Goal: Task Accomplishment & Management: Manage account settings

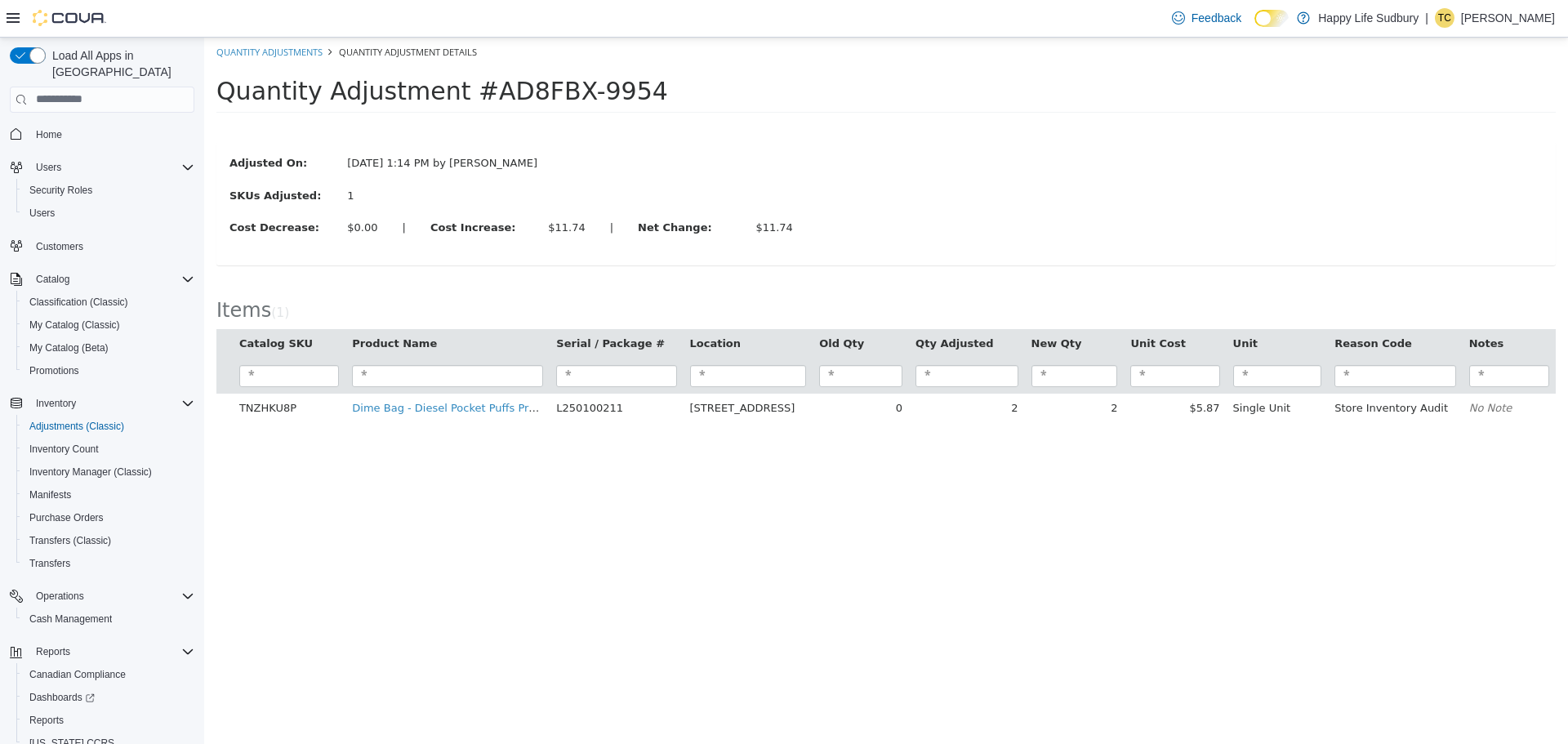
scroll to position [53, 0]
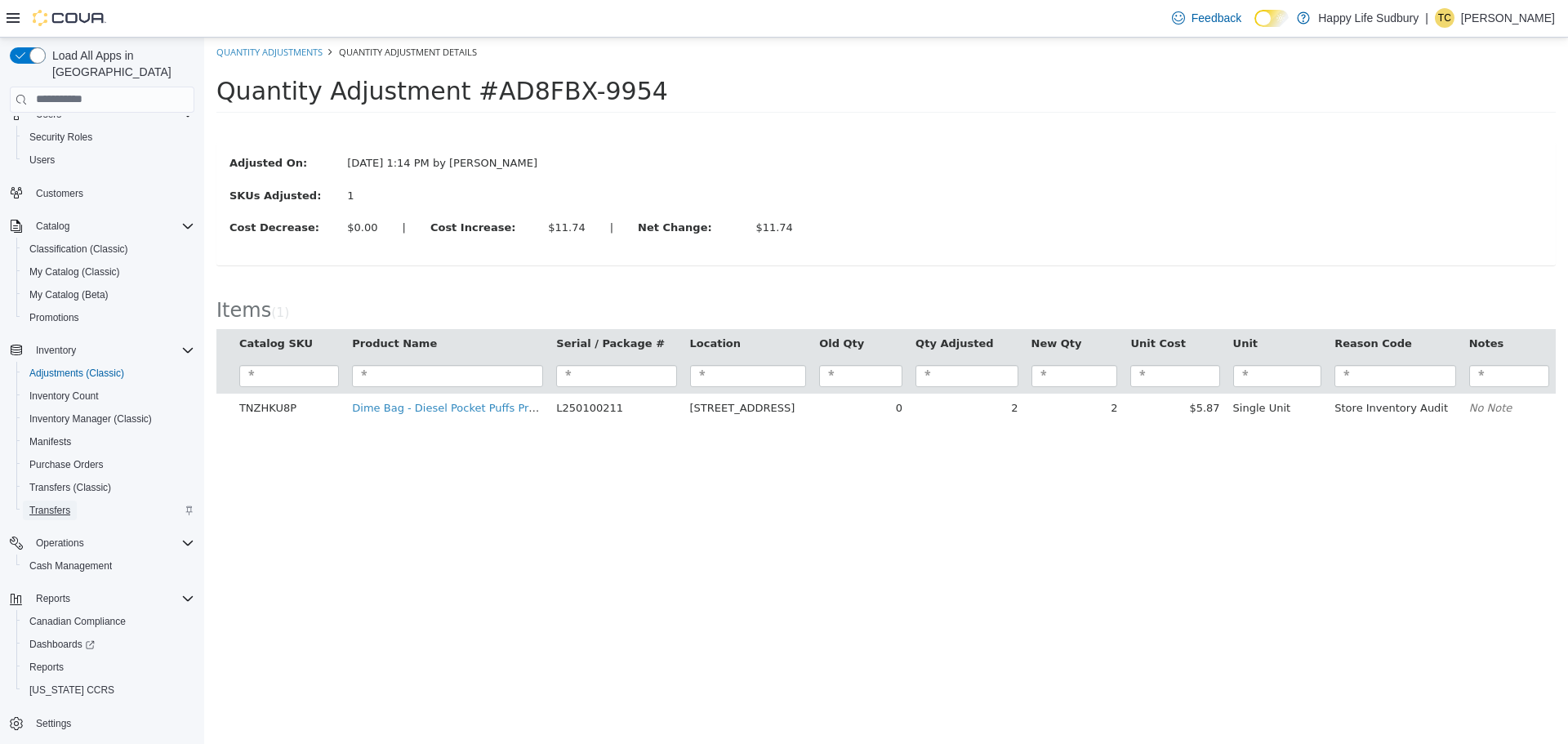
click at [45, 504] on span "Transfers" at bounding box center [50, 510] width 41 height 13
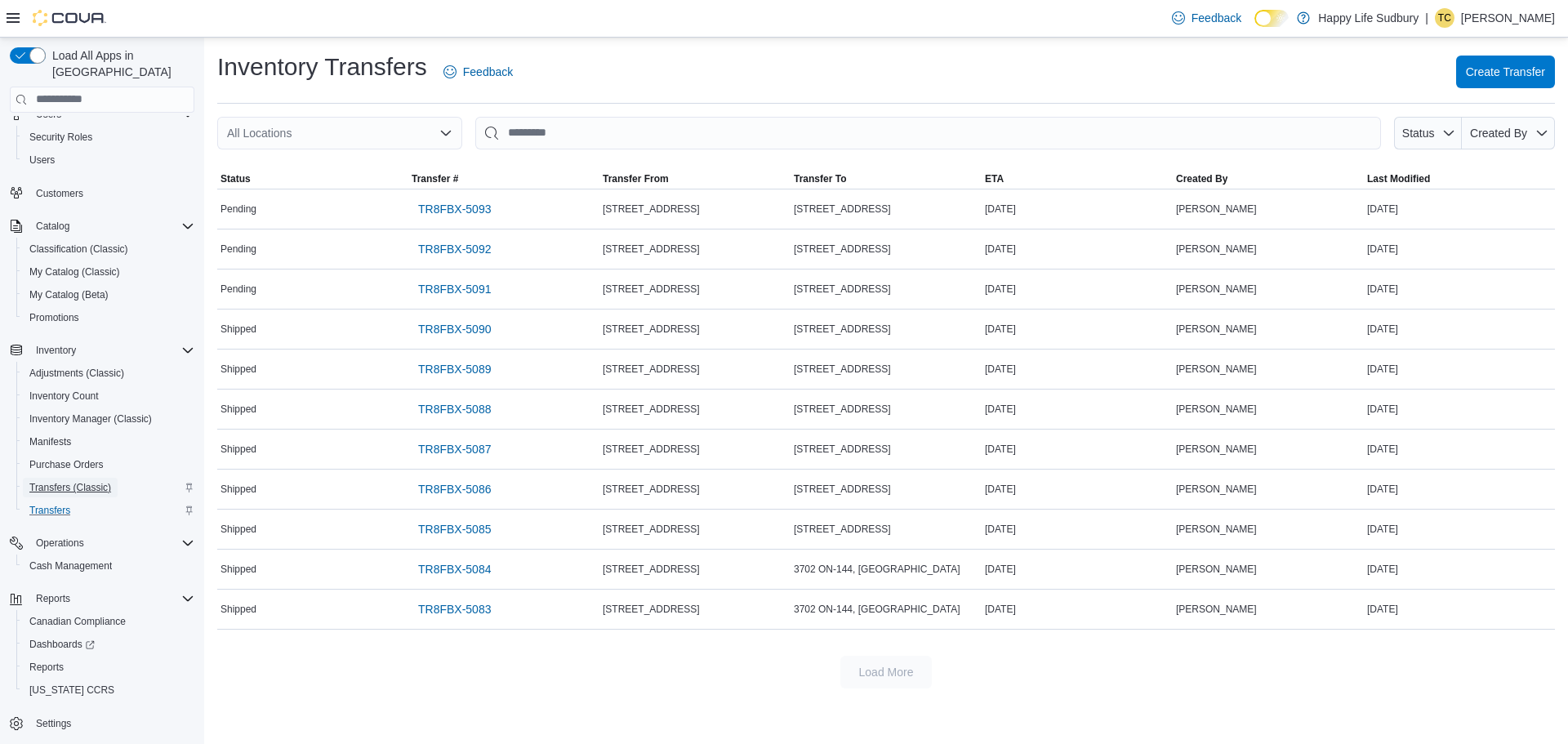
click at [68, 481] on span "Transfers (Classic)" at bounding box center [70, 487] width 82 height 13
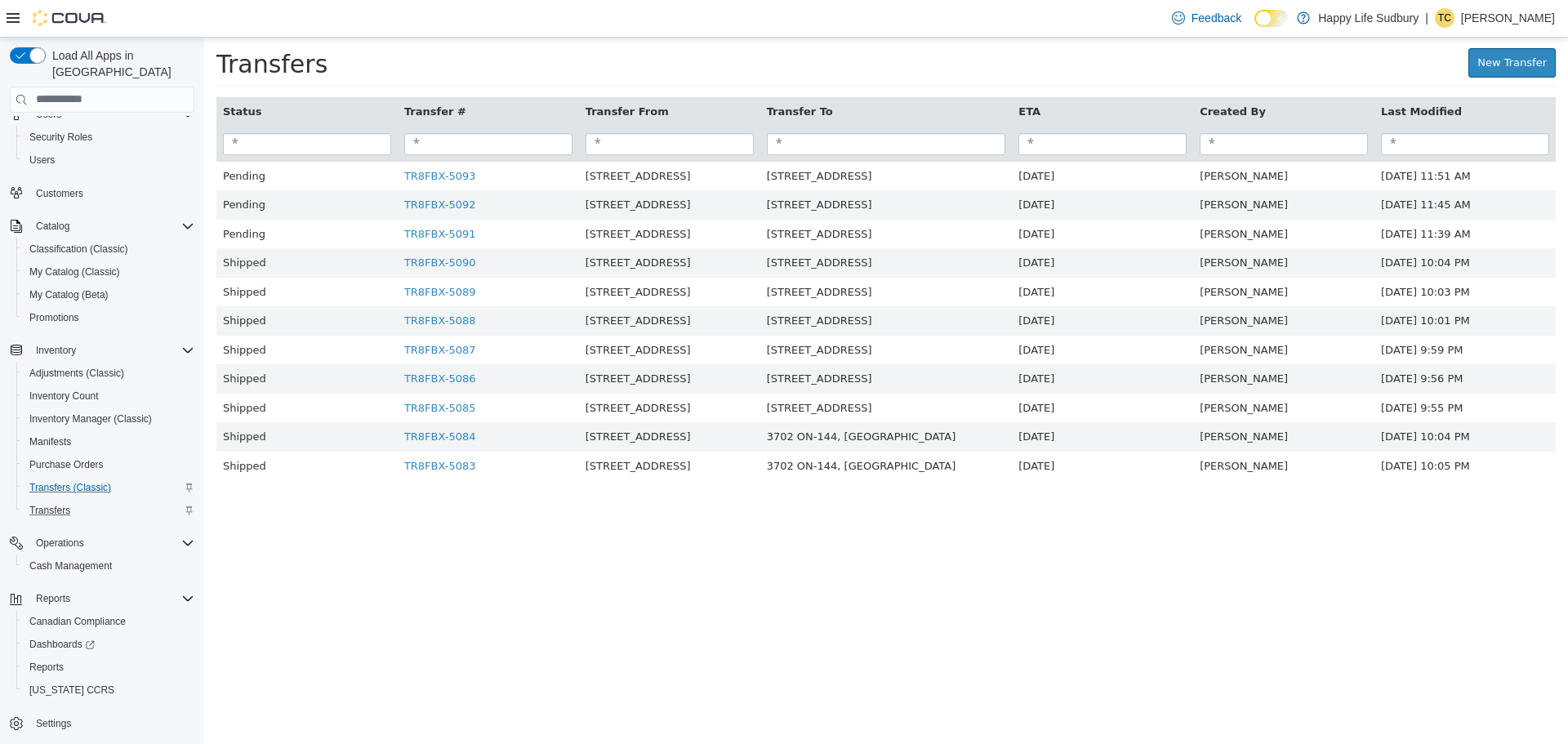
click at [893, 496] on html "× Transfers New Transfer Status Transfer # Transfer From Transfer To ETA Create…" at bounding box center [886, 267] width 1363 height 459
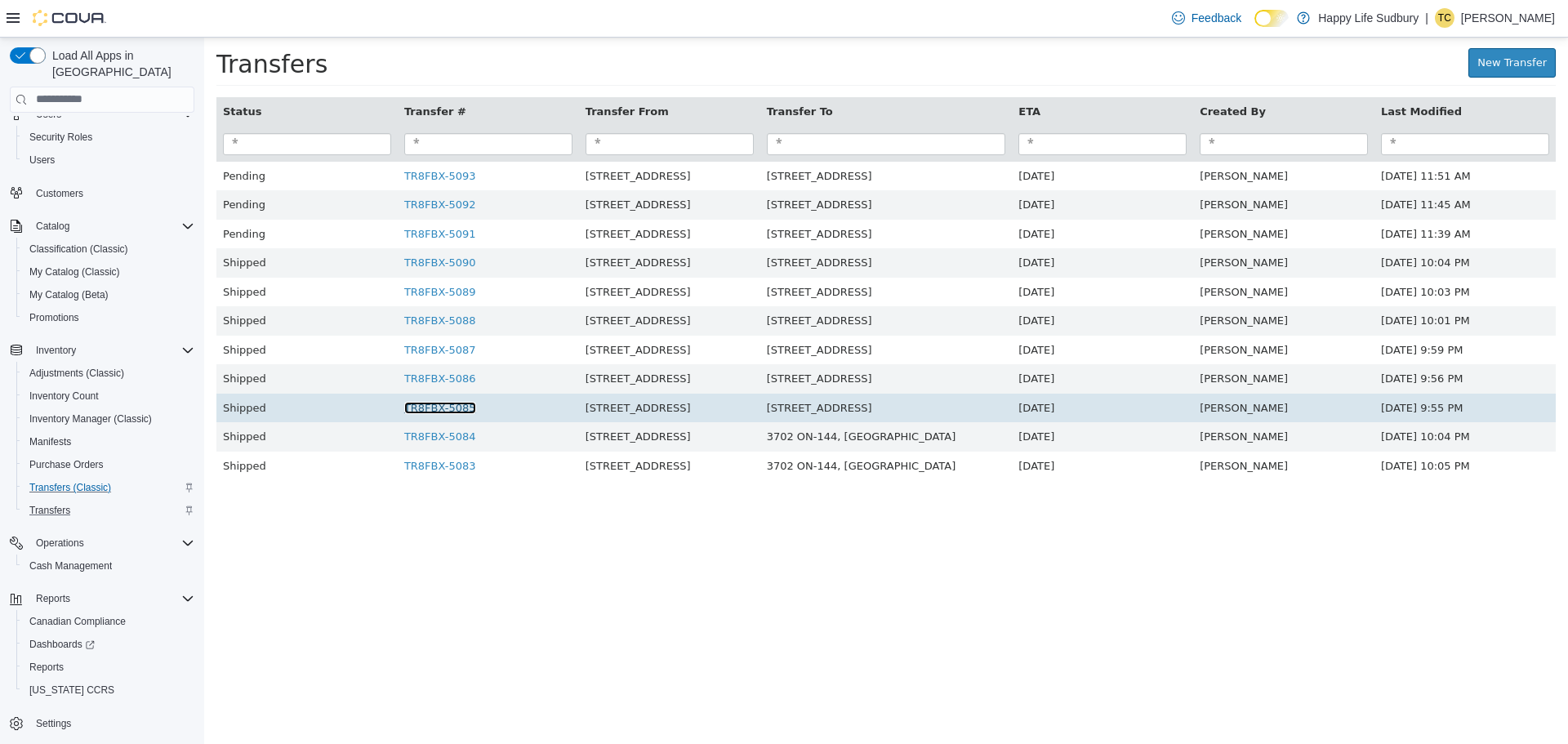
click at [433, 413] on link "TR8FBX-5085" at bounding box center [441, 407] width 72 height 13
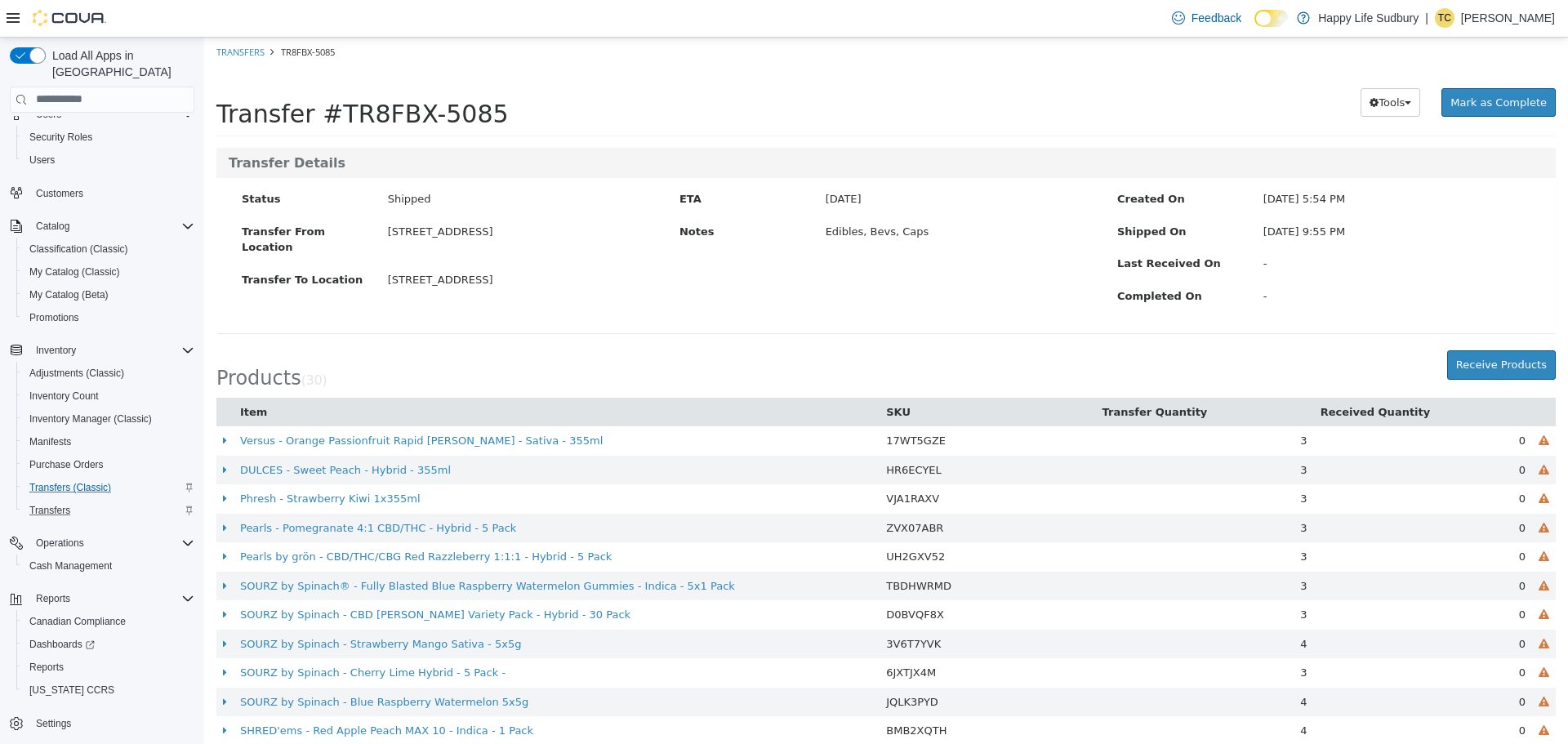
click at [265, 53] on li "TR8FBX-5085" at bounding box center [300, 51] width 70 height 16
click at [250, 53] on link "Transfers" at bounding box center [240, 51] width 48 height 13
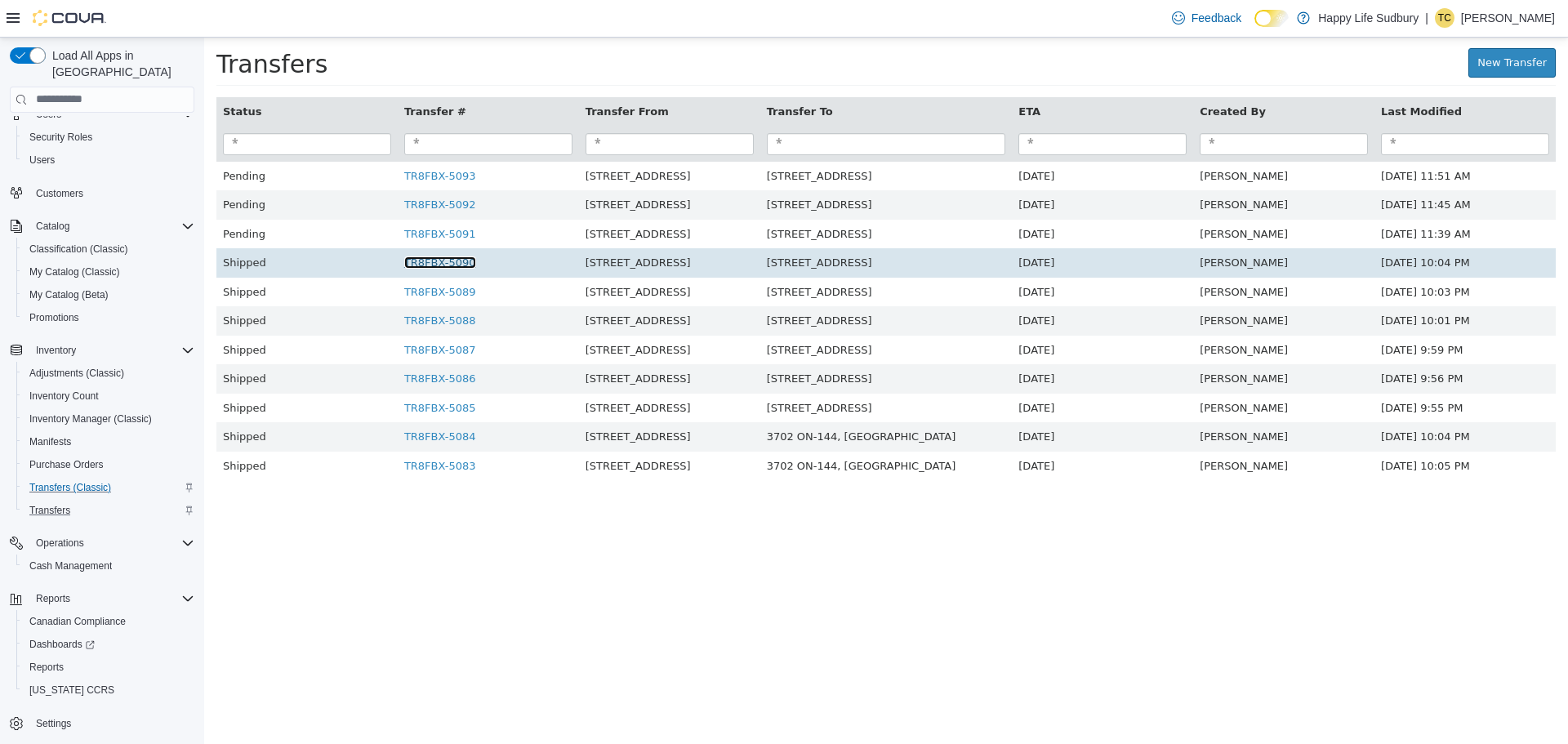
click at [460, 260] on link "TR8FBX-5090" at bounding box center [441, 262] width 72 height 13
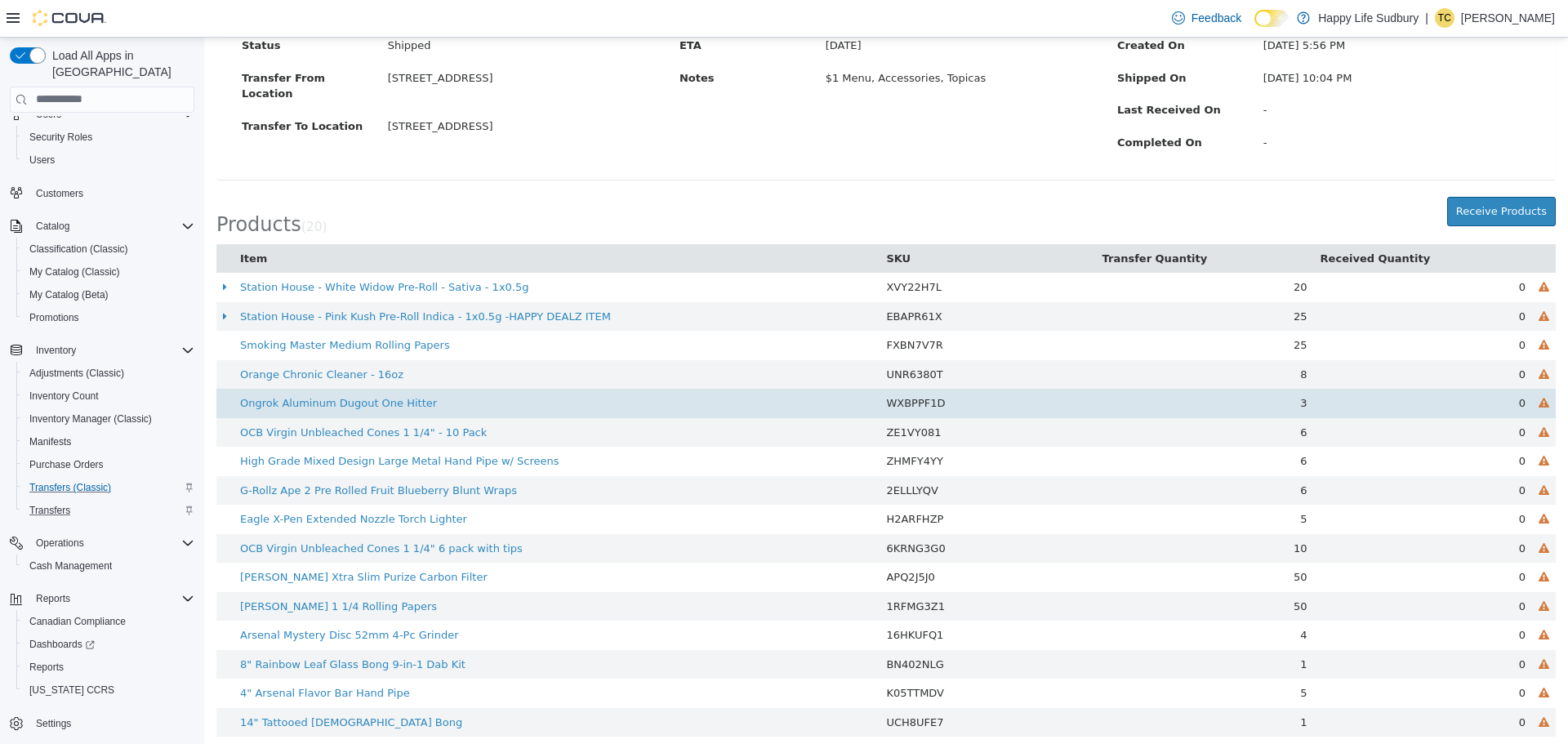
scroll to position [279, 0]
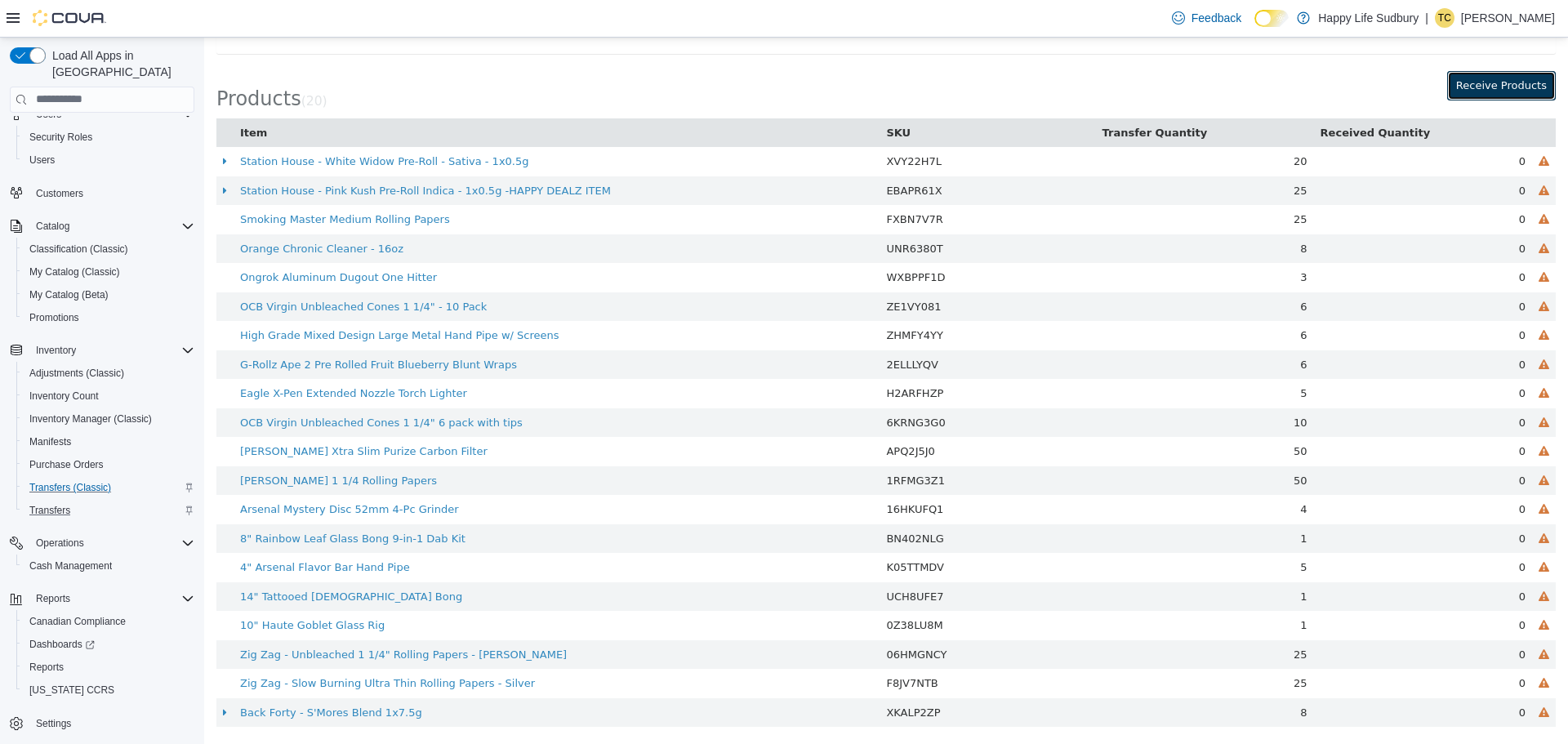
click at [1480, 87] on button "Receive Products" at bounding box center [1501, 85] width 109 height 30
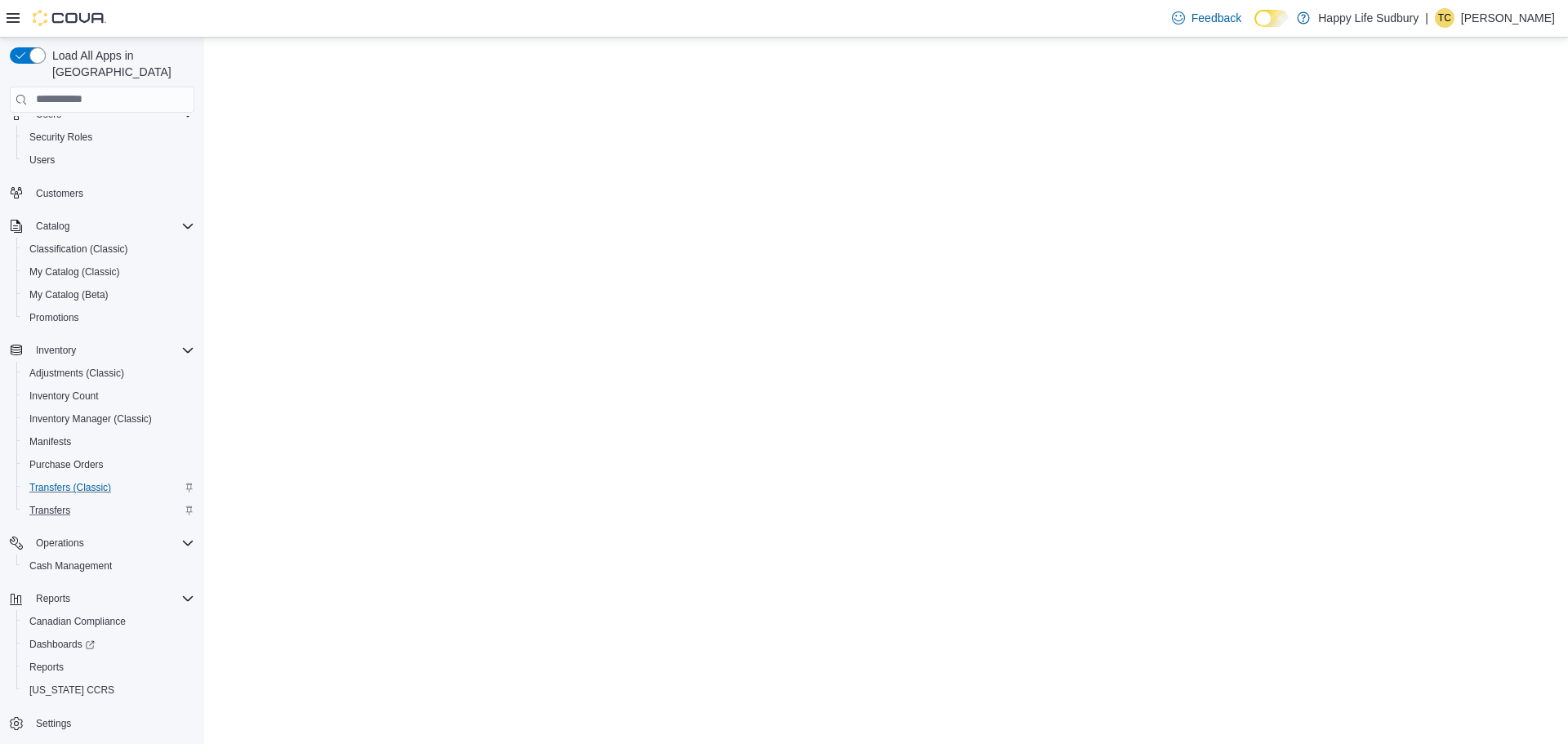
scroll to position [0, 0]
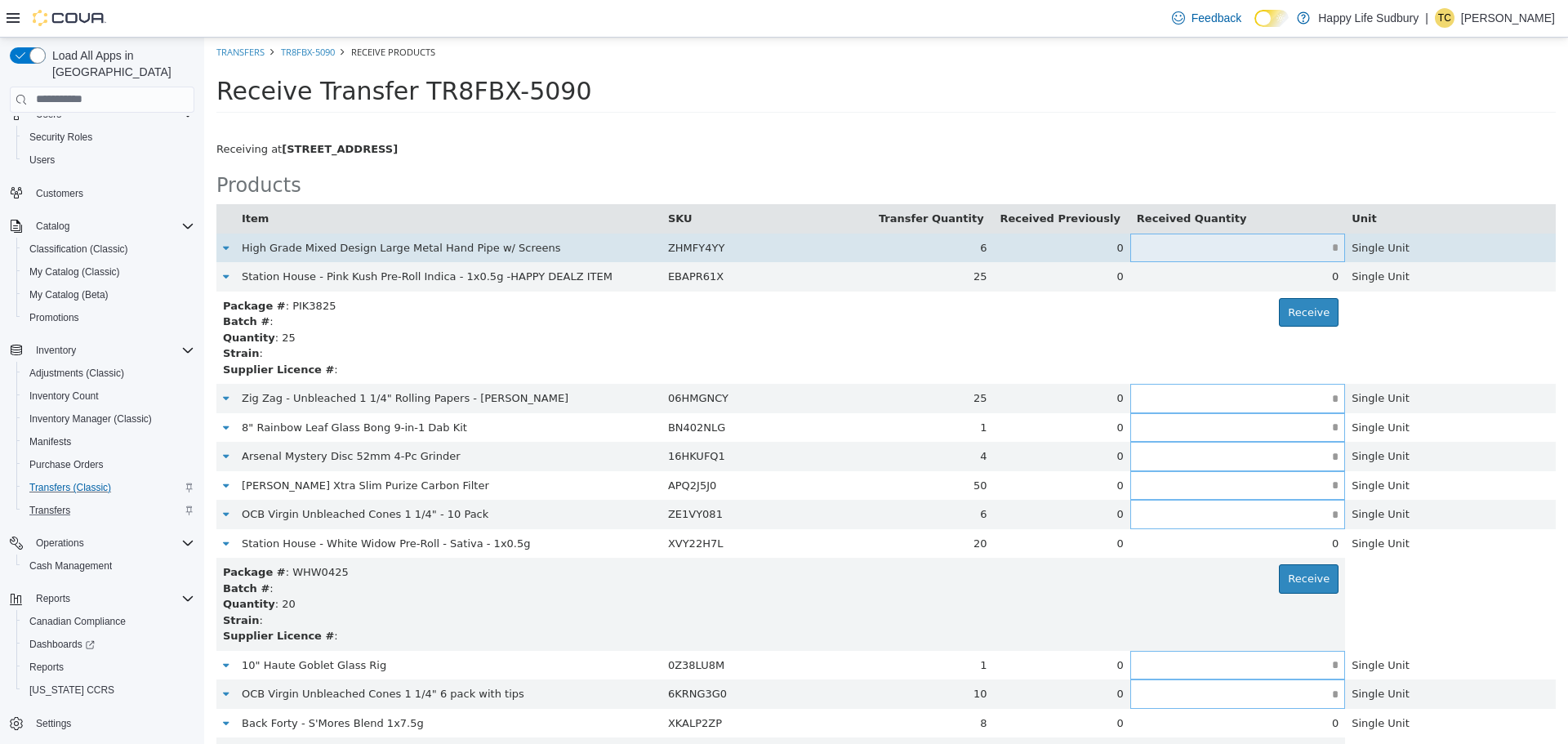
click at [1144, 251] on input "text" at bounding box center [1237, 247] width 214 height 13
click at [1167, 247] on input "*" at bounding box center [1237, 247] width 214 height 13
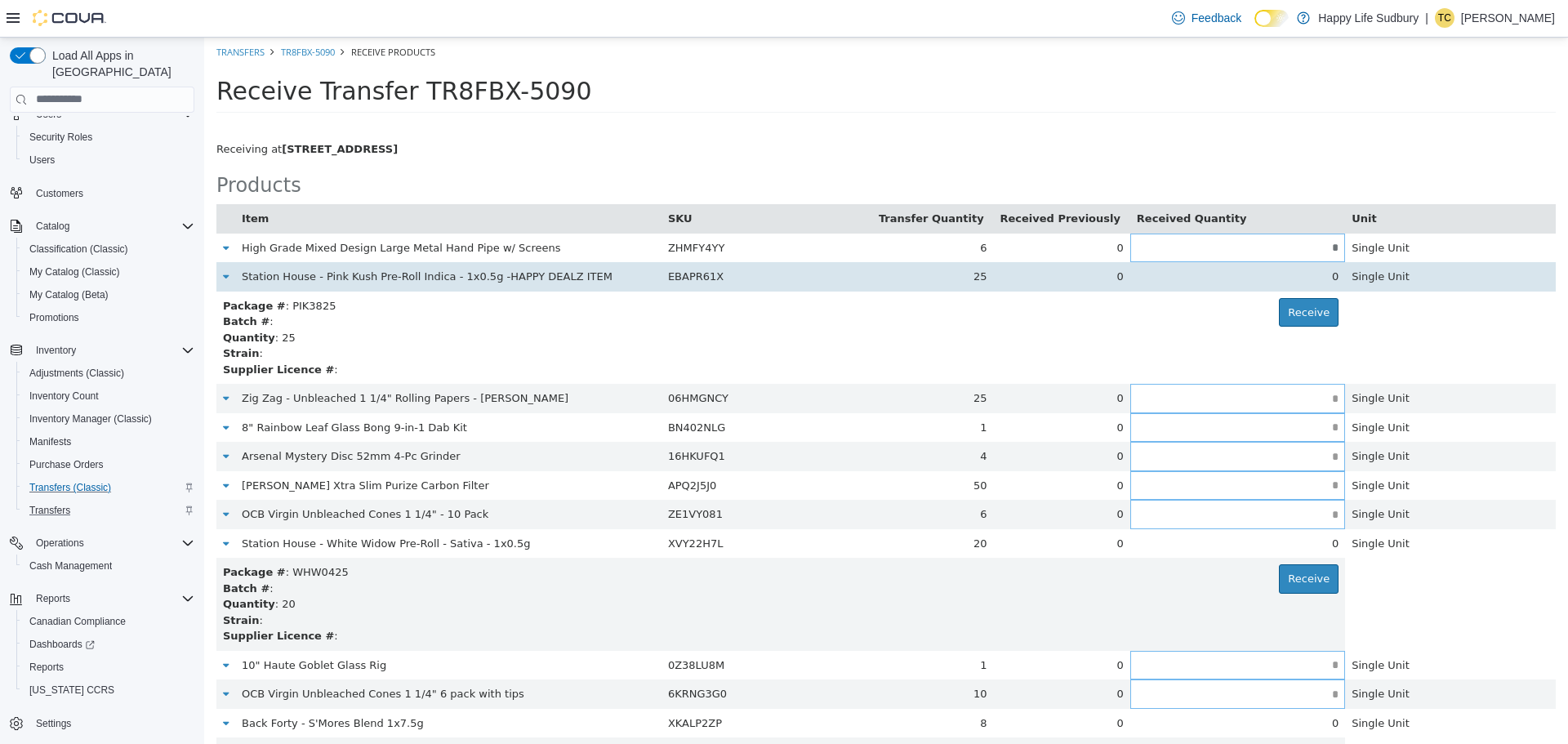
type input "*"
click at [1176, 279] on div "0" at bounding box center [1237, 276] width 202 height 16
click at [1180, 271] on div "0" at bounding box center [1237, 276] width 202 height 16
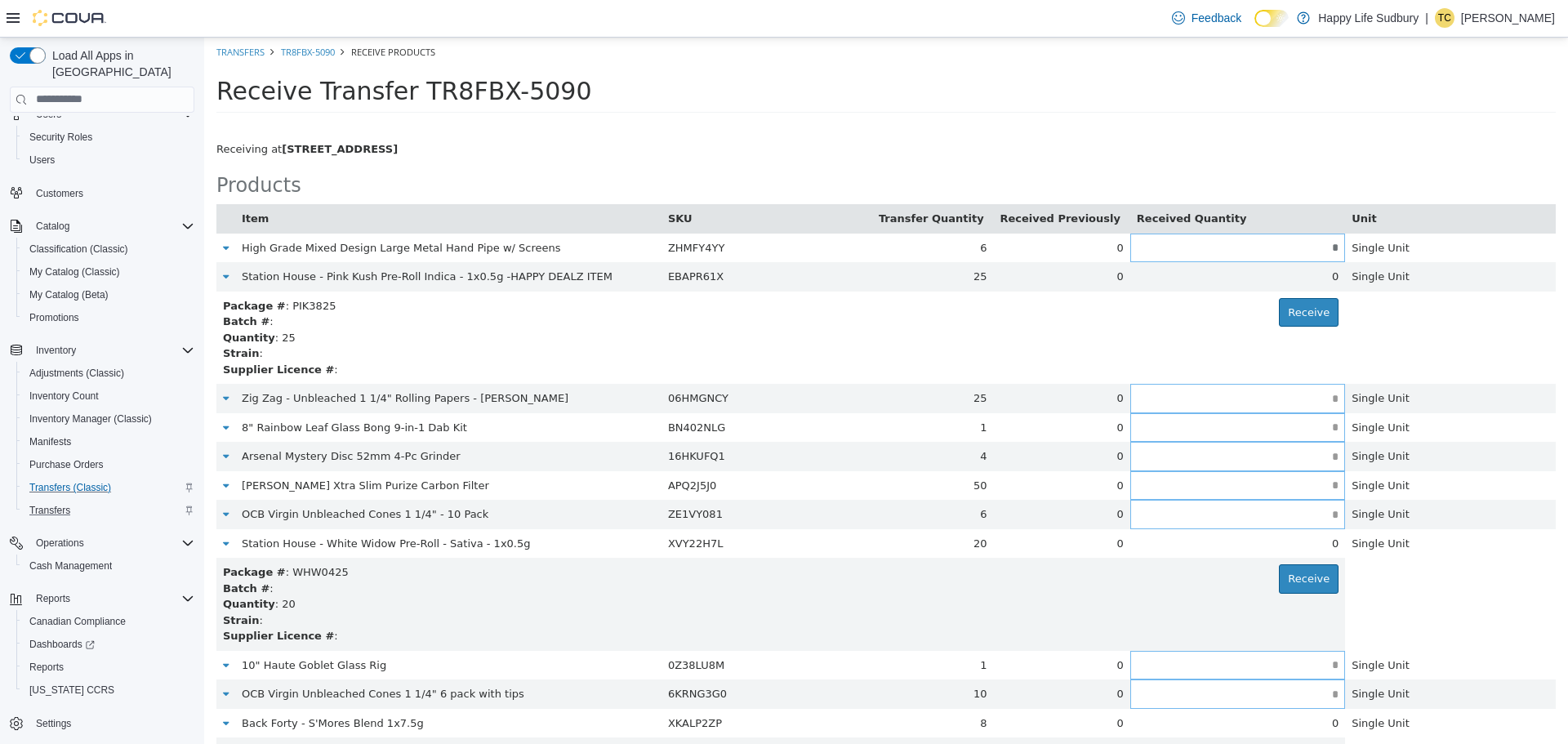
click at [1425, 329] on table "Item SKU Transfer Quantity Received Previously Received Quantity Unit High Grad…" at bounding box center [886, 647] width 1339 height 886
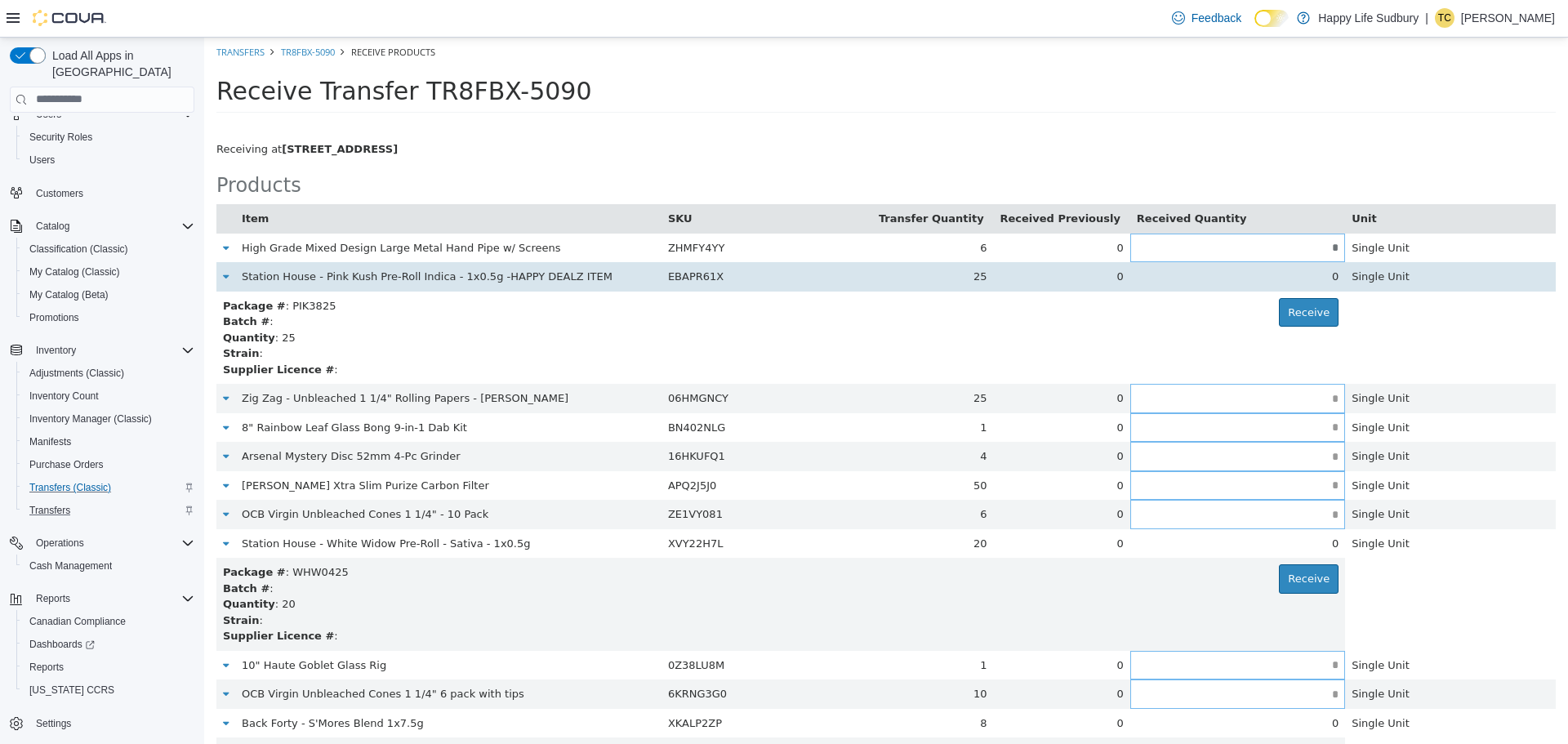
click at [1288, 277] on div "0" at bounding box center [1237, 276] width 202 height 16
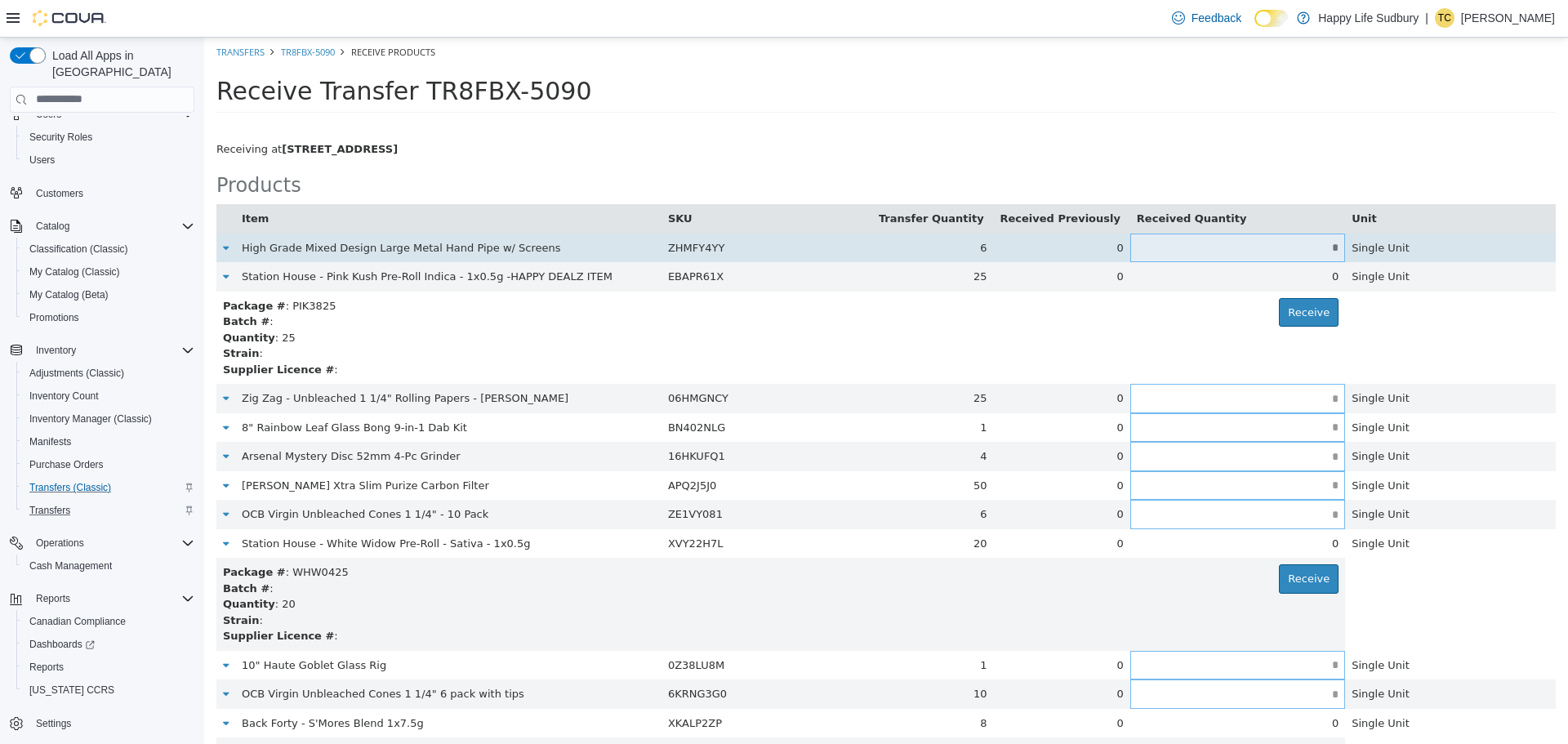
click at [1200, 248] on input "*" at bounding box center [1237, 247] width 214 height 13
click at [1230, 248] on input "*" at bounding box center [1237, 247] width 214 height 13
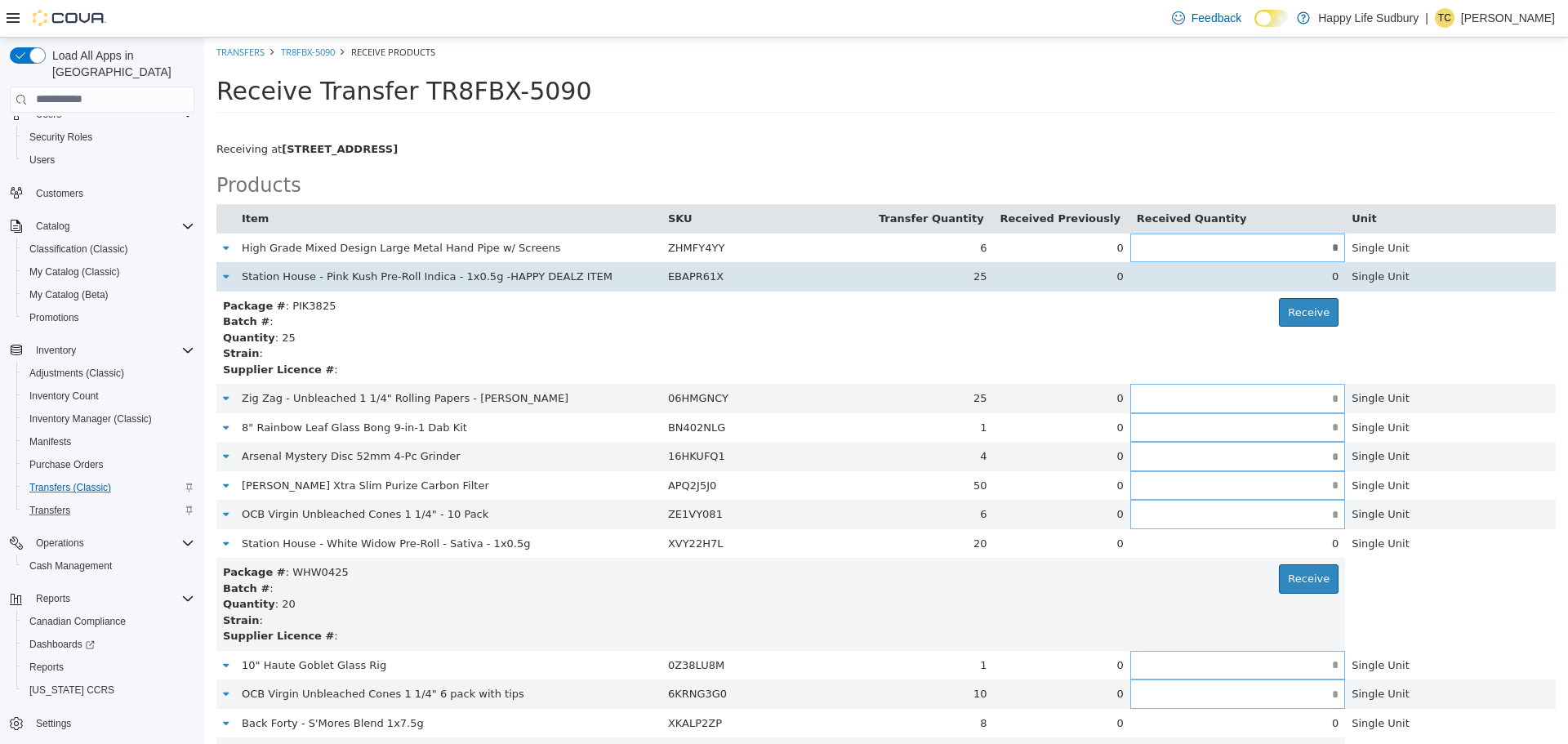
click at [1086, 279] on td "0" at bounding box center [1062, 276] width 136 height 30
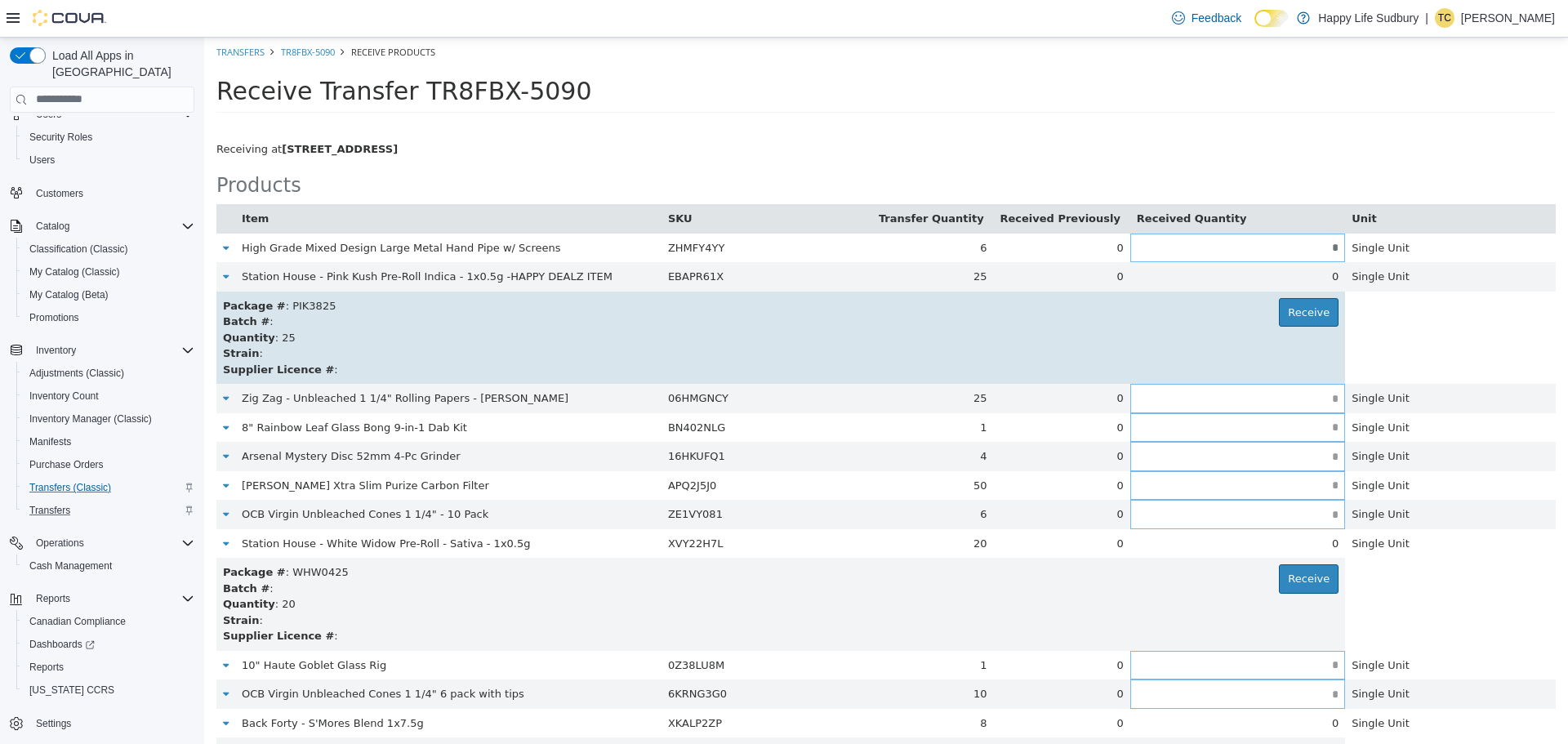
click at [1006, 292] on td "Package # : PIK3825 Receive Batch # : Quantity : 25 Strain : Supplier Licence #…" at bounding box center [780, 337] width 1128 height 93
click at [1302, 318] on button "Receive" at bounding box center [1308, 312] width 59 height 30
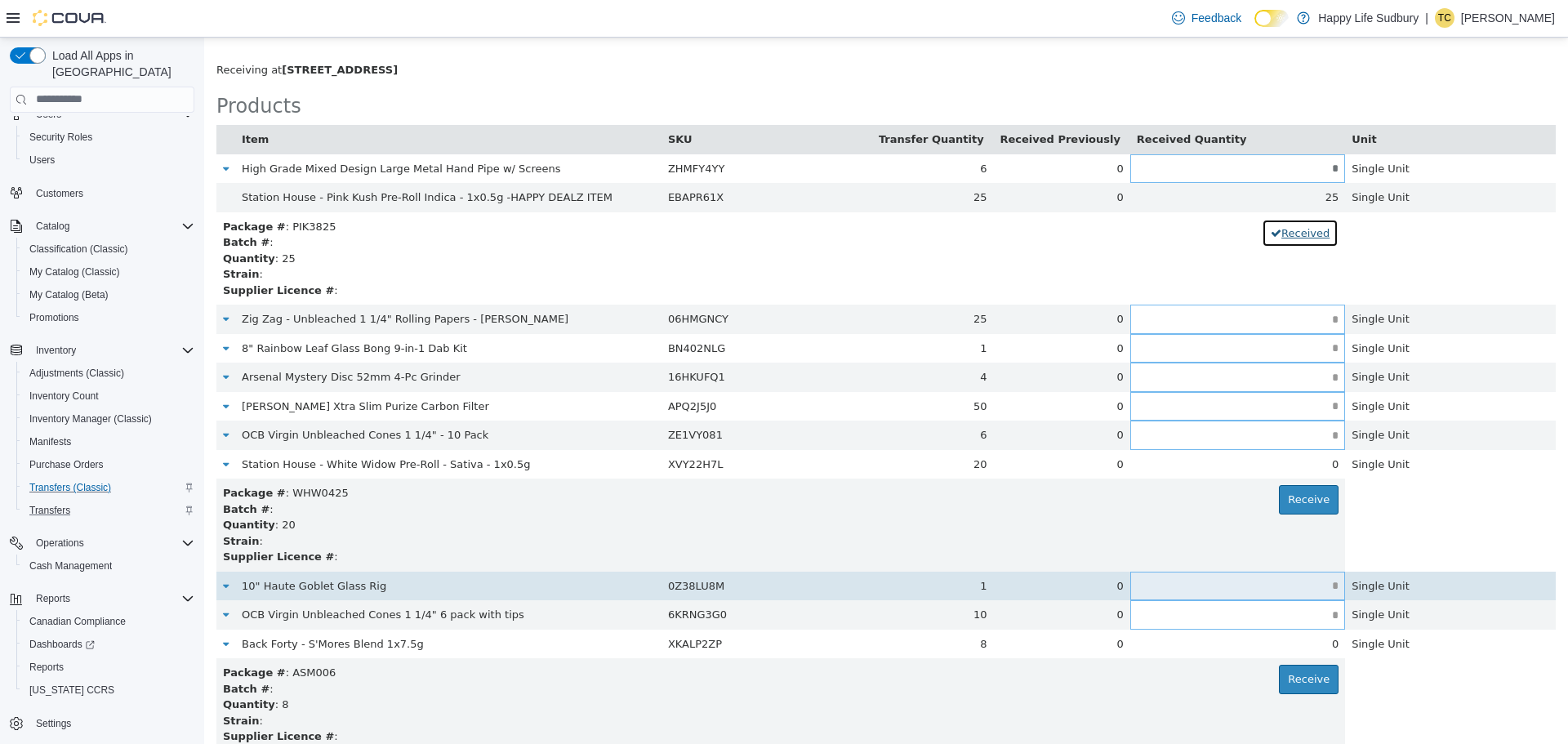
scroll to position [163, 0]
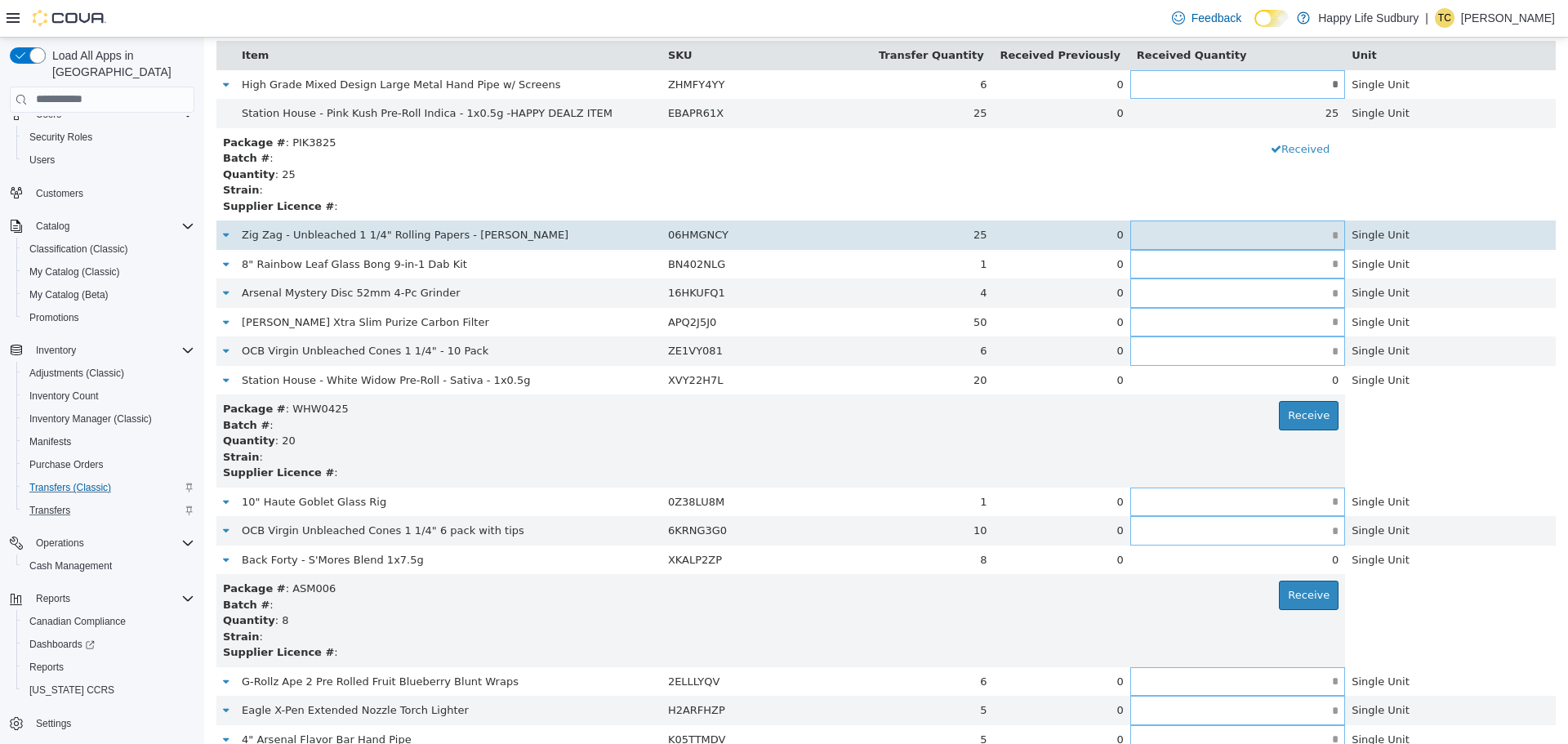
click at [1235, 233] on input "text" at bounding box center [1237, 235] width 214 height 13
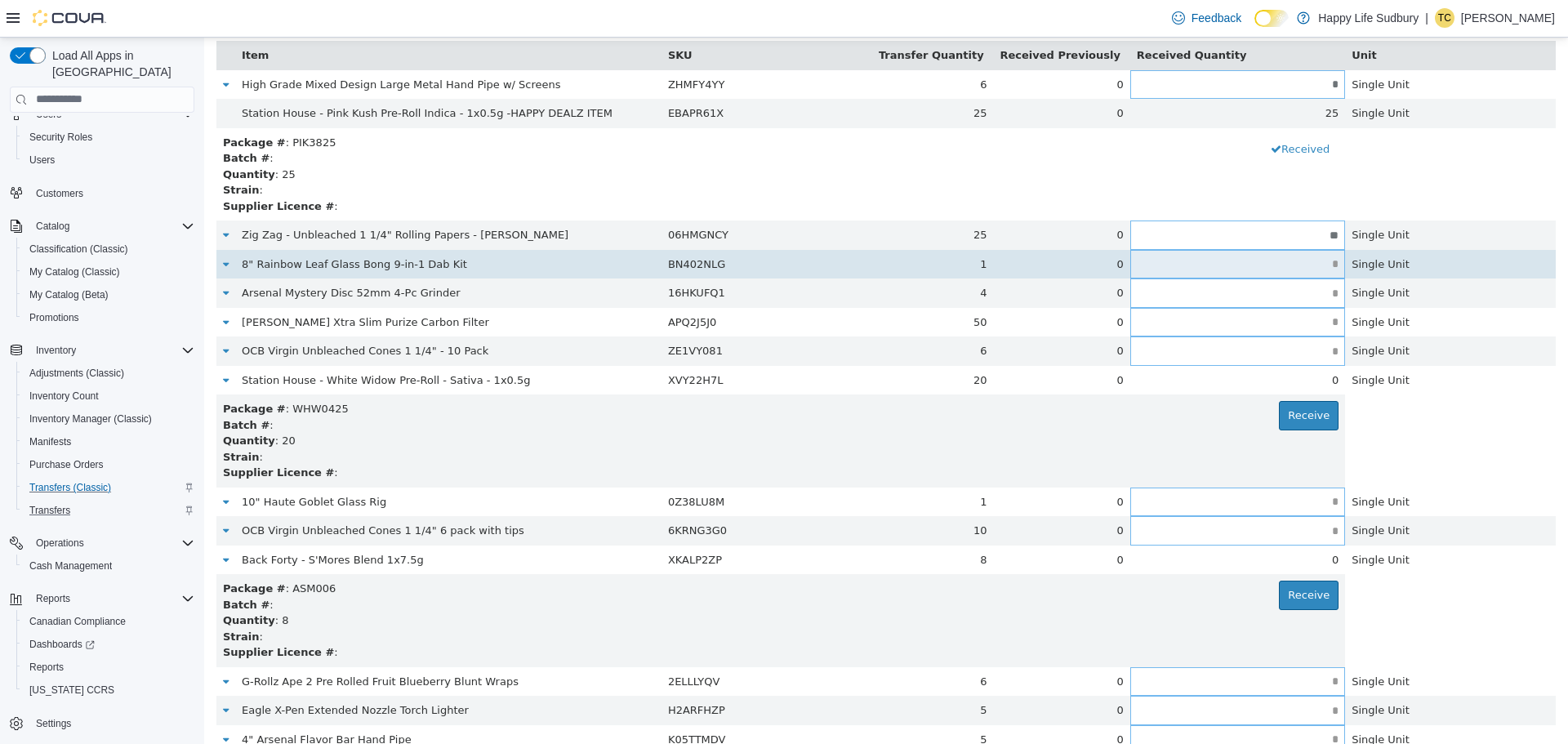
type input "**"
click at [1271, 266] on input "text" at bounding box center [1237, 263] width 214 height 13
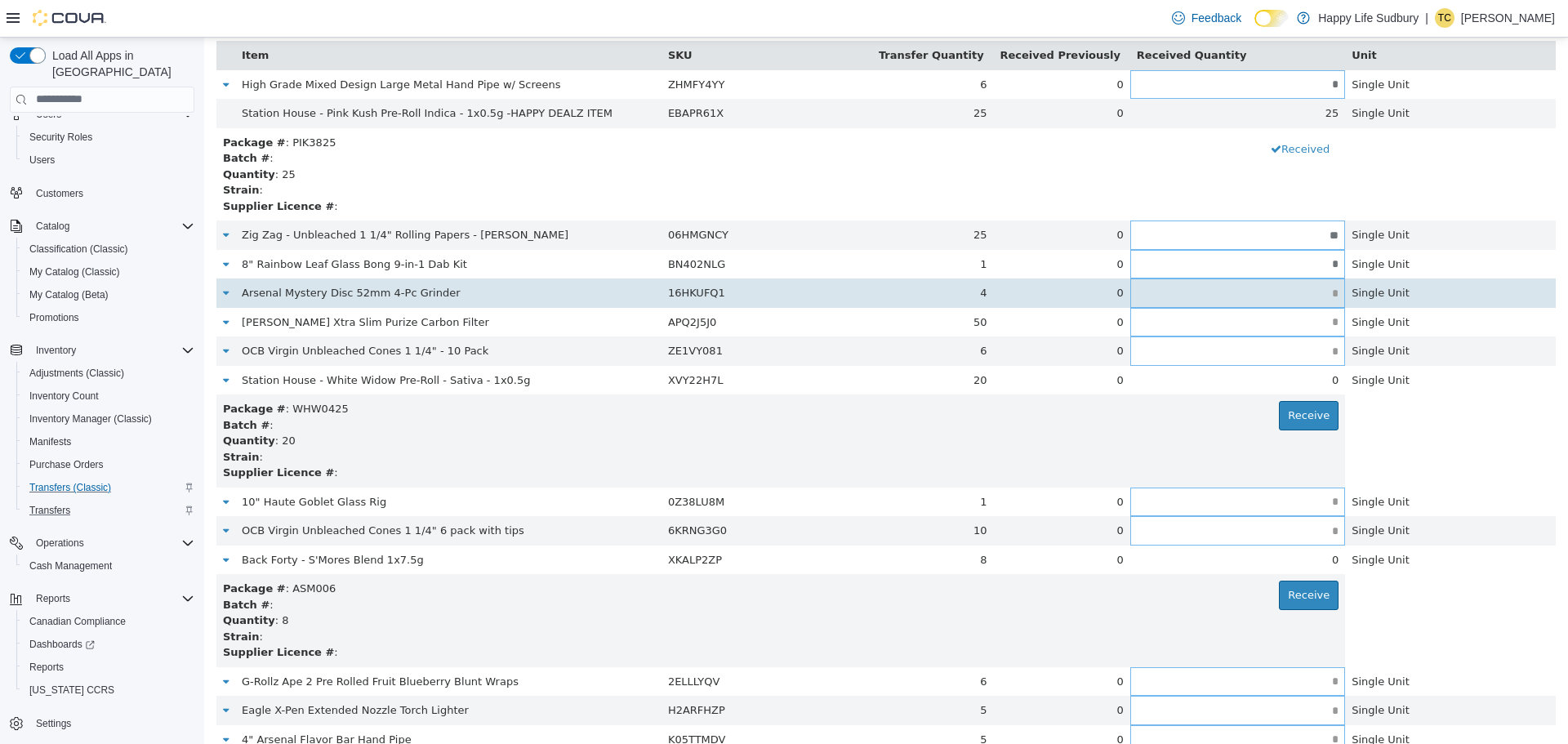
type input "*"
click at [1288, 295] on input "text" at bounding box center [1237, 293] width 214 height 13
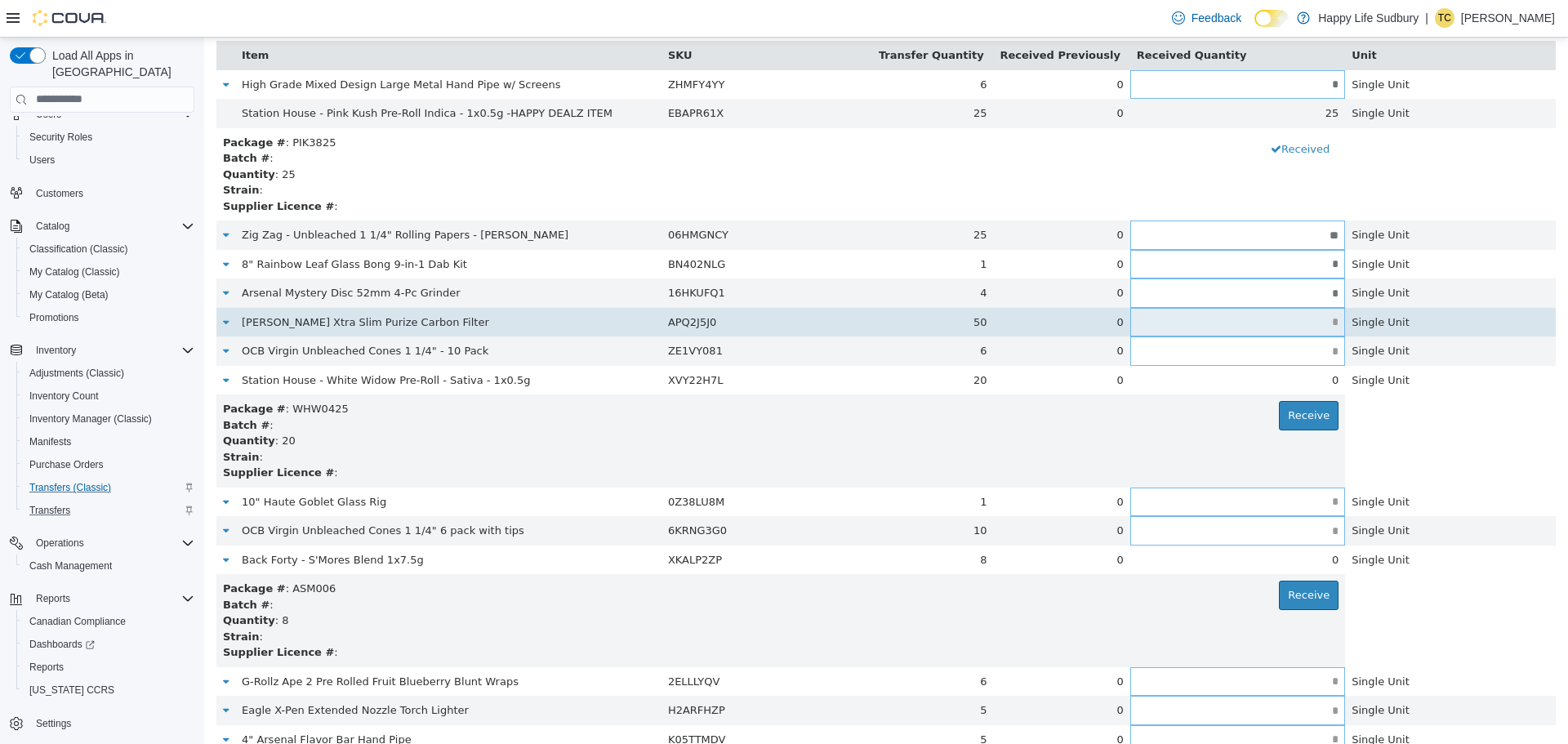
type input "*"
click at [1288, 315] on input "text" at bounding box center [1237, 322] width 214 height 13
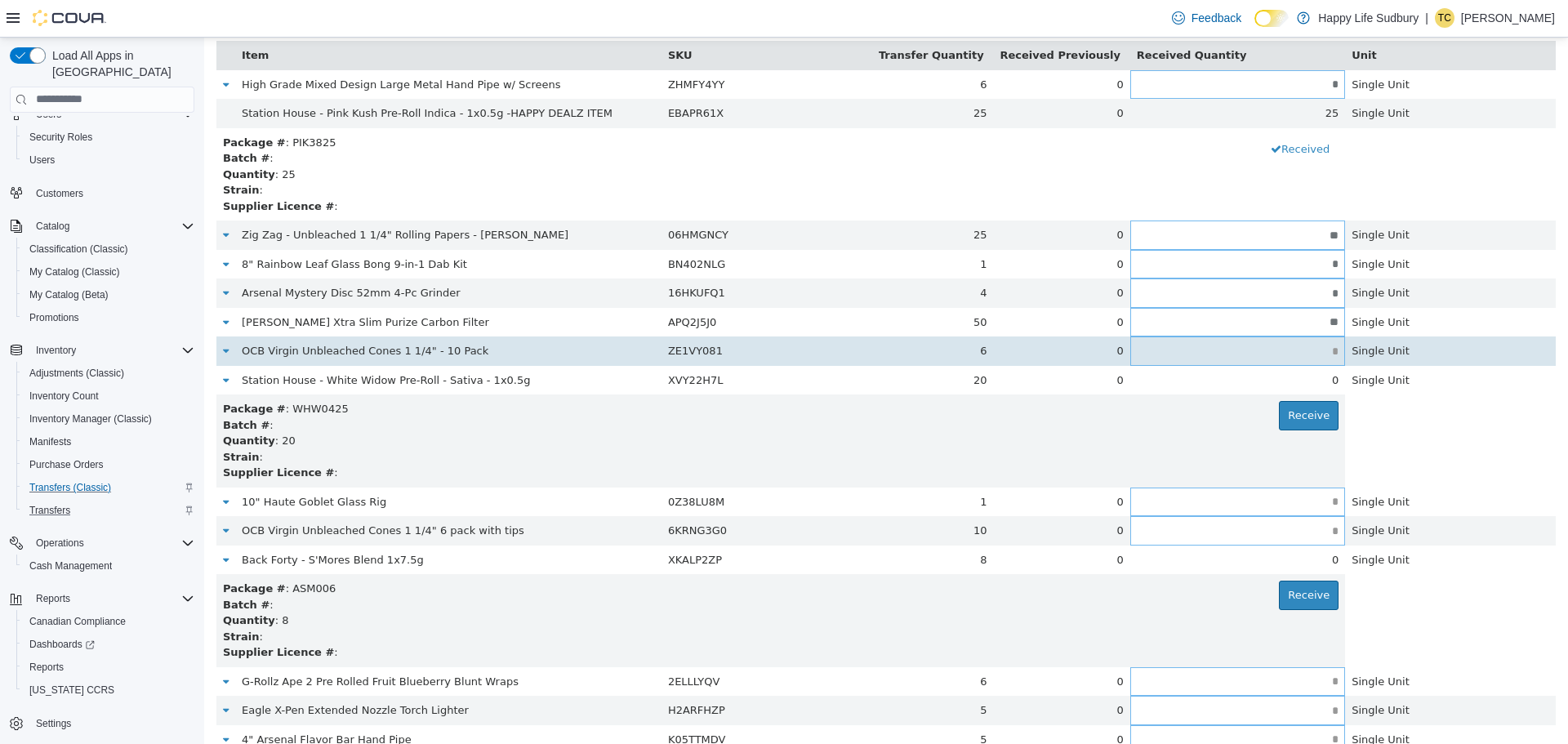
type input "**"
click at [1323, 354] on input "text" at bounding box center [1237, 350] width 214 height 13
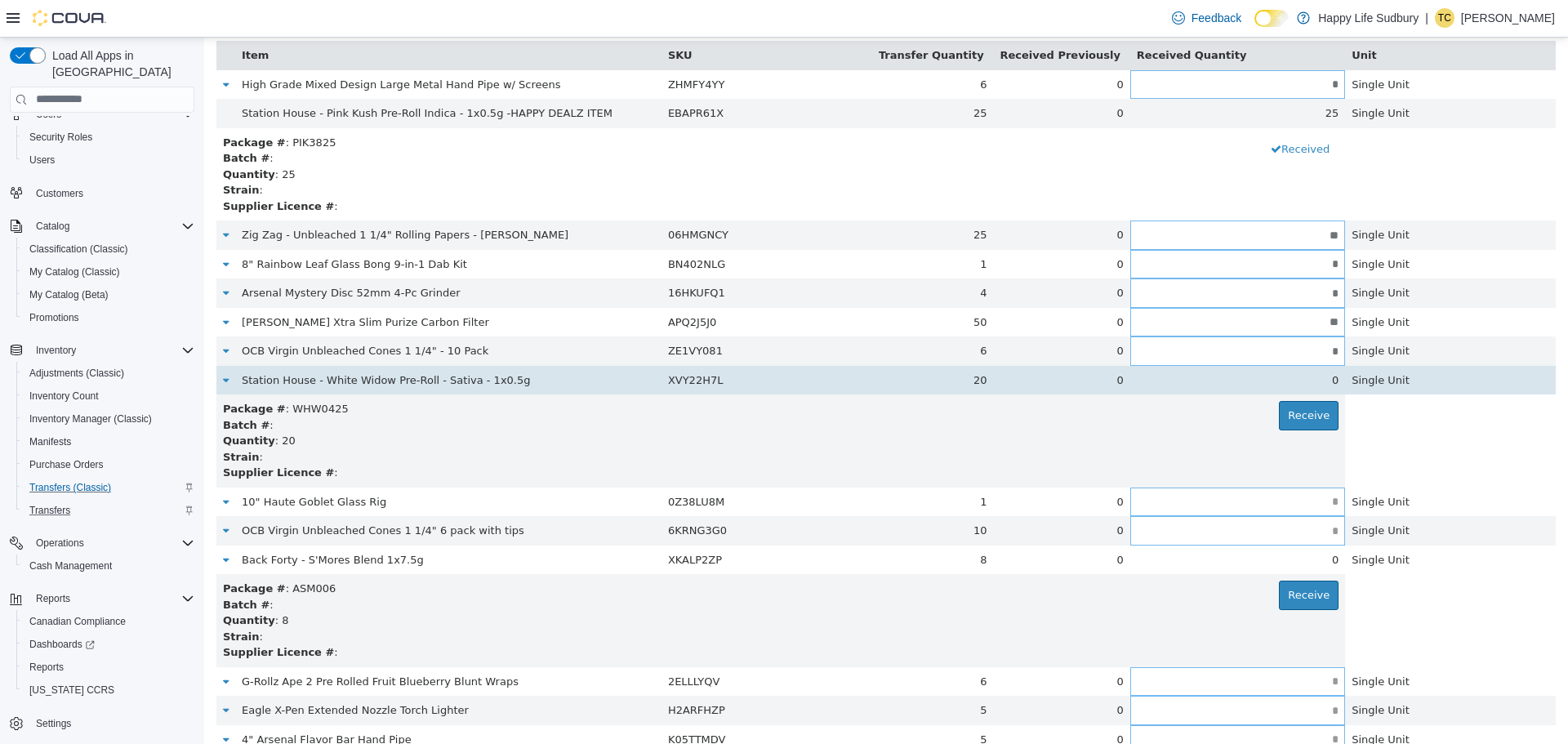
type input "*"
click at [1314, 386] on div "0" at bounding box center [1237, 379] width 202 height 16
click at [1314, 378] on div "0" at bounding box center [1237, 379] width 202 height 16
drag, startPoint x: 1310, startPoint y: 376, endPoint x: 1322, endPoint y: 376, distance: 12.0
click at [1311, 376] on div "0" at bounding box center [1237, 379] width 202 height 16
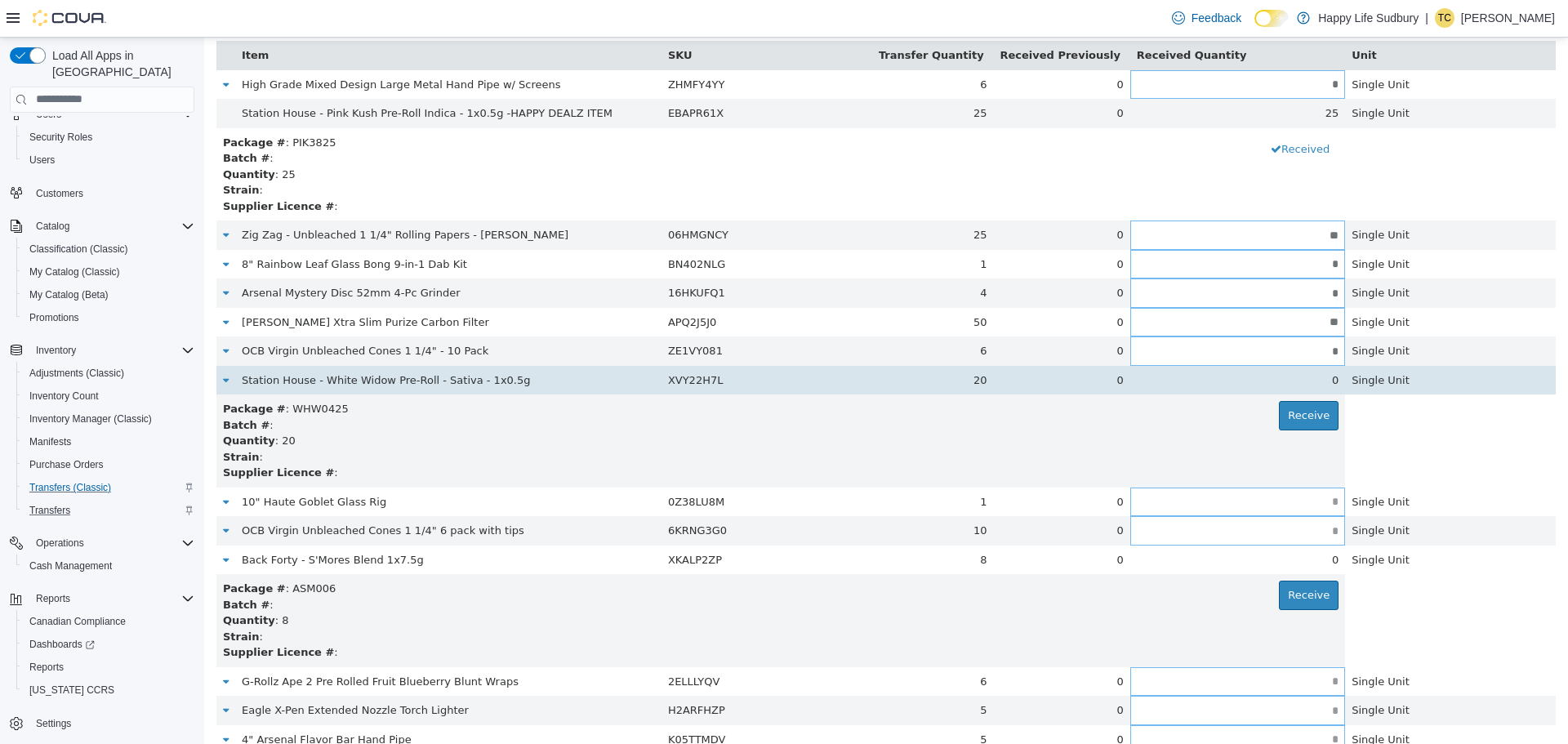
click at [1321, 377] on td "0" at bounding box center [1237, 379] width 214 height 30
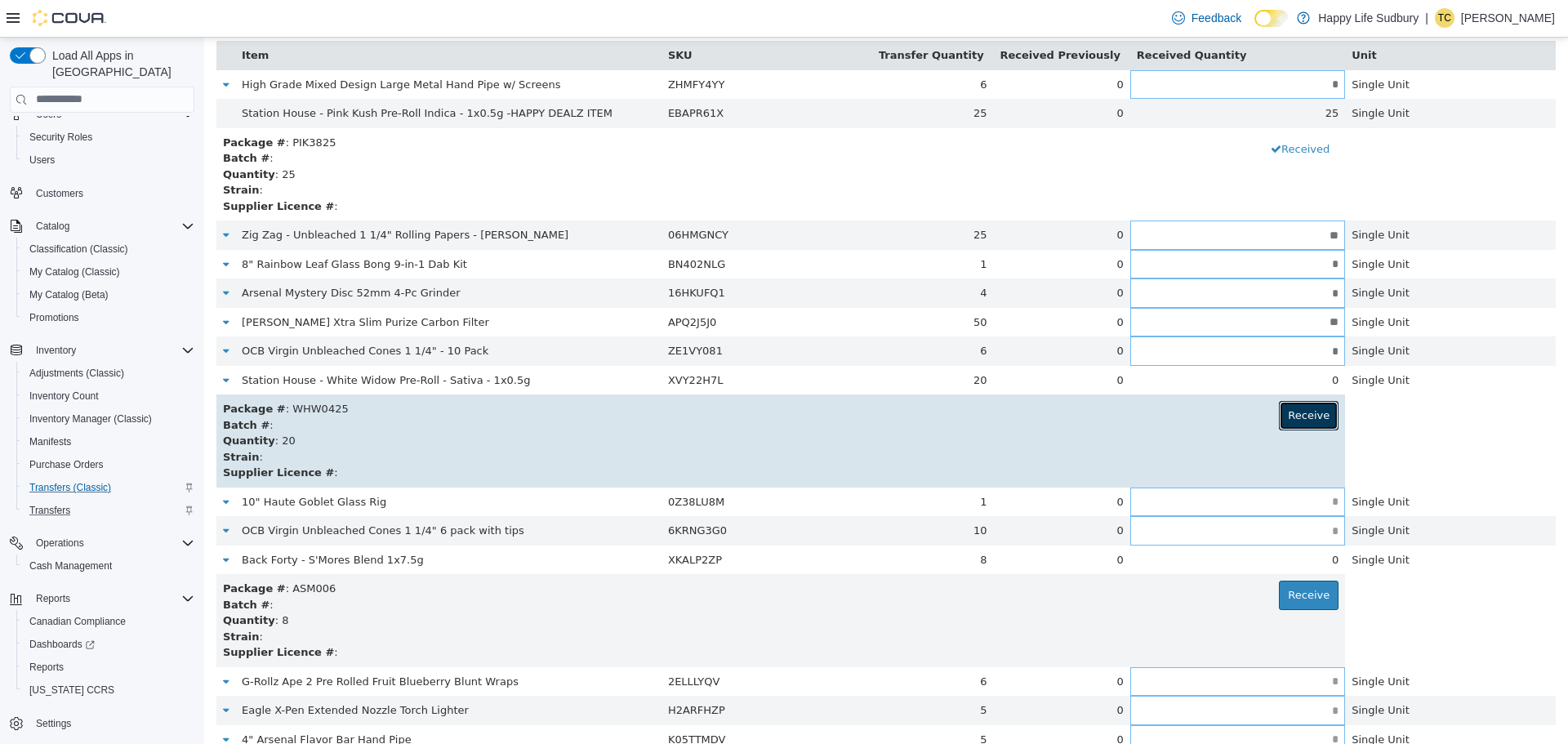
click at [1303, 420] on button "Receive" at bounding box center [1308, 414] width 59 height 30
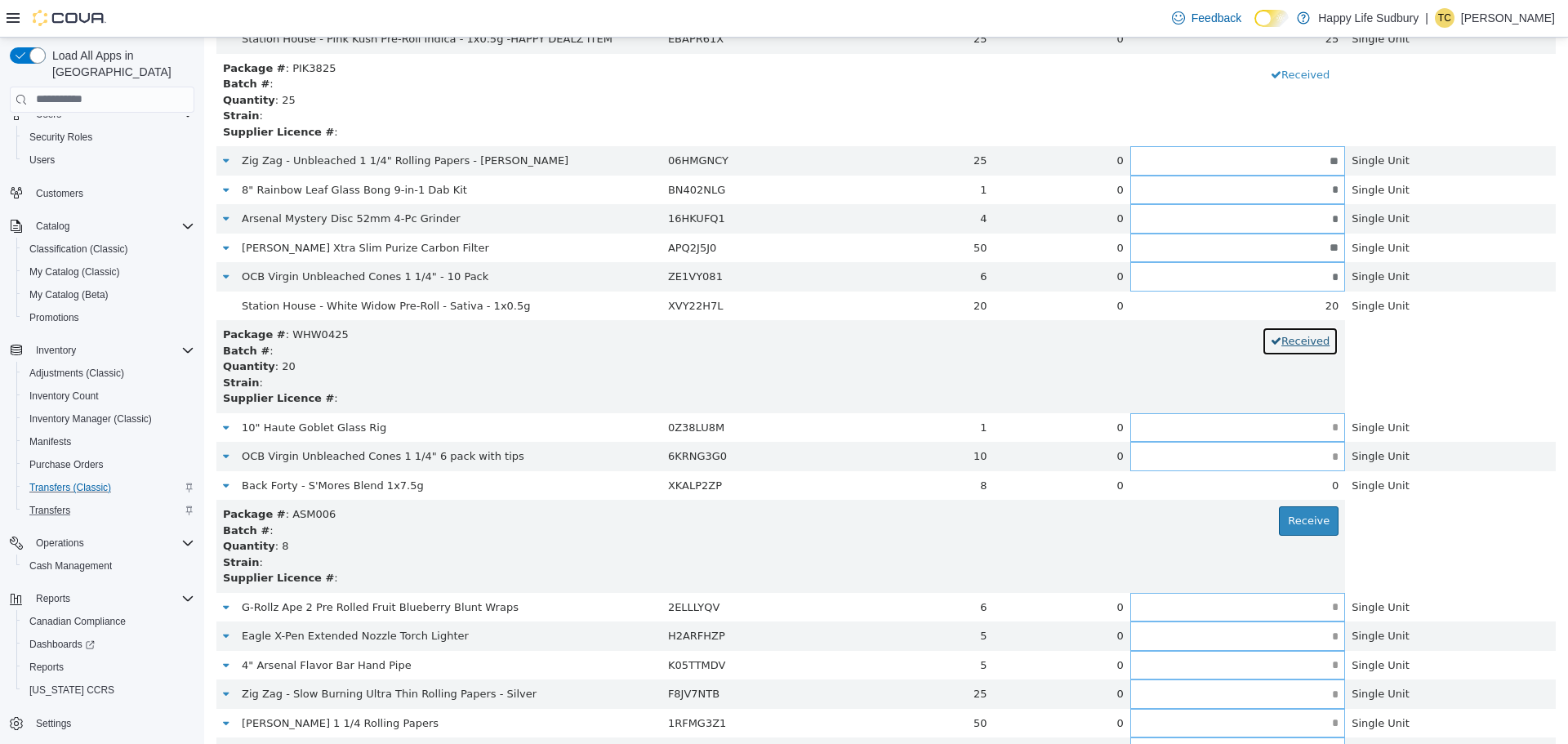
scroll to position [394, 0]
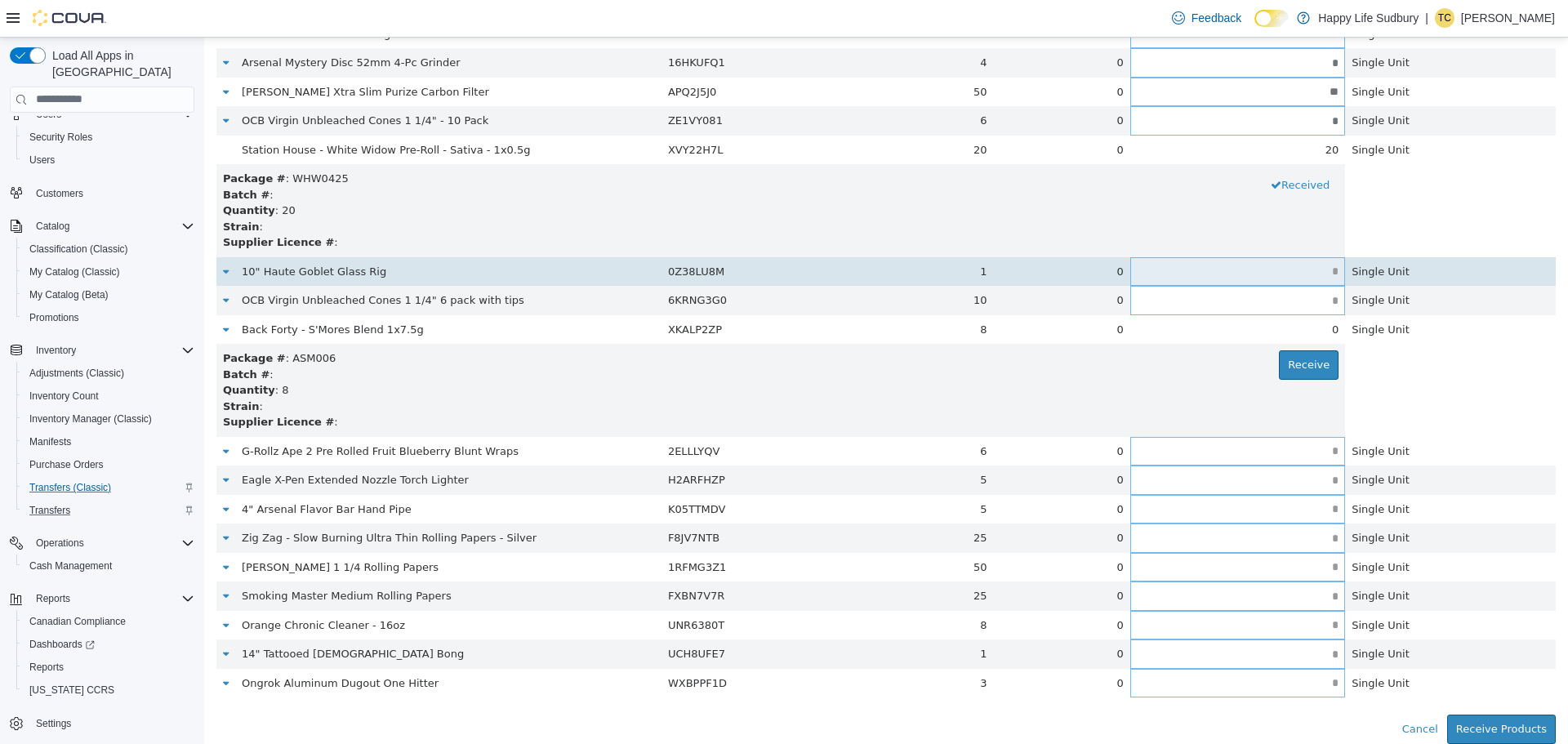
click at [1264, 279] on td at bounding box center [1237, 271] width 214 height 30
click at [1302, 267] on input "text" at bounding box center [1237, 271] width 214 height 13
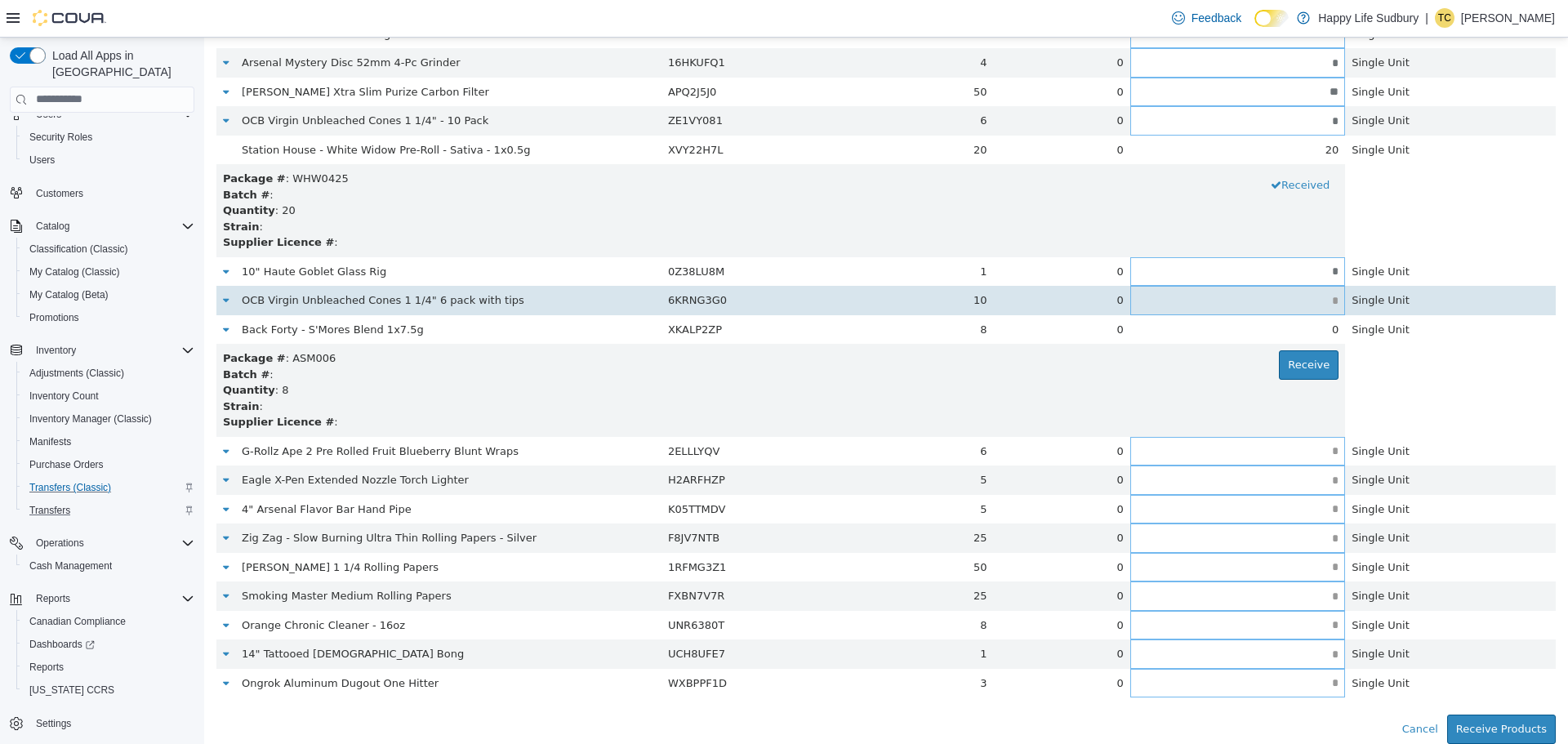
type input "*"
click at [1303, 310] on td at bounding box center [1237, 299] width 214 height 30
click at [1311, 300] on input "text" at bounding box center [1237, 300] width 214 height 13
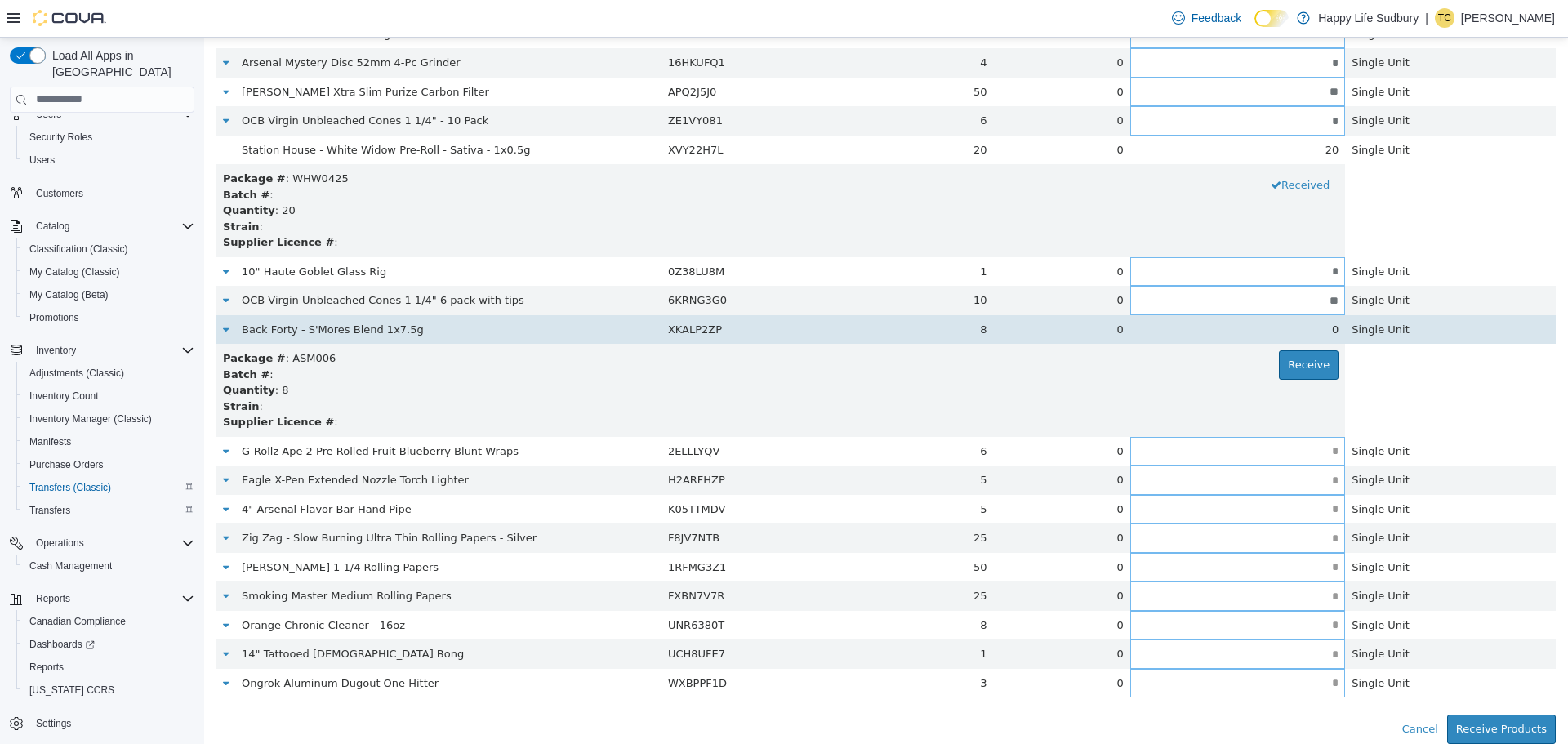
type input "**"
drag, startPoint x: 1302, startPoint y: 326, endPoint x: 1321, endPoint y: 328, distance: 19.1
click at [1308, 326] on div "0" at bounding box center [1237, 329] width 202 height 16
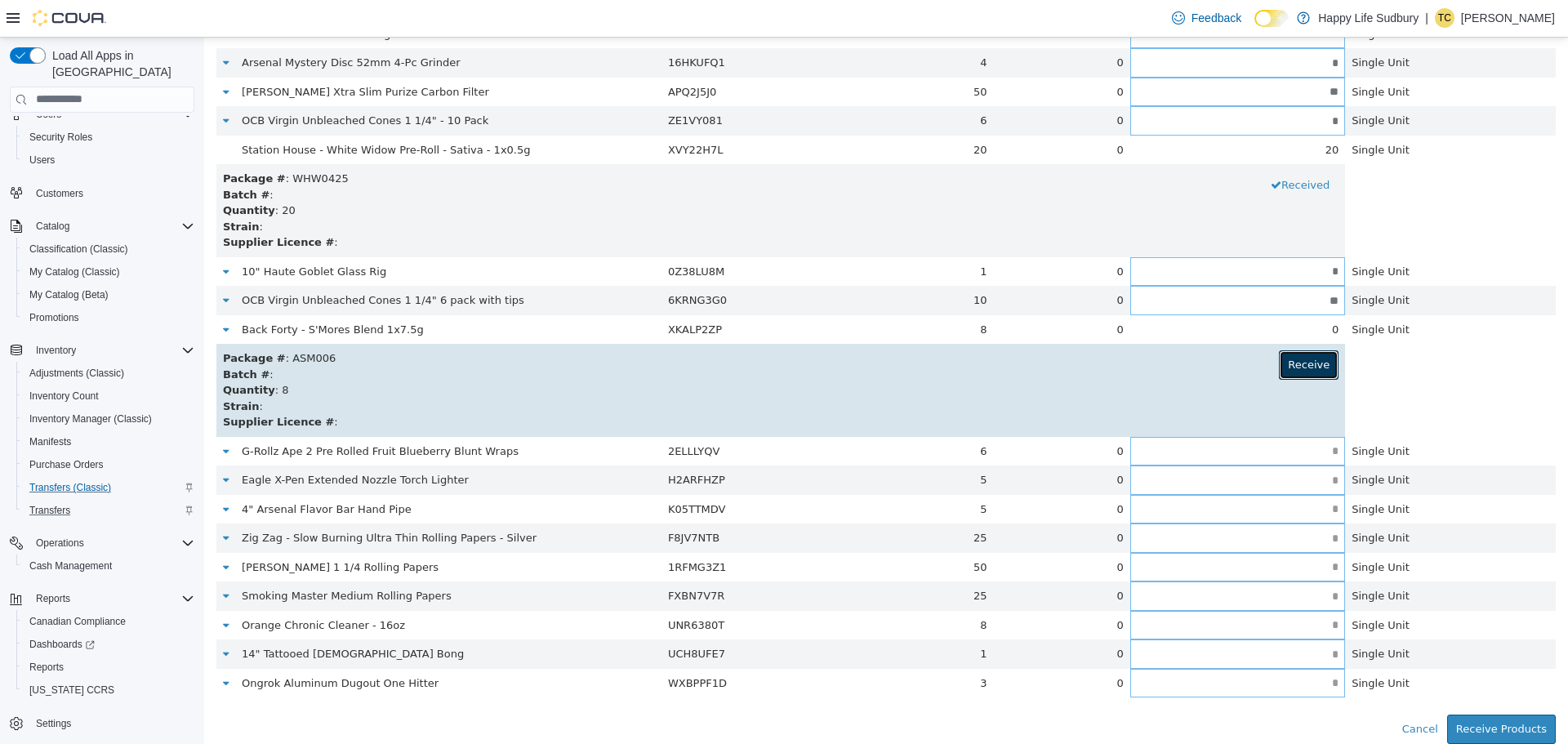
click at [1301, 365] on button "Receive" at bounding box center [1308, 364] width 59 height 30
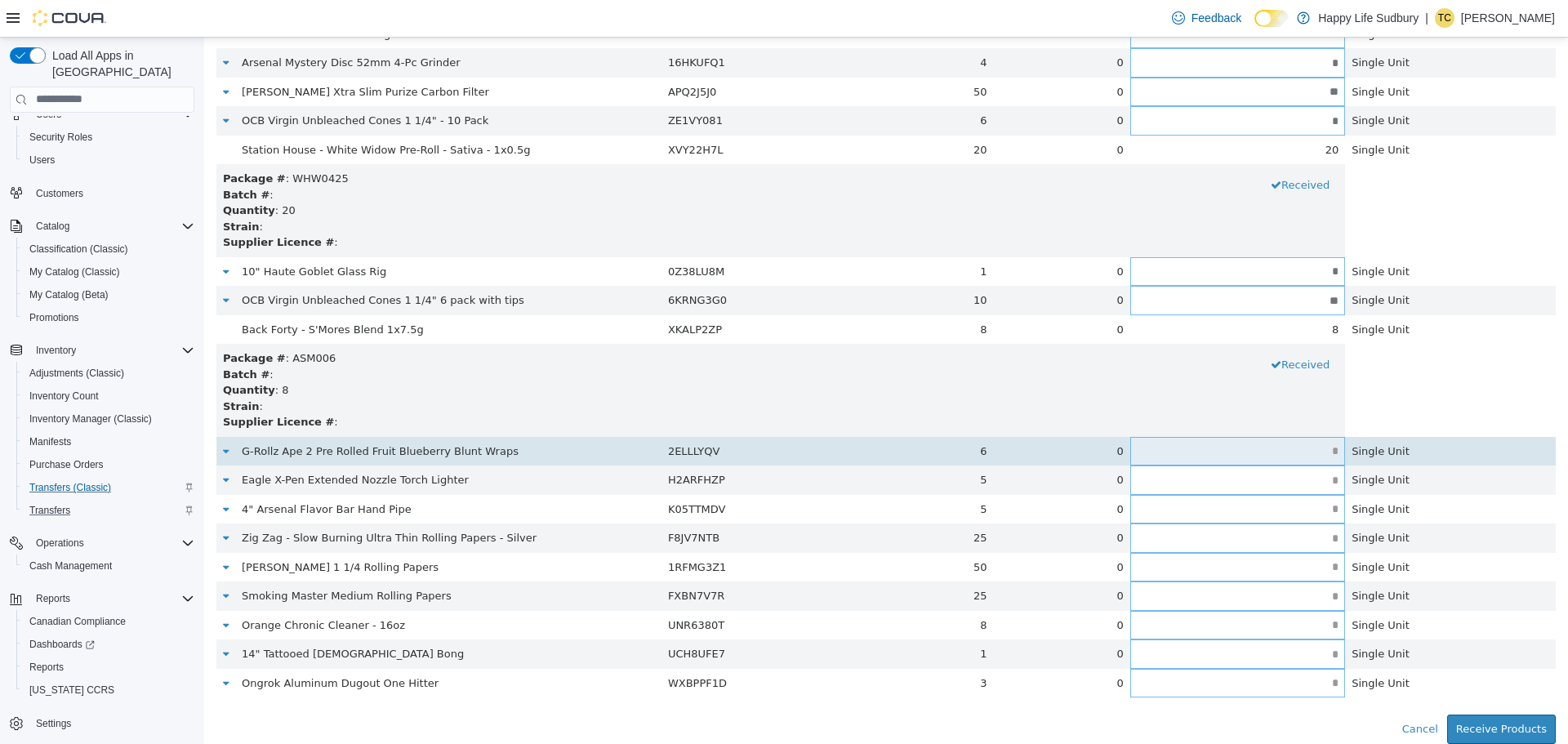
click at [1305, 448] on input "text" at bounding box center [1237, 450] width 214 height 13
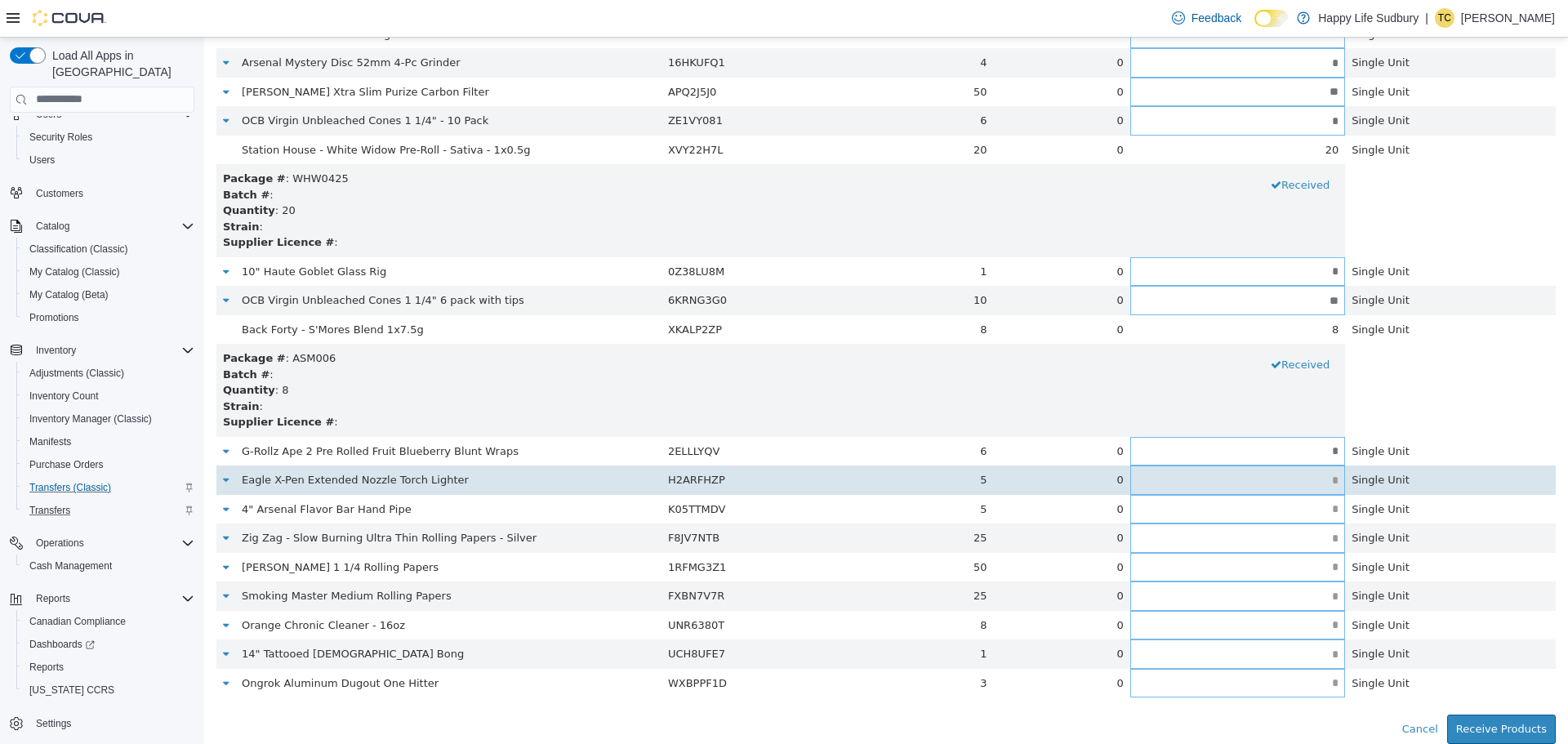
type input "*"
click at [1307, 478] on input "text" at bounding box center [1237, 480] width 214 height 13
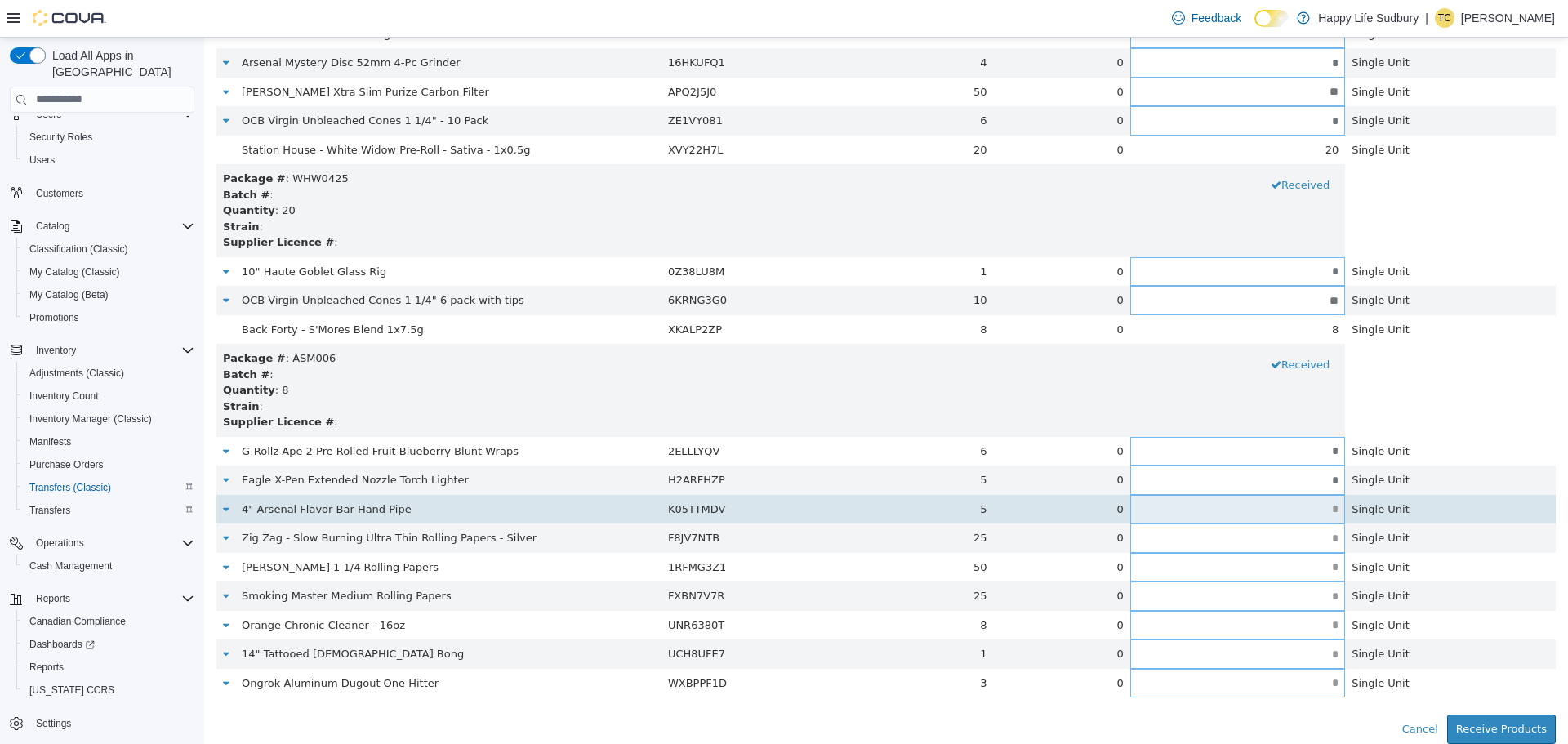
type input "*"
click at [1305, 505] on input "text" at bounding box center [1237, 508] width 214 height 13
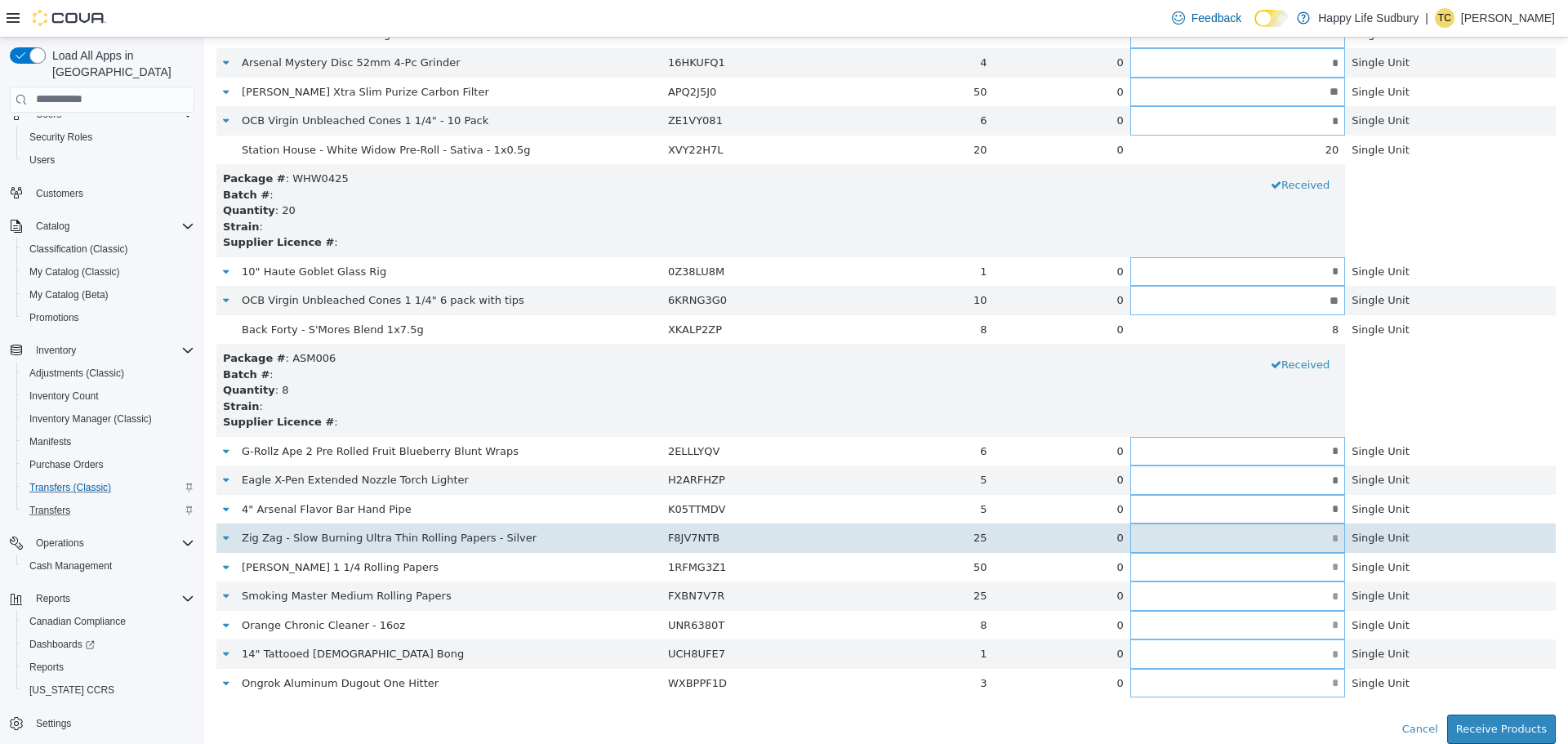
type input "*"
click at [1306, 537] on input "text" at bounding box center [1237, 538] width 214 height 13
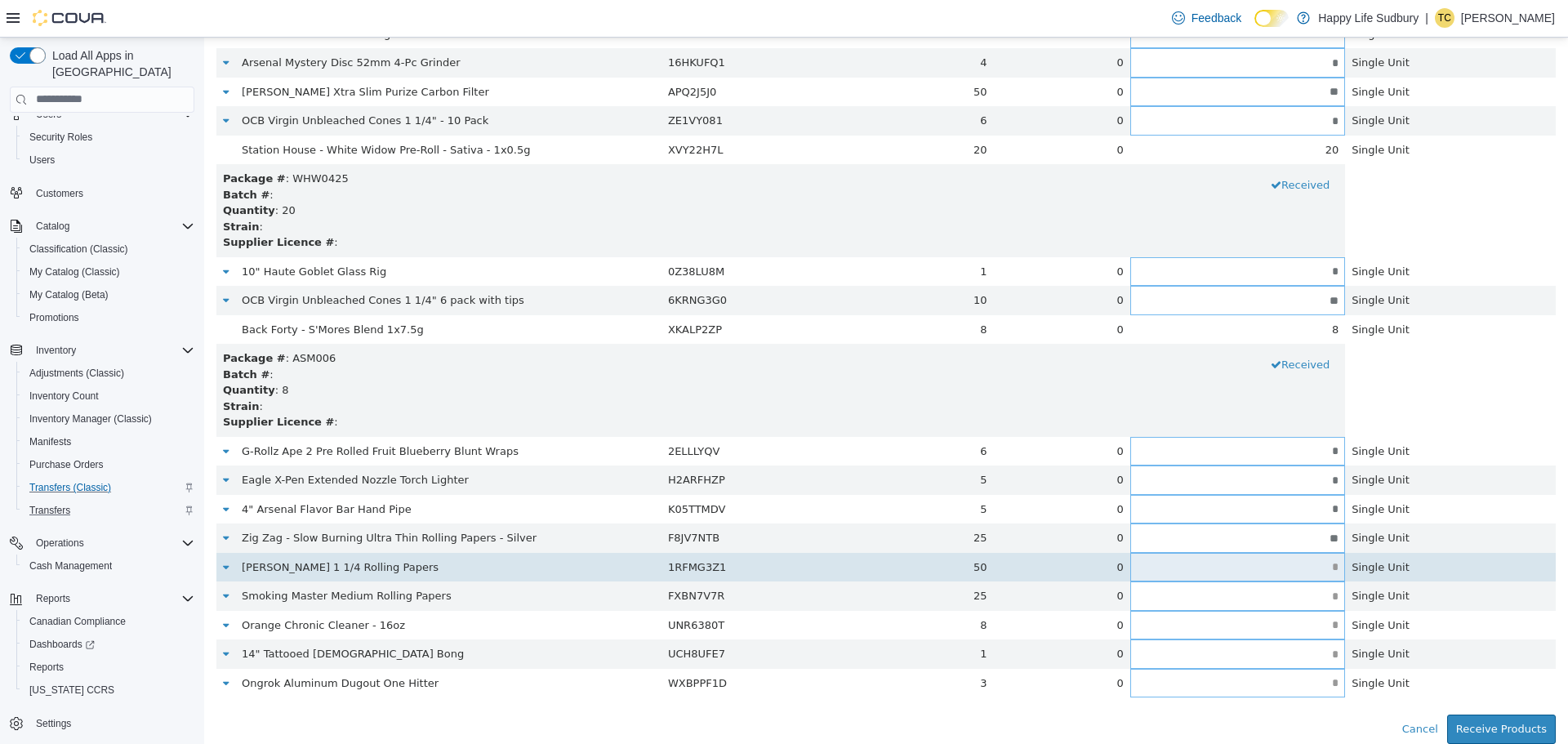
type input "**"
click at [1307, 570] on input "text" at bounding box center [1237, 567] width 214 height 13
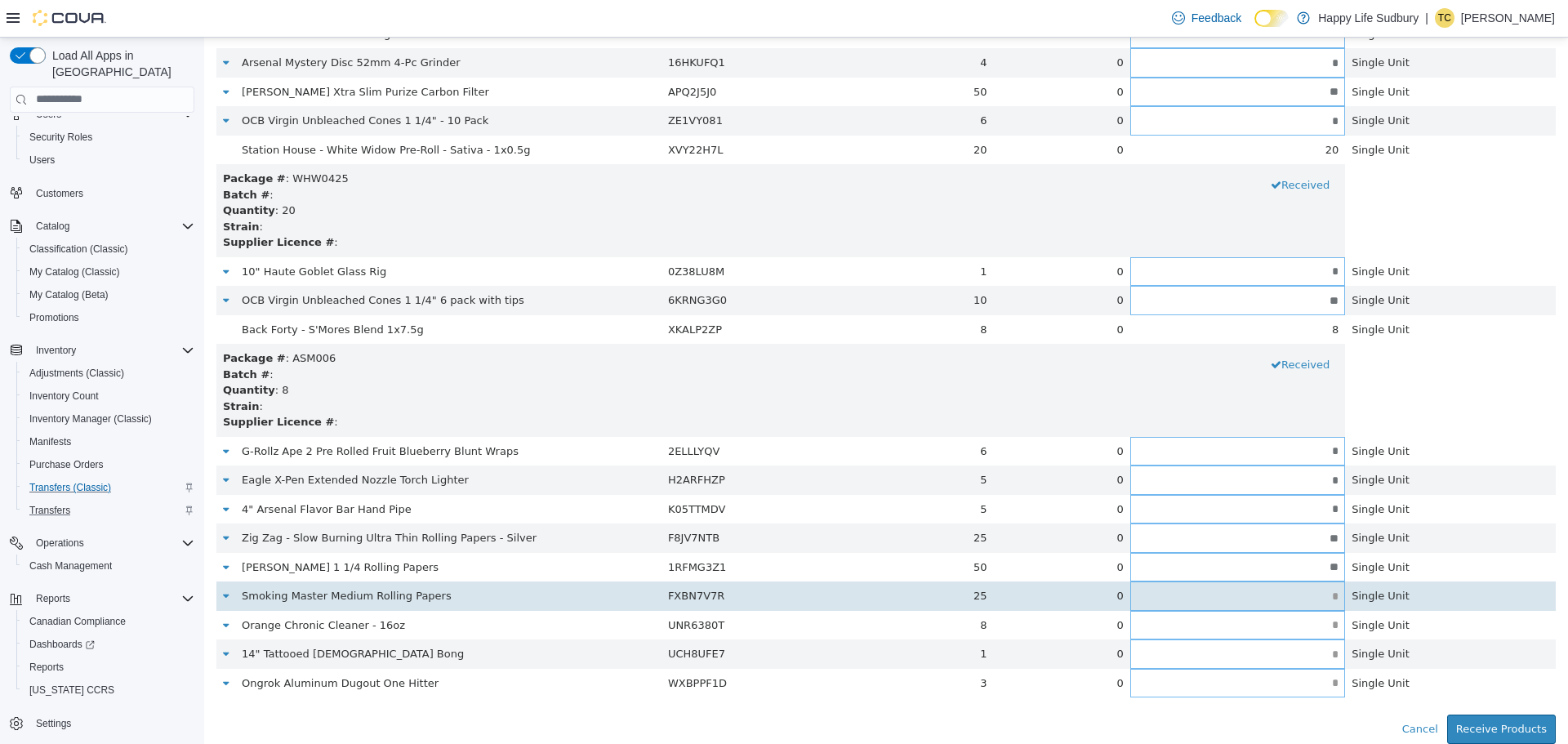
type input "**"
click at [1311, 594] on input "text" at bounding box center [1237, 595] width 214 height 13
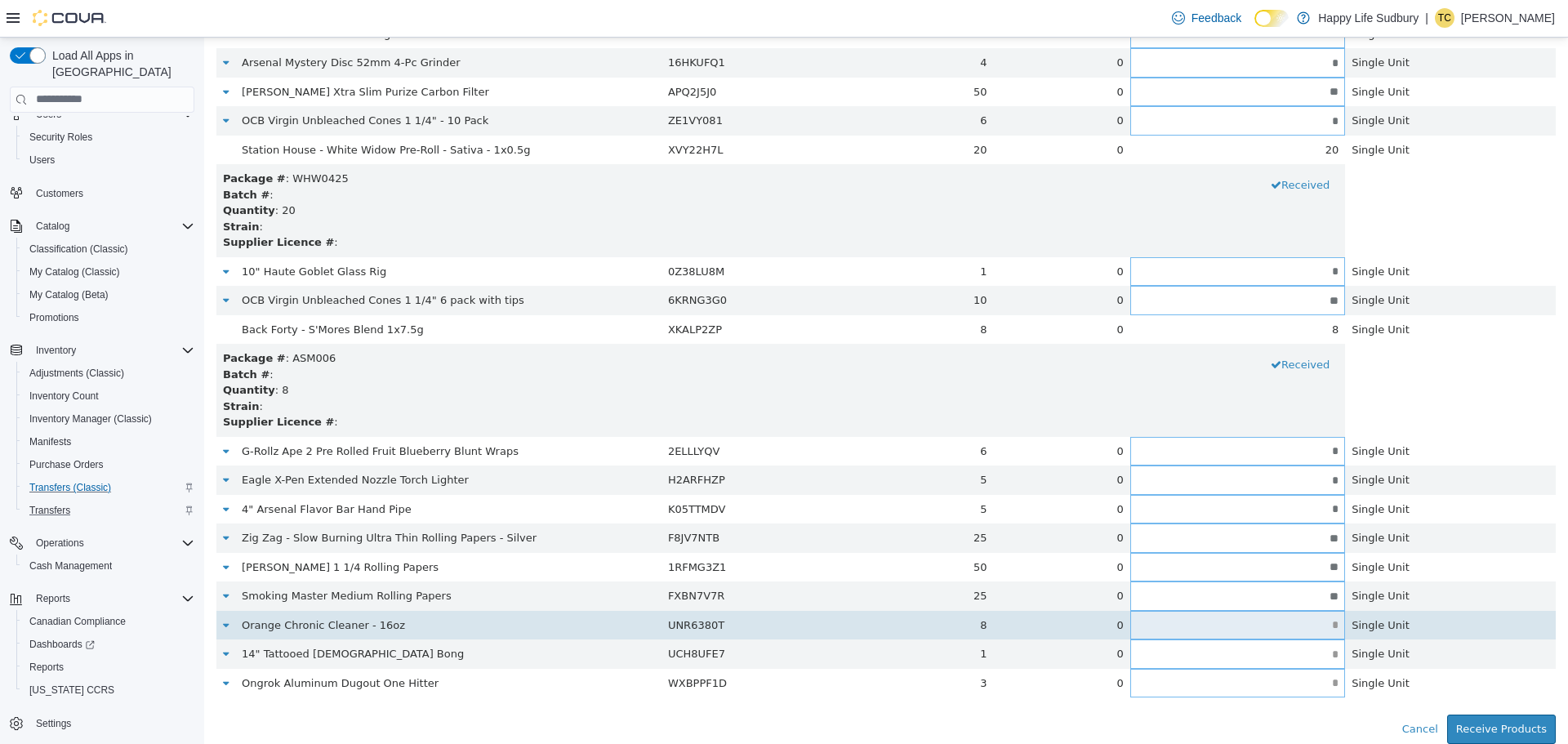
type input "**"
click at [1310, 623] on input "text" at bounding box center [1237, 624] width 214 height 13
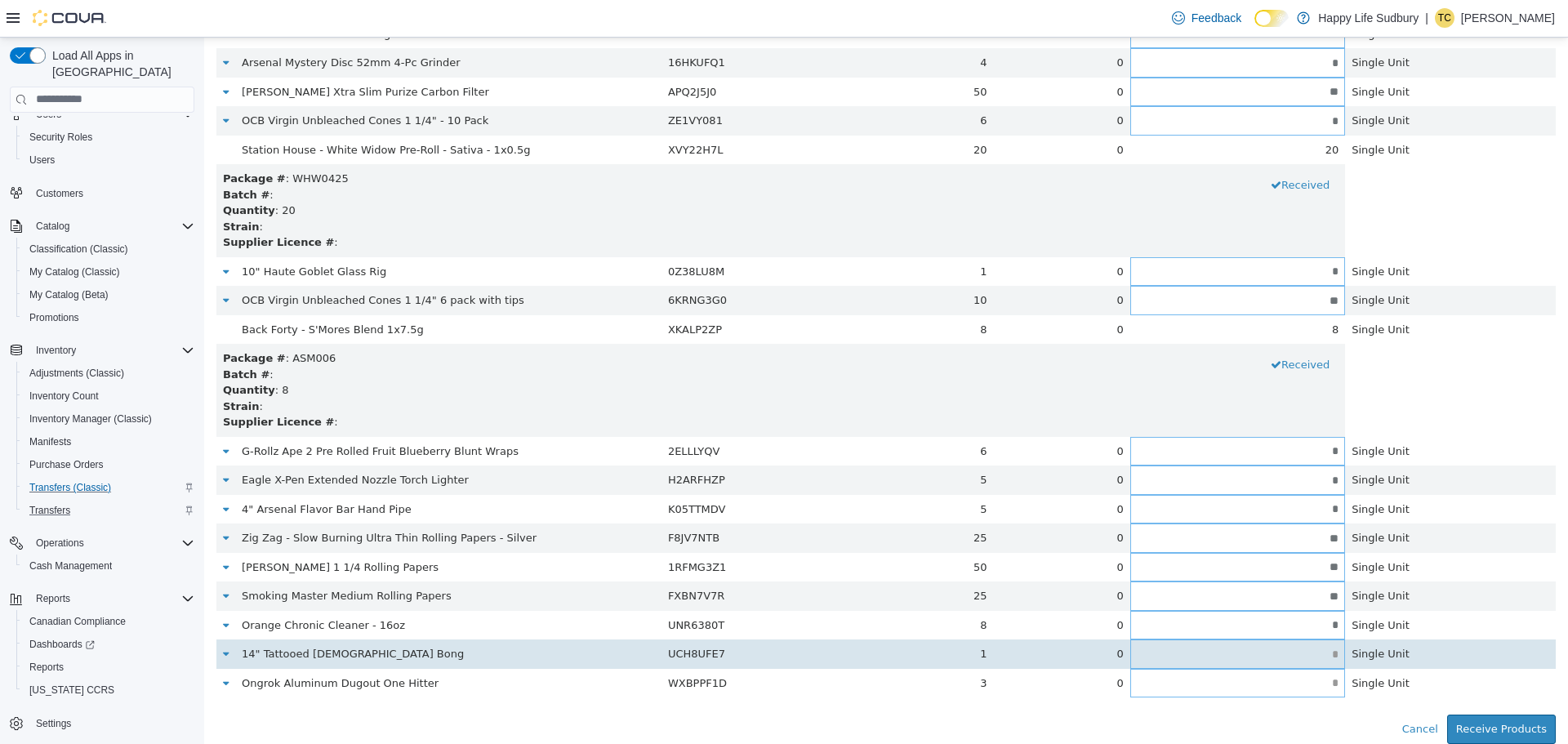
type input "*"
click at [1313, 658] on input "text" at bounding box center [1237, 654] width 214 height 13
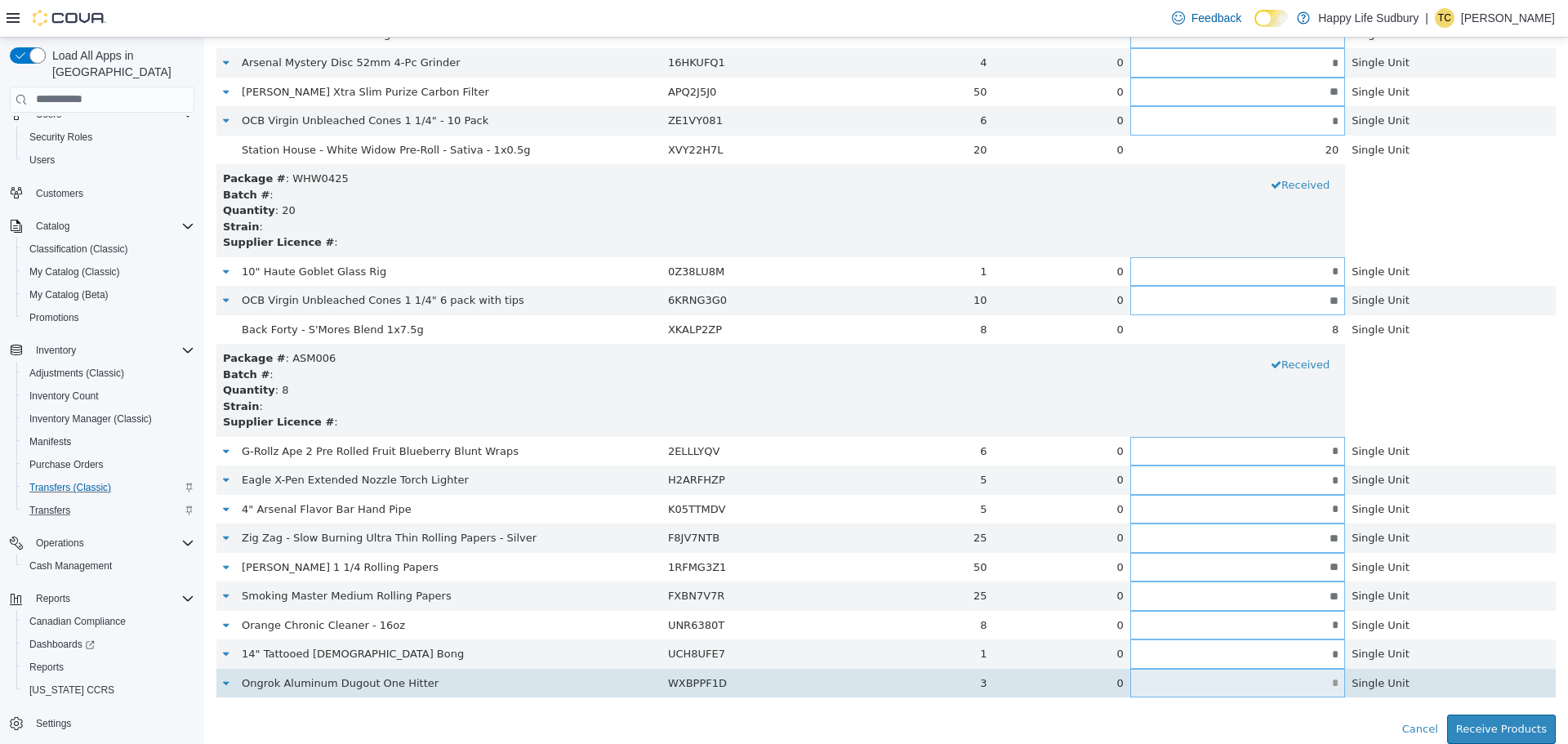
type input "*"
click at [1288, 685] on input "text" at bounding box center [1237, 682] width 214 height 13
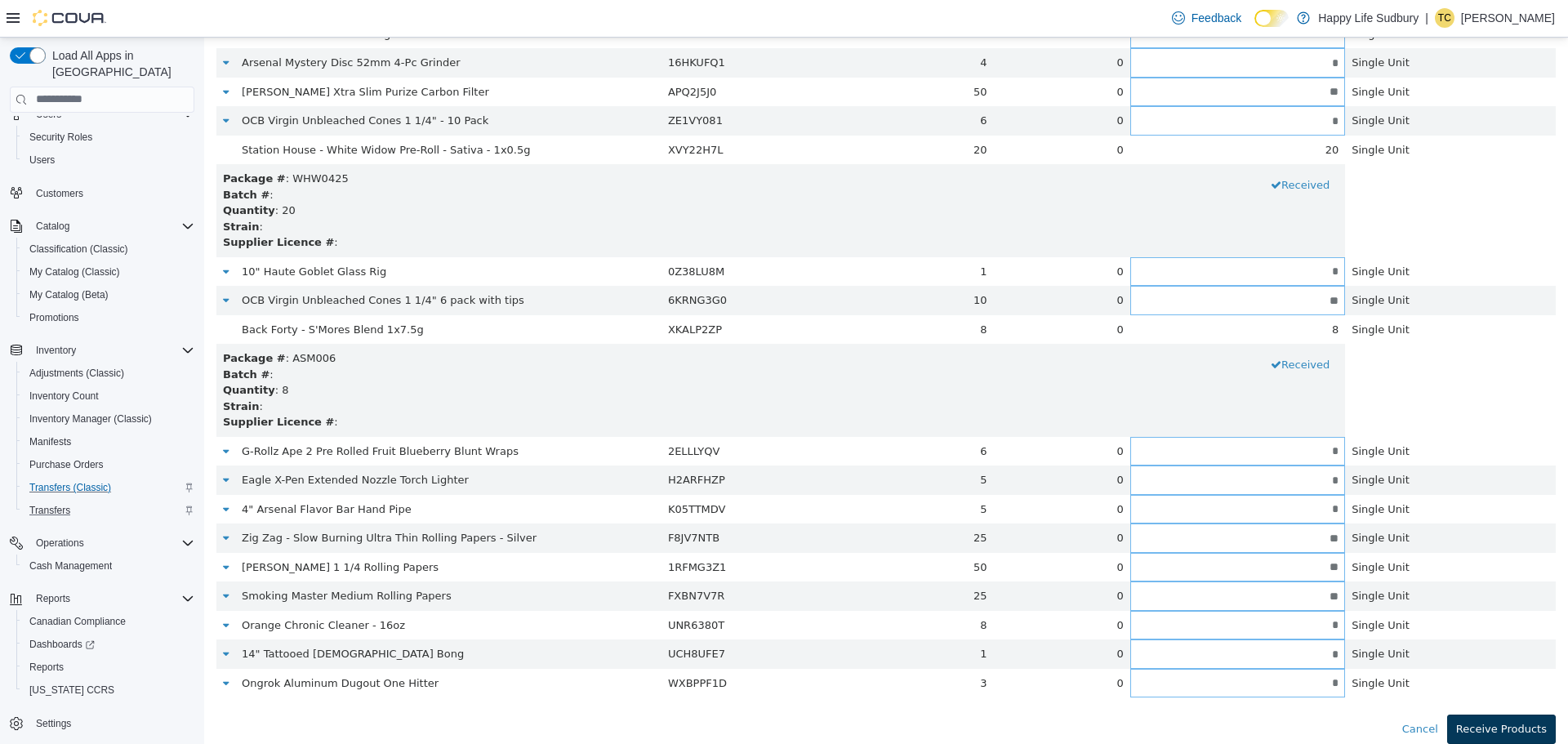
type input "*"
click at [1463, 721] on button "Receive Products" at bounding box center [1501, 728] width 109 height 30
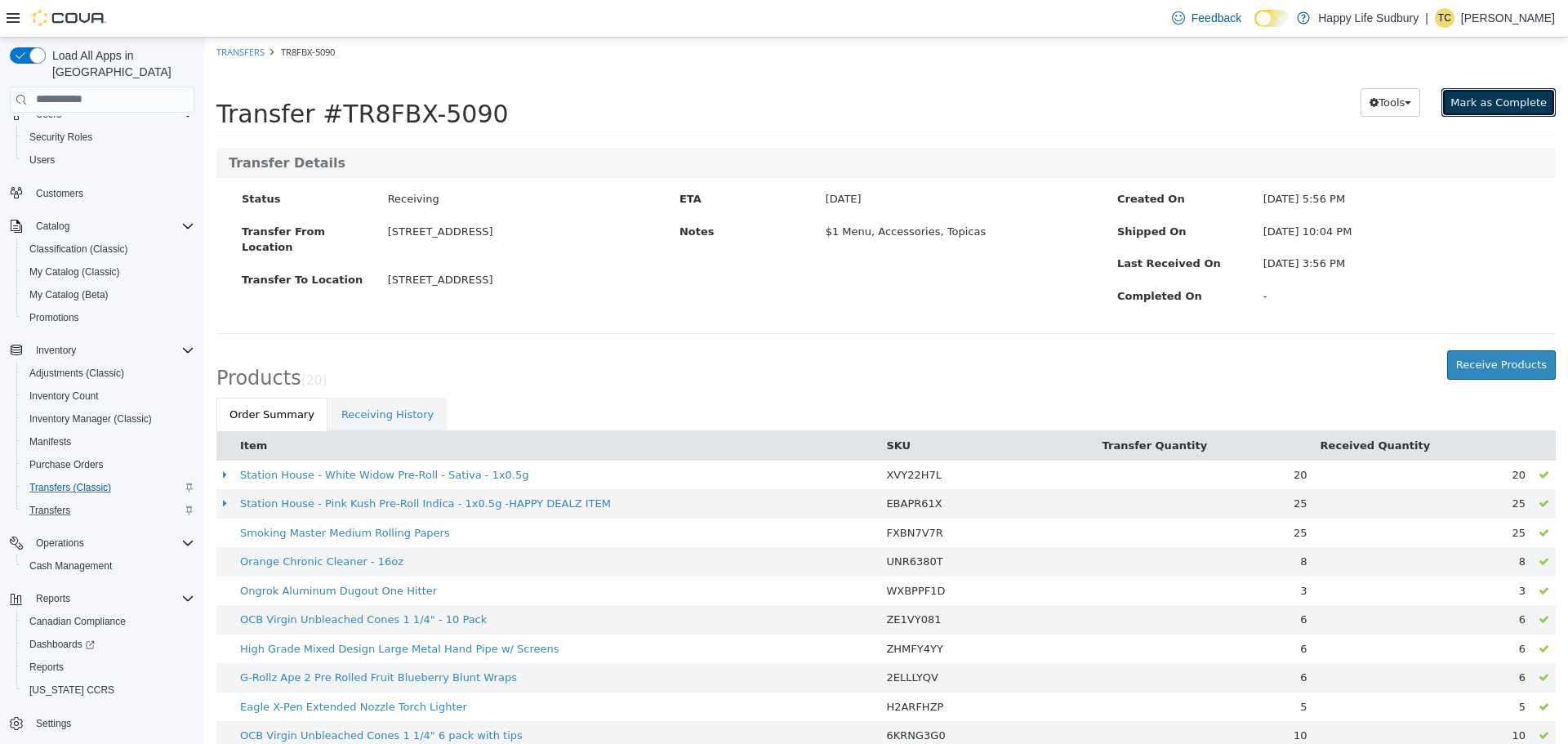
click at [1487, 96] on span "Mark as Complete" at bounding box center [1498, 102] width 96 height 13
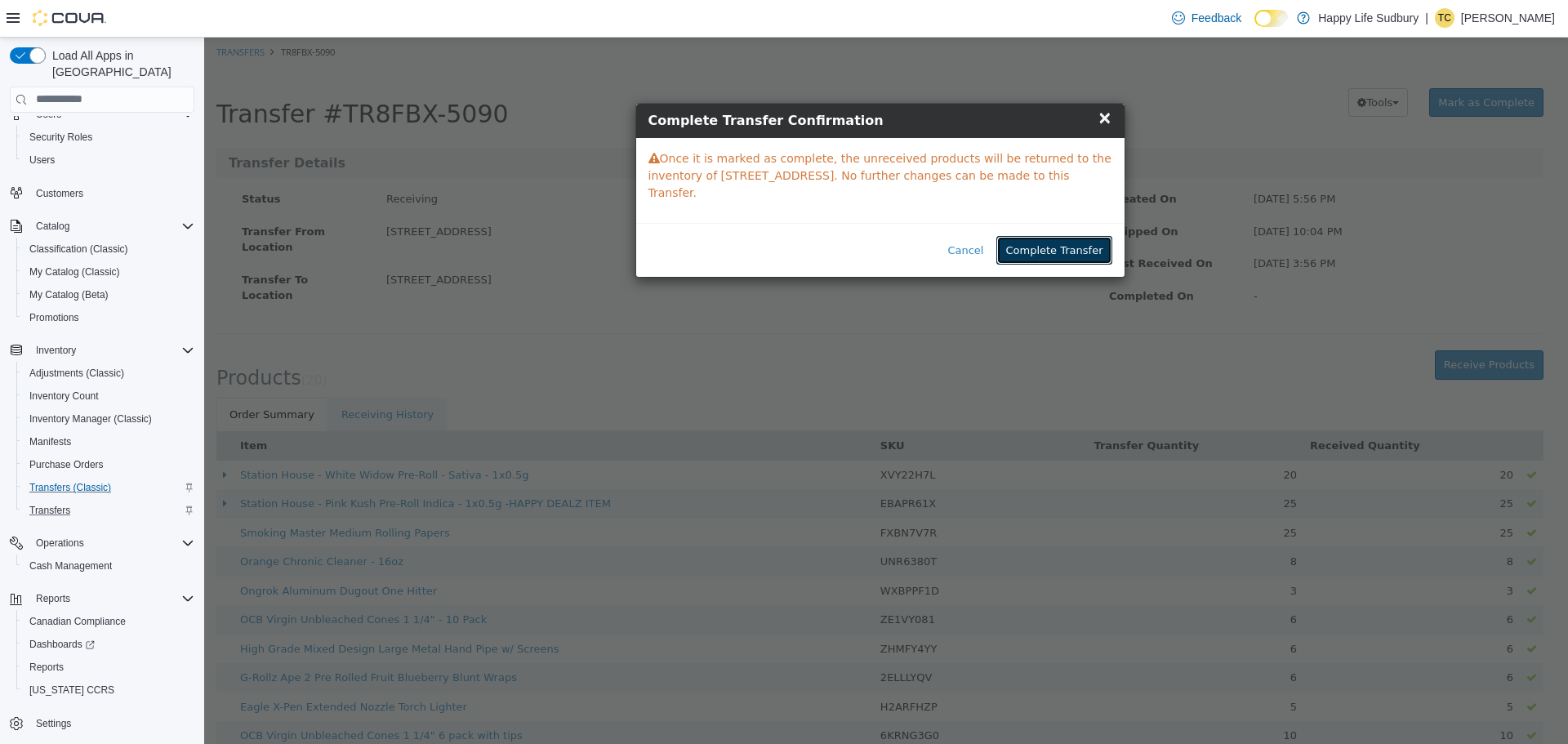
click at [1083, 238] on button "Complete Transfer" at bounding box center [1054, 250] width 115 height 30
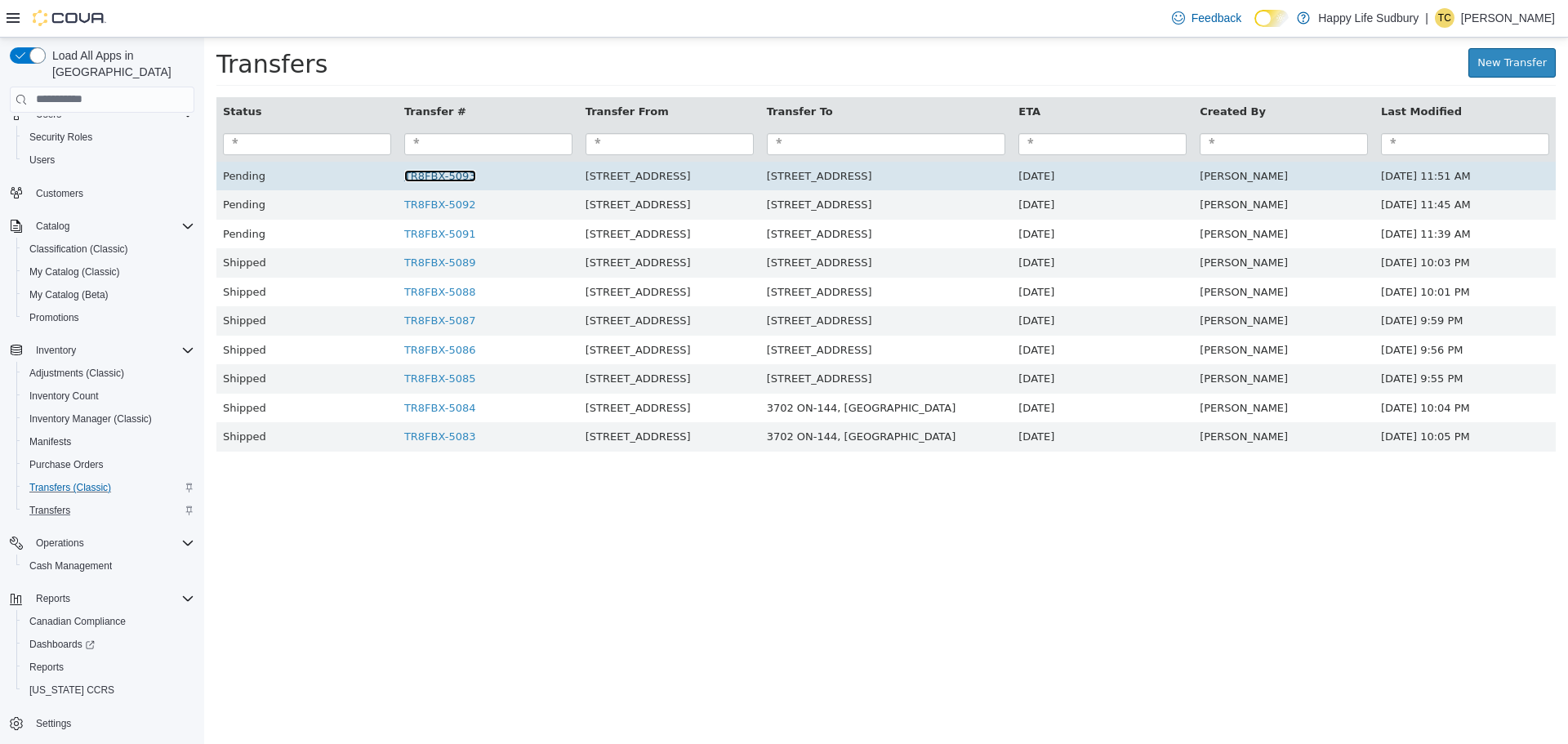
click at [444, 175] on link "TR8FBX-5093" at bounding box center [441, 176] width 72 height 13
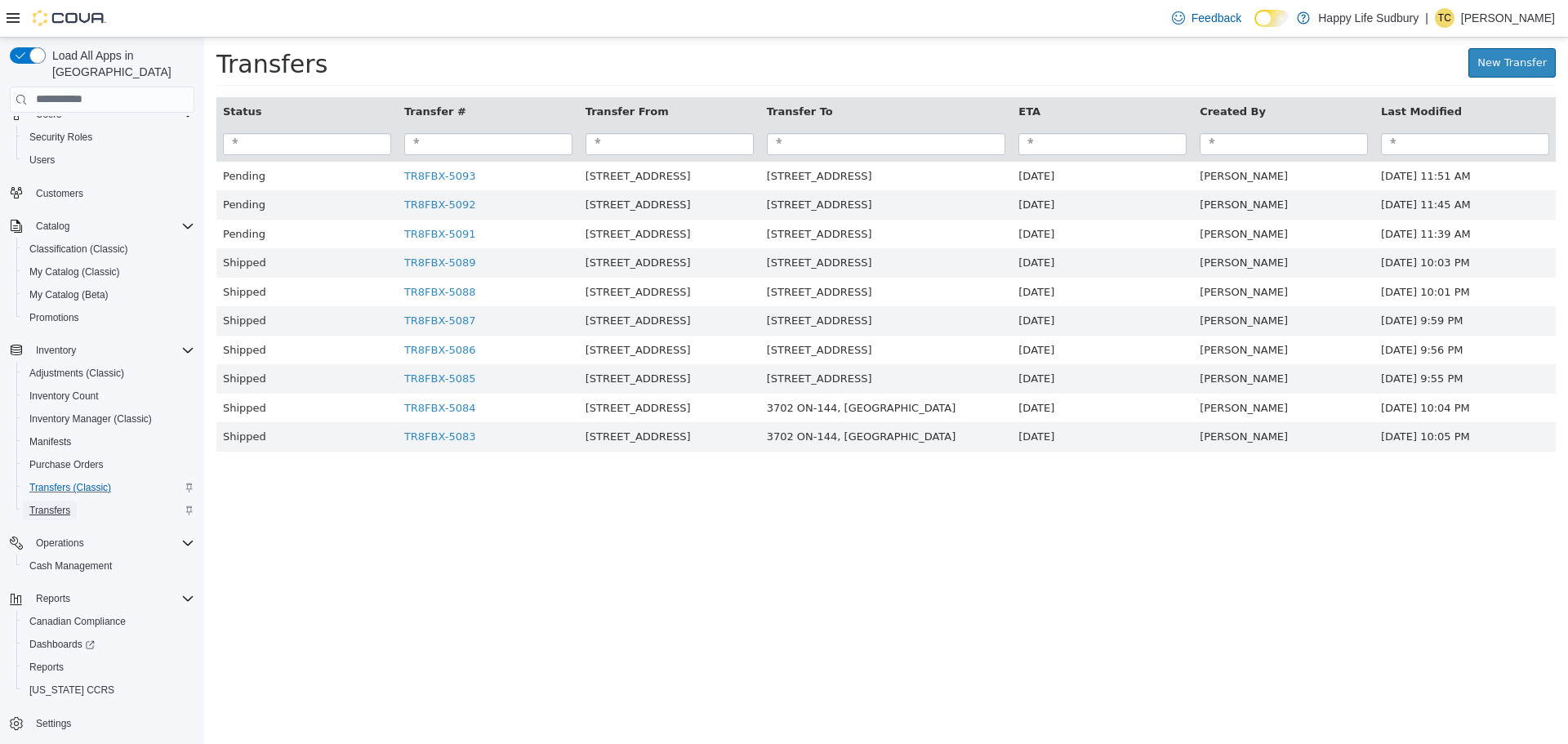
click at [77, 500] on link "Transfers" at bounding box center [50, 510] width 54 height 20
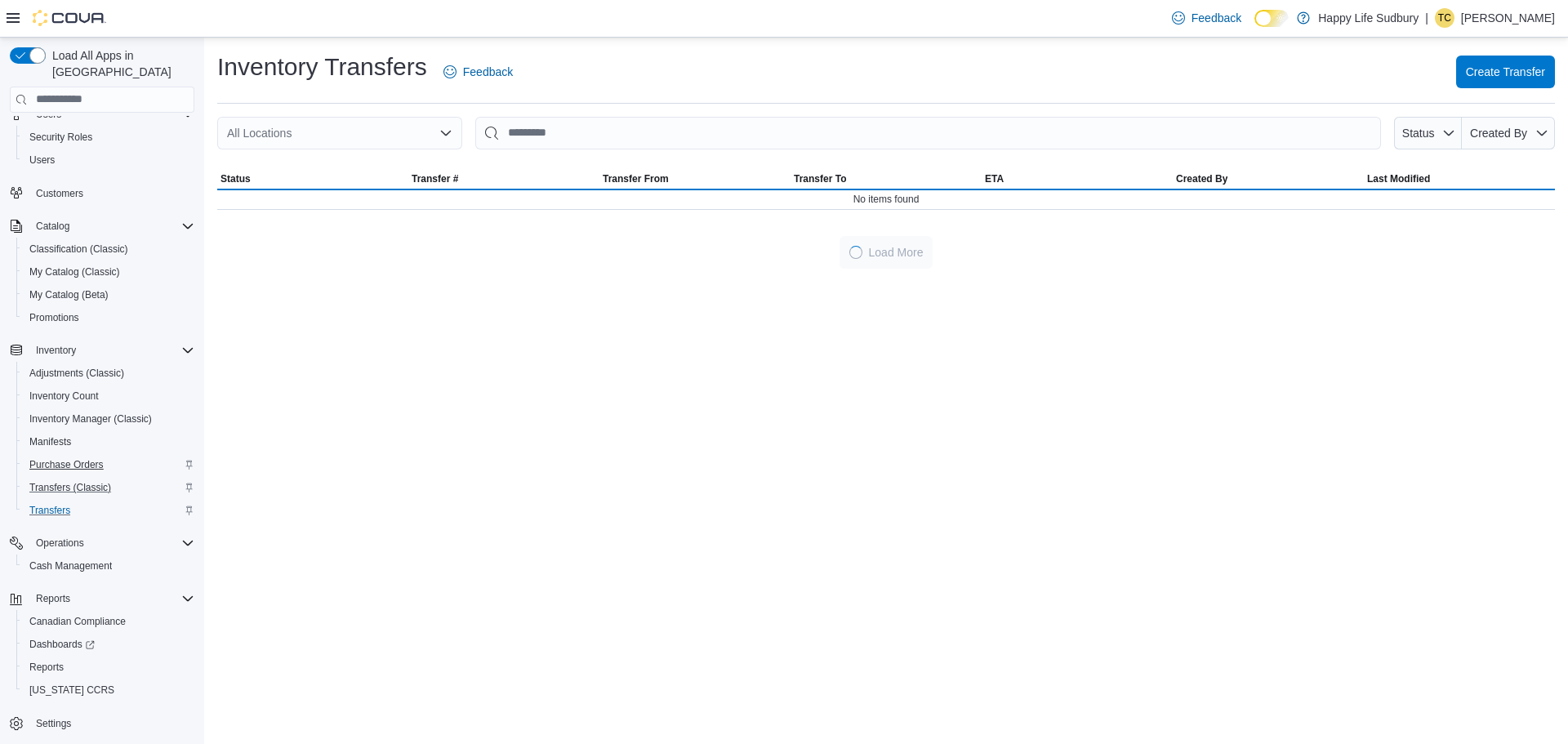
scroll to position [13, 0]
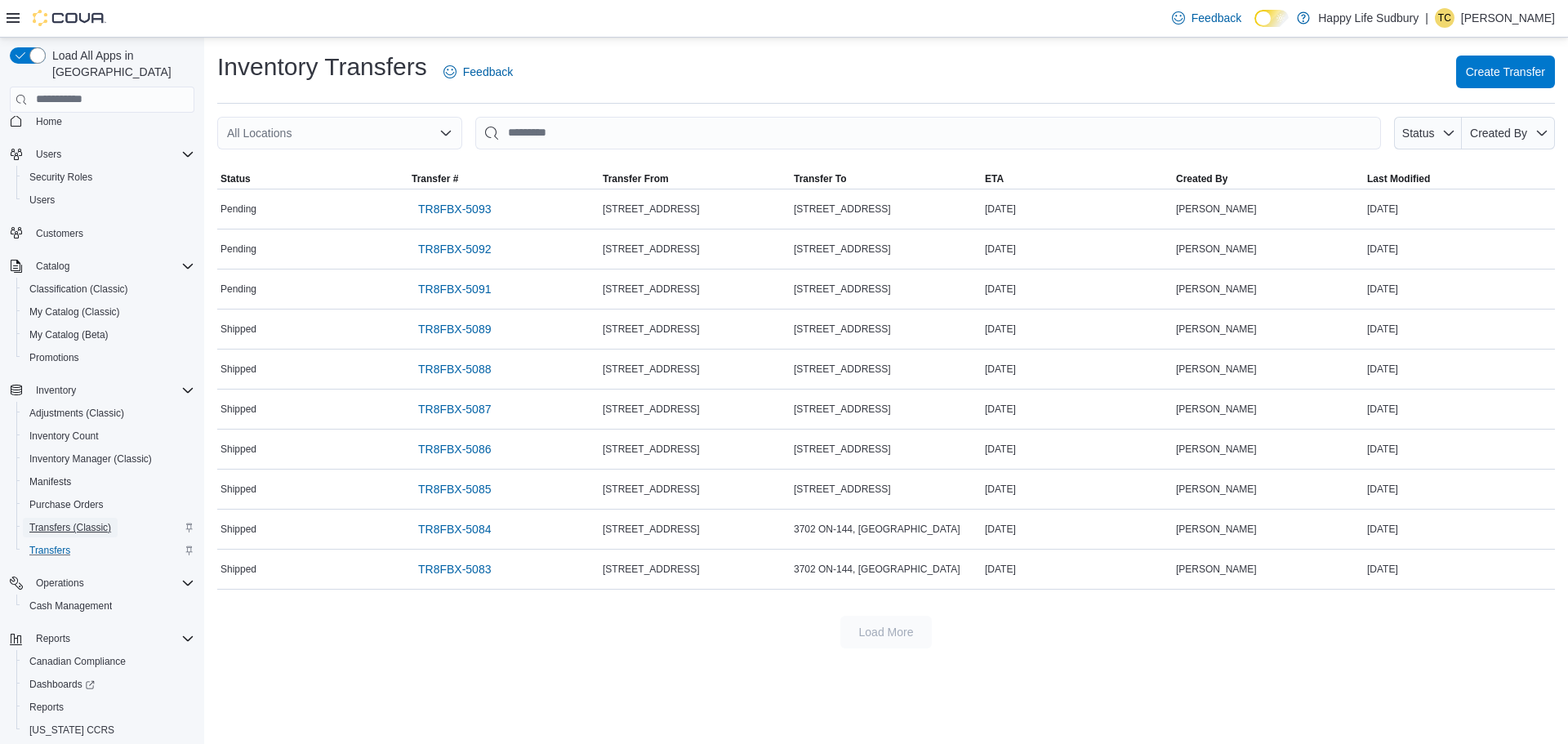
click at [70, 521] on span "Transfers (Classic)" at bounding box center [70, 527] width 82 height 13
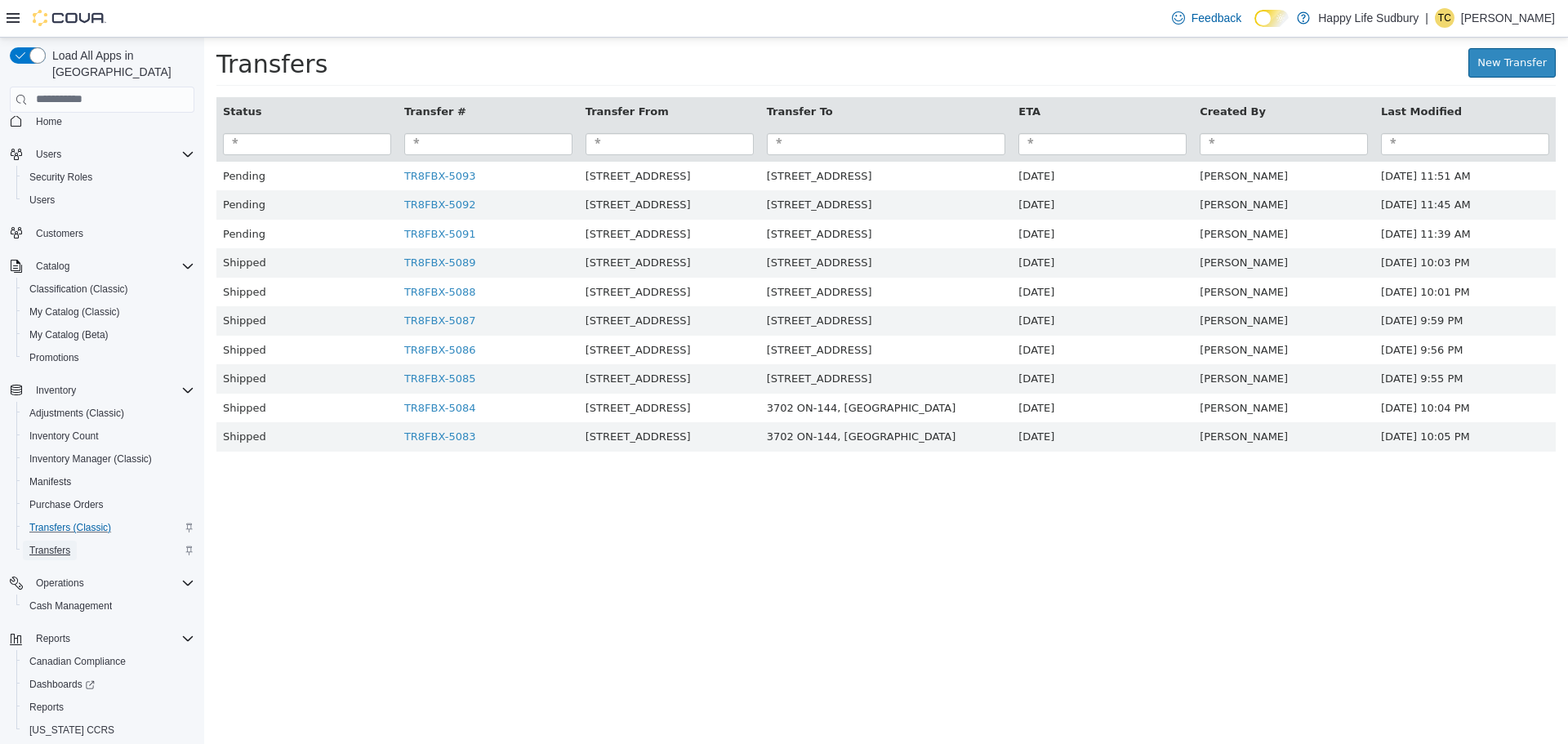
click at [63, 544] on span "Transfers" at bounding box center [50, 550] width 41 height 13
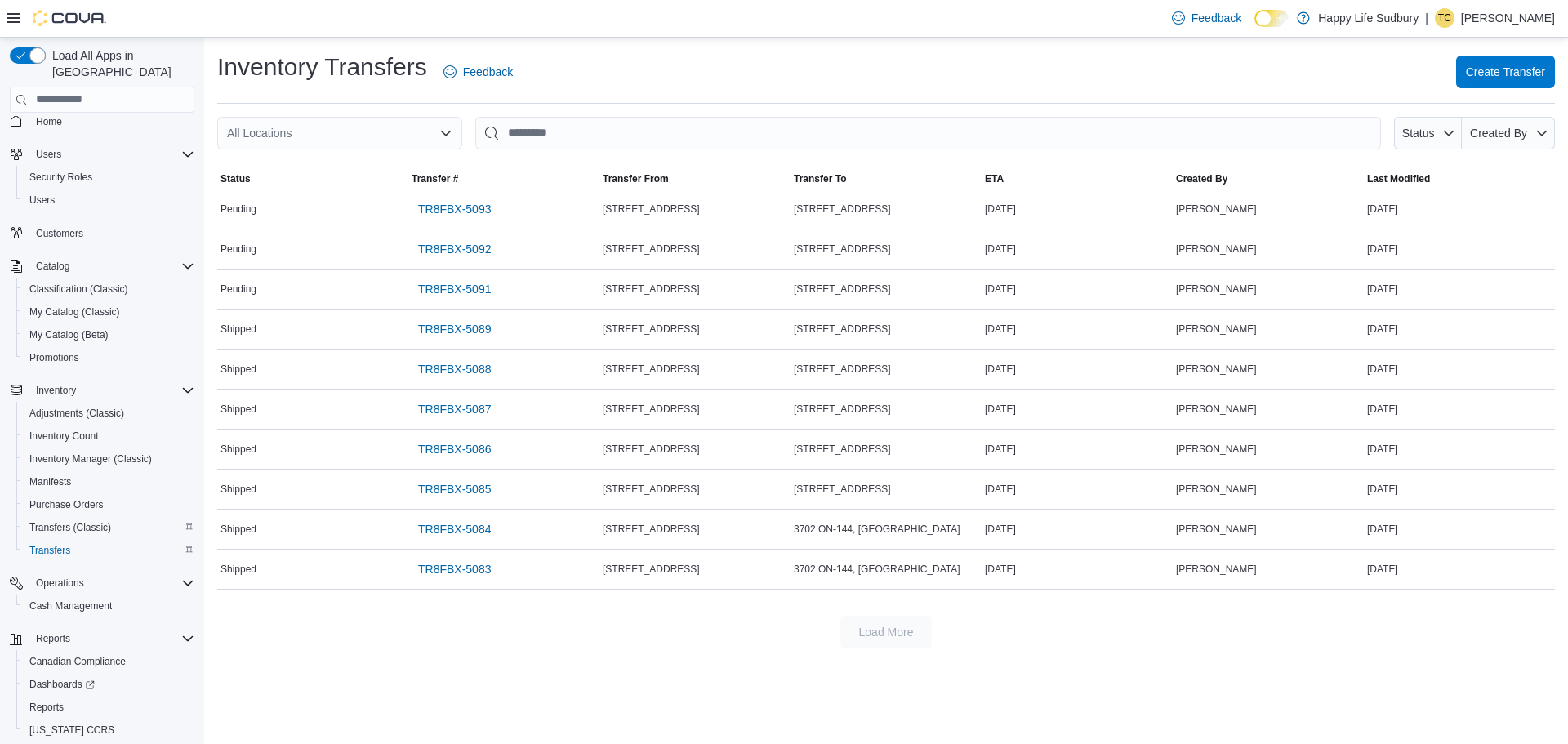
click at [447, 129] on icon "Open list of options" at bounding box center [446, 132] width 13 height 13
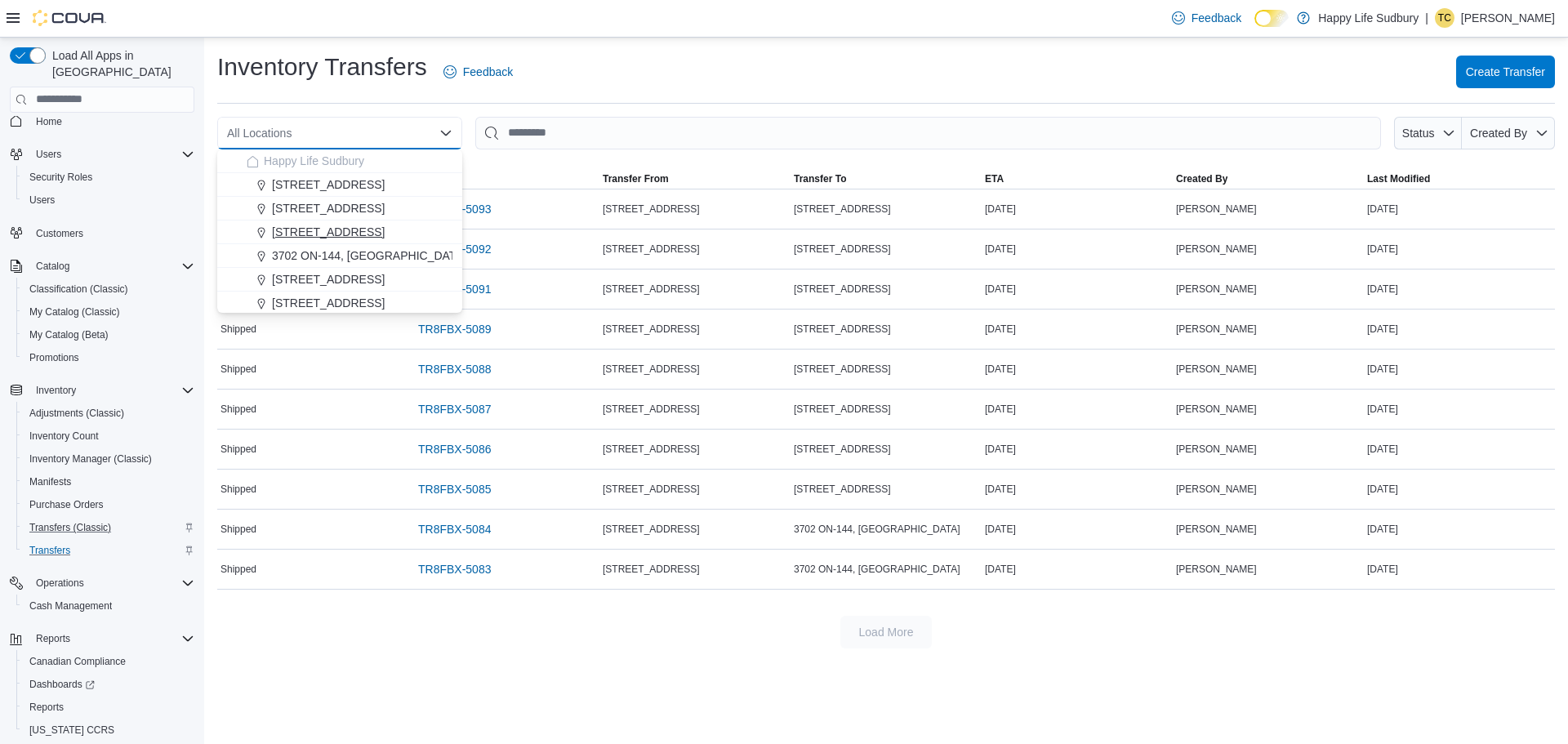
click at [372, 231] on span "[STREET_ADDRESS]" at bounding box center [328, 231] width 113 height 16
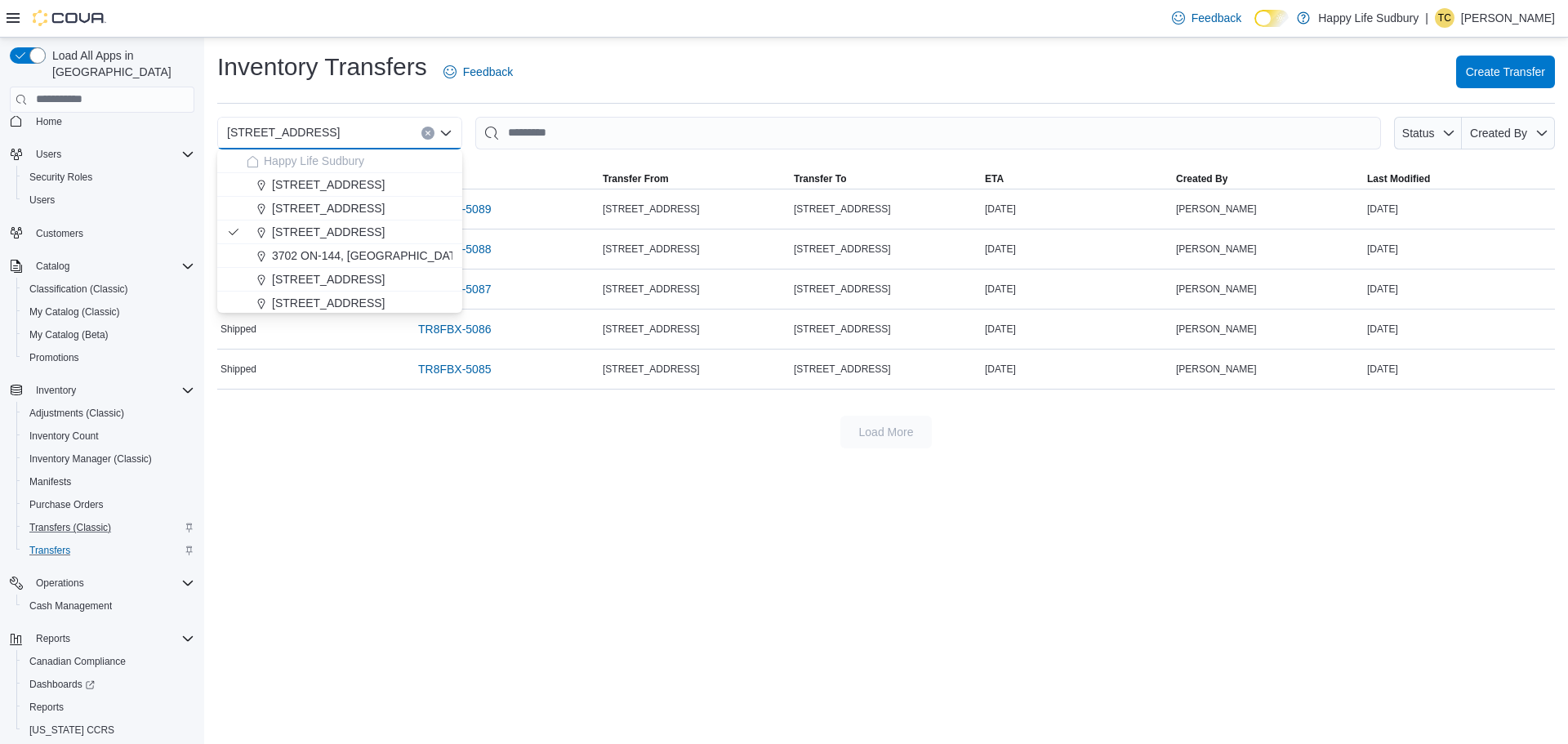
click at [636, 59] on div "Inventory Transfers Feedback Create Transfer" at bounding box center [886, 71] width 1337 height 42
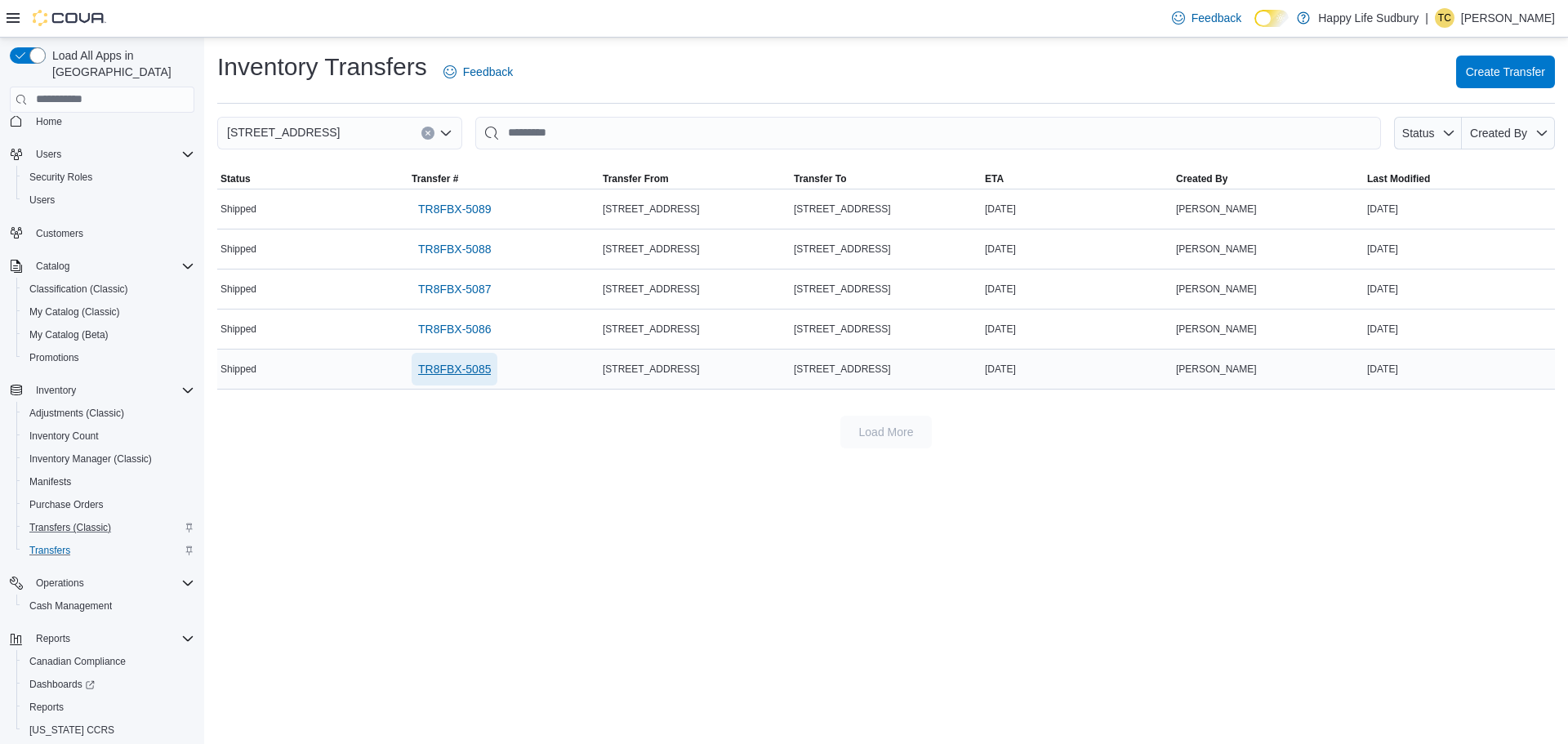
click at [440, 375] on span "TR8FBX-5085" at bounding box center [454, 369] width 73 height 16
click at [448, 321] on span "TR8FBX-5086" at bounding box center [454, 329] width 73 height 16
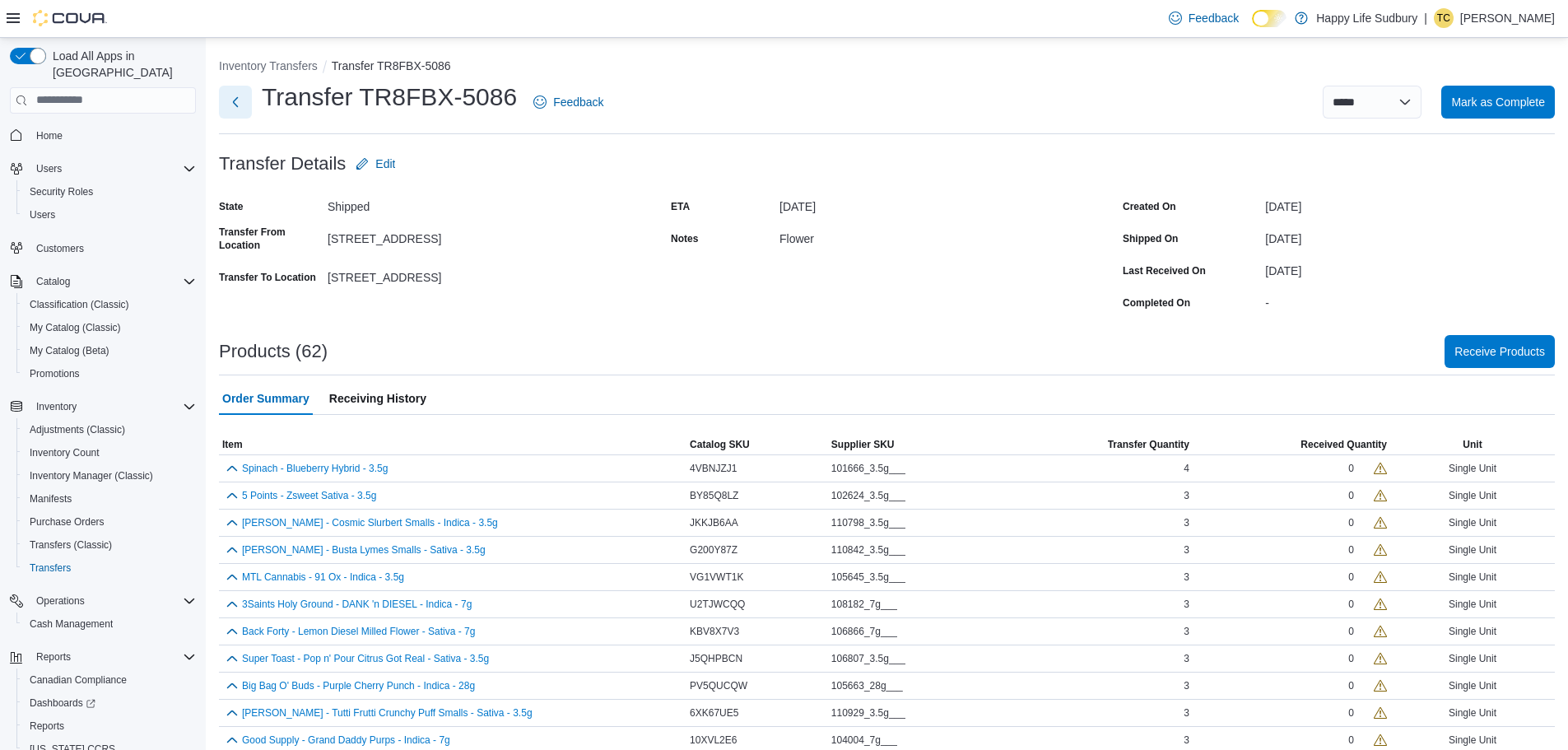
drag, startPoint x: 245, startPoint y: 93, endPoint x: 257, endPoint y: 106, distance: 17.7
click at [244, 93] on button "Next" at bounding box center [235, 102] width 33 height 33
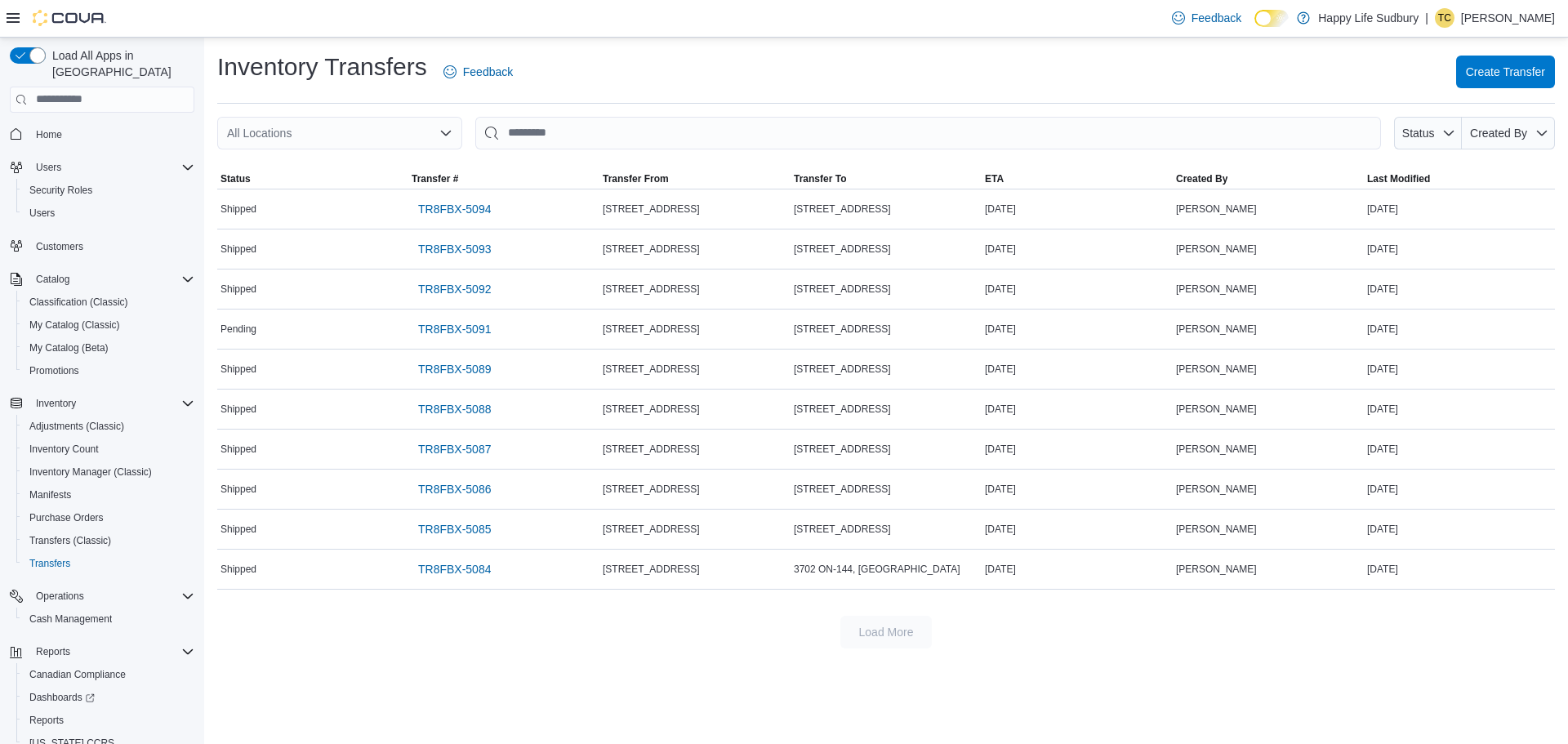
click at [435, 113] on div "Inventory Transfers Feedback Create Transfer All Locations Status Created By So…" at bounding box center [886, 349] width 1363 height 623
click at [448, 132] on icon "Open list of options" at bounding box center [446, 132] width 13 height 13
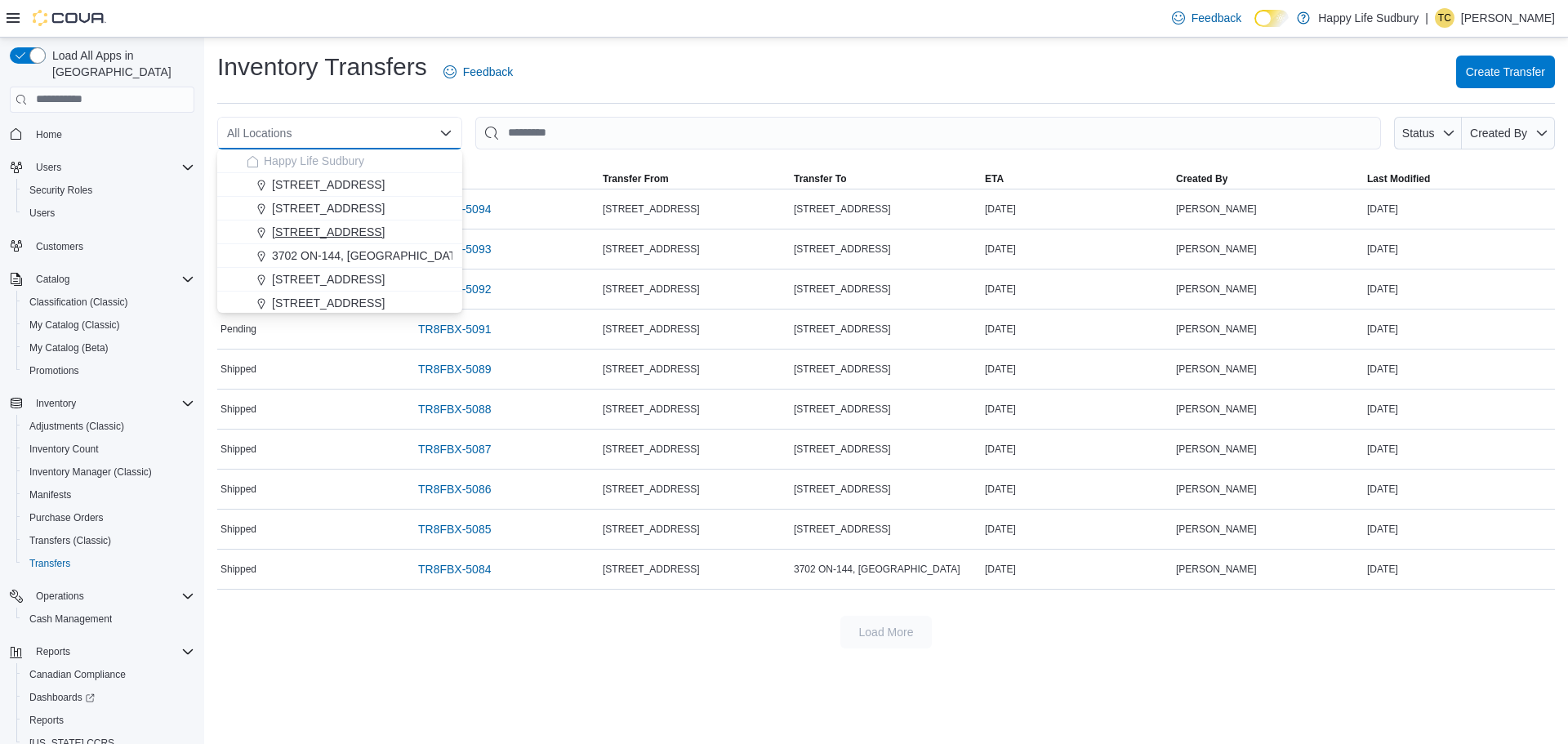
click at [377, 230] on span "[STREET_ADDRESS]" at bounding box center [328, 231] width 113 height 16
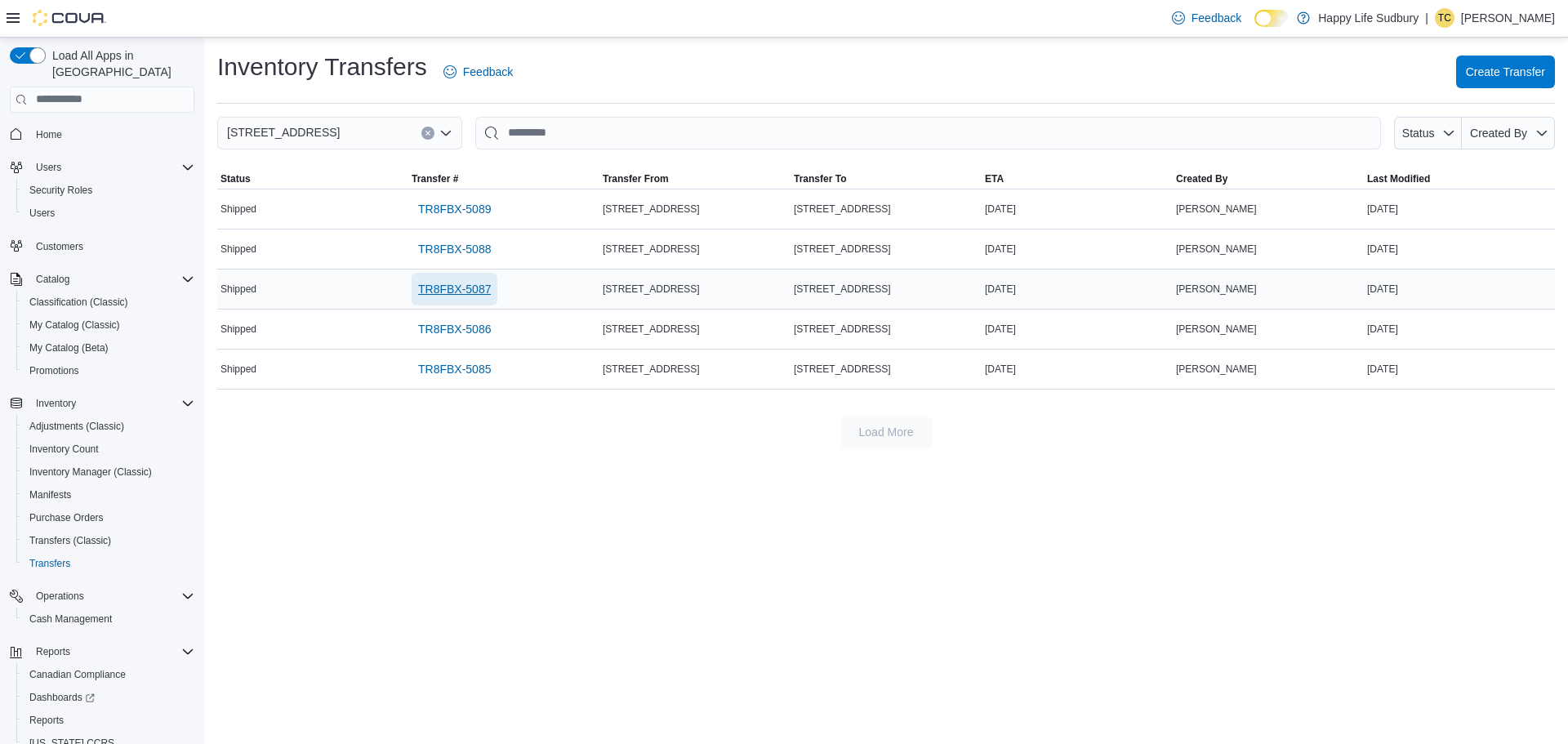
click at [451, 286] on span "TR8FBX-5087" at bounding box center [454, 289] width 73 height 16
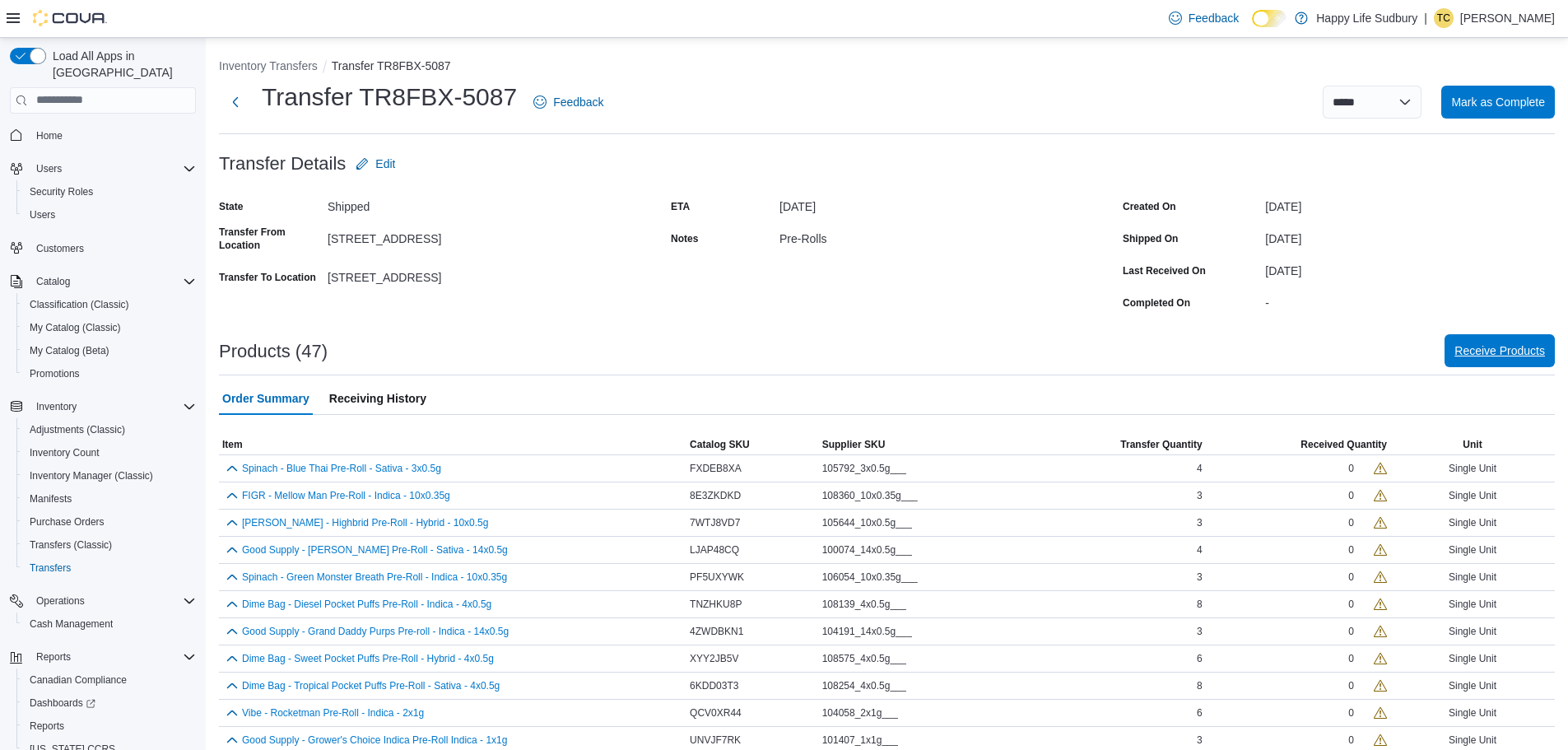
click at [1475, 355] on span "Receive Products" at bounding box center [1500, 350] width 91 height 16
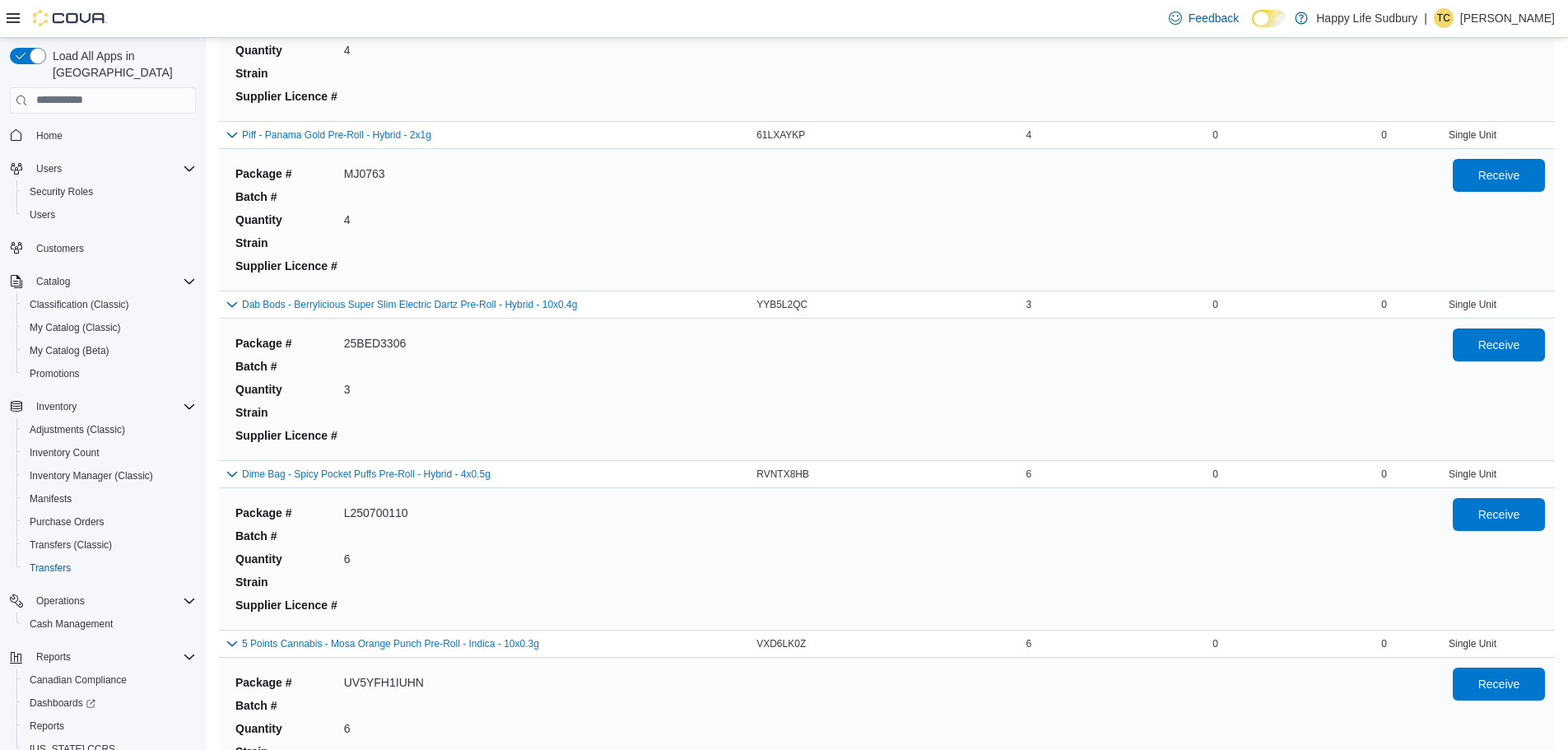
scroll to position [4475, 0]
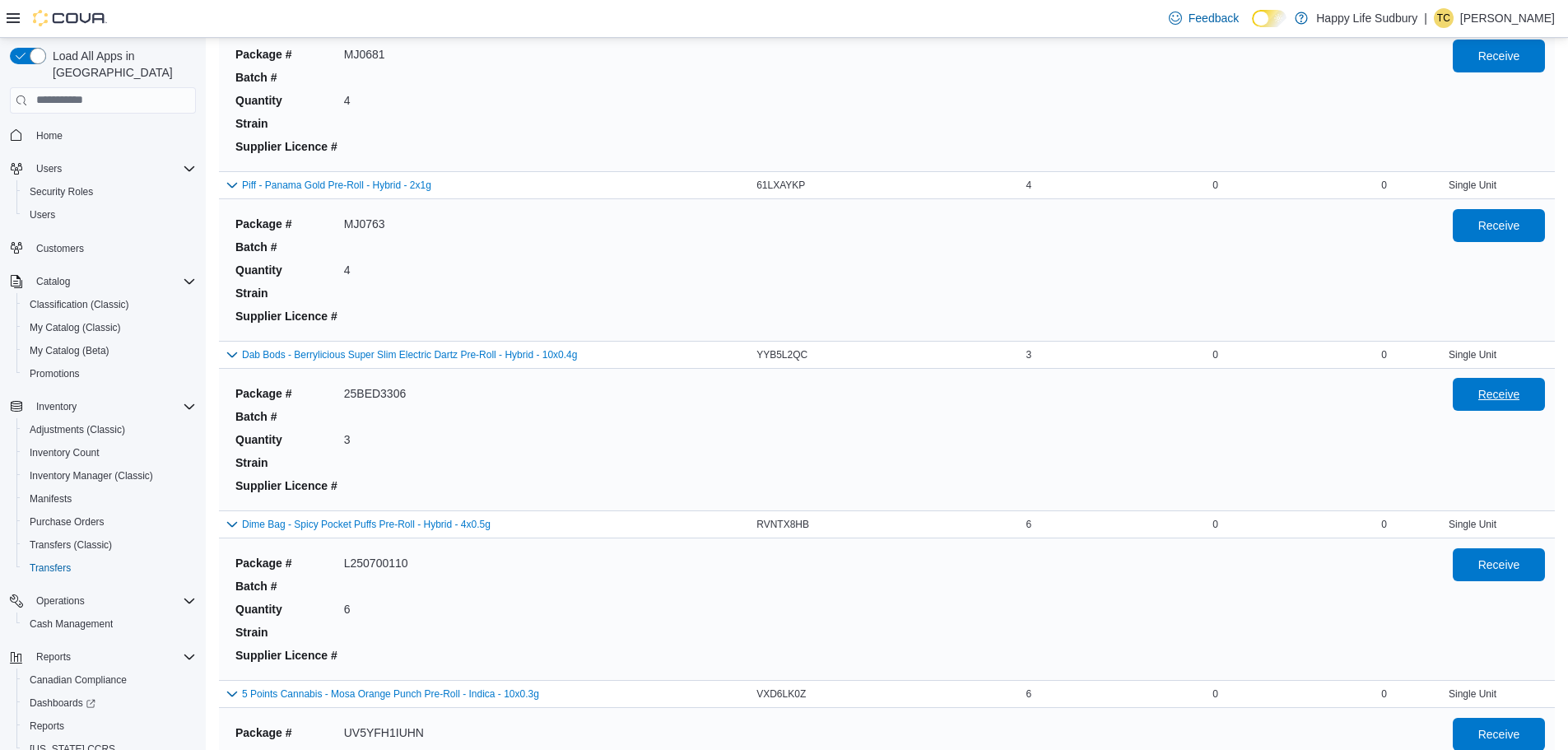
click at [1507, 390] on span "Receive" at bounding box center [1499, 394] width 42 height 16
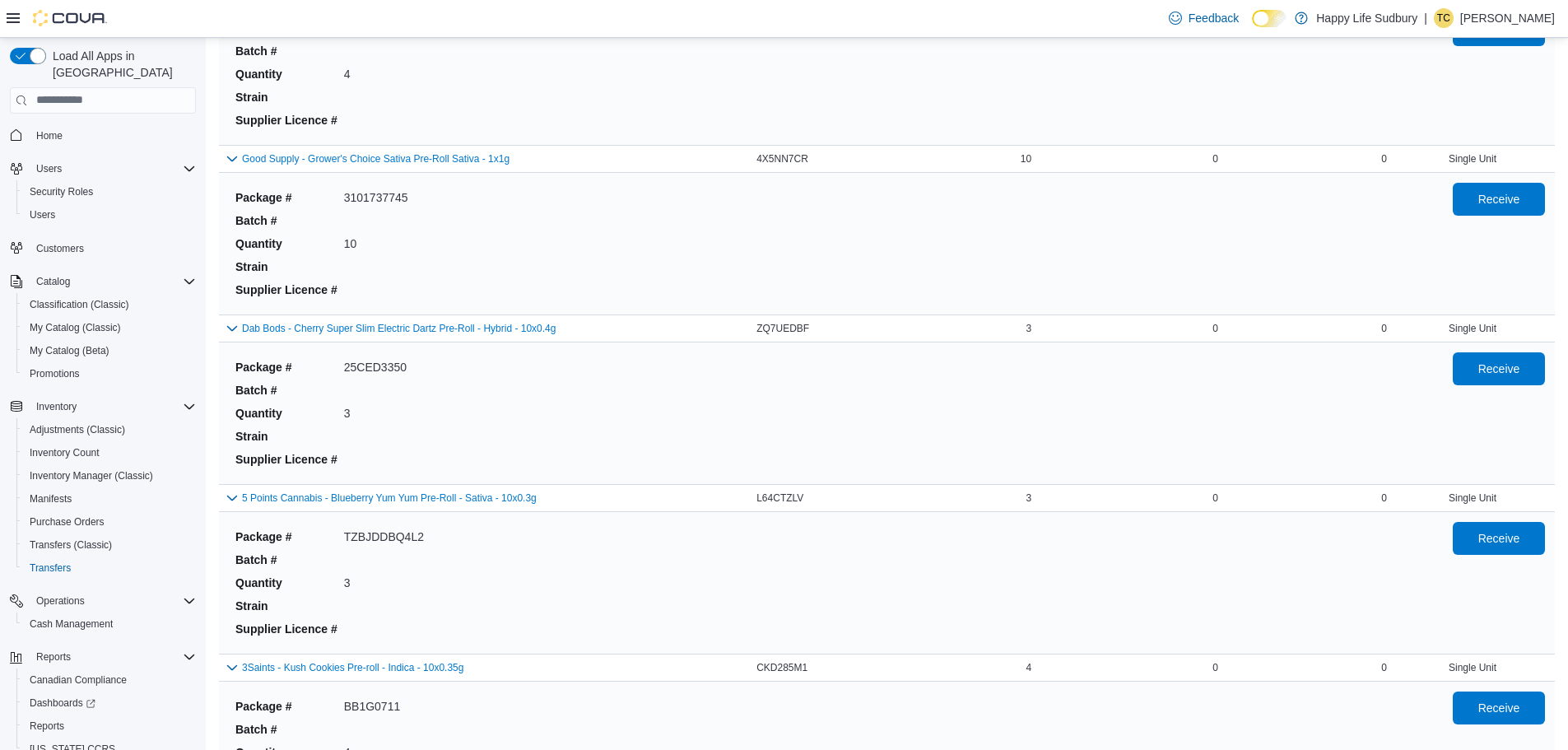
scroll to position [2469, 0]
click at [1499, 370] on span "Receive" at bounding box center [1499, 367] width 42 height 16
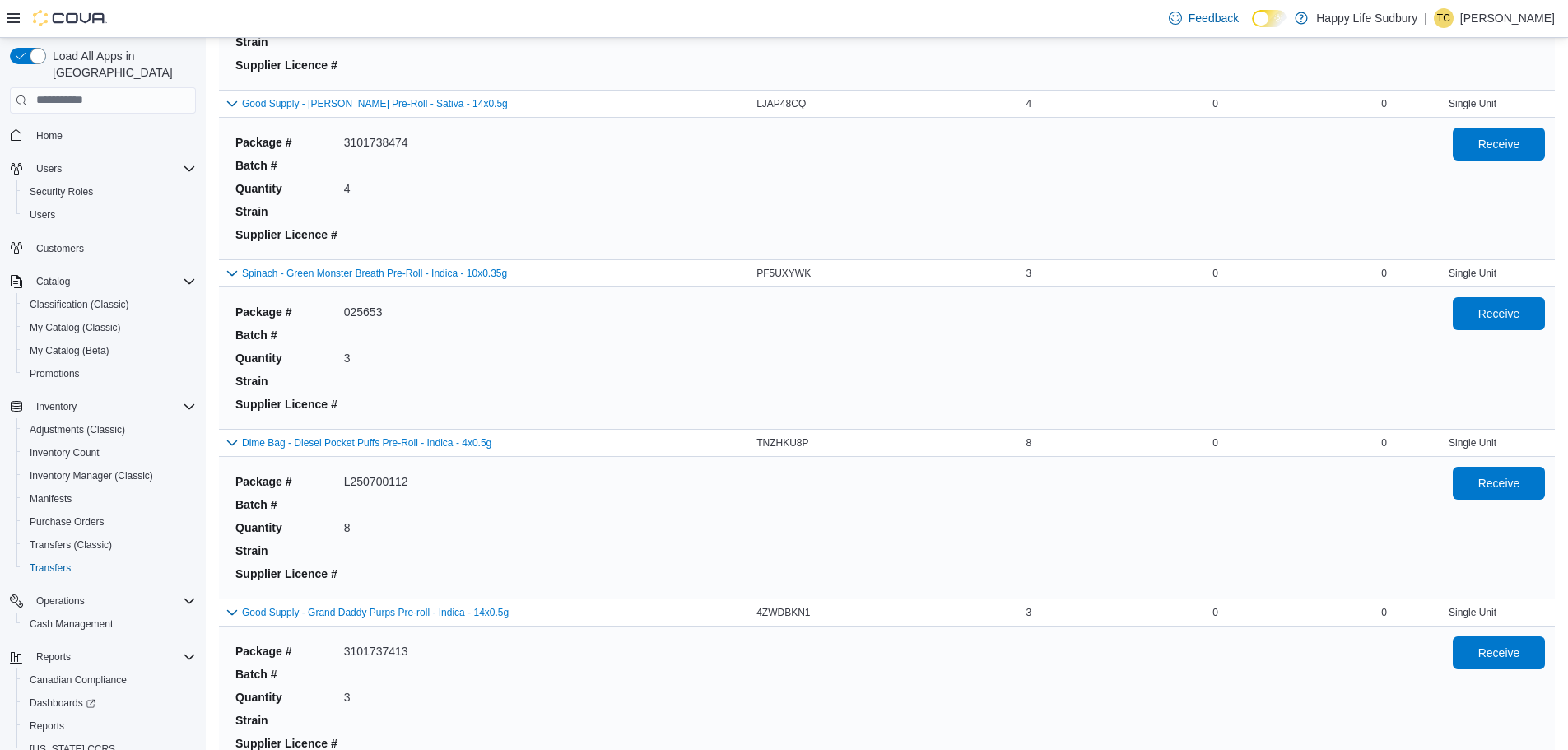
scroll to position [741, 0]
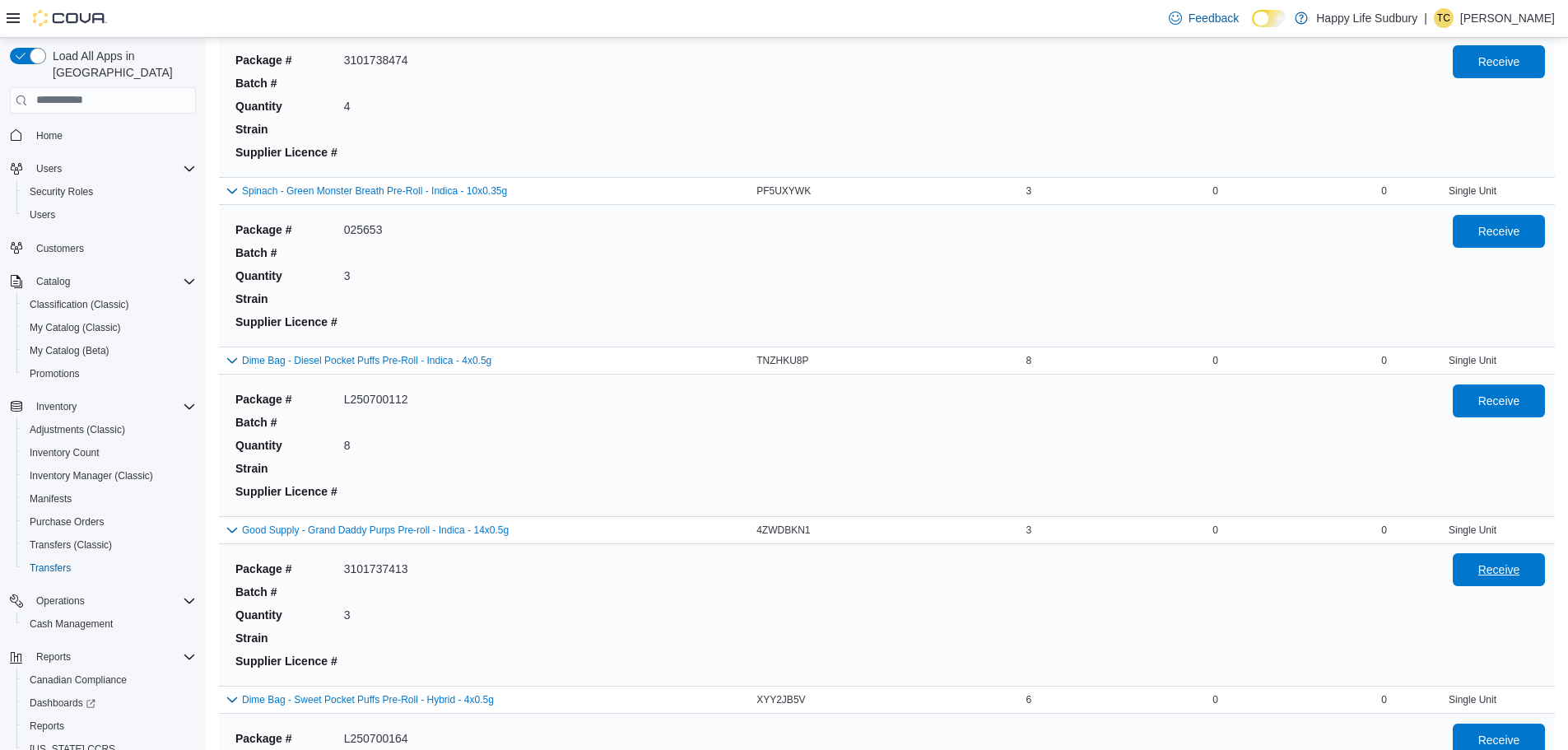
click at [1496, 571] on span "Receive" at bounding box center [1499, 569] width 42 height 16
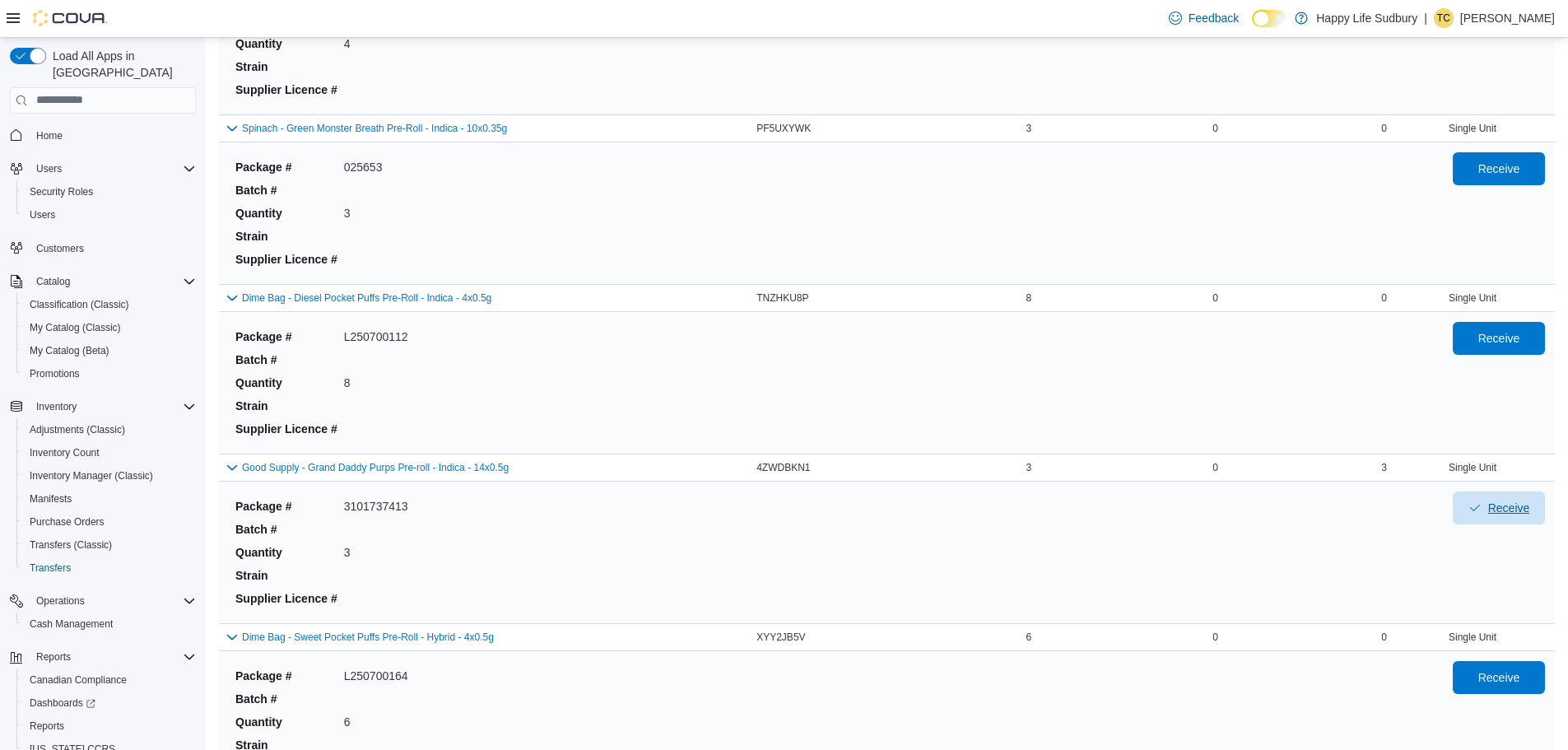
scroll to position [905, 0]
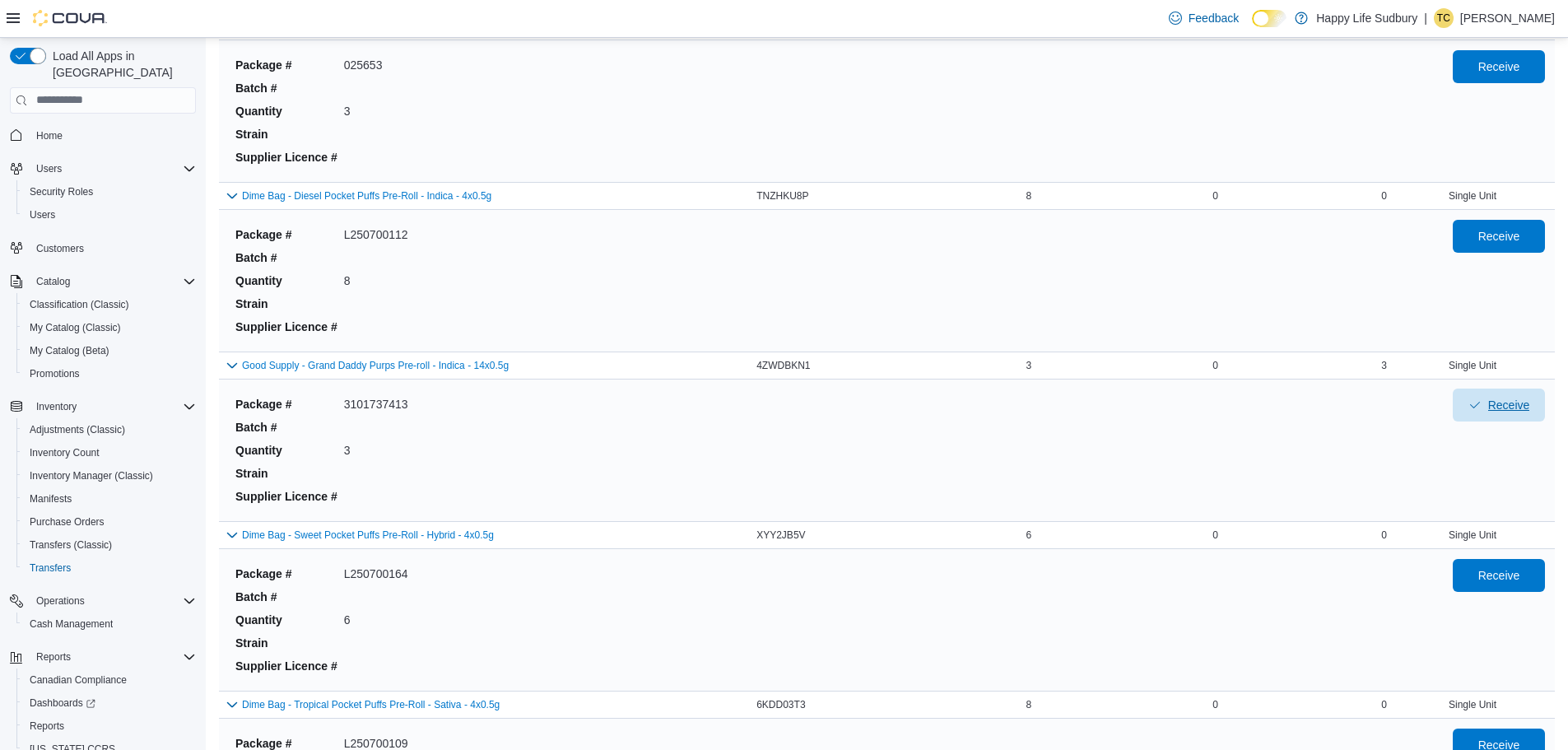
click at [1524, 398] on span "Receive" at bounding box center [1509, 405] width 42 height 16
click at [1515, 409] on span "Receive" at bounding box center [1499, 405] width 42 height 16
click at [1527, 407] on span "Receive" at bounding box center [1509, 405] width 42 height 16
click at [1519, 242] on span "Receive" at bounding box center [1499, 235] width 42 height 16
click at [1031, 189] on span "8" at bounding box center [1028, 195] width 5 height 13
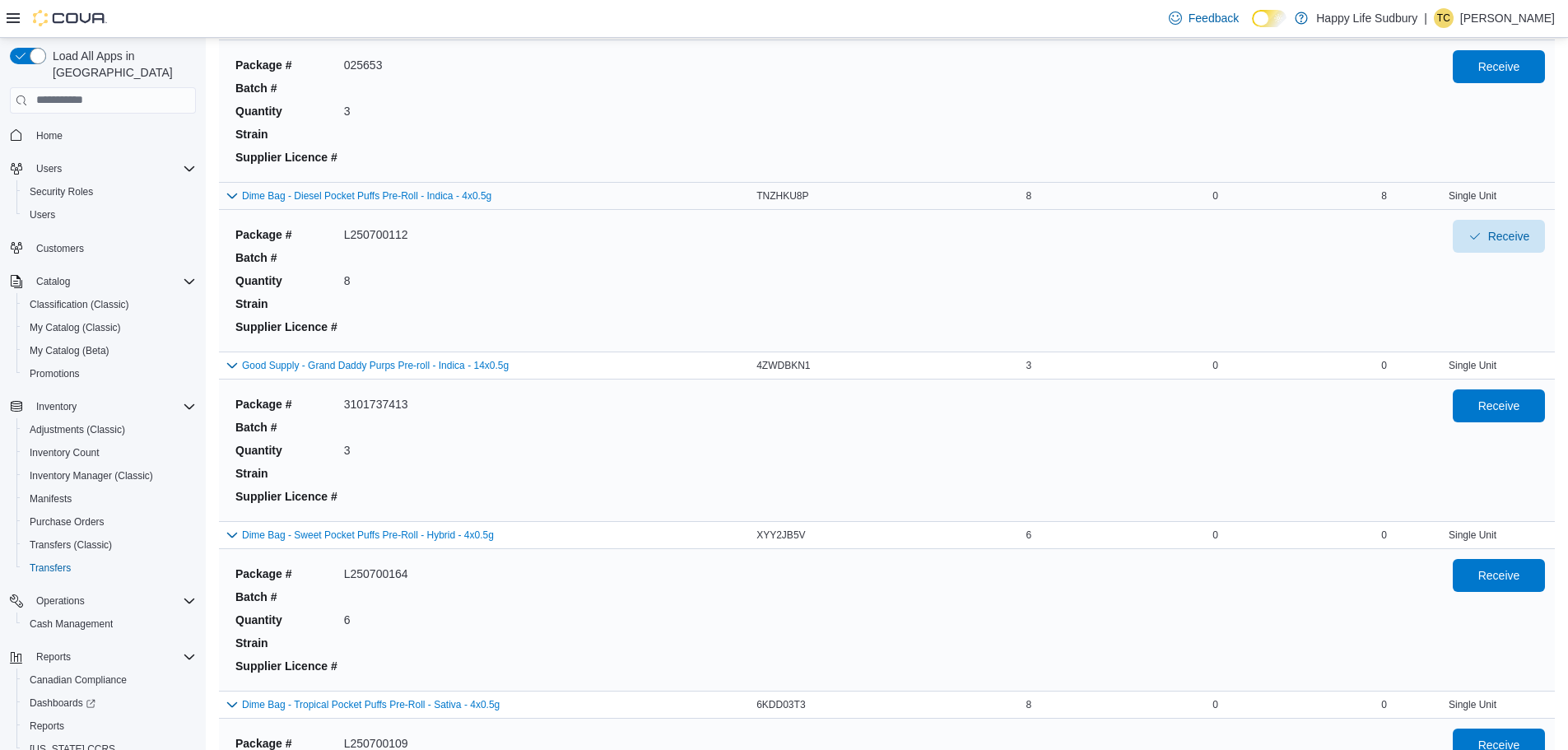
click at [1486, 192] on div "Single Unit" at bounding box center [1473, 196] width 164 height 20
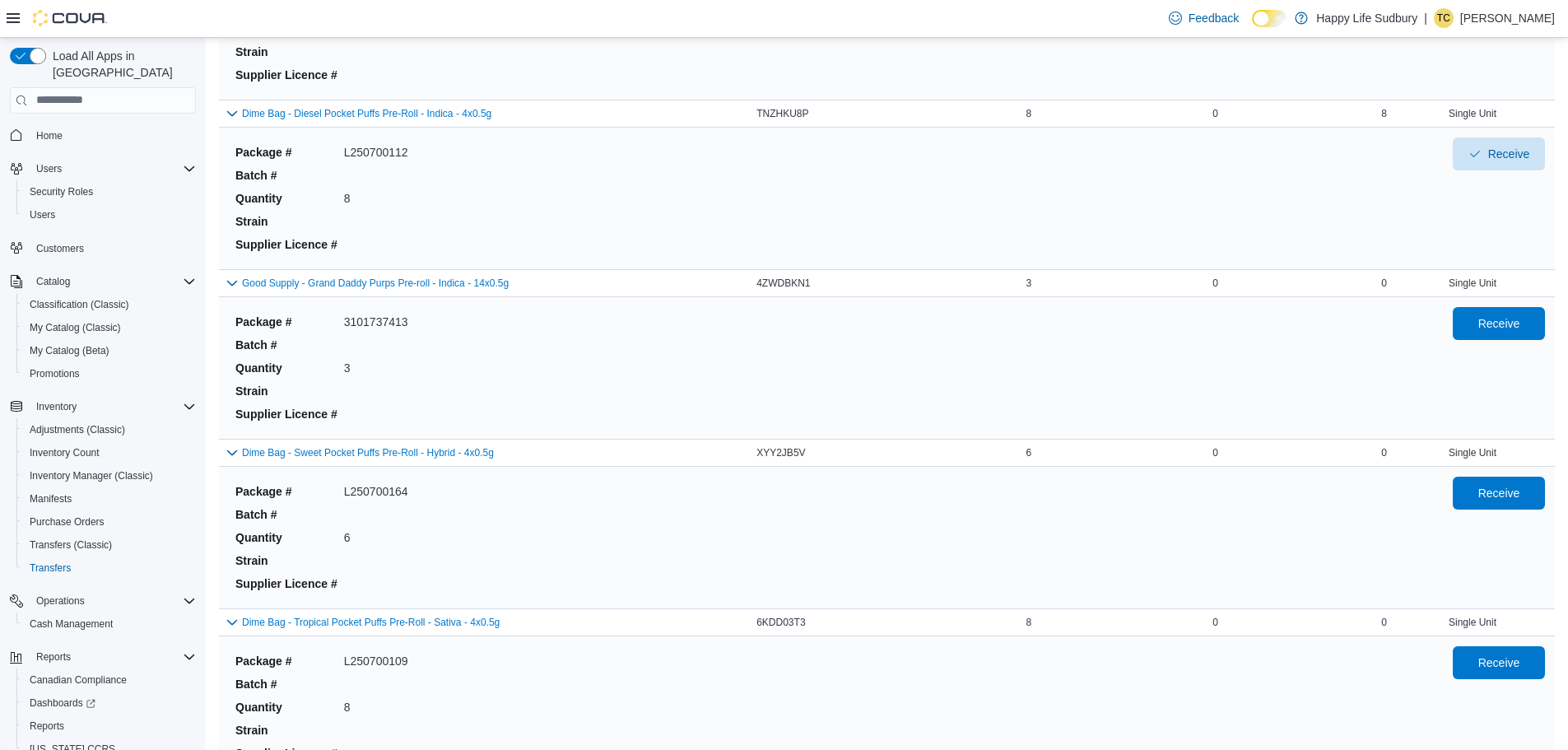
scroll to position [1070, 0]
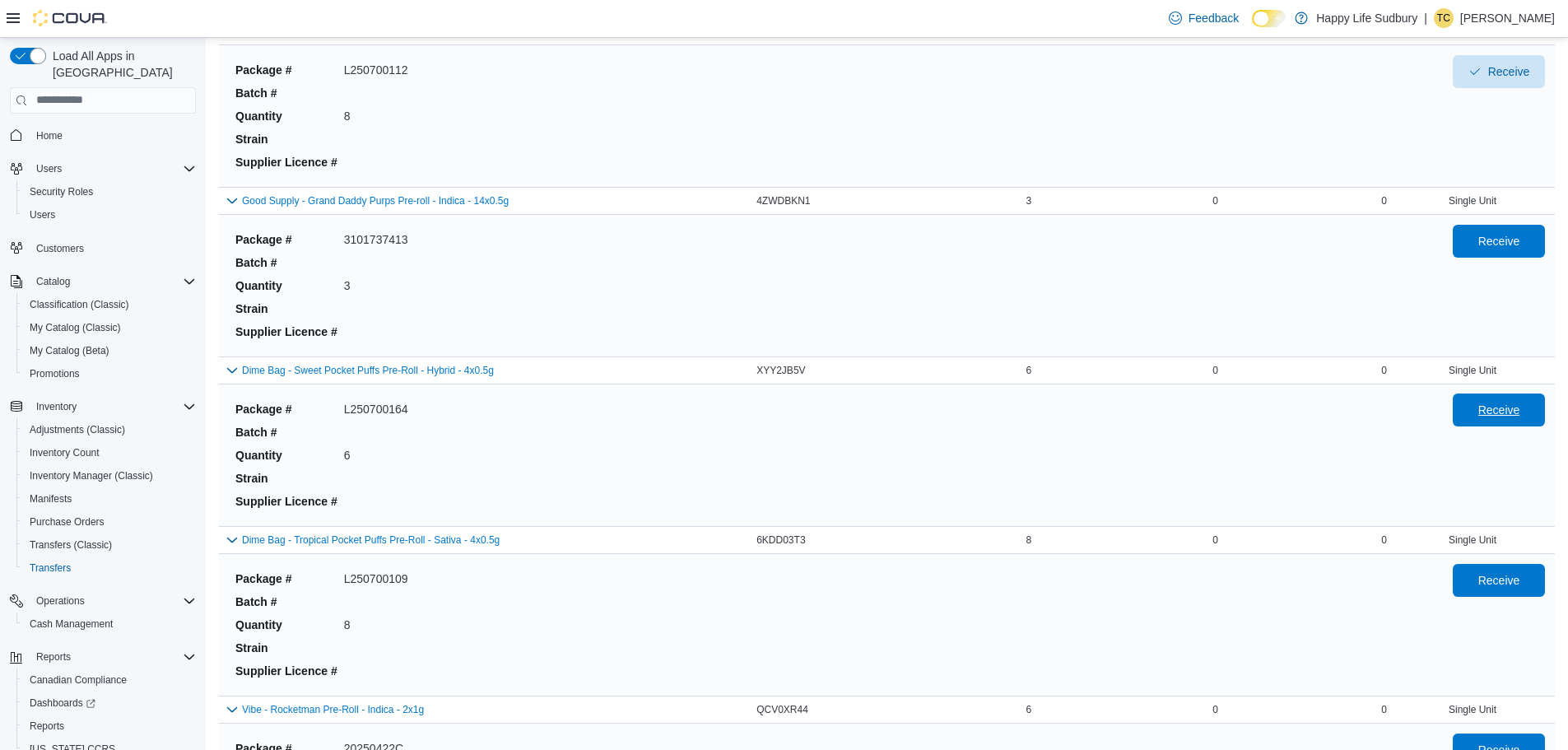
click at [1507, 419] on span "Receive" at bounding box center [1499, 410] width 73 height 33
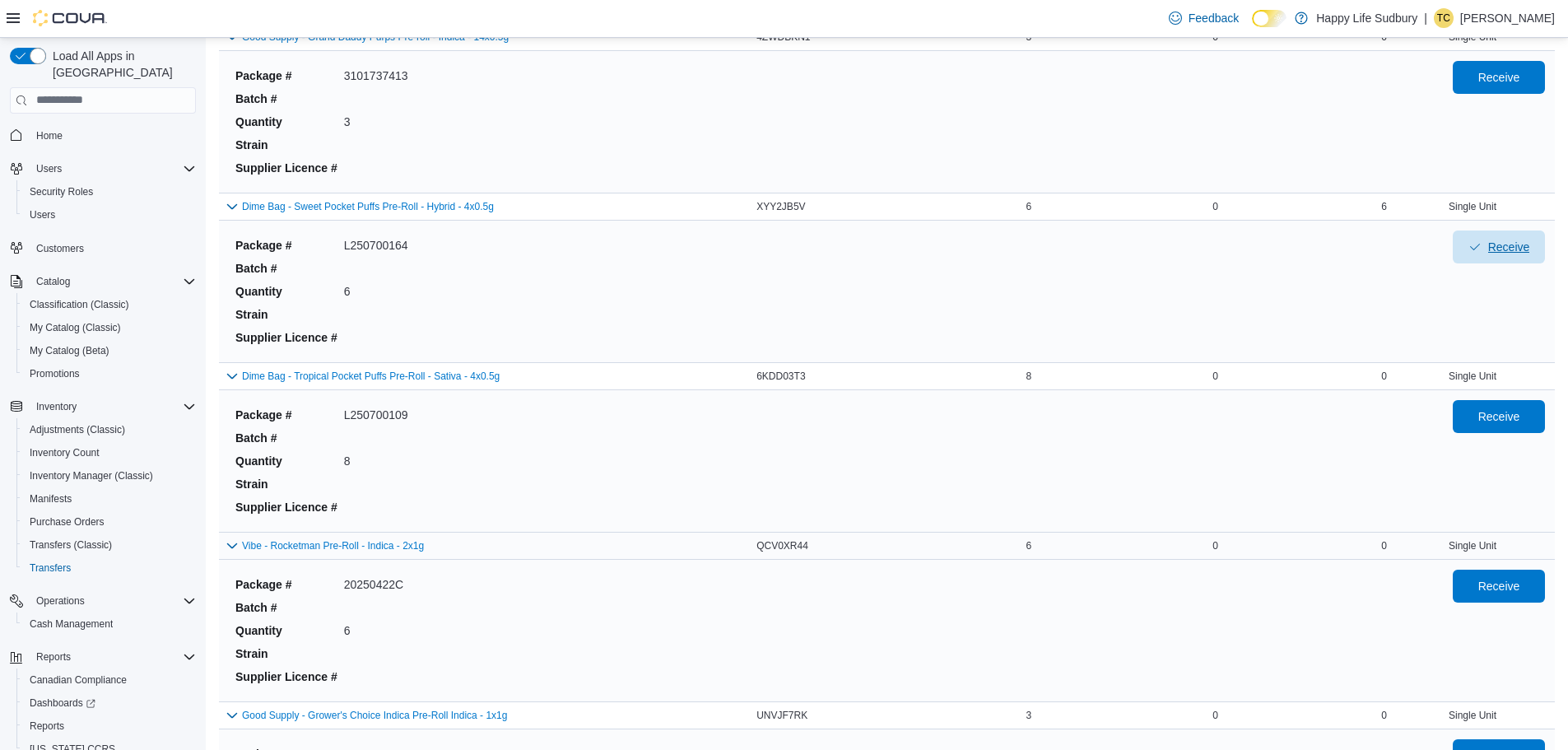
scroll to position [1234, 0]
drag, startPoint x: 1503, startPoint y: 413, endPoint x: 1513, endPoint y: 419, distance: 11.7
click at [1503, 413] on span "Receive" at bounding box center [1499, 415] width 42 height 16
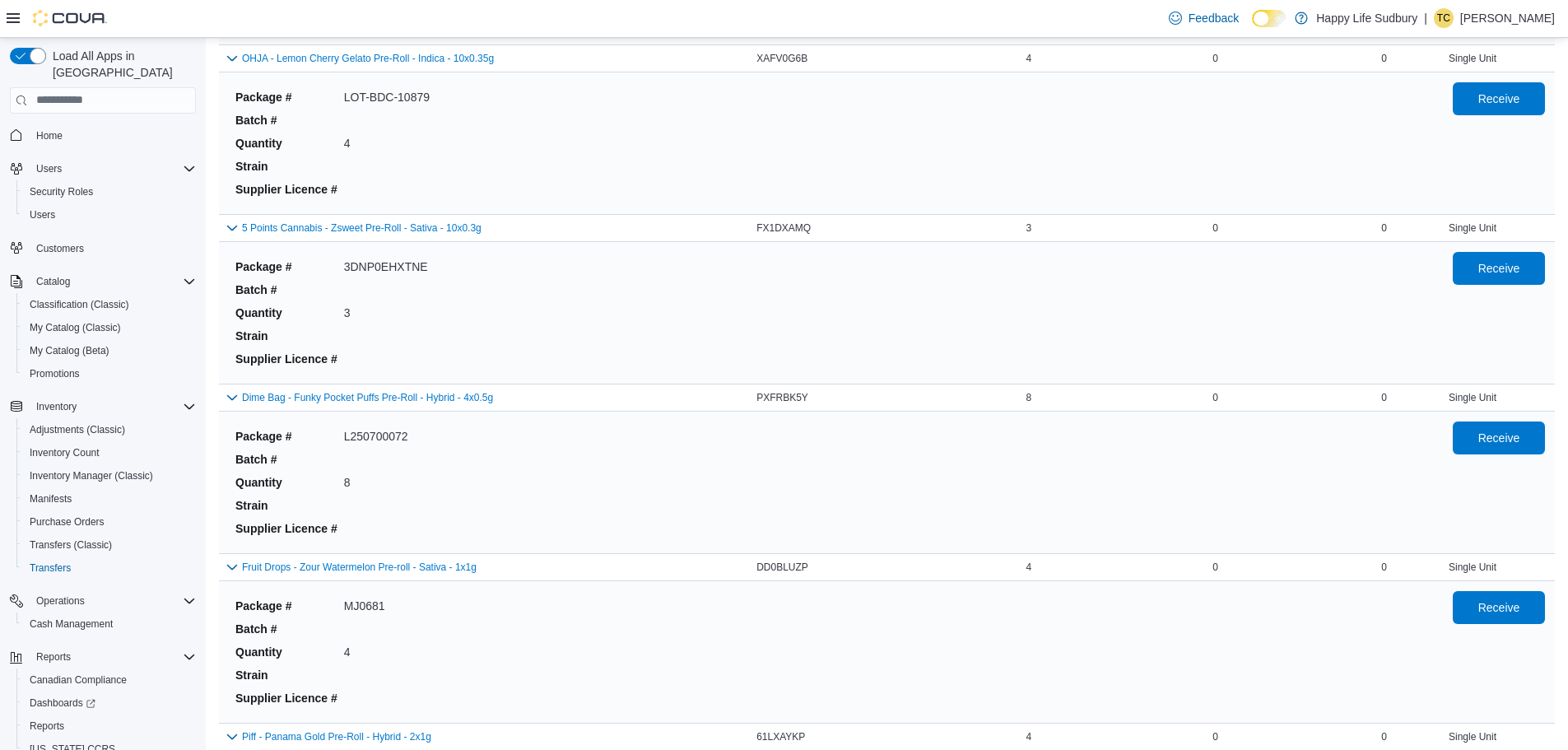
scroll to position [3950, 0]
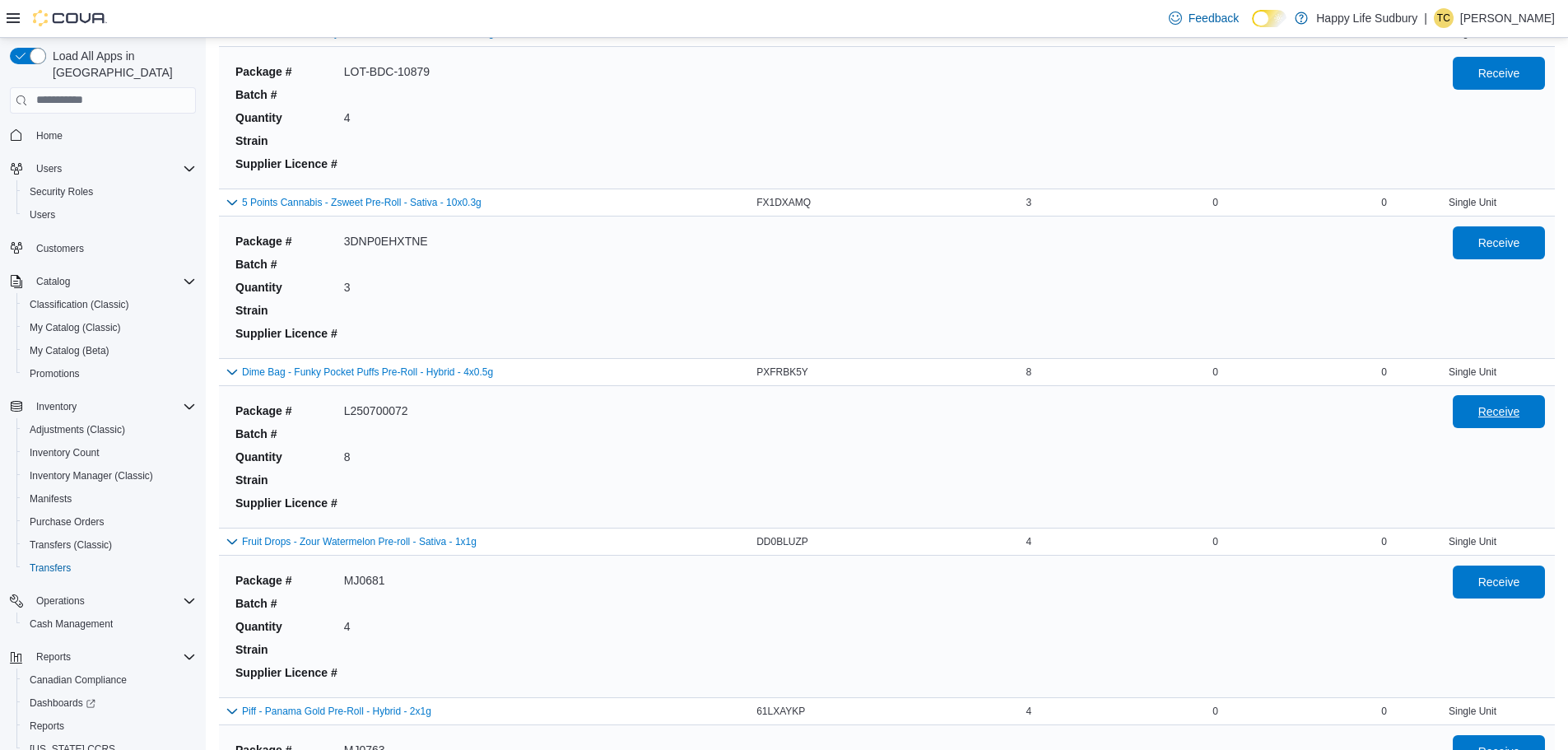
click at [1515, 418] on span "Receive" at bounding box center [1499, 411] width 42 height 16
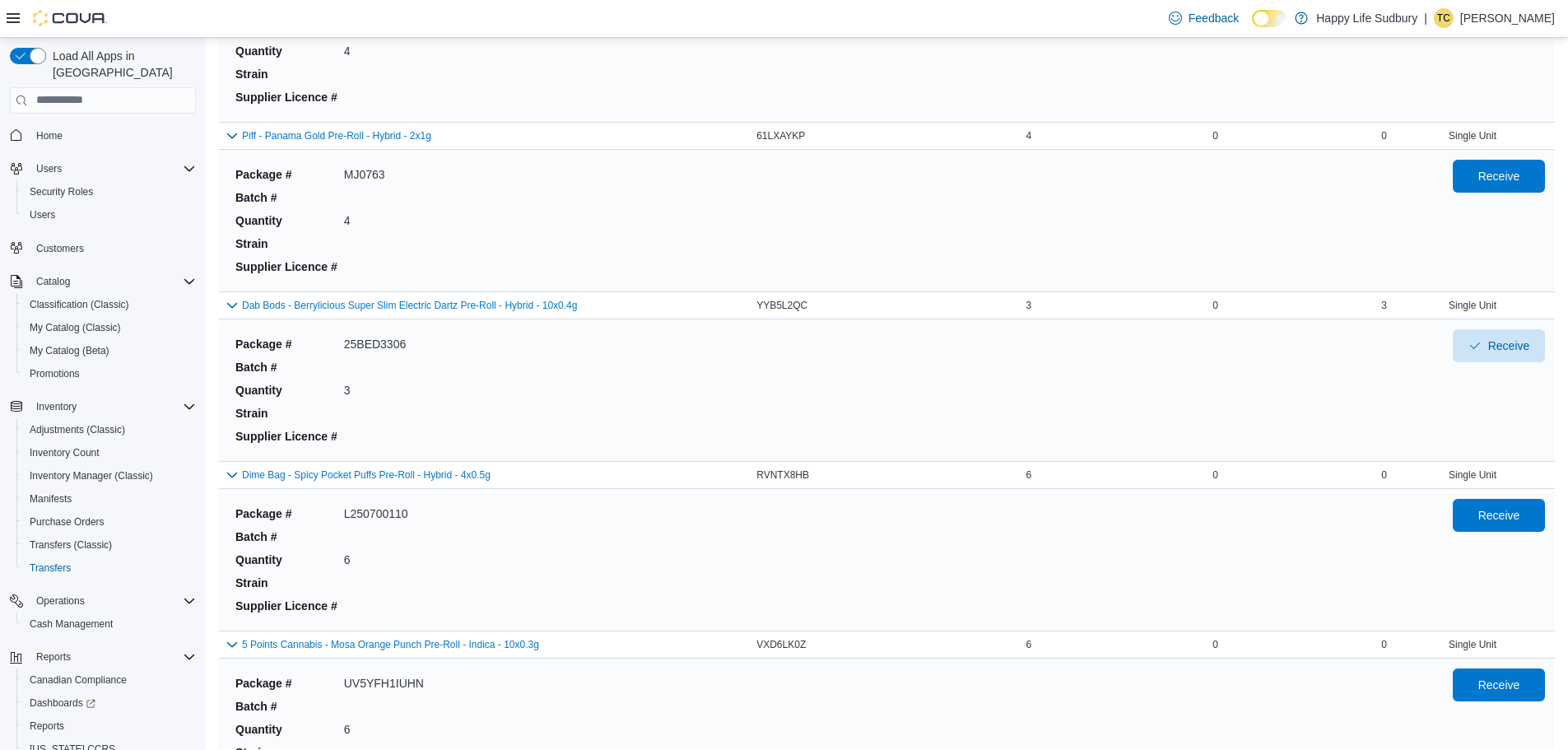
scroll to position [4525, 0]
click at [1526, 524] on span "Receive" at bounding box center [1499, 513] width 73 height 33
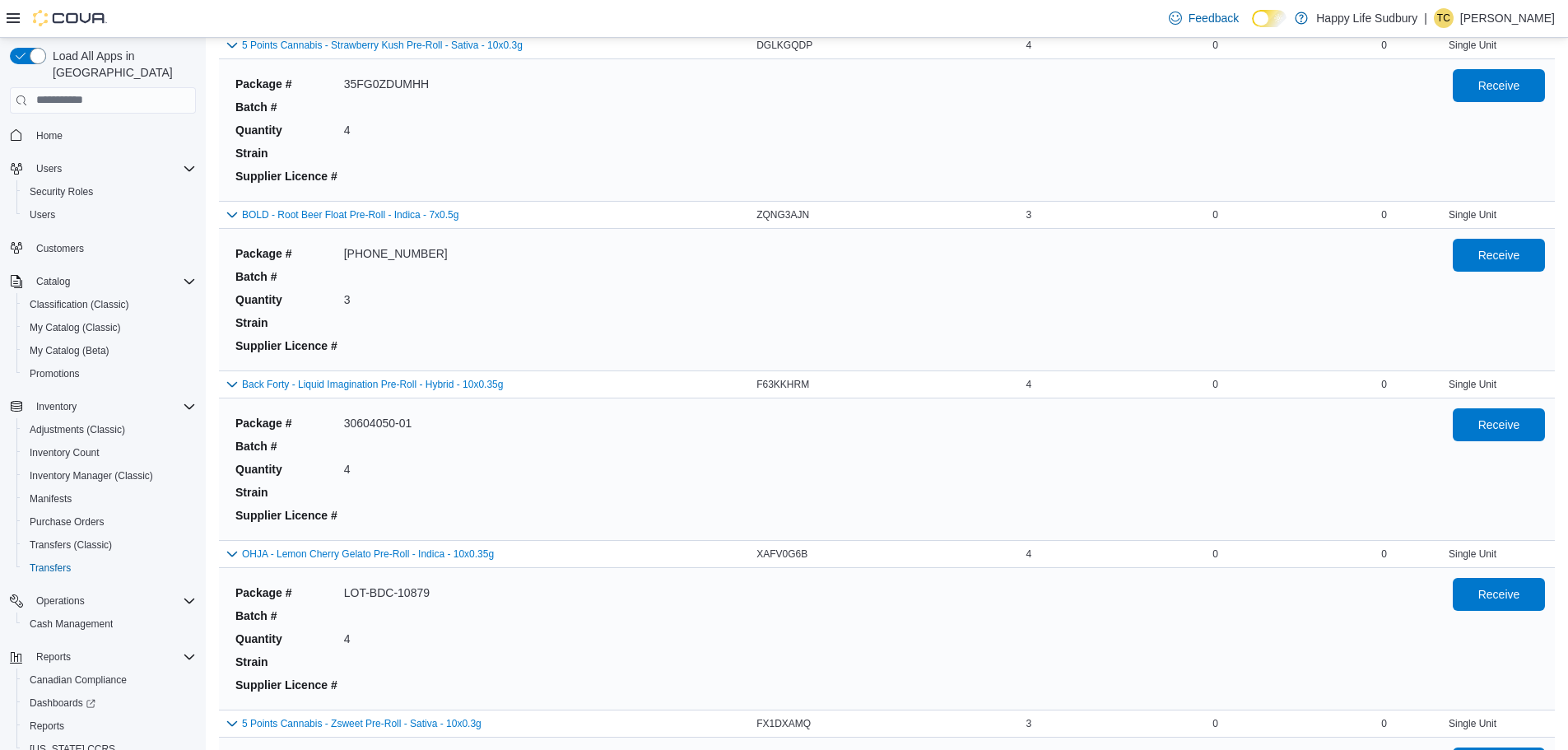
scroll to position [3538, 0]
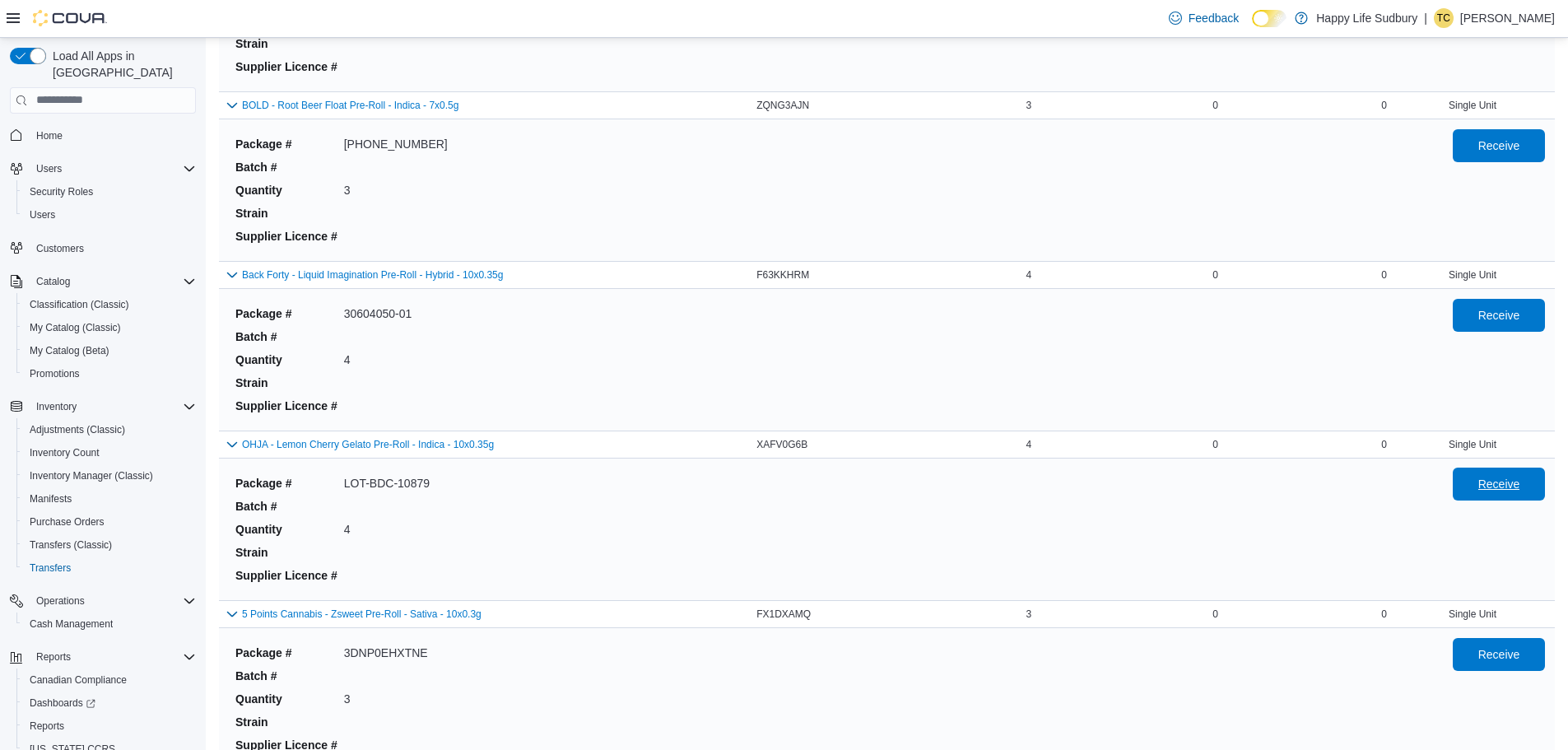
click at [1527, 497] on span "Receive" at bounding box center [1499, 484] width 73 height 33
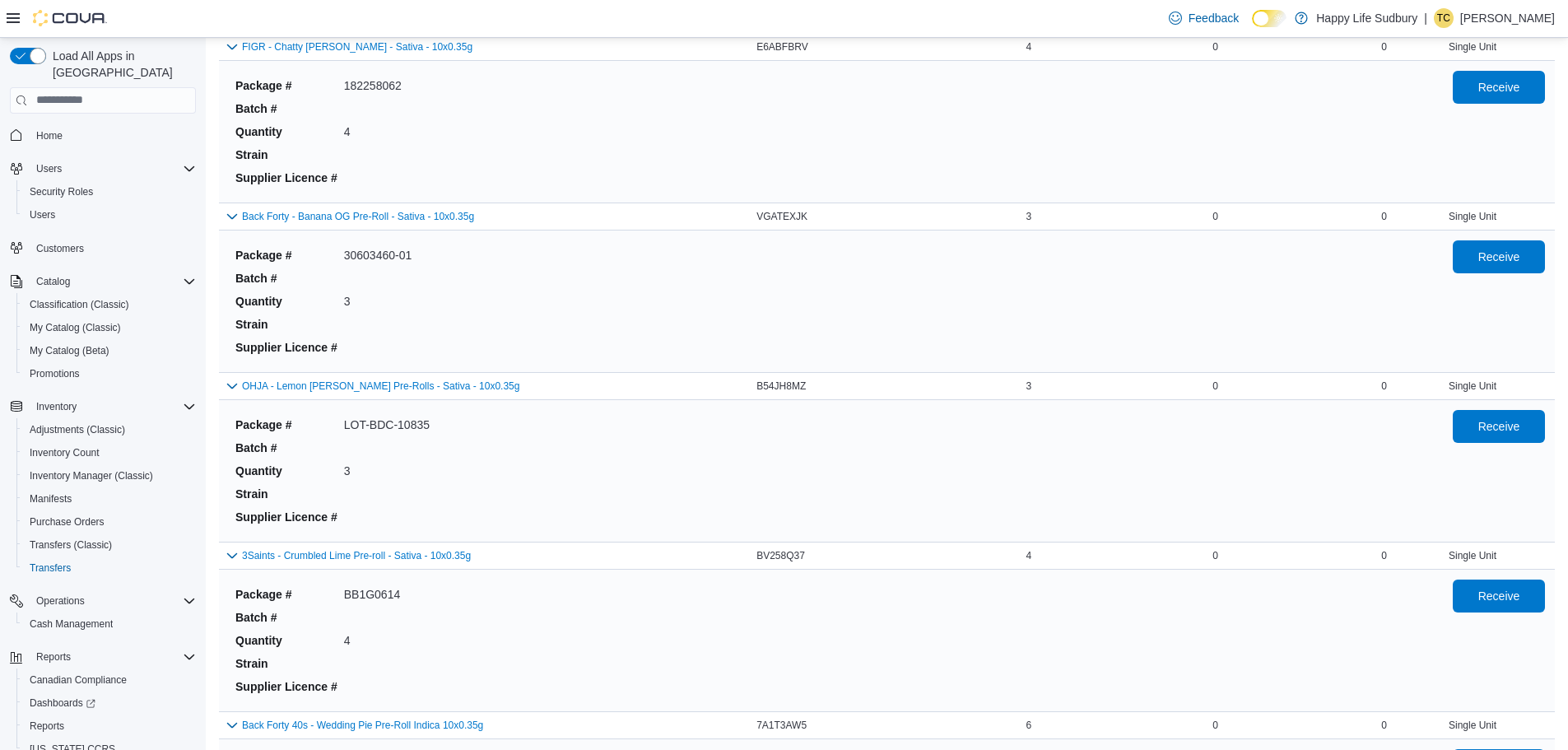
scroll to position [6665, 0]
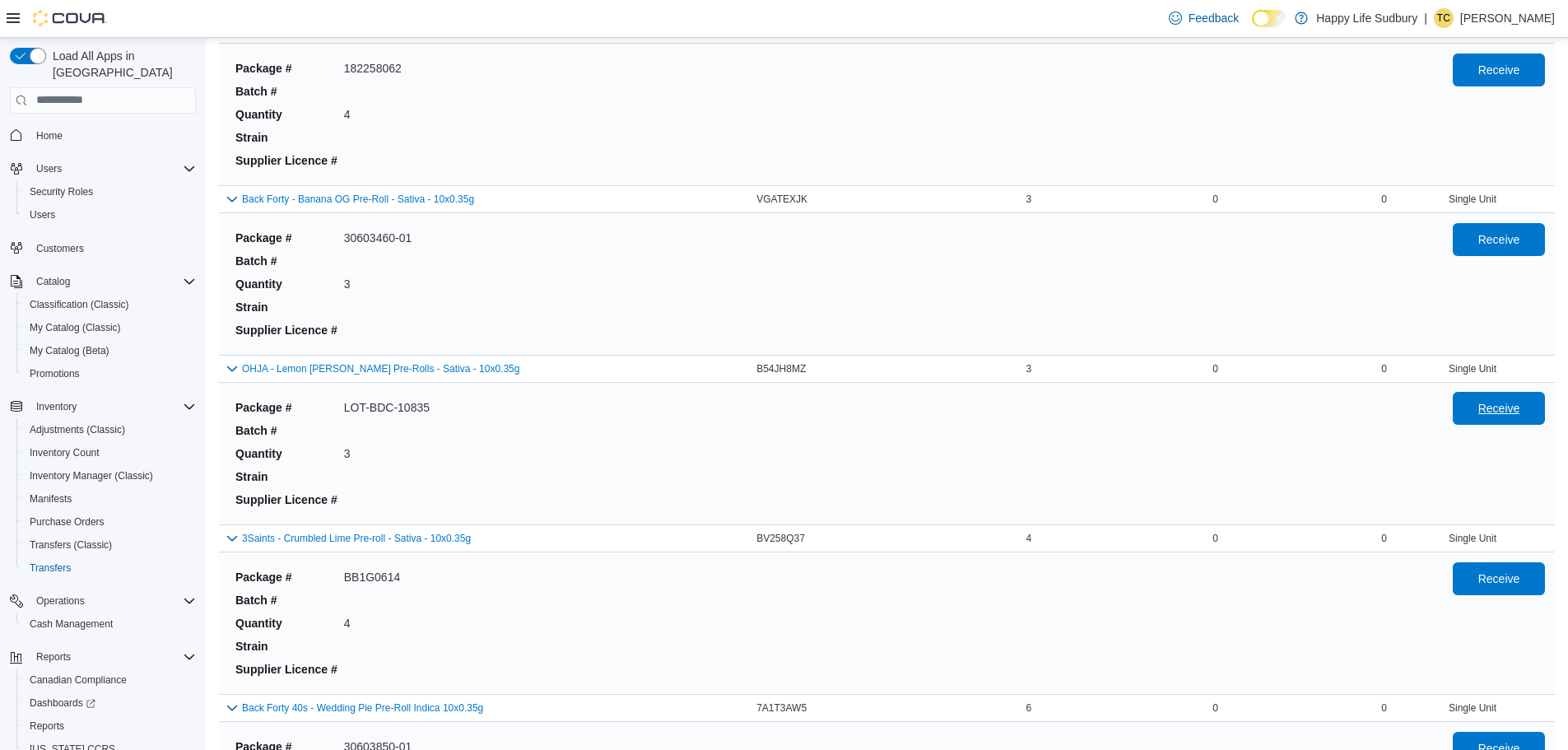
click at [1486, 411] on span "Receive" at bounding box center [1499, 408] width 73 height 33
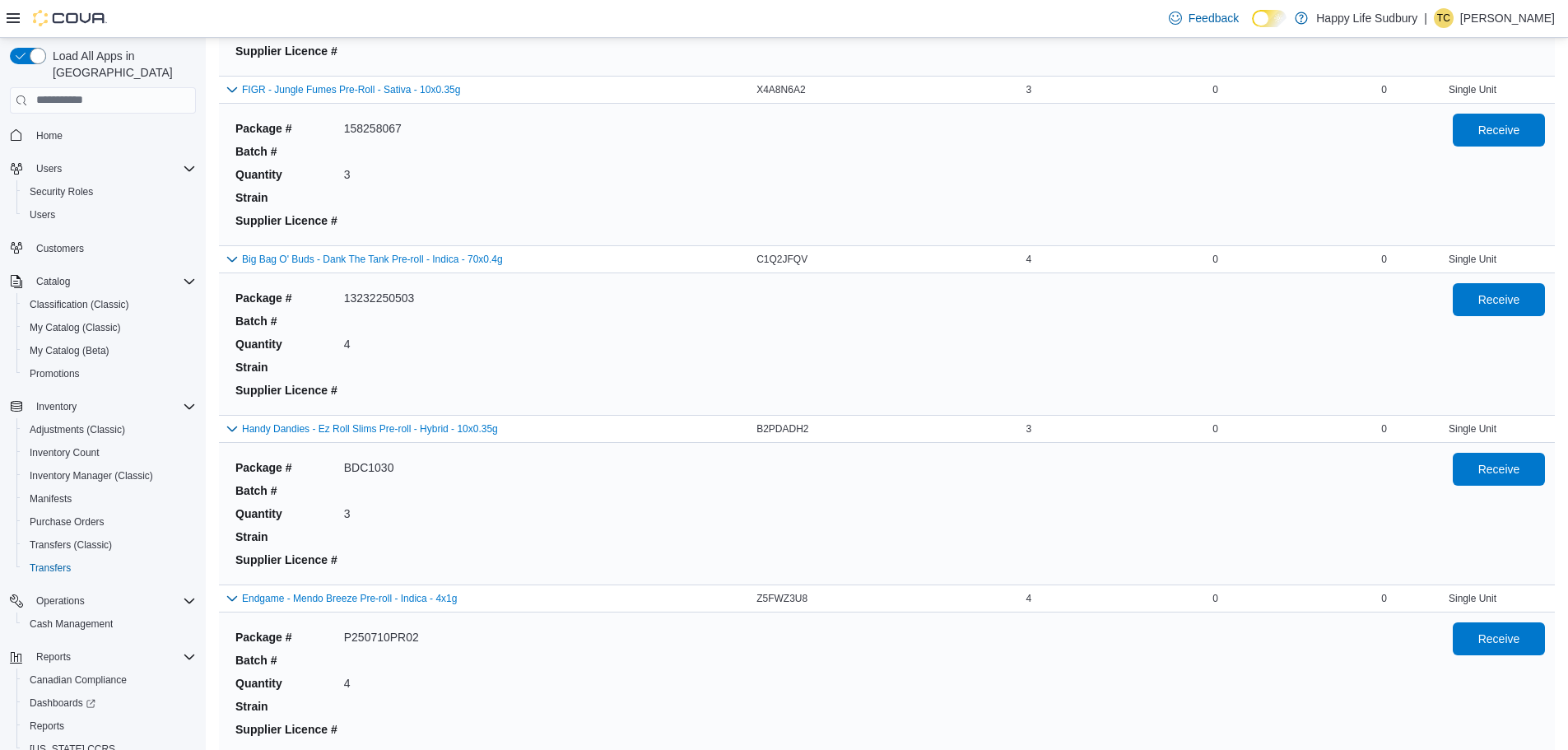
scroll to position [5678, 0]
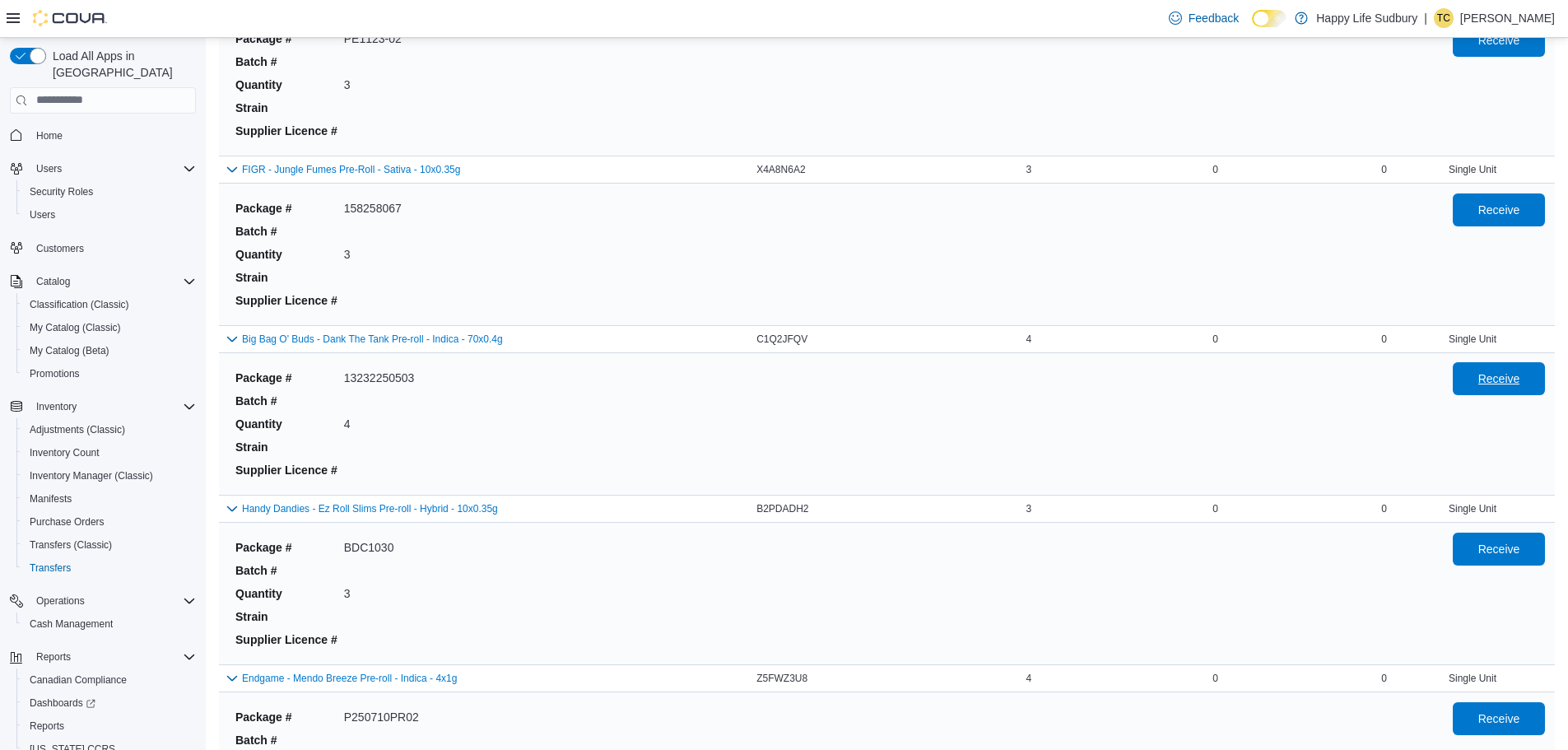
click at [1494, 383] on span "Receive" at bounding box center [1499, 379] width 42 height 16
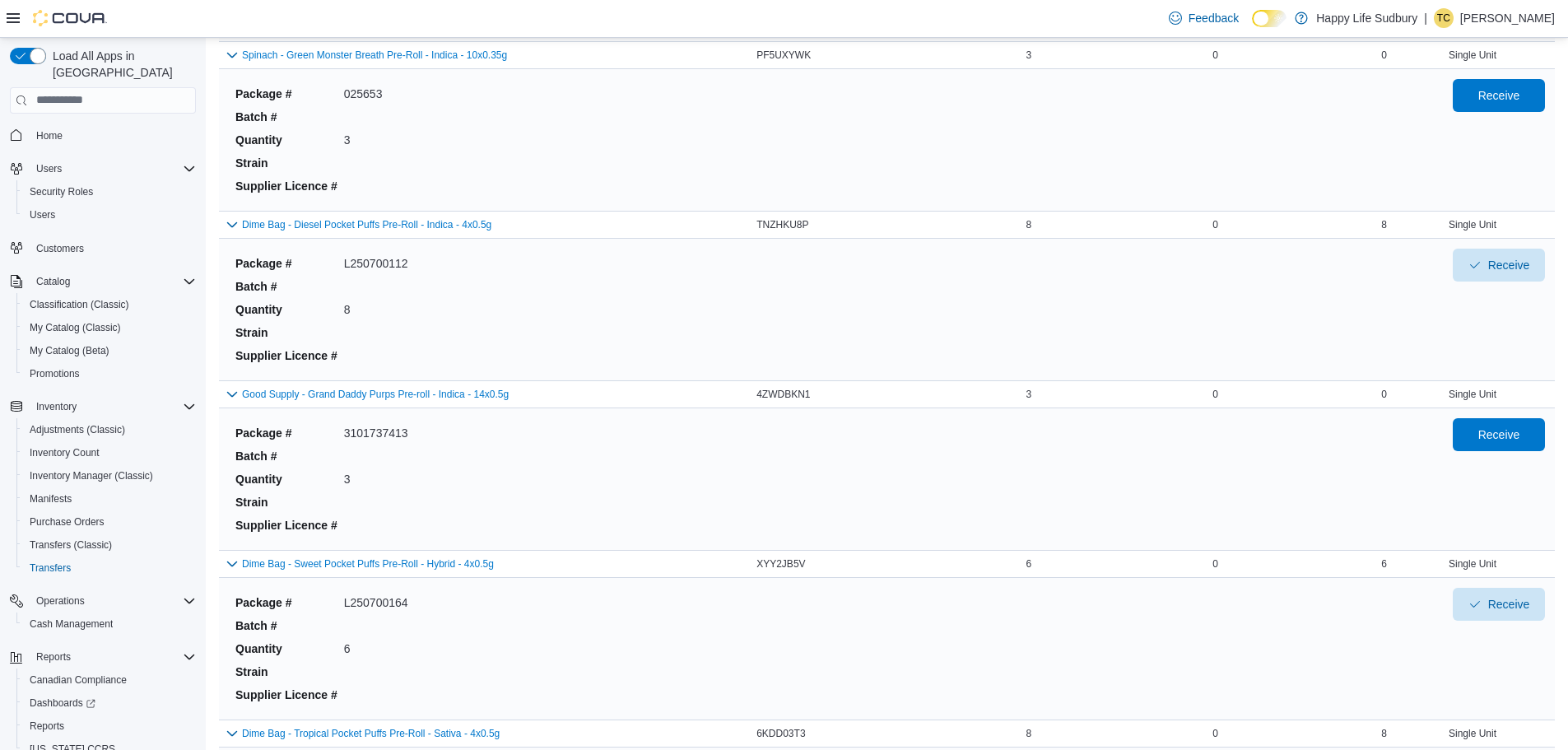
scroll to position [905, 0]
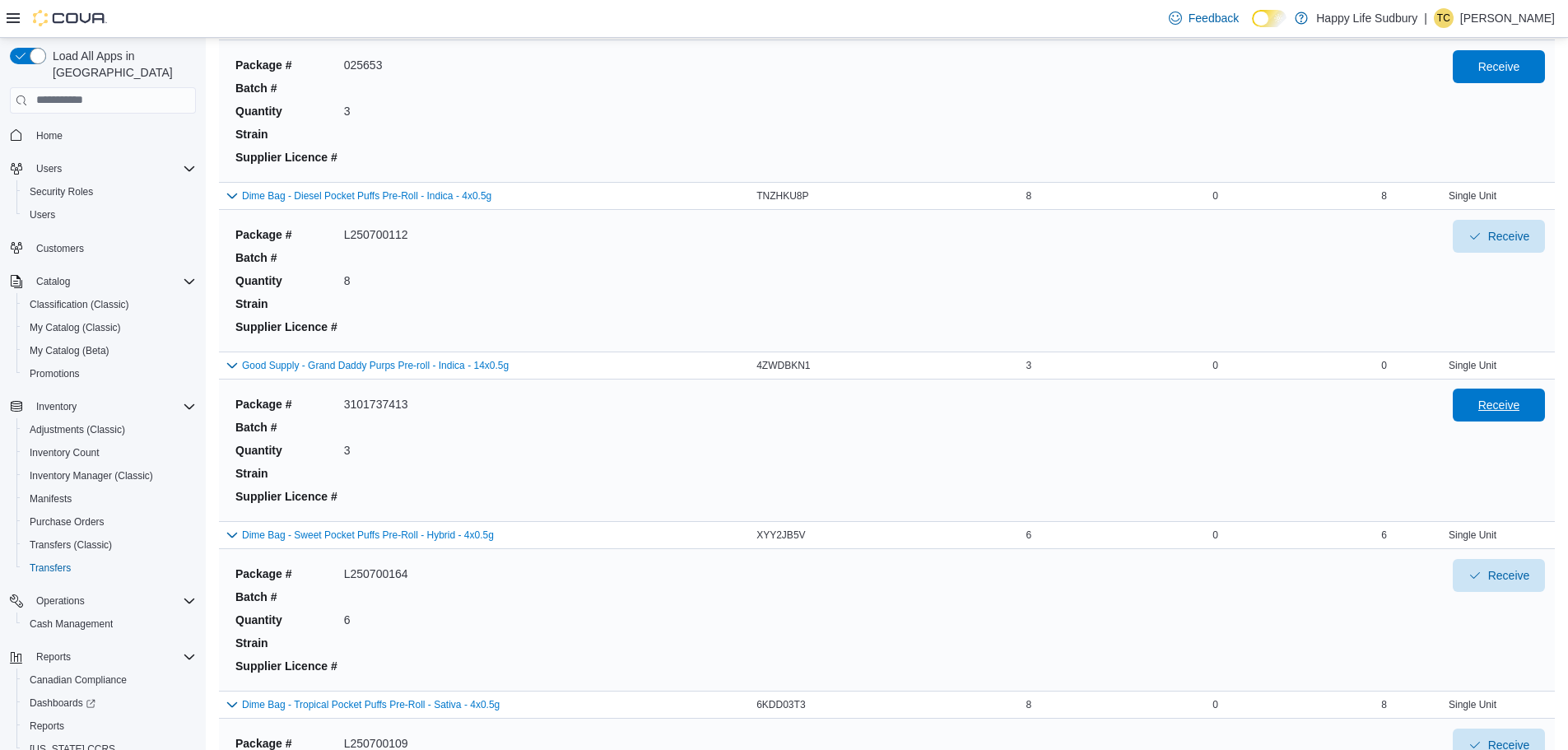
click at [1498, 410] on span "Receive" at bounding box center [1499, 405] width 42 height 16
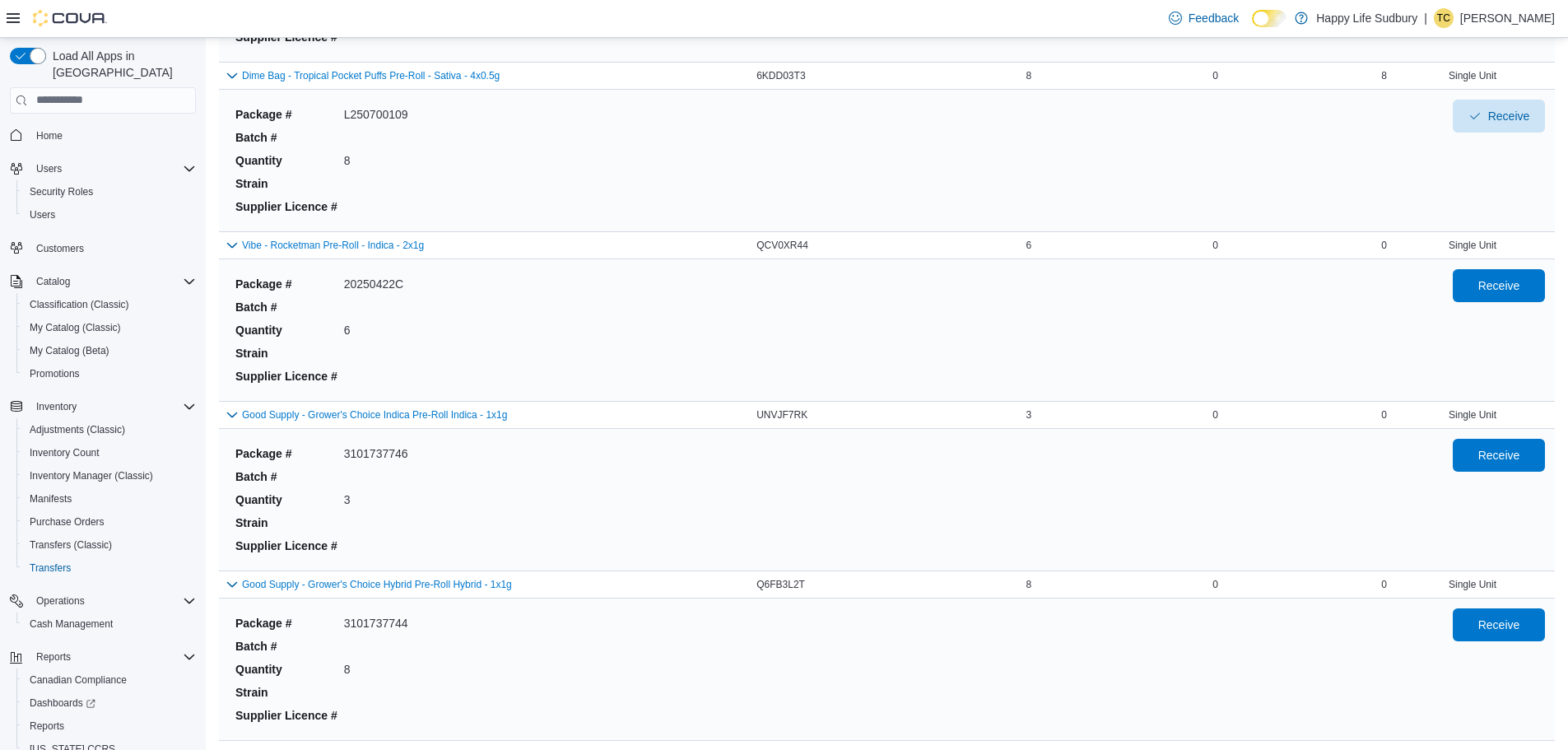
scroll to position [1564, 0]
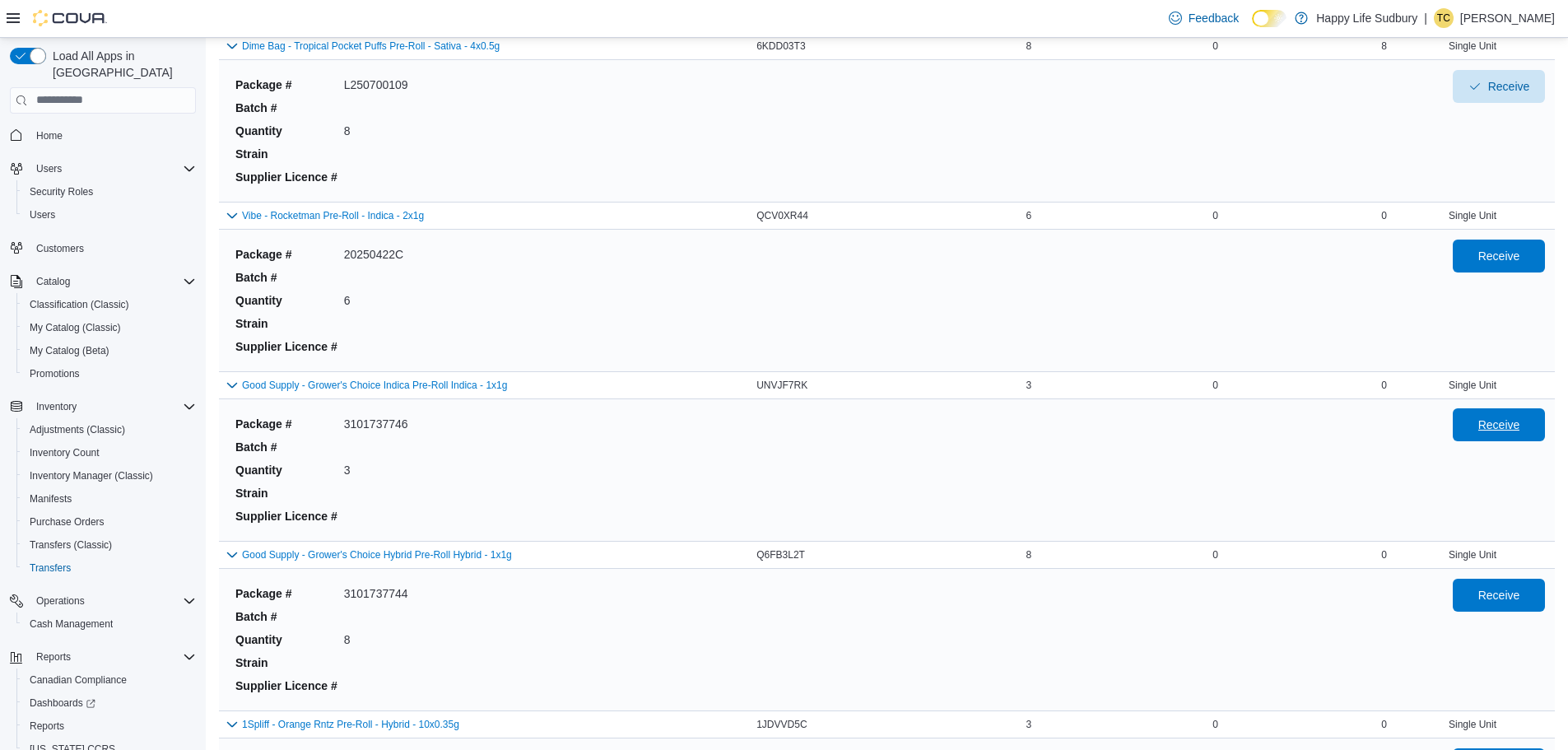
click at [1521, 422] on span "Receive" at bounding box center [1499, 425] width 42 height 16
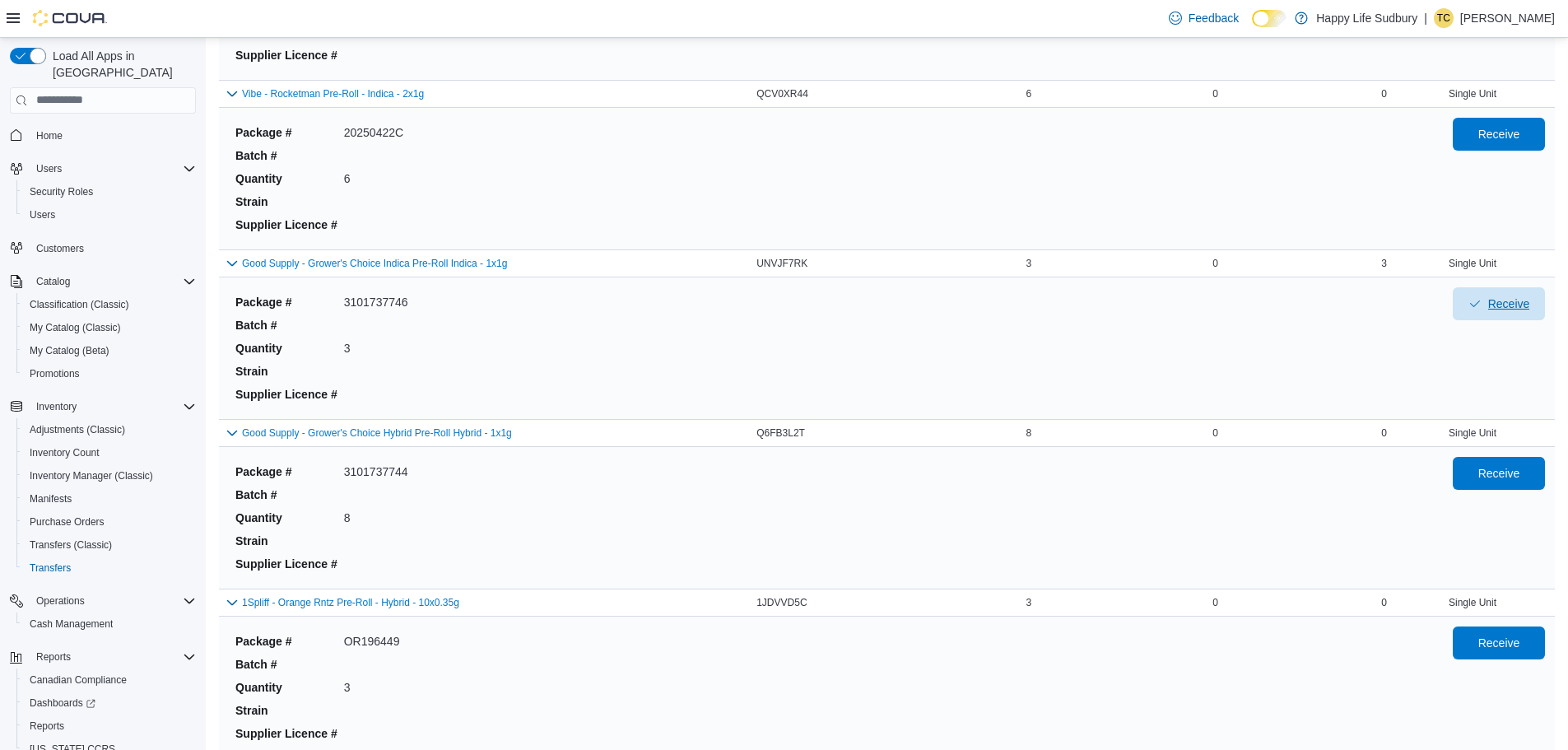
scroll to position [1728, 0]
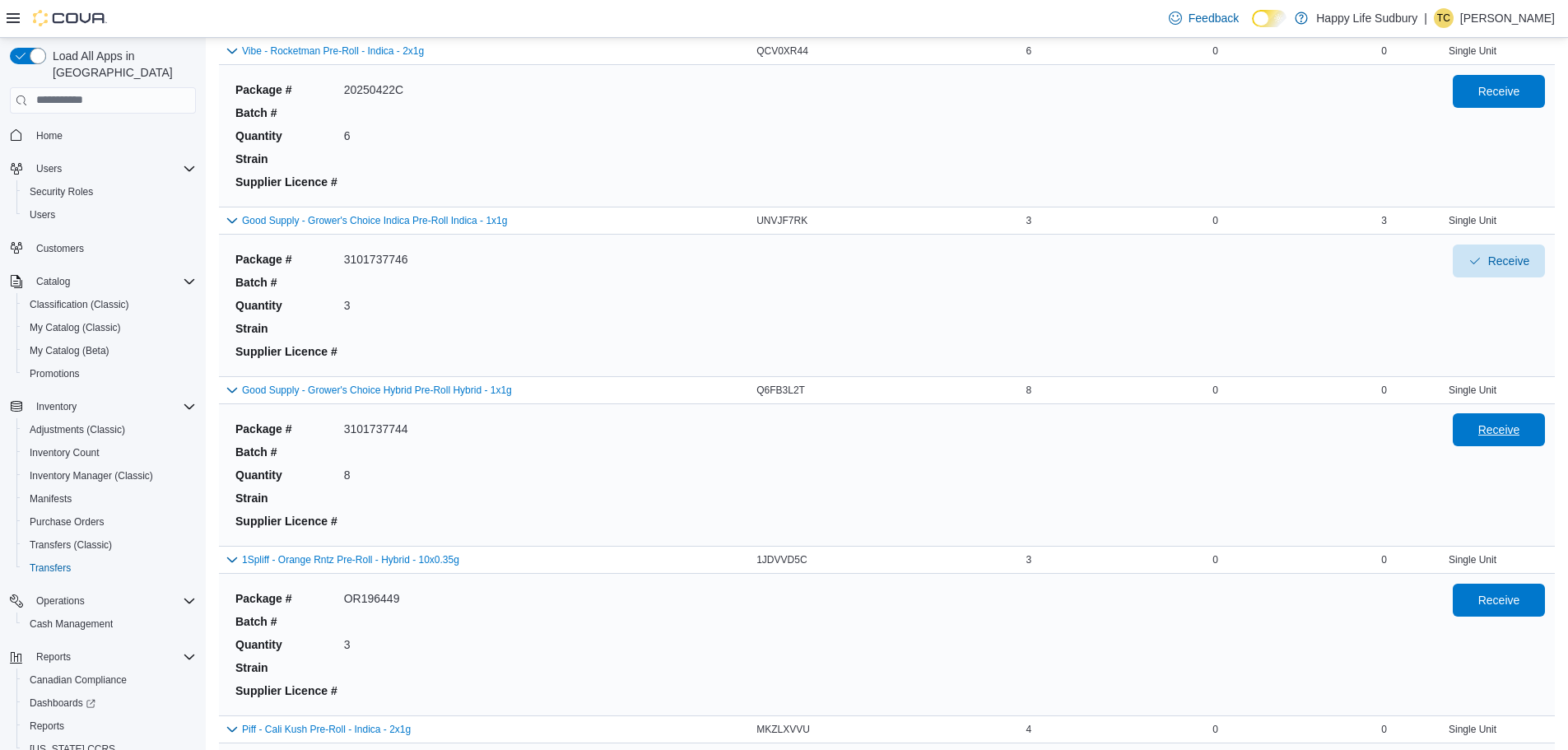
click at [1531, 443] on span "Receive" at bounding box center [1499, 429] width 73 height 33
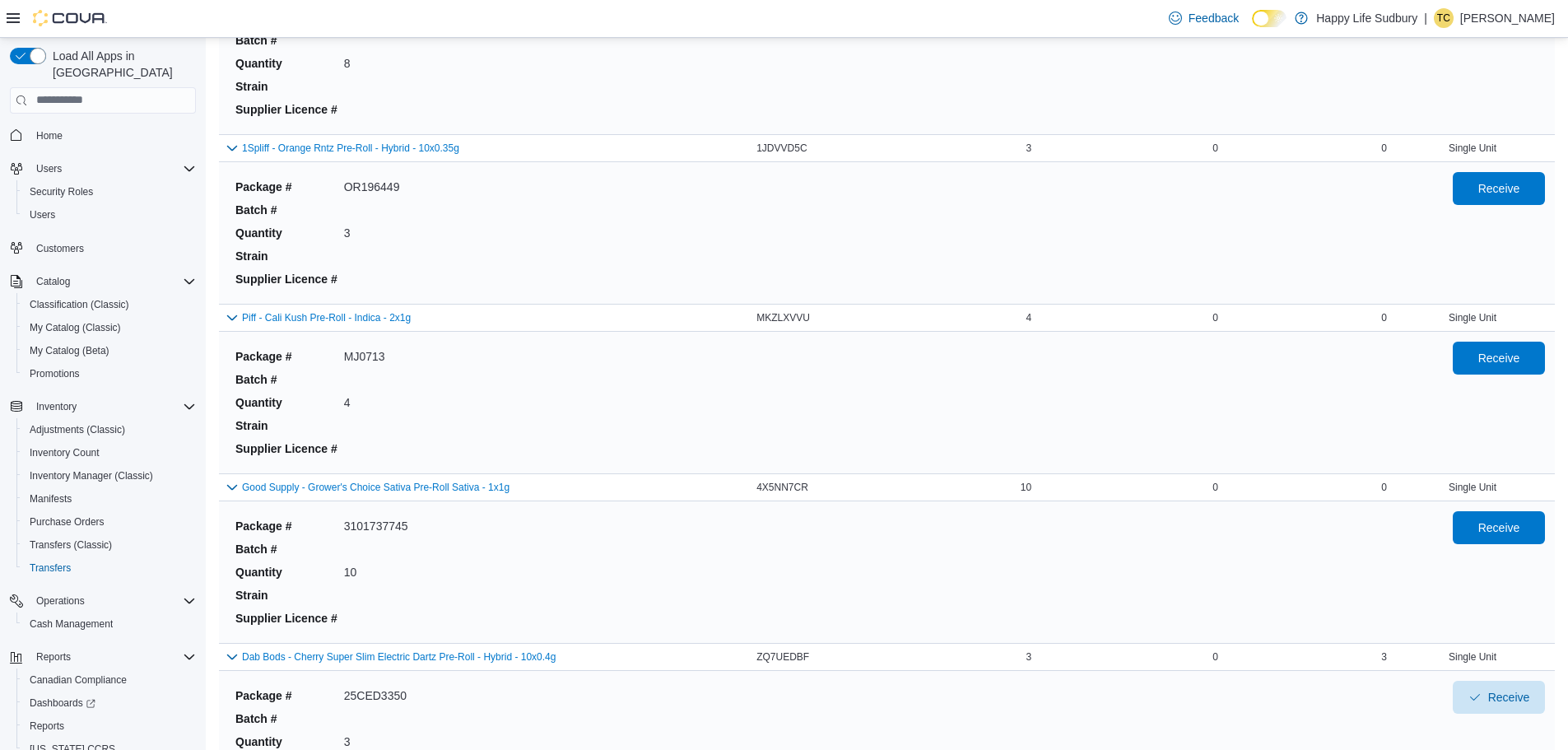
scroll to position [2304, 0]
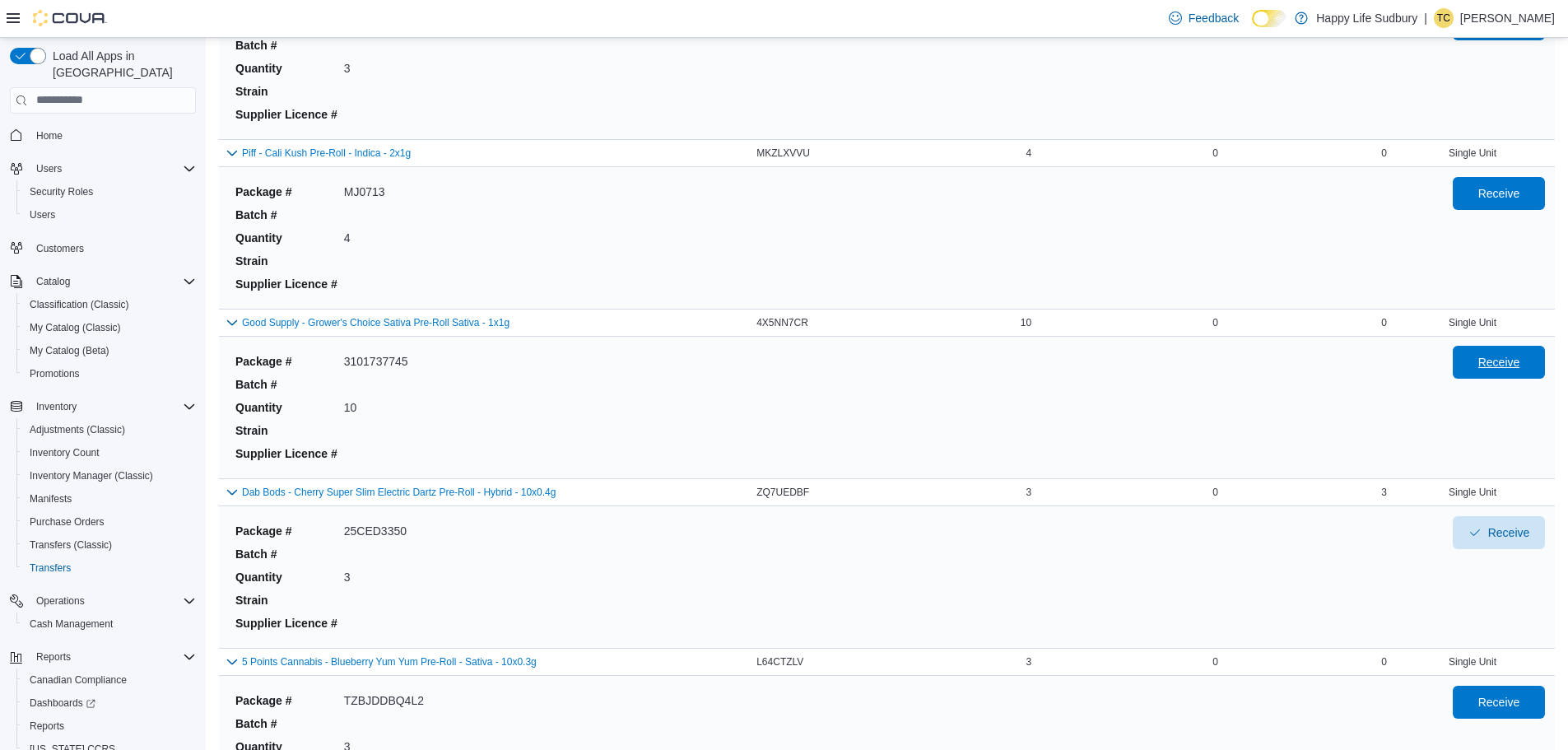
click at [1519, 357] on span "Receive" at bounding box center [1499, 362] width 42 height 16
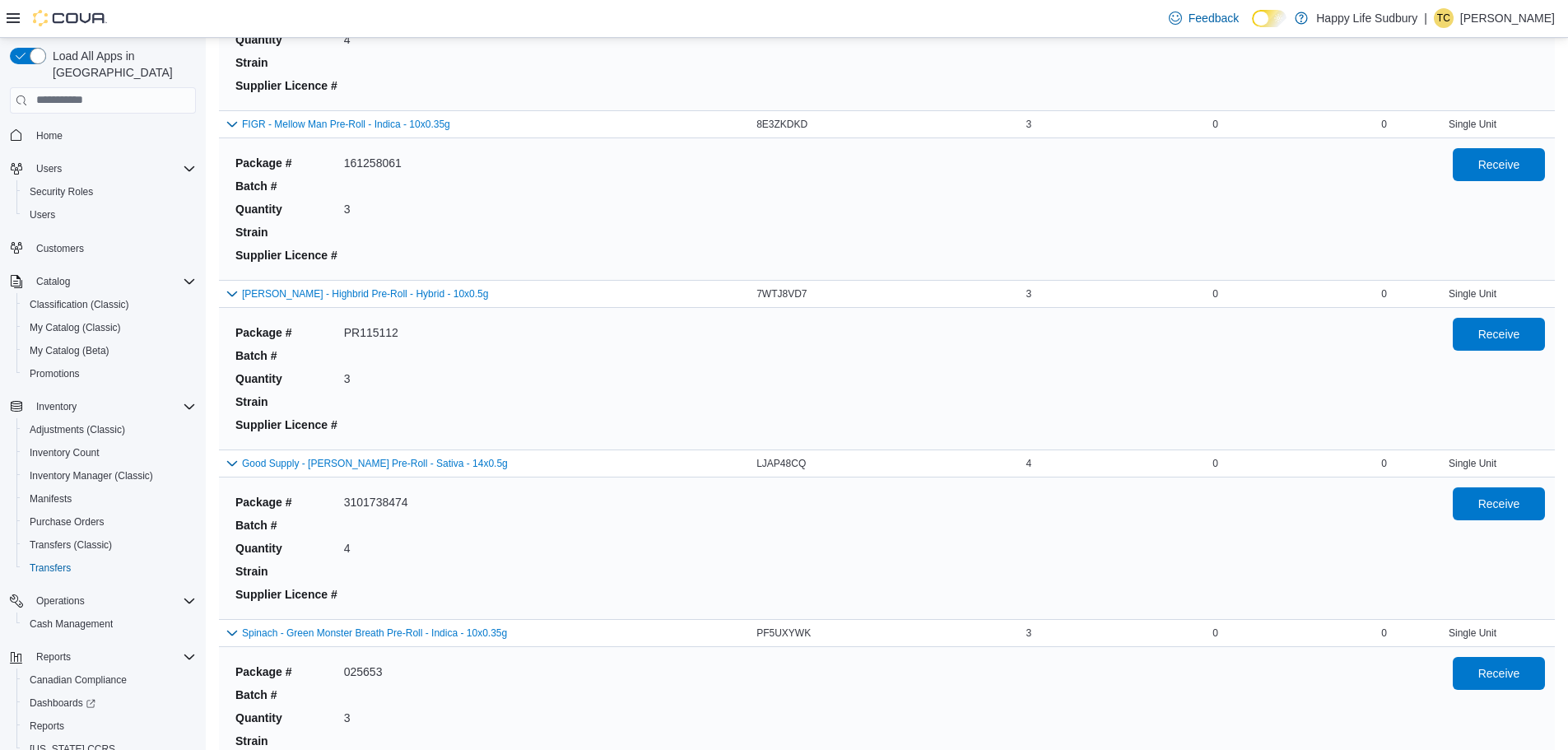
scroll to position [329, 0]
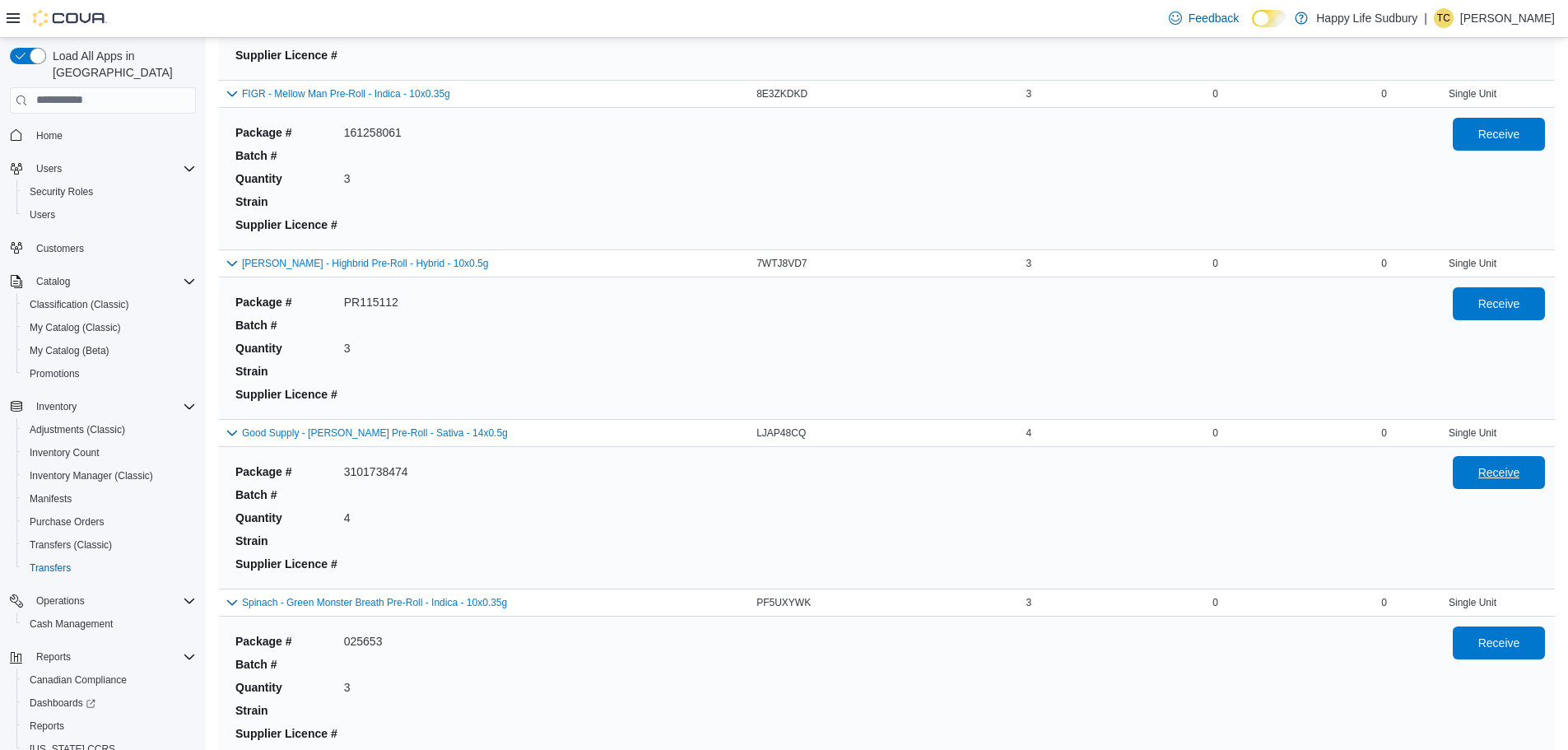
click at [1498, 478] on span "Receive" at bounding box center [1499, 472] width 42 height 16
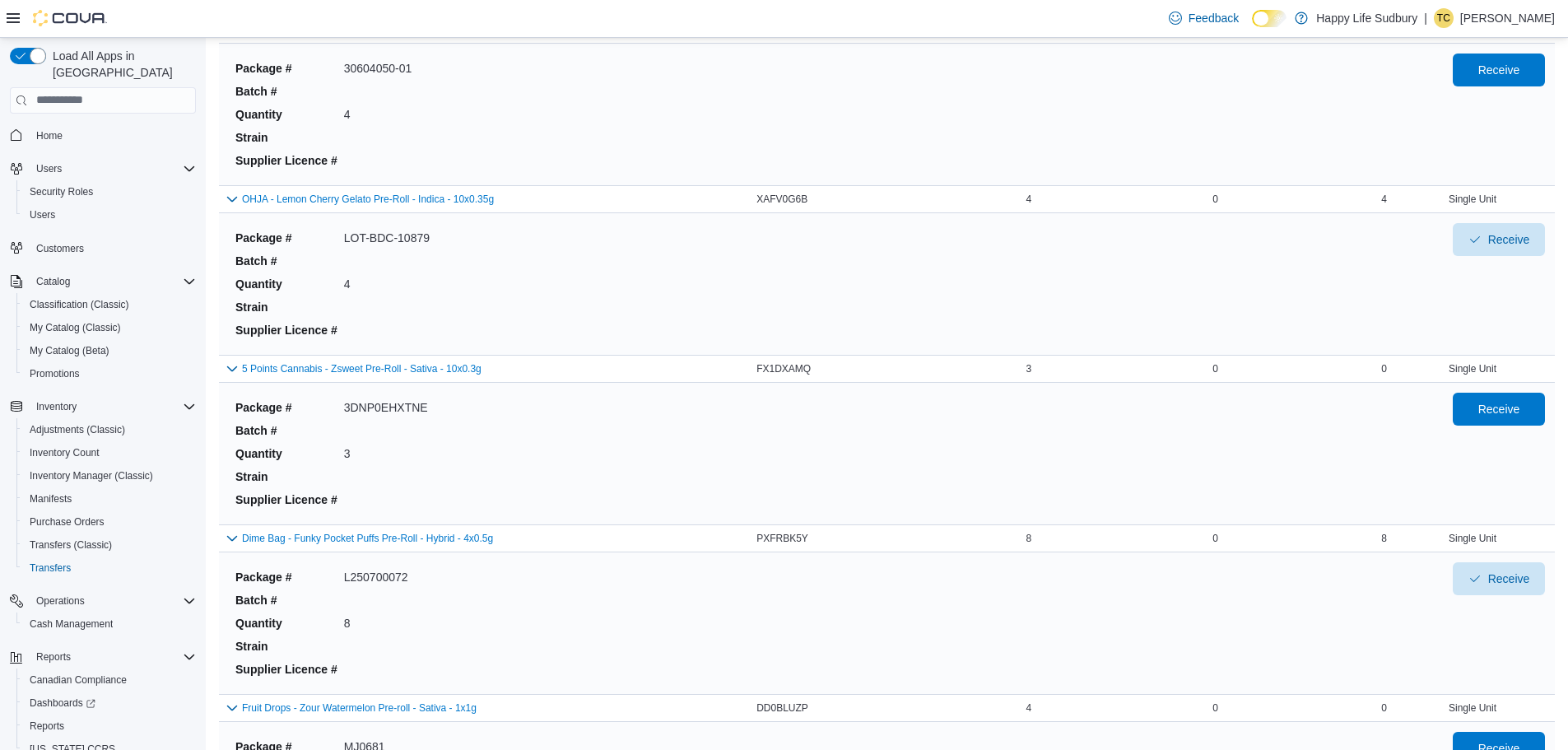
scroll to position [3785, 0]
click at [1504, 410] on span "Receive" at bounding box center [1499, 407] width 42 height 16
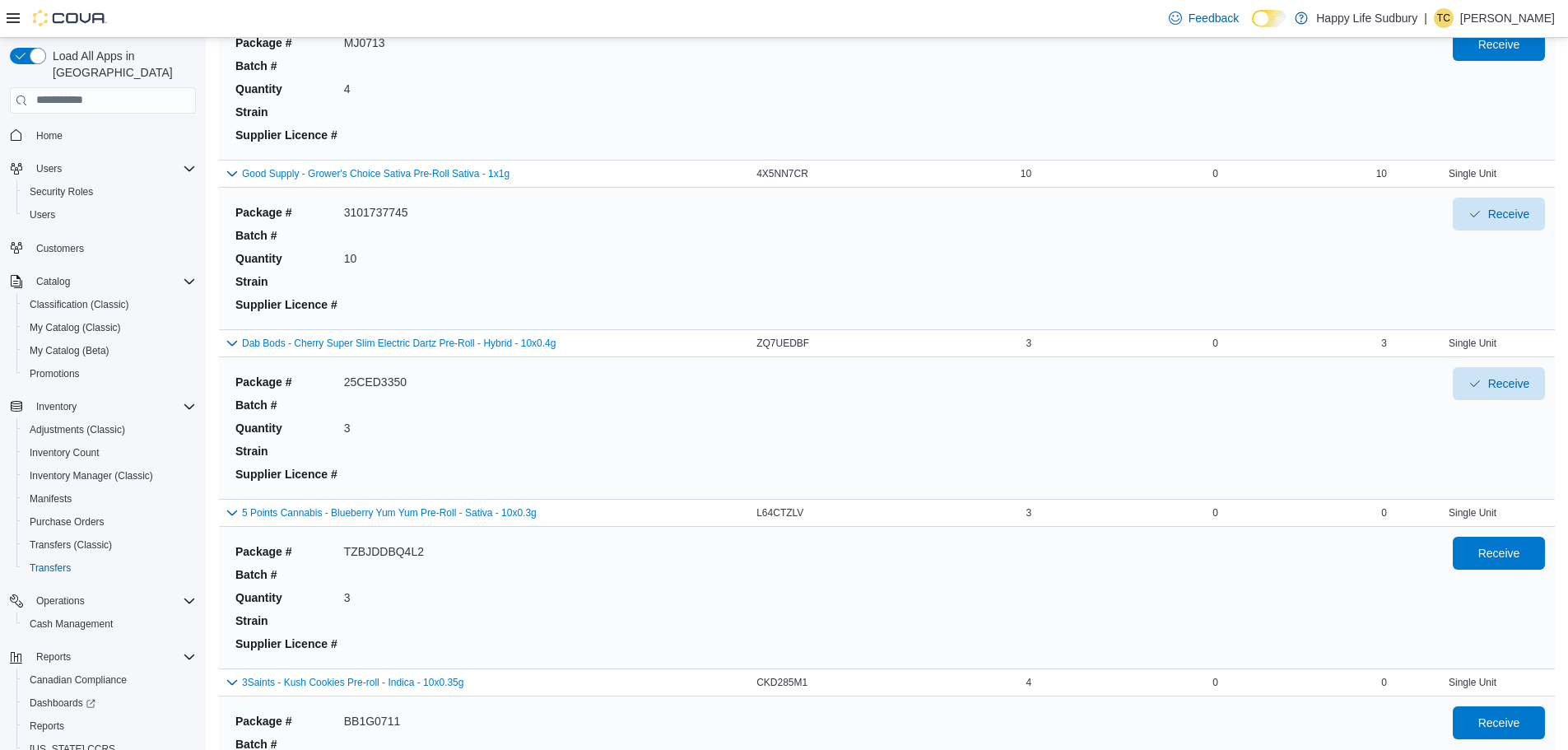
scroll to position [2633, 0]
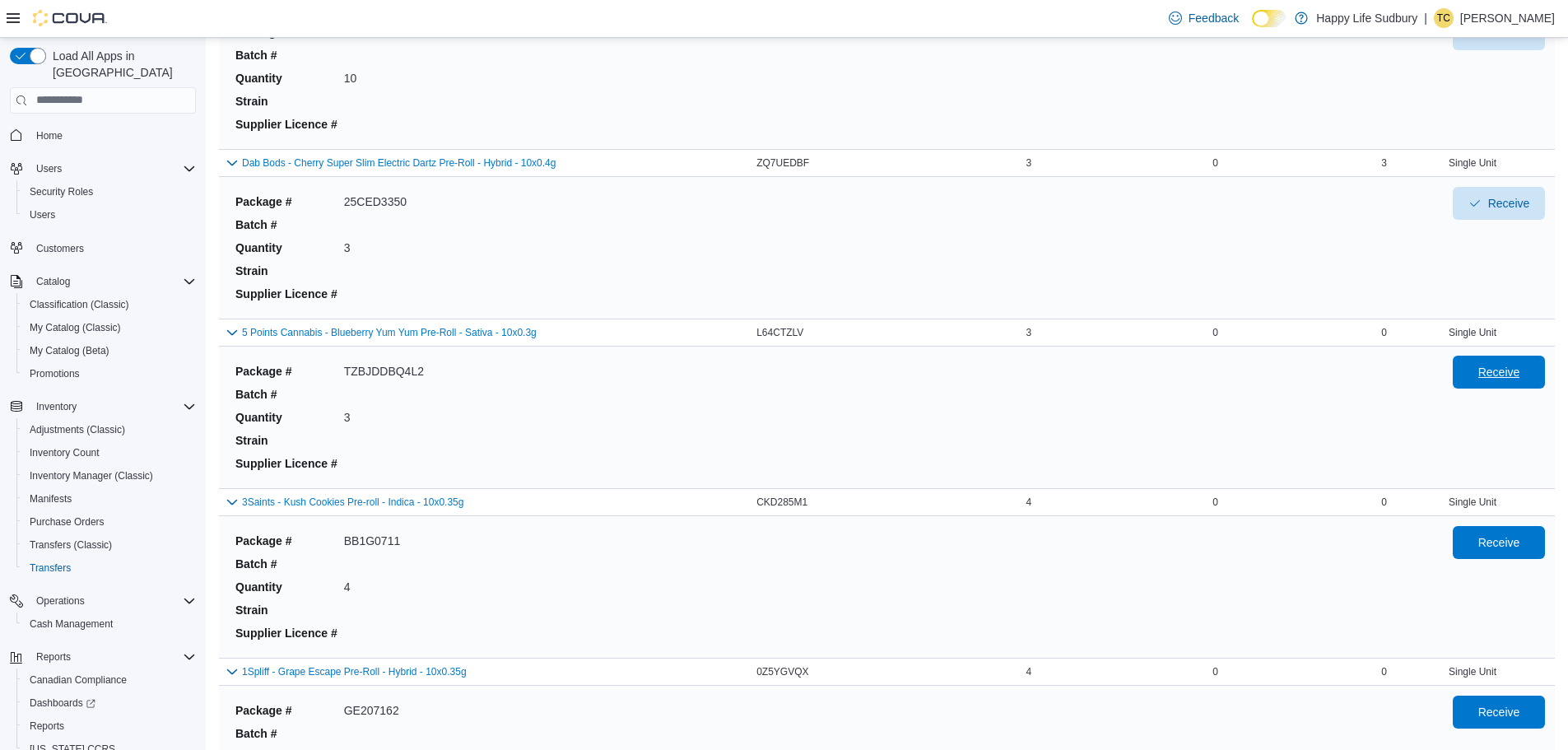
click at [1501, 379] on span "Receive" at bounding box center [1499, 372] width 42 height 16
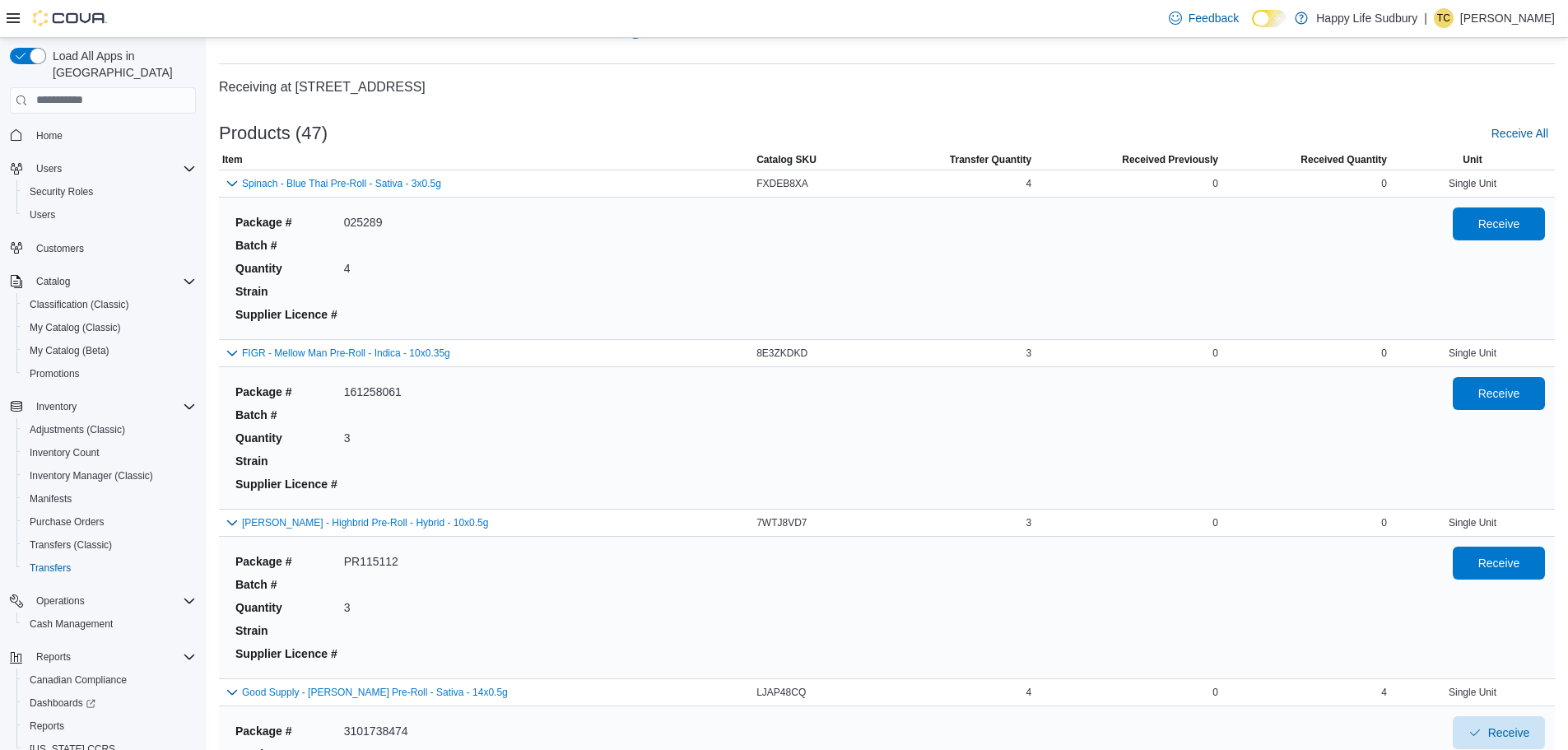
scroll to position [0, 0]
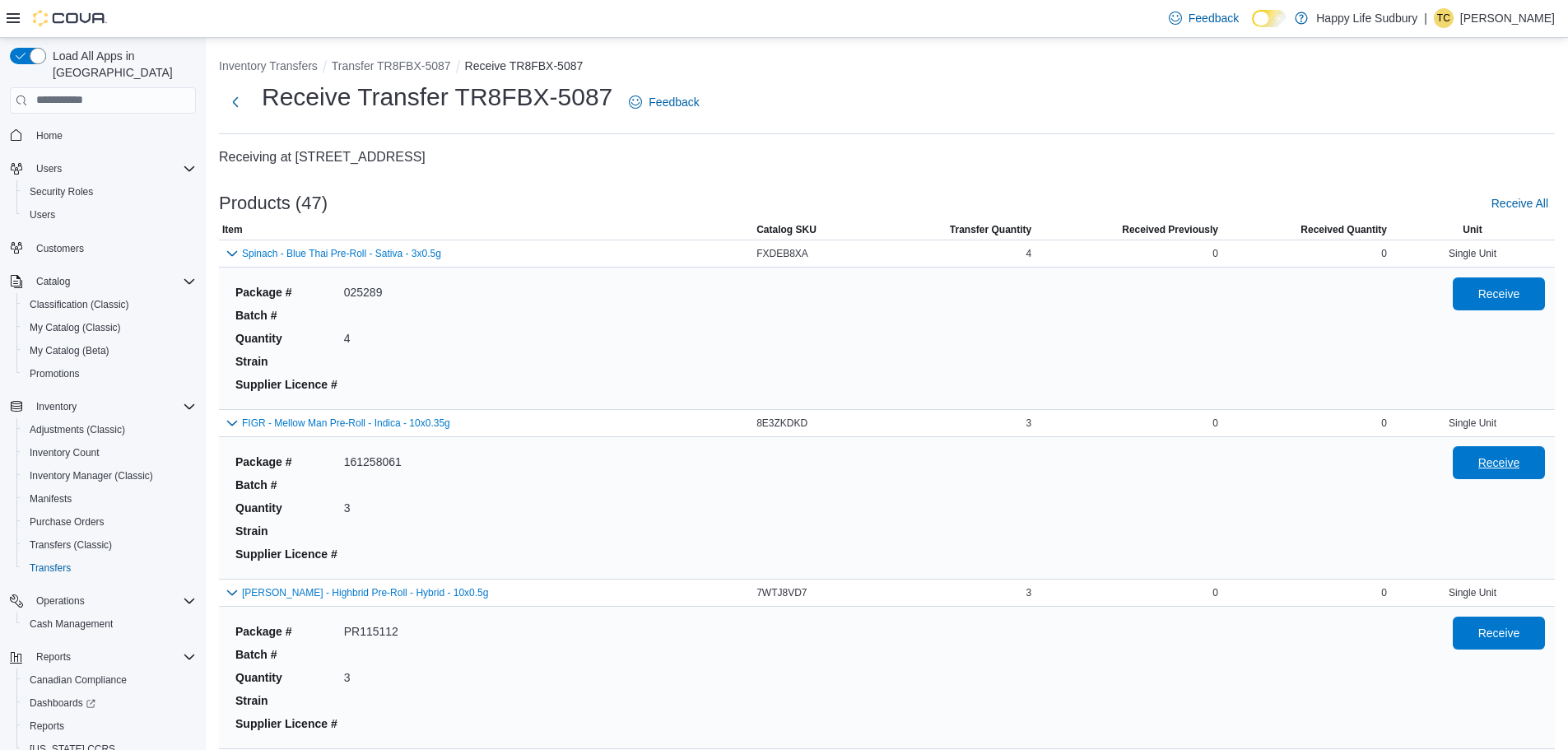
click at [1521, 464] on span "Receive" at bounding box center [1499, 462] width 42 height 16
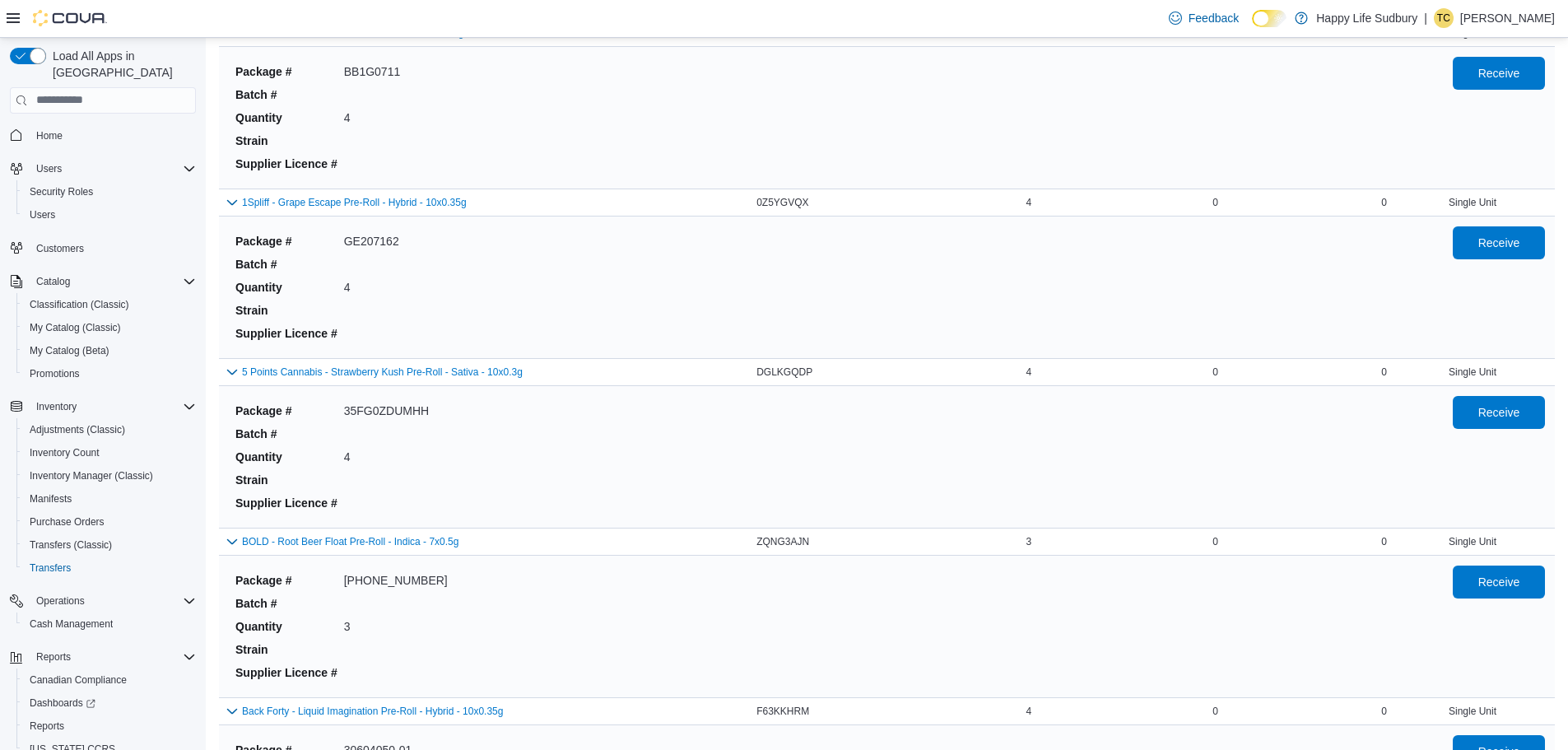
scroll to position [3126, 0]
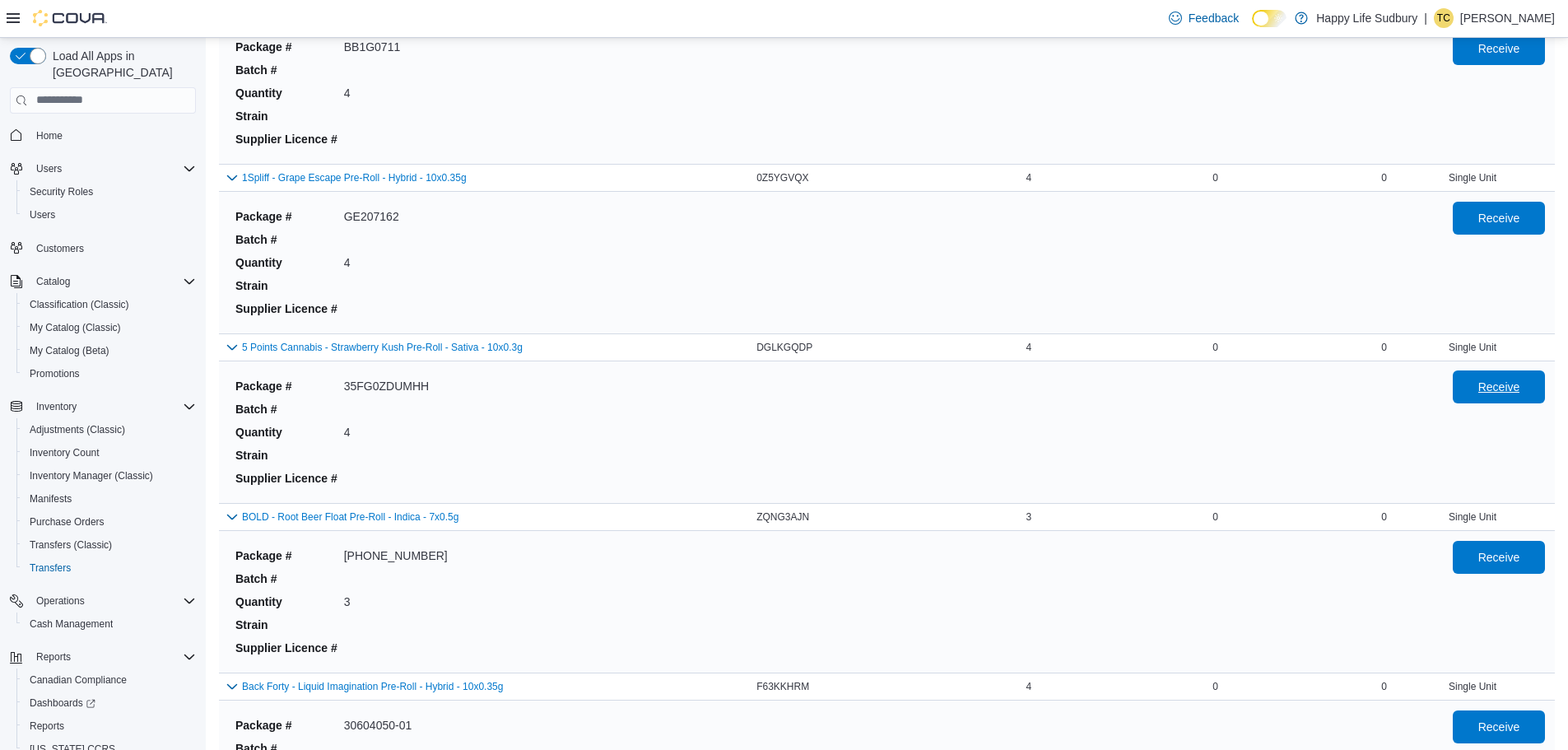
click at [1498, 381] on span "Receive" at bounding box center [1499, 387] width 42 height 16
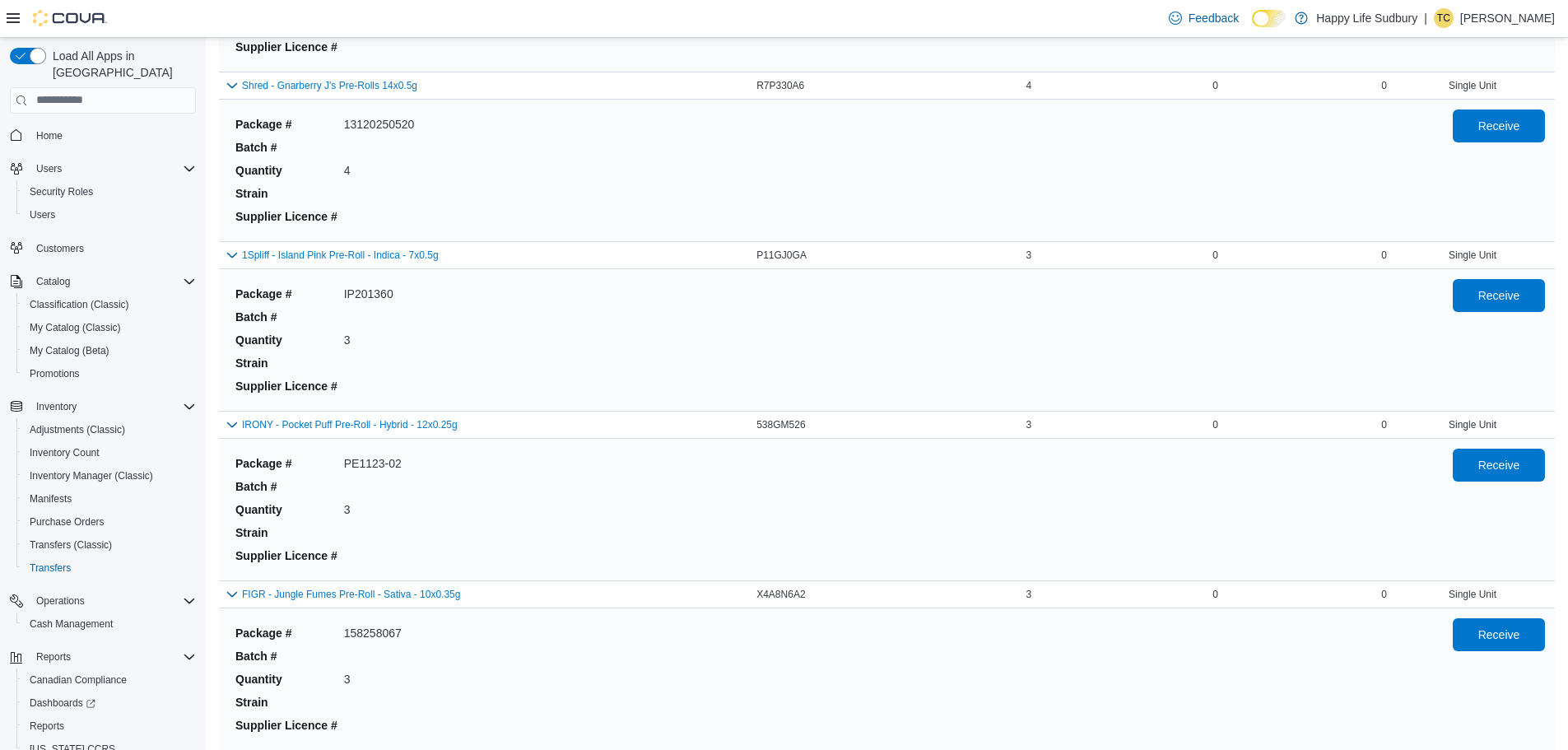
scroll to position [5348, 0]
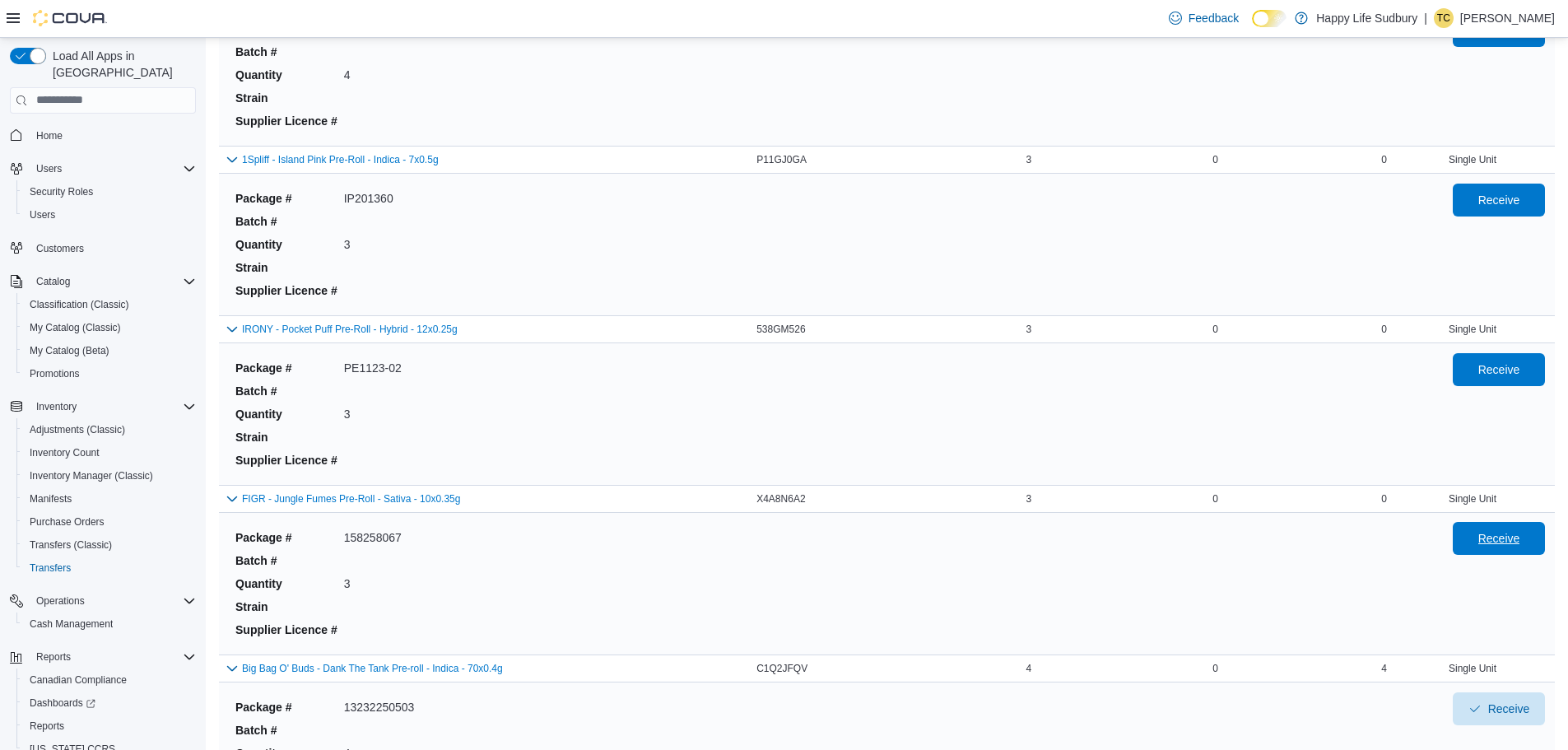
click at [1511, 545] on span "Receive" at bounding box center [1499, 538] width 42 height 16
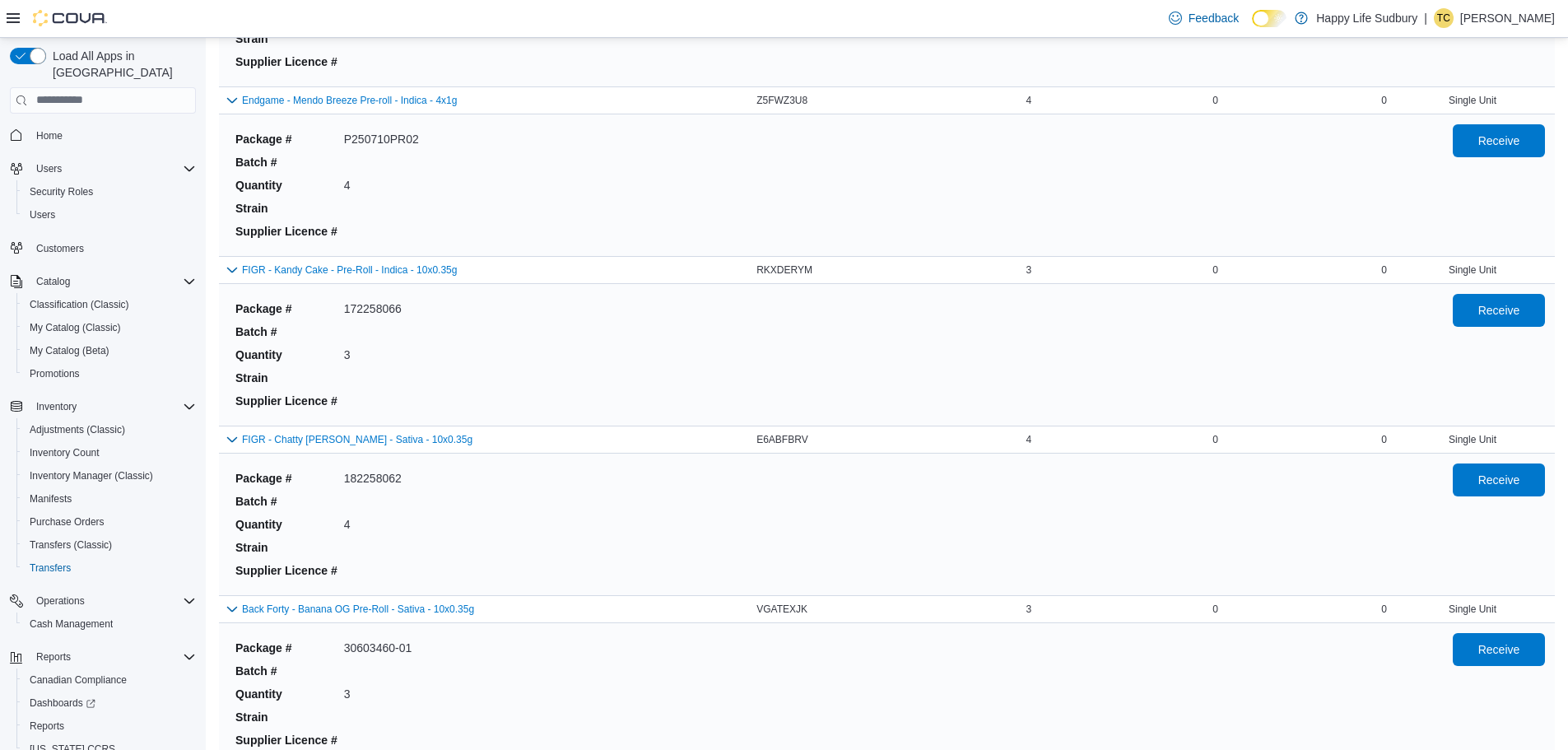
scroll to position [6336, 0]
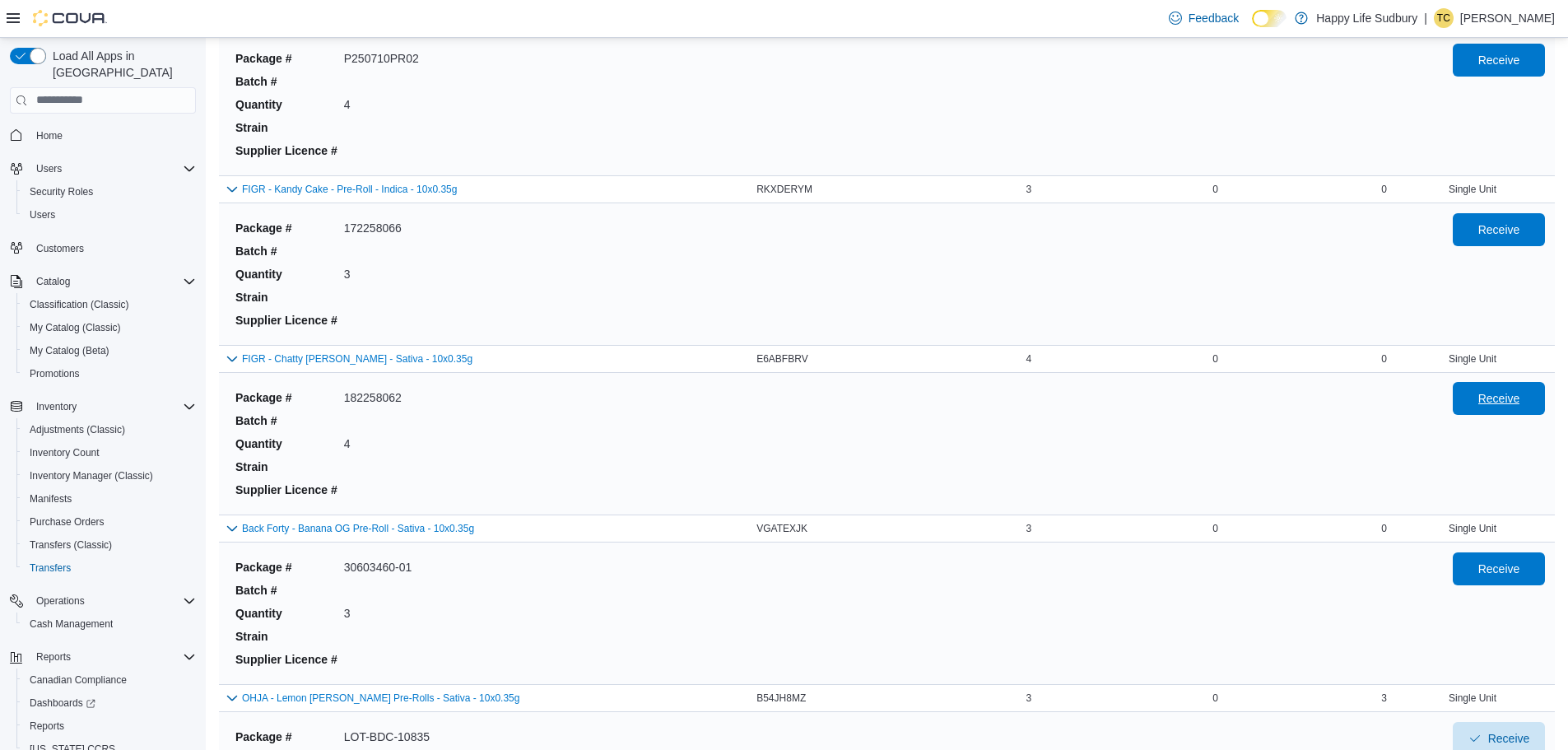
click at [1478, 400] on span "Receive" at bounding box center [1499, 398] width 73 height 33
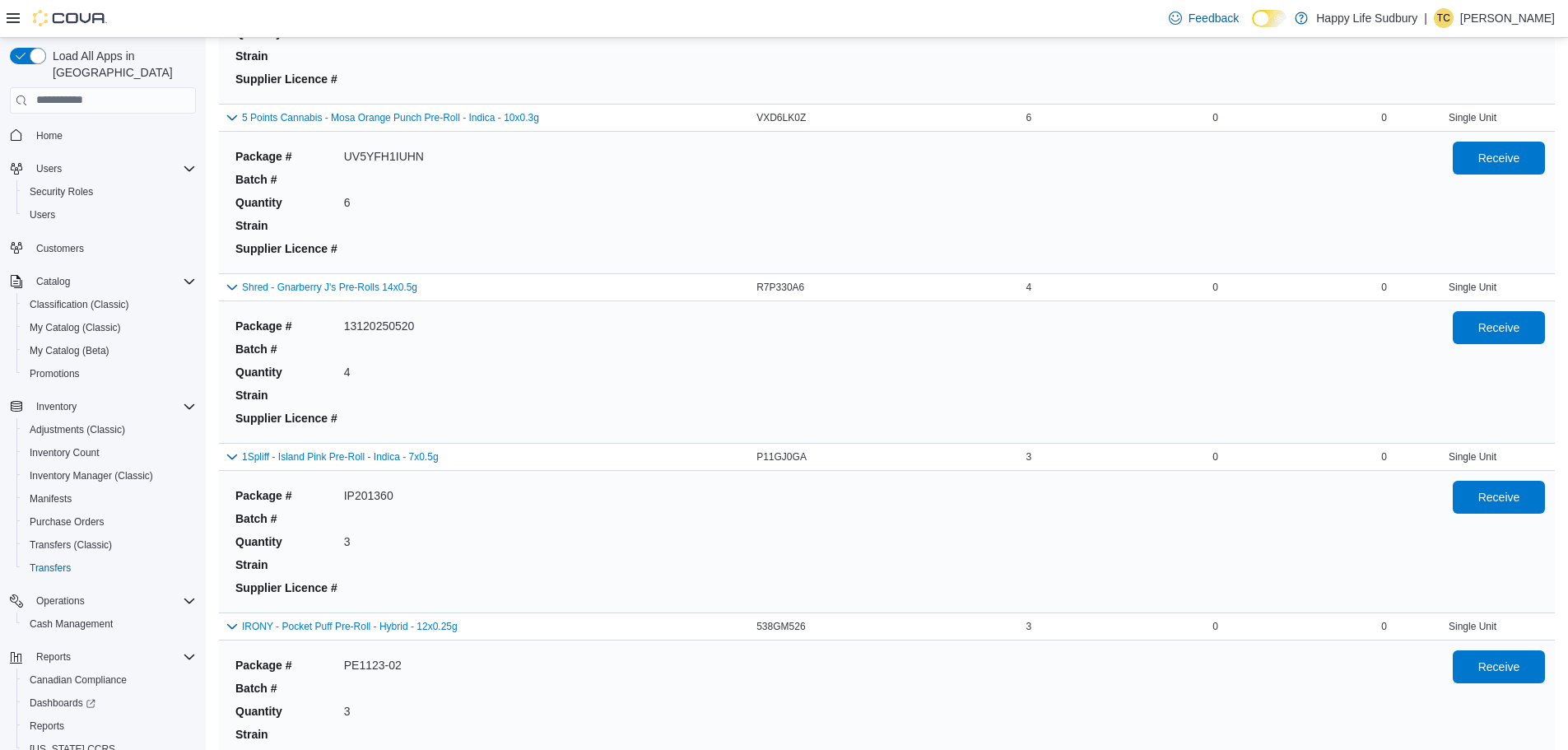
scroll to position [4887, 0]
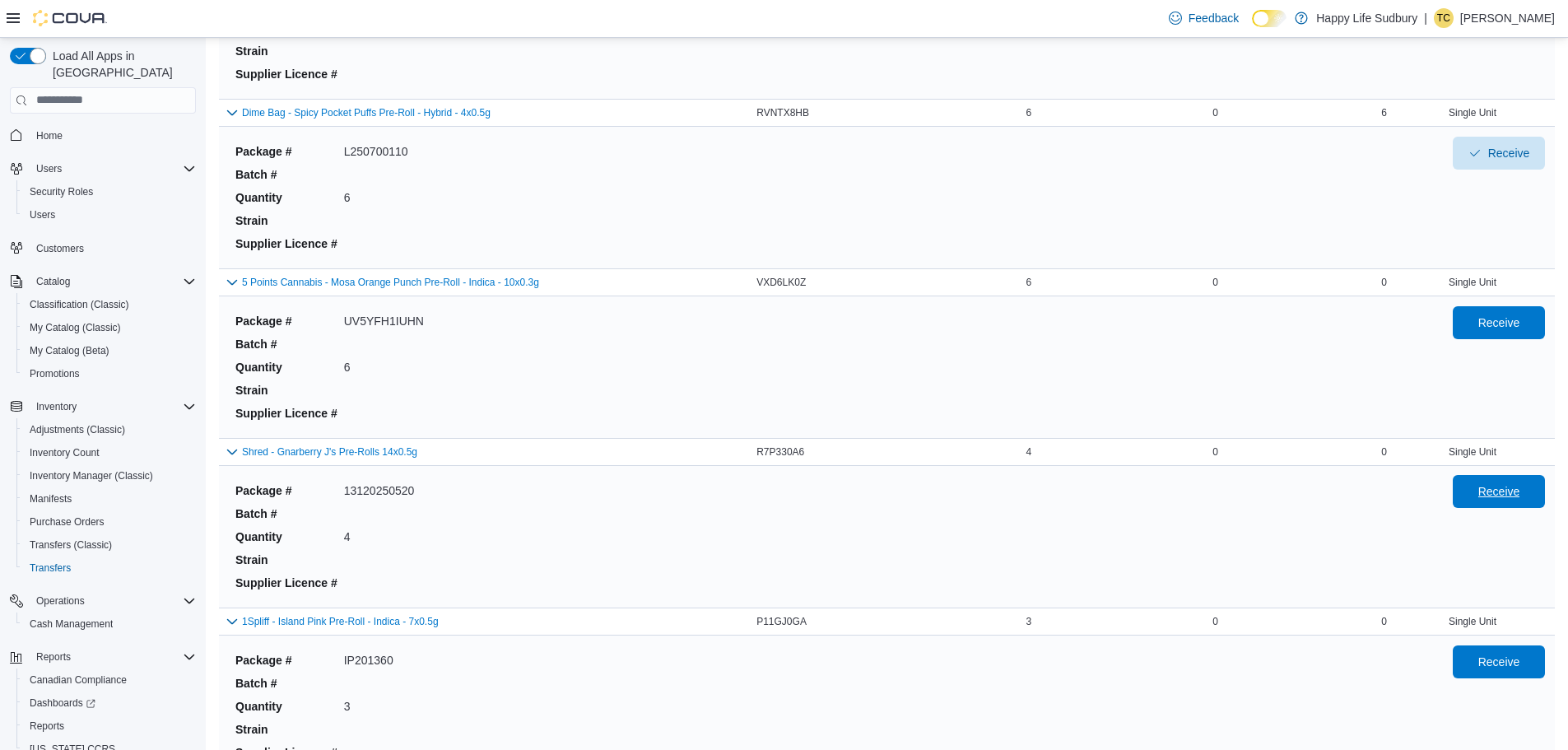
click at [1499, 484] on span "Receive" at bounding box center [1499, 491] width 42 height 16
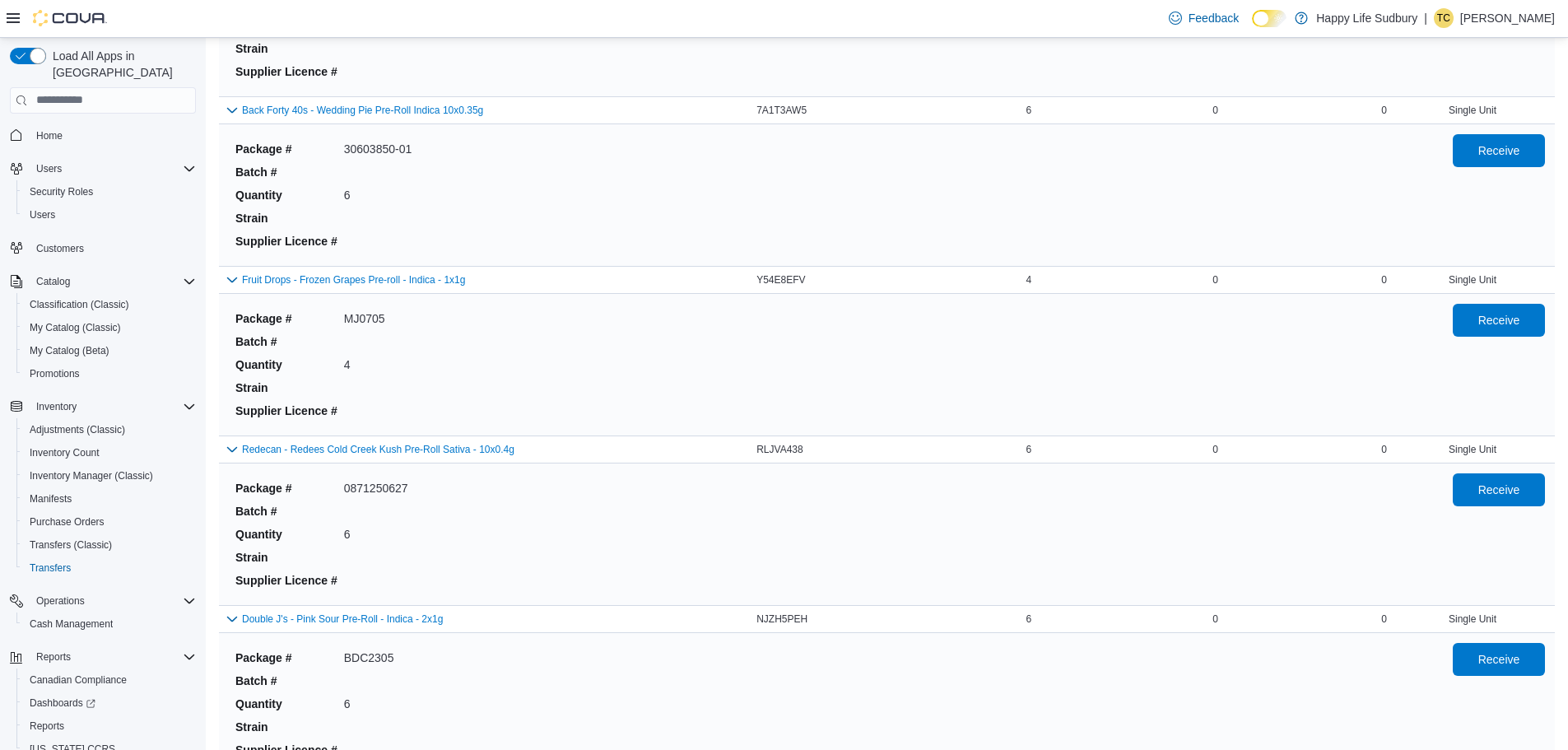
scroll to position [7355, 0]
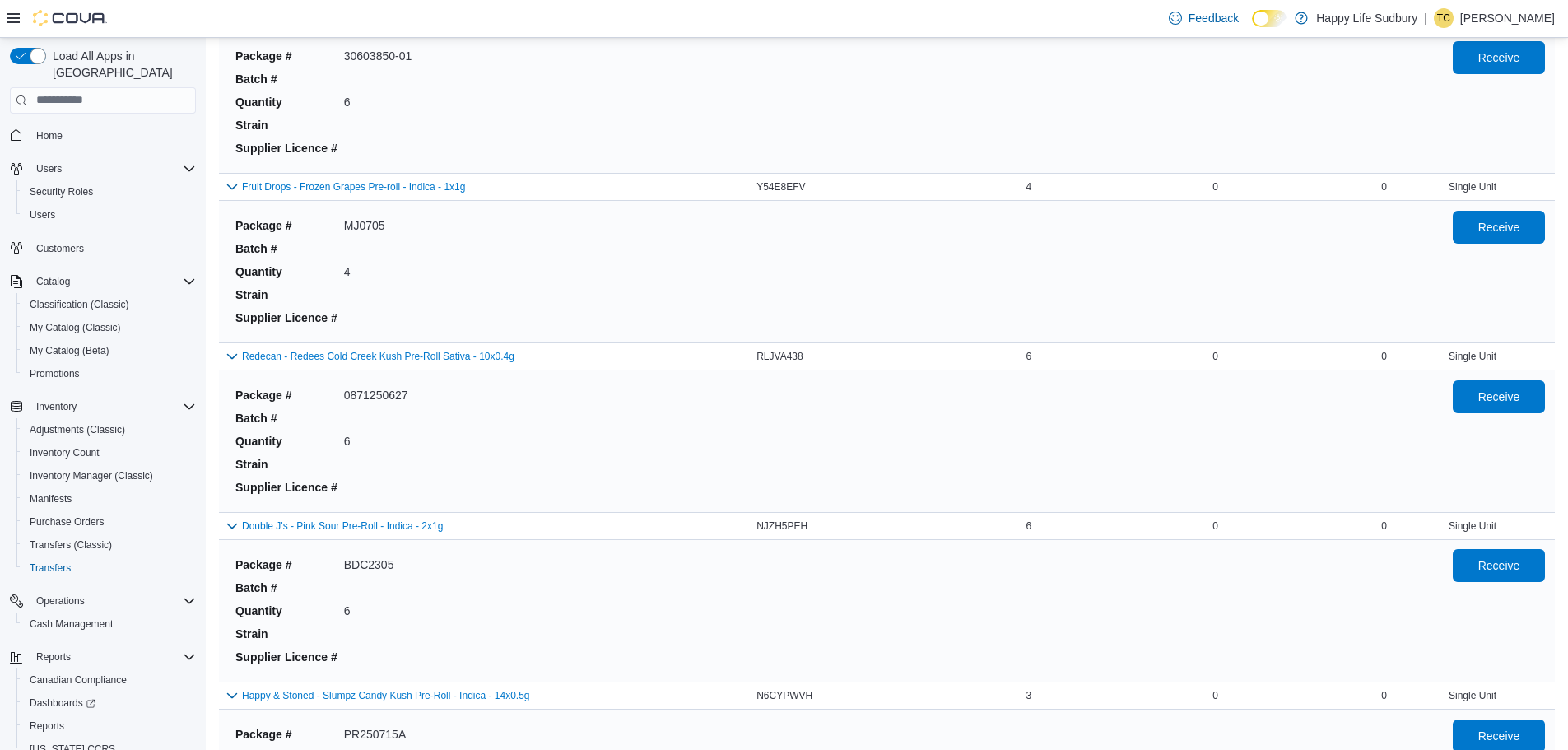
click at [1519, 570] on span "Receive" at bounding box center [1499, 565] width 42 height 16
click at [1485, 225] on span "Receive" at bounding box center [1499, 226] width 73 height 33
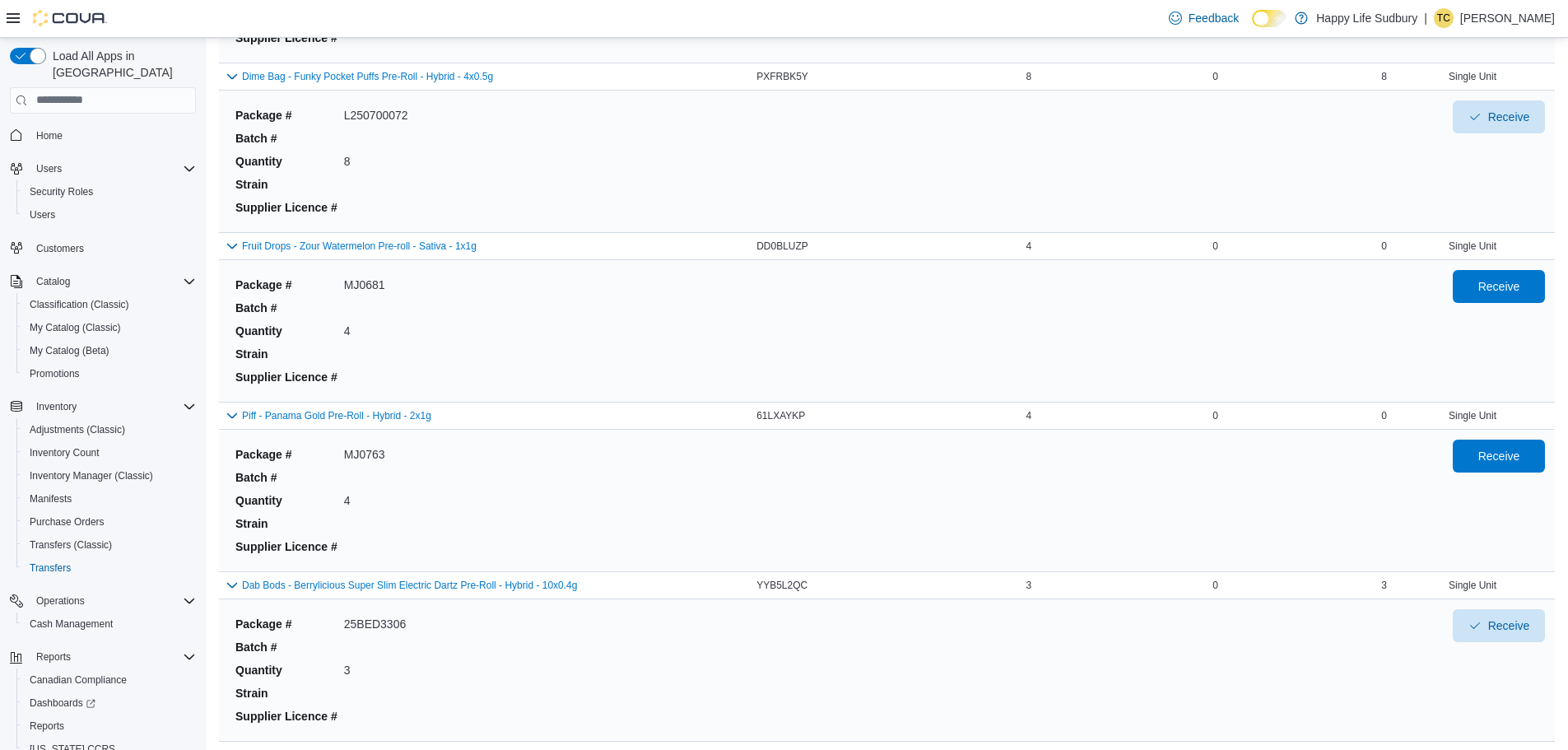
scroll to position [4229, 0]
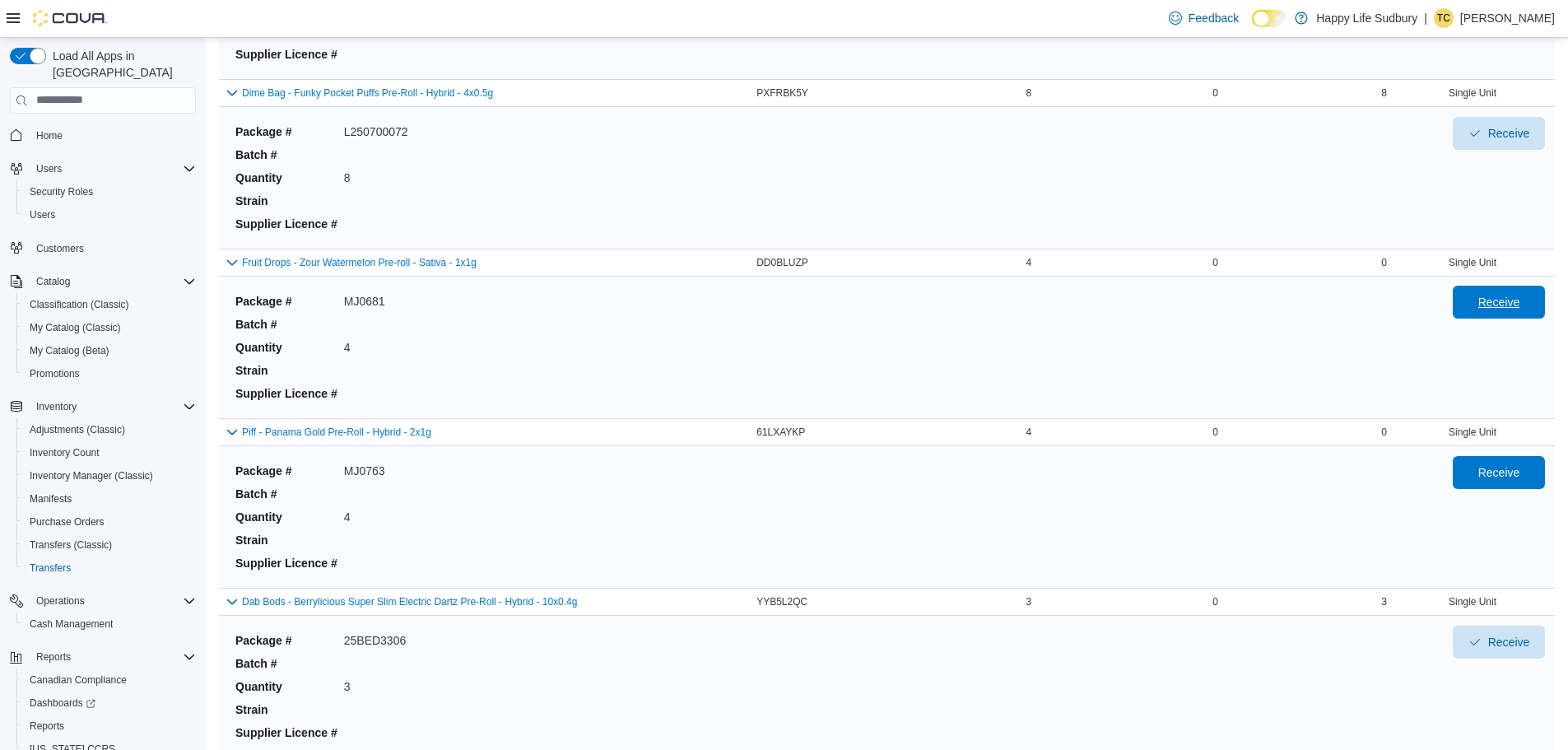
click at [1513, 306] on span "Receive" at bounding box center [1499, 302] width 42 height 16
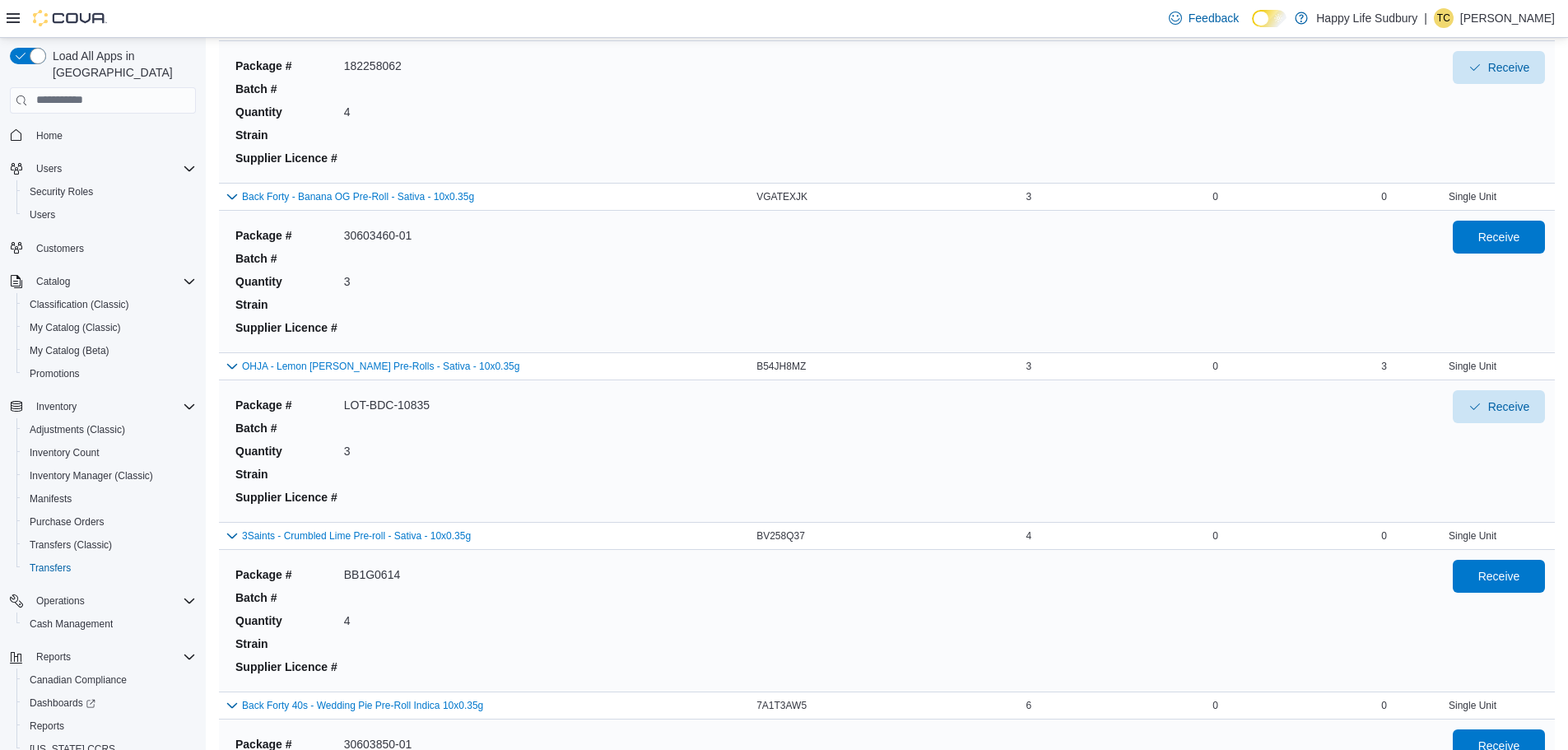
scroll to position [6696, 0]
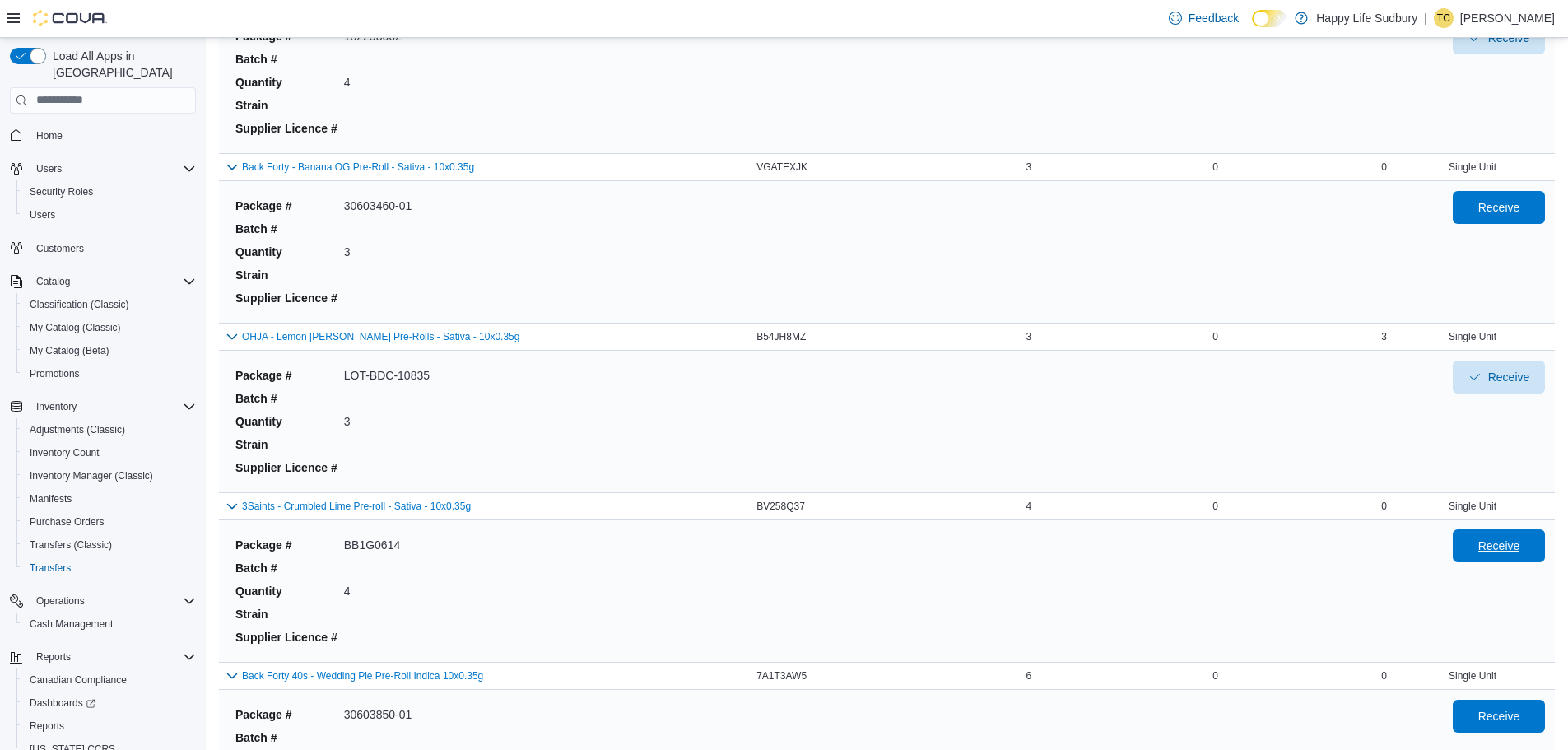
click at [1483, 547] on span "Receive" at bounding box center [1499, 546] width 73 height 33
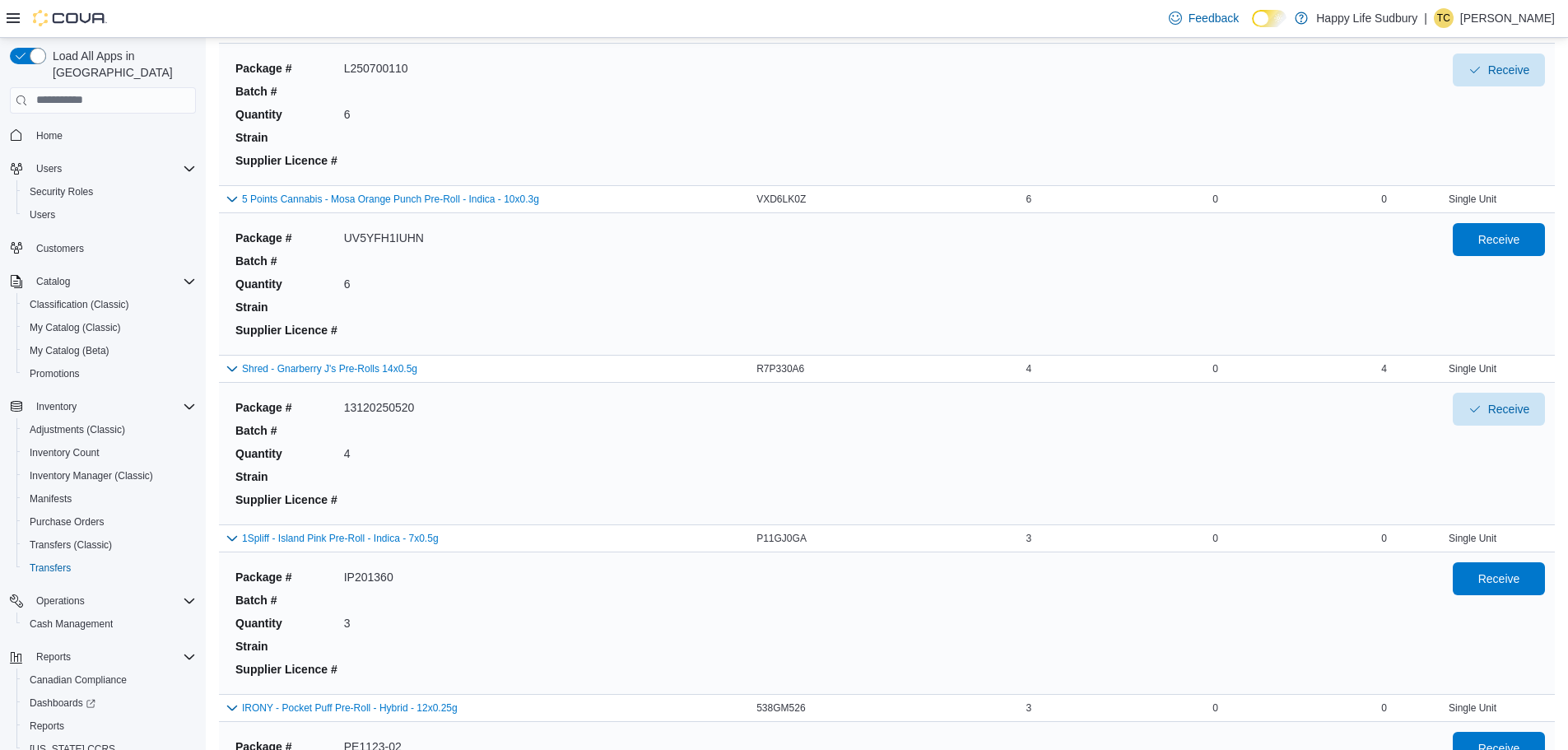
scroll to position [4804, 0]
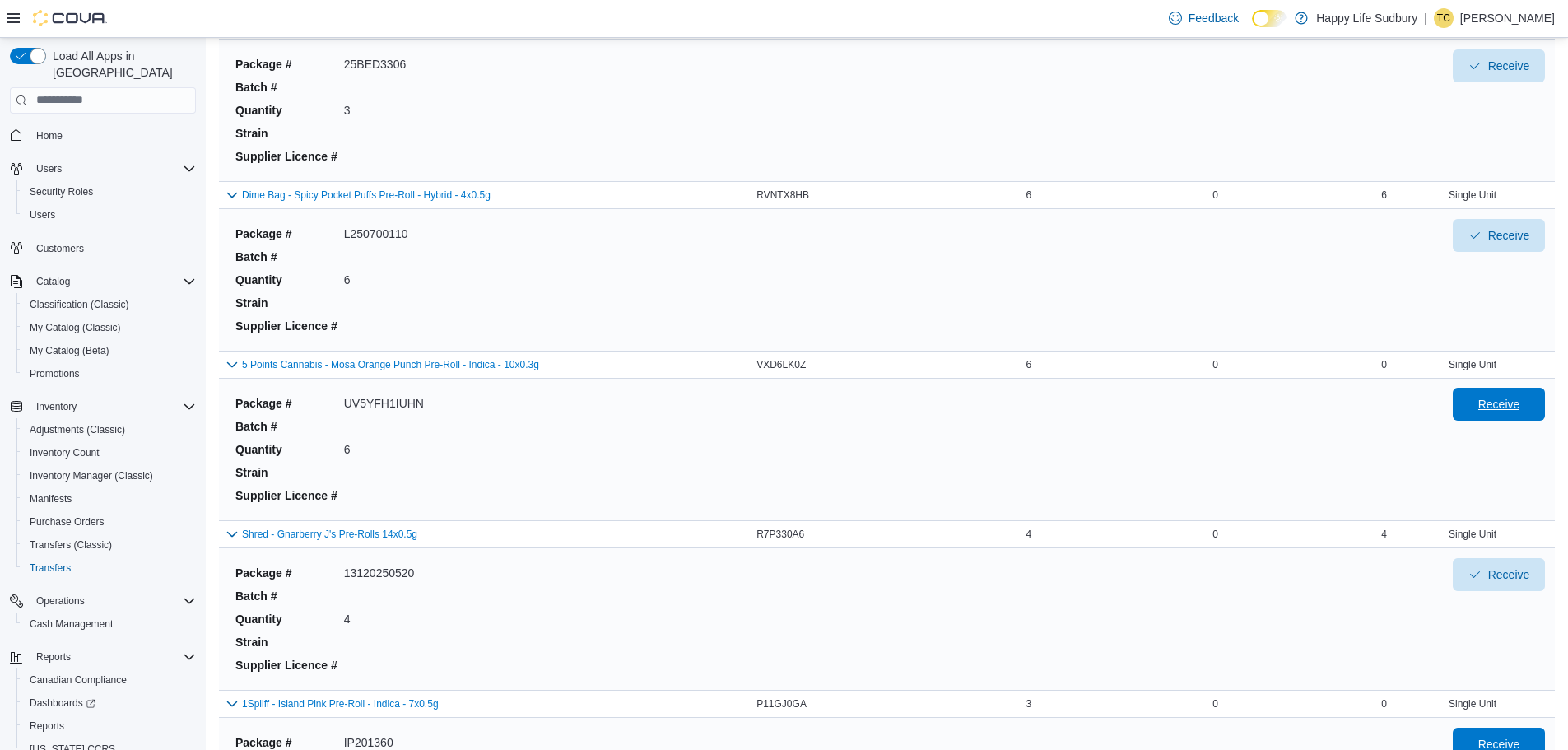
click at [1535, 407] on span "Receive" at bounding box center [1499, 404] width 73 height 33
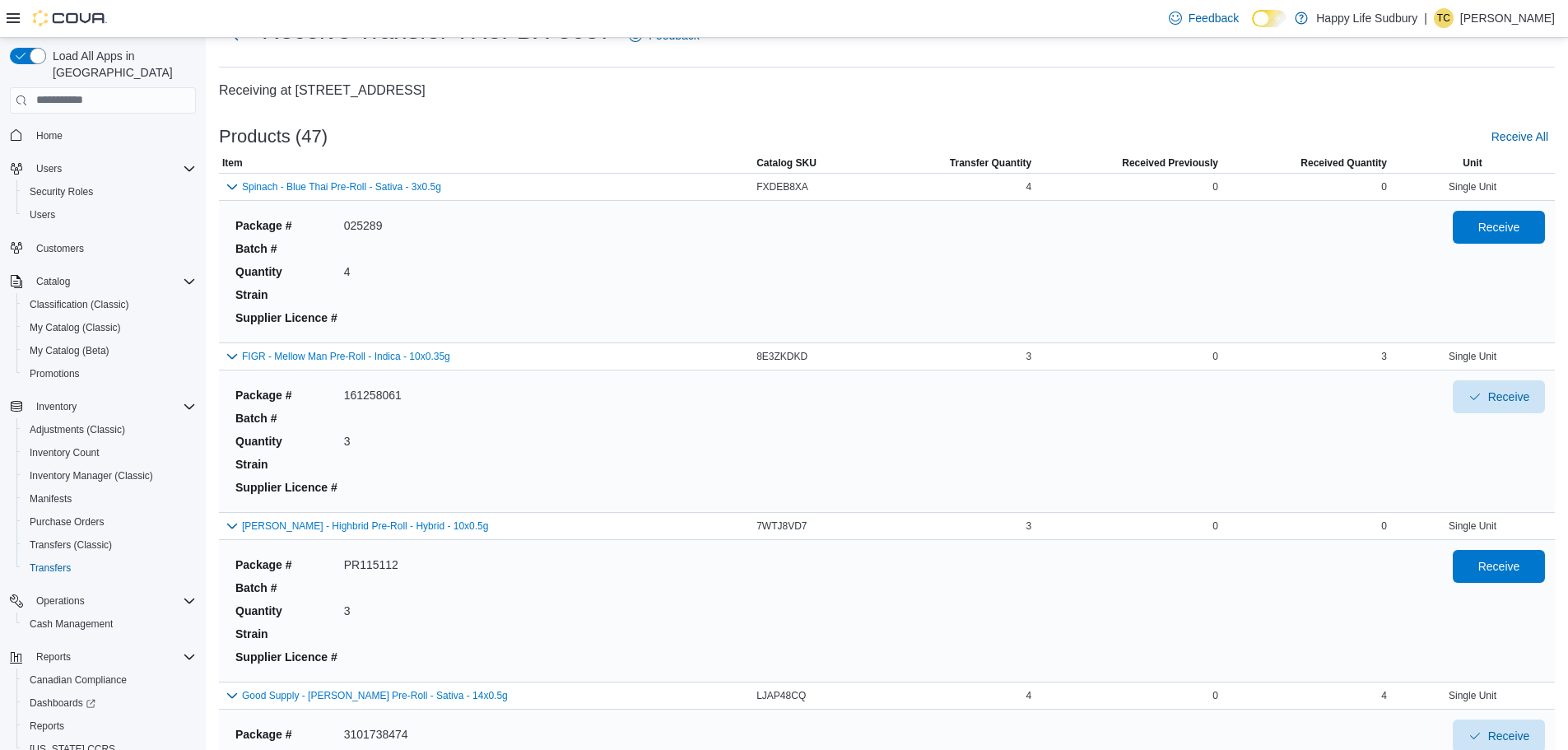
scroll to position [247, 0]
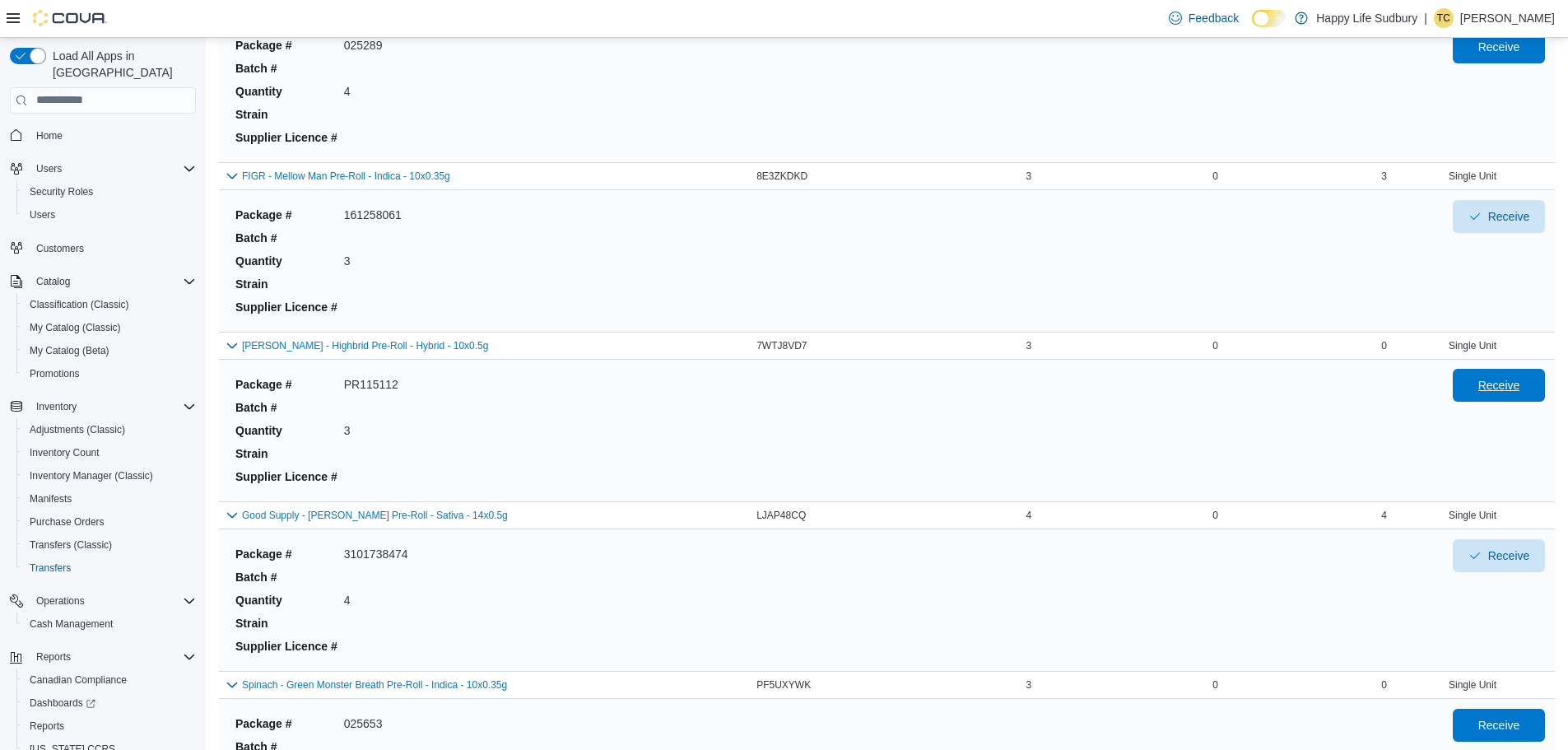
click at [1513, 391] on span "Receive" at bounding box center [1499, 385] width 42 height 16
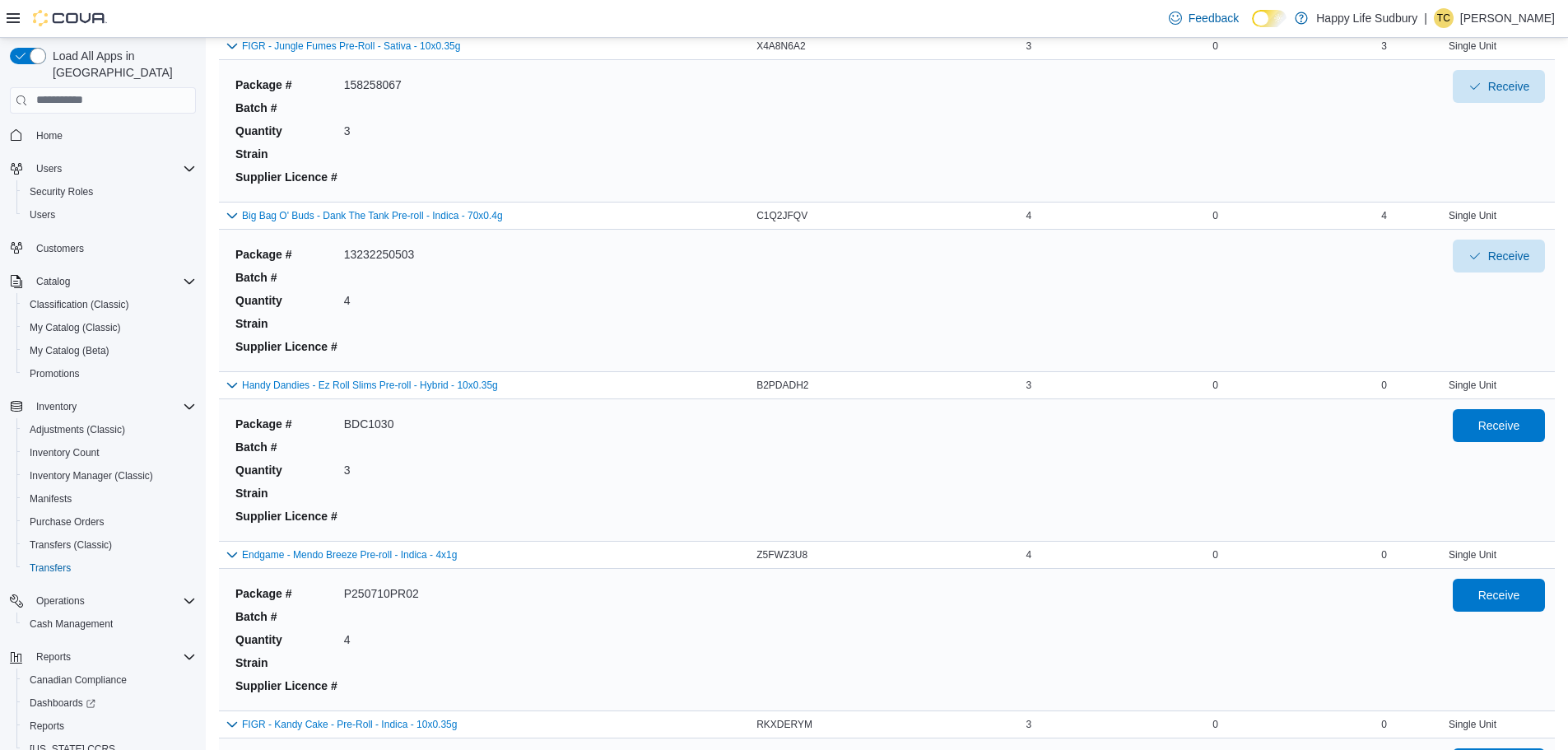
scroll to position [5842, 0]
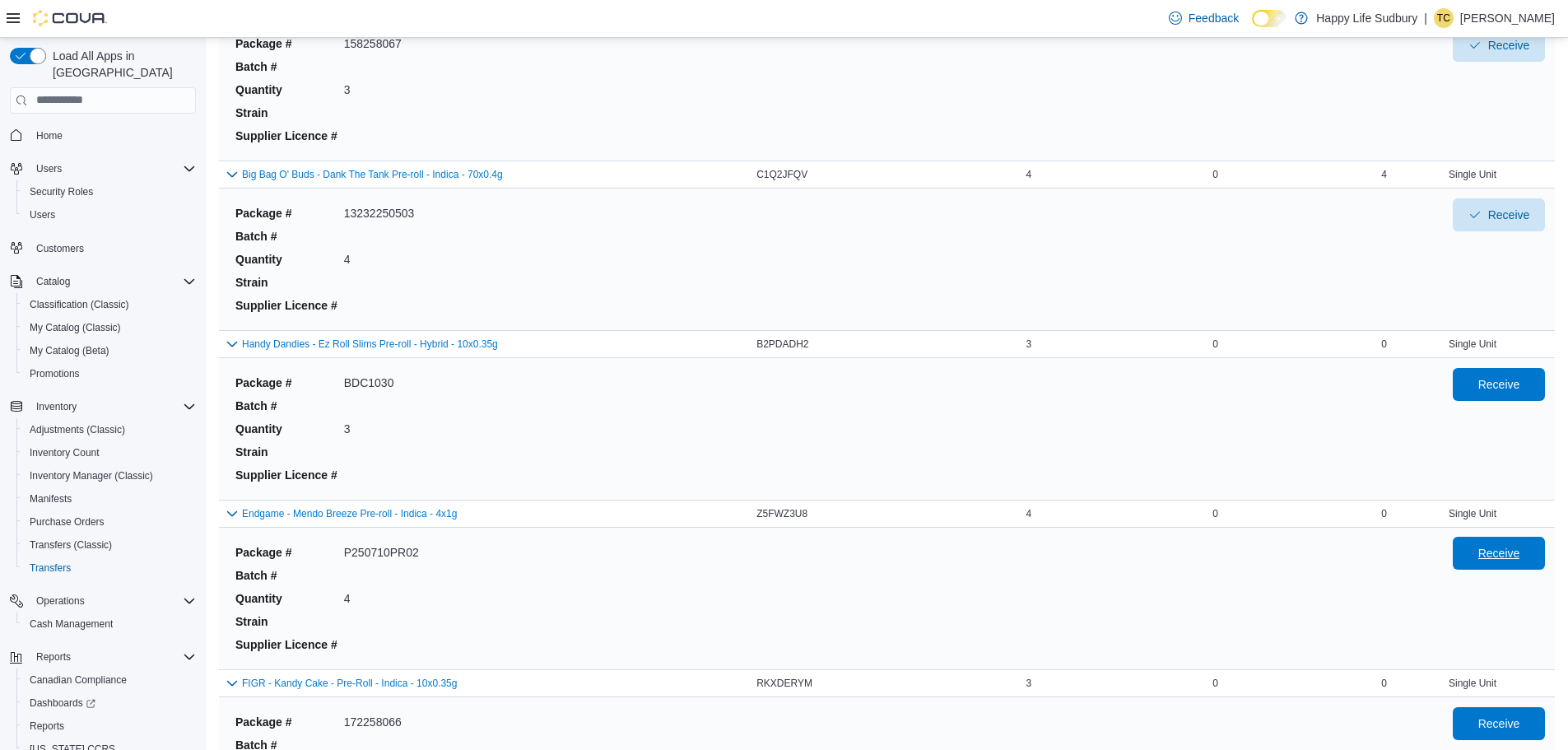
click at [1487, 565] on span "Receive" at bounding box center [1499, 553] width 73 height 33
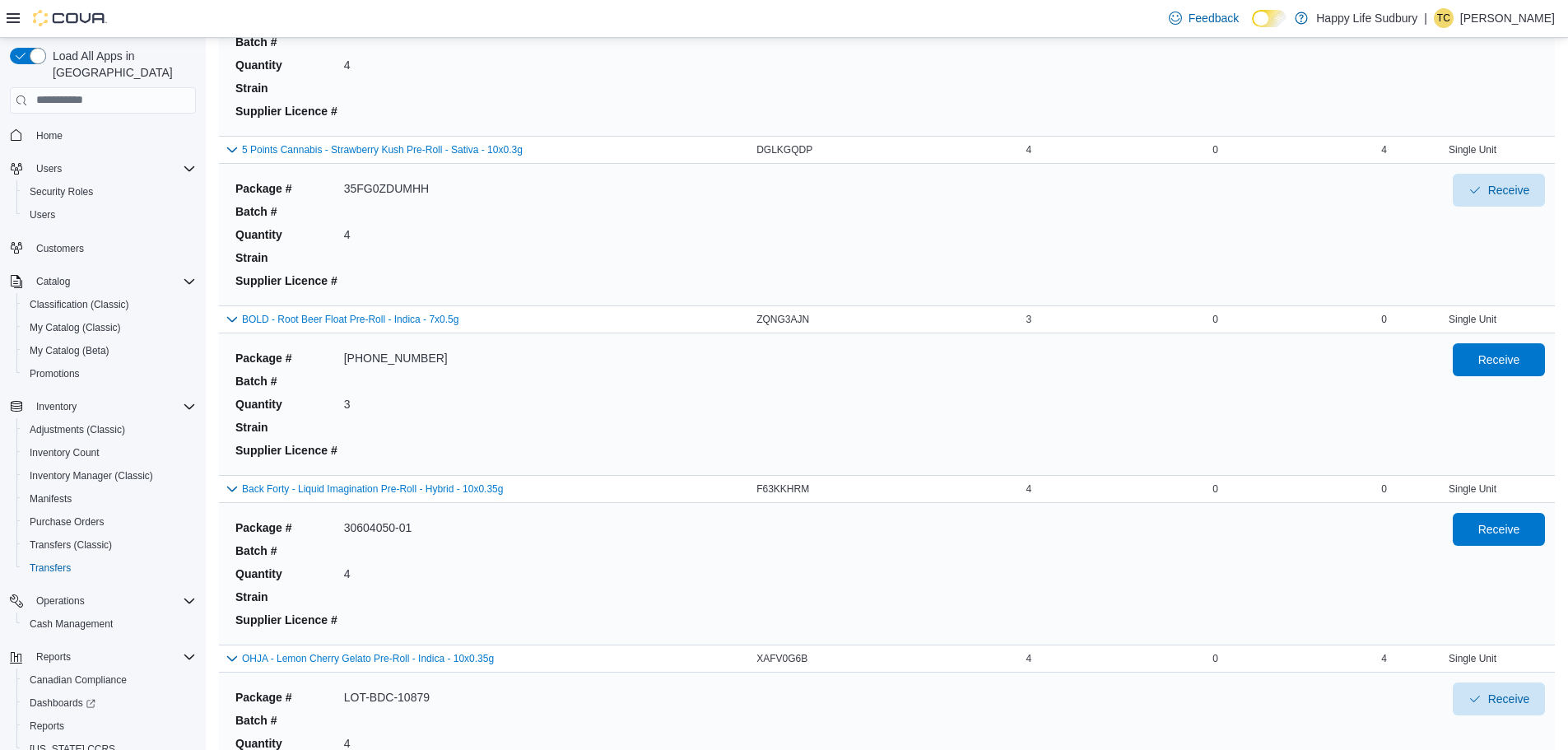
scroll to position [3323, 0]
click at [1521, 355] on span "Receive" at bounding box center [1499, 360] width 42 height 16
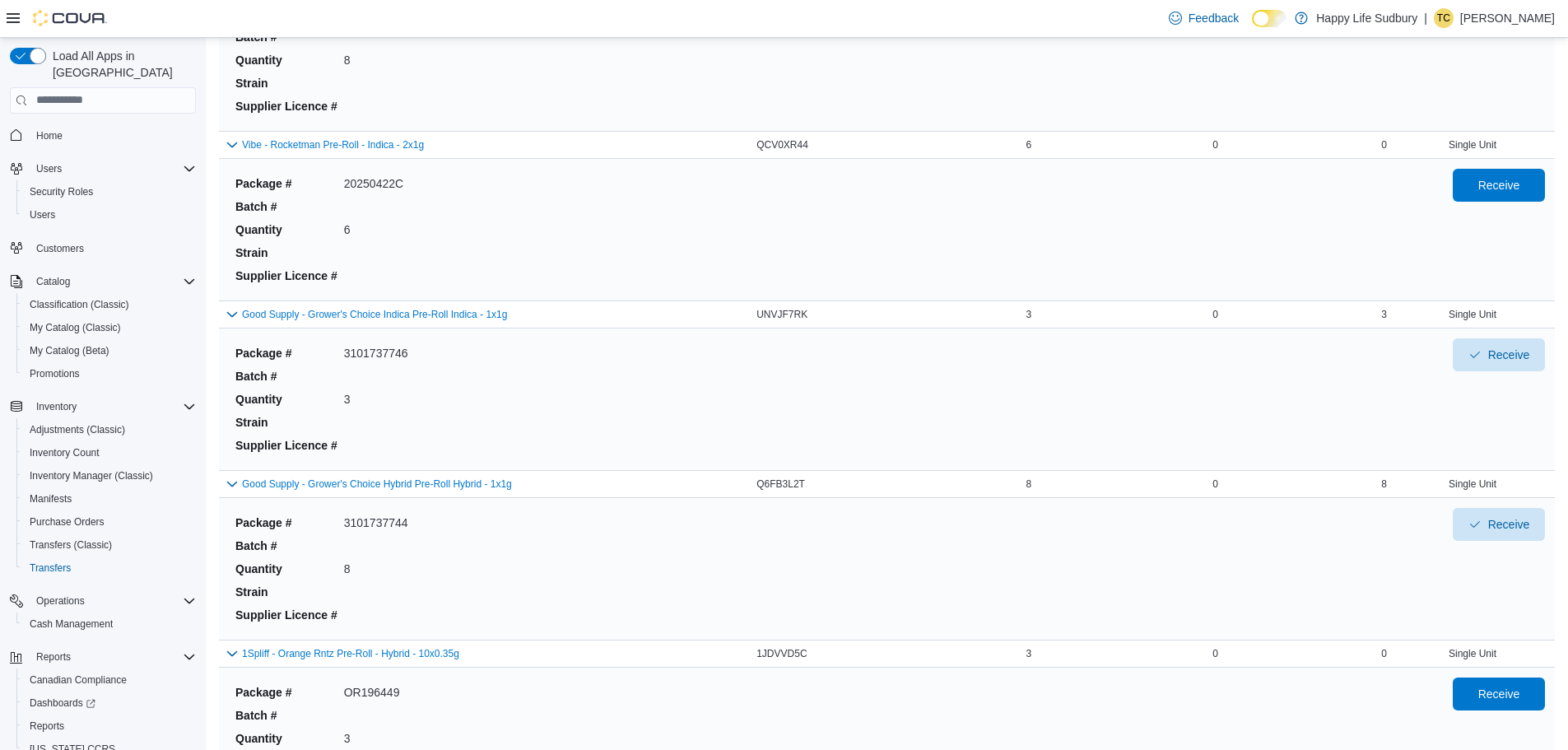
scroll to position [1595, 0]
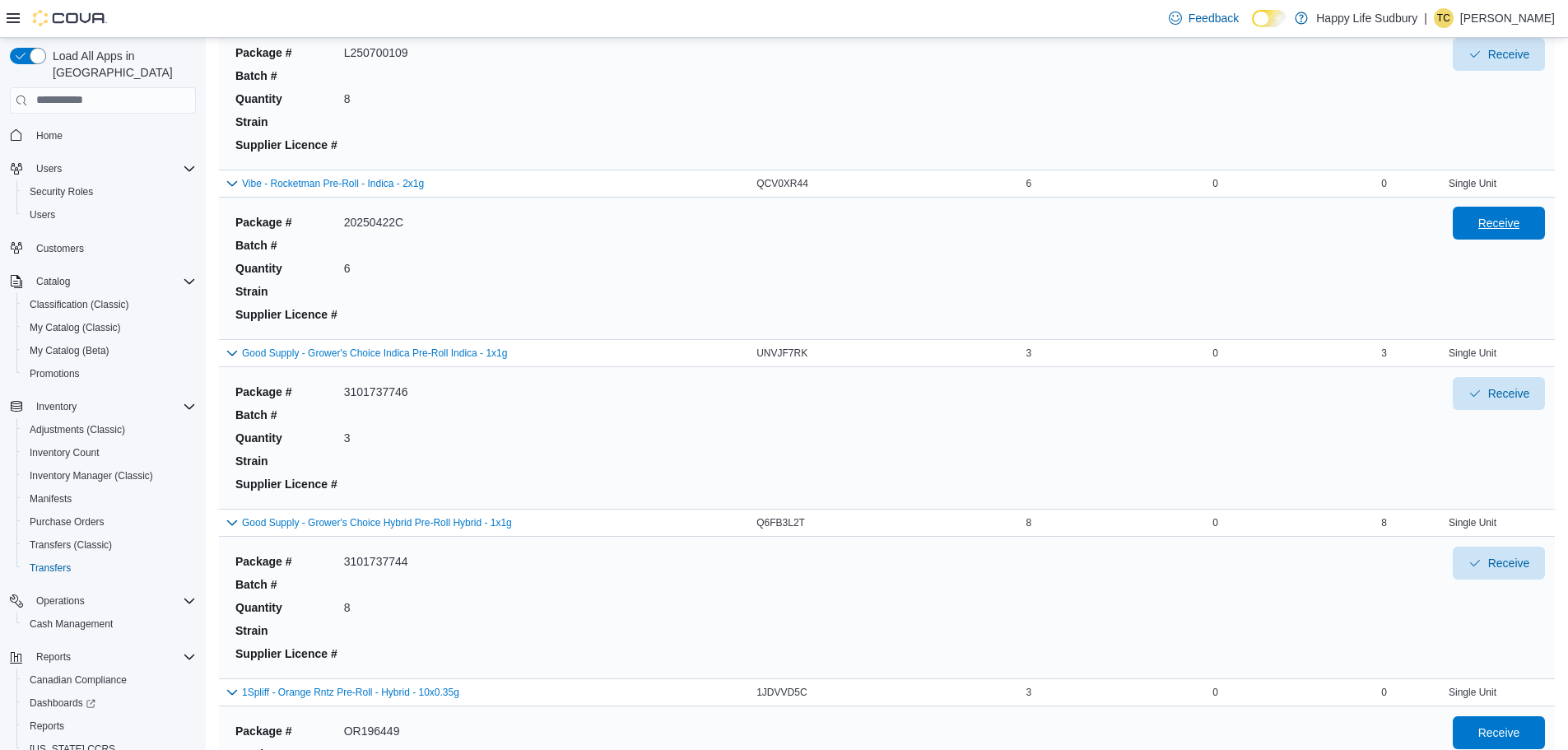
click at [1498, 231] on span "Receive" at bounding box center [1499, 223] width 42 height 16
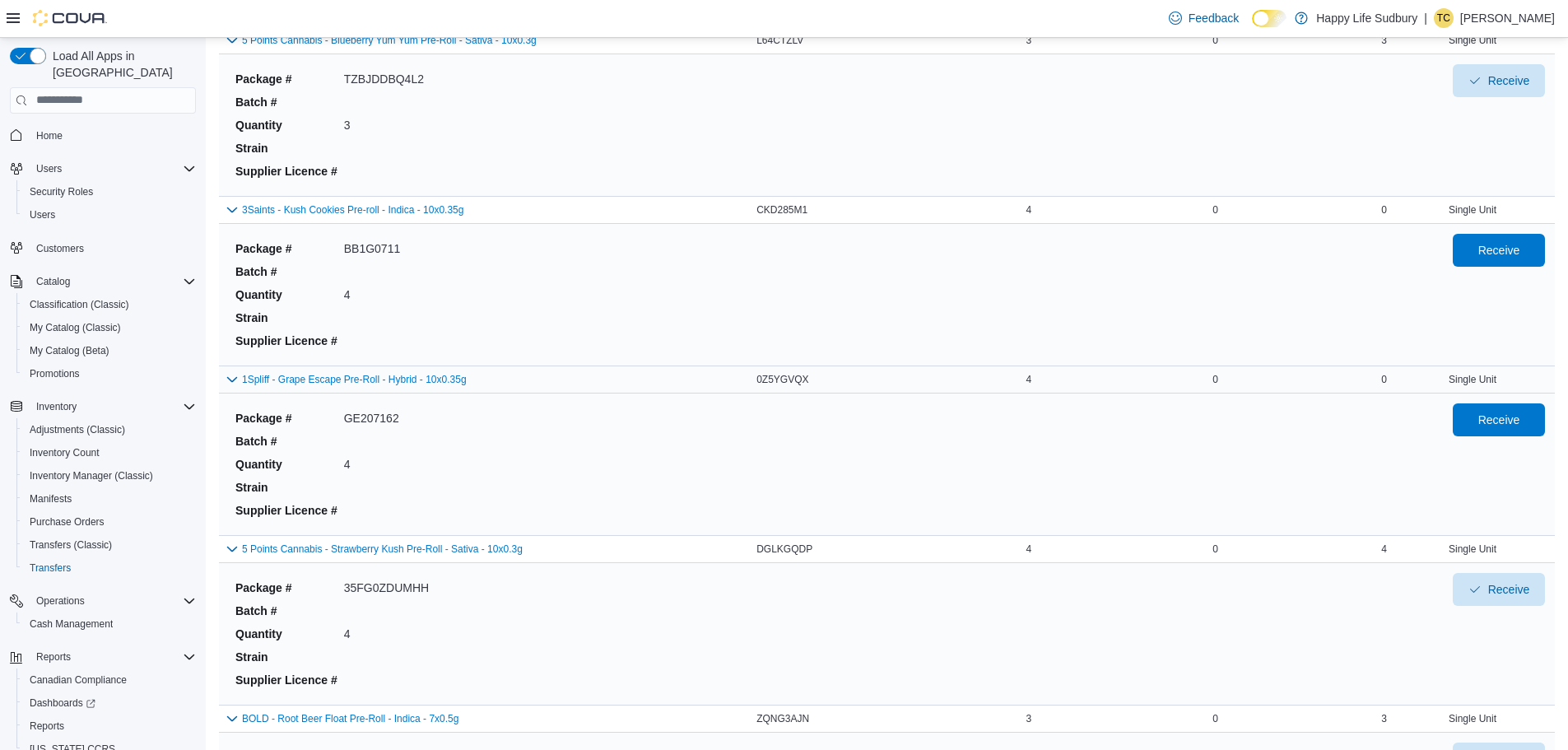
scroll to position [2748, 0]
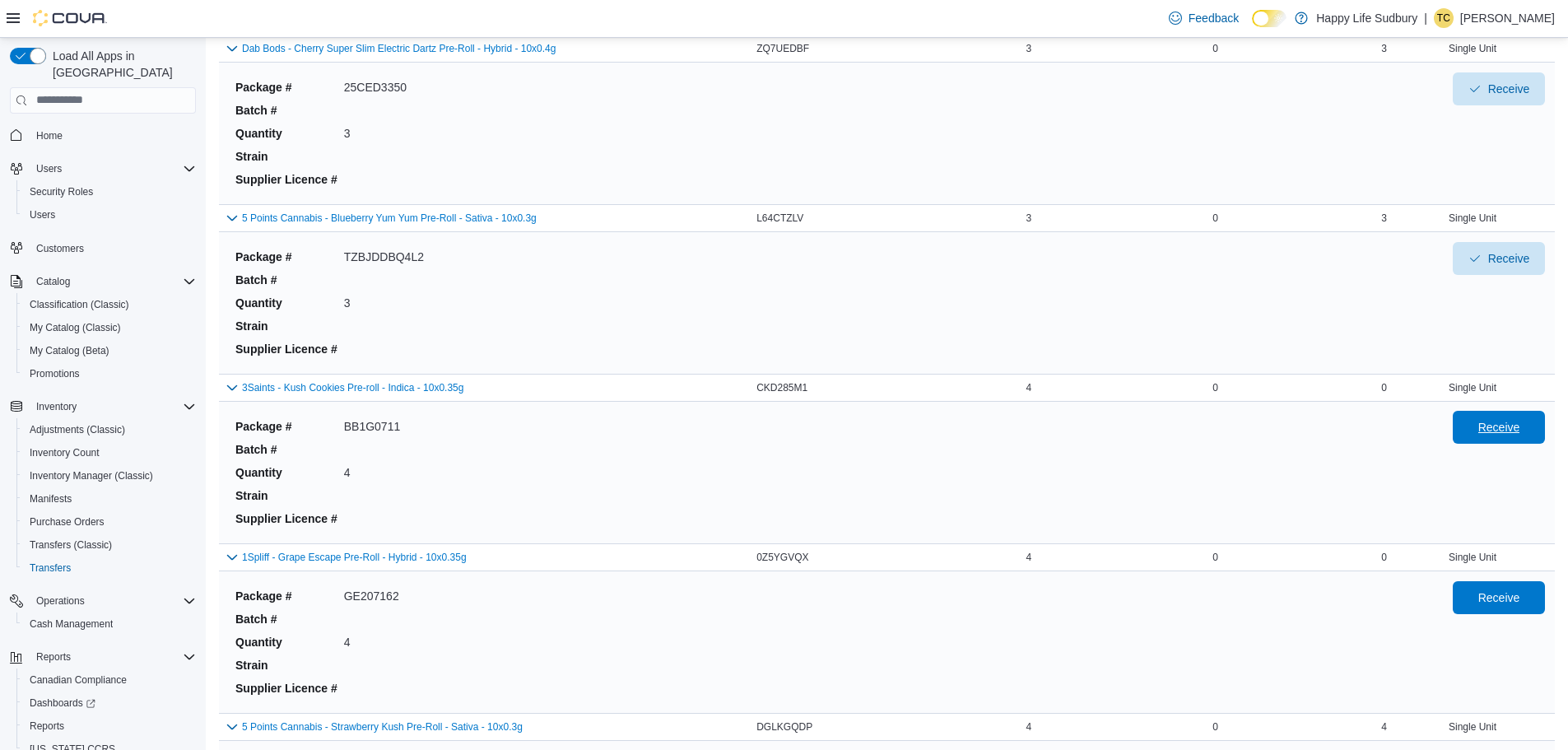
click at [1480, 431] on span "Receive" at bounding box center [1499, 427] width 73 height 33
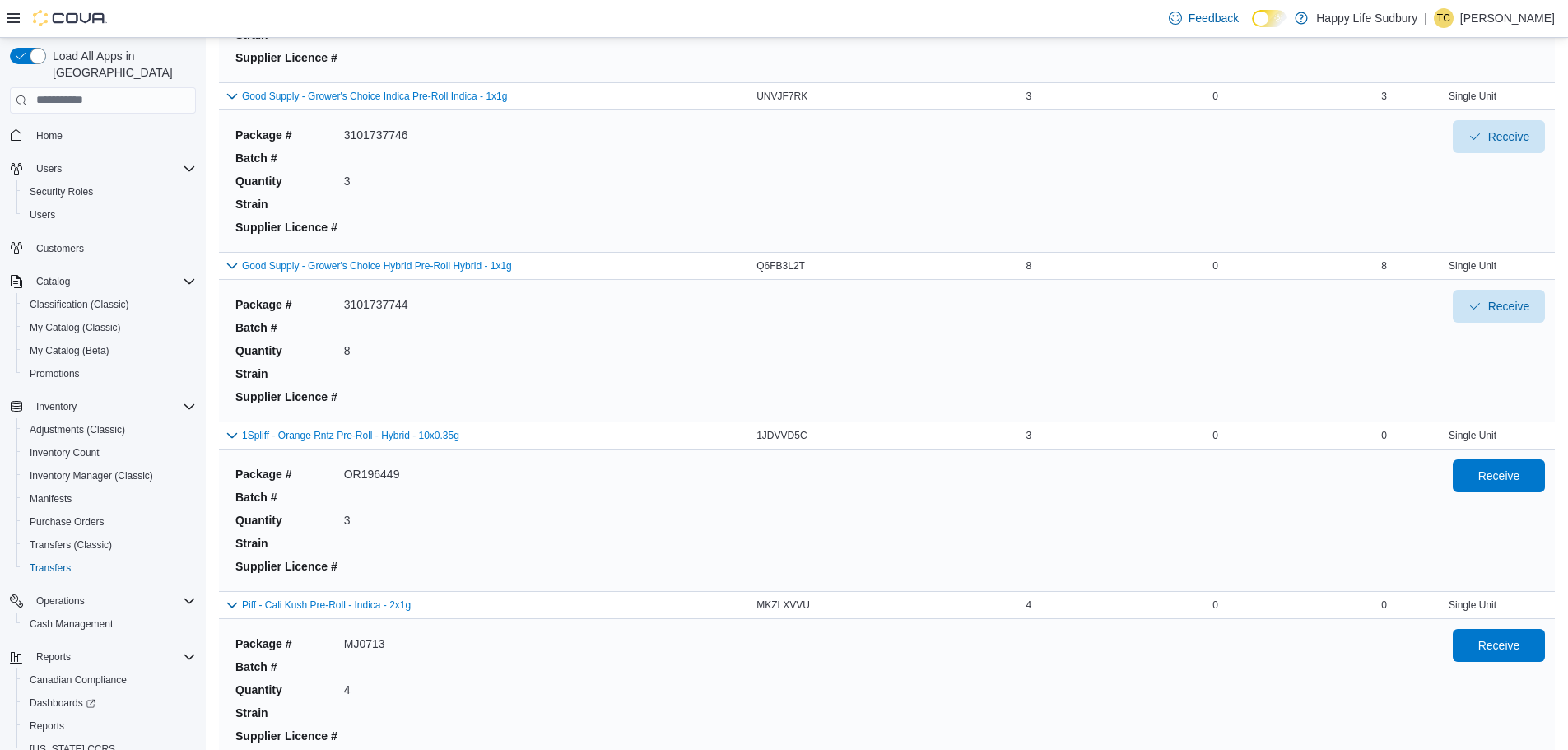
scroll to position [1892, 0]
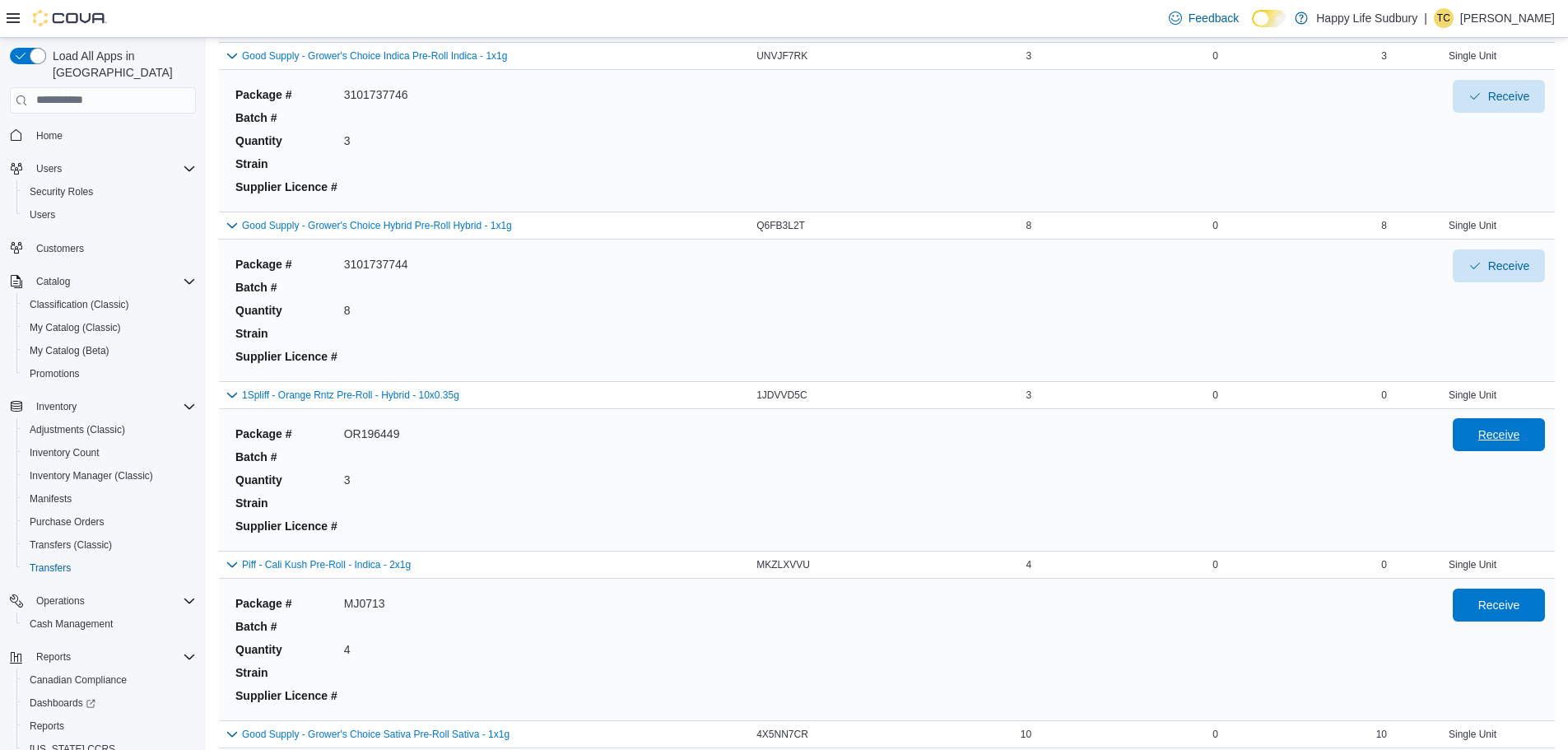
click at [1489, 434] on span "Receive" at bounding box center [1499, 434] width 73 height 33
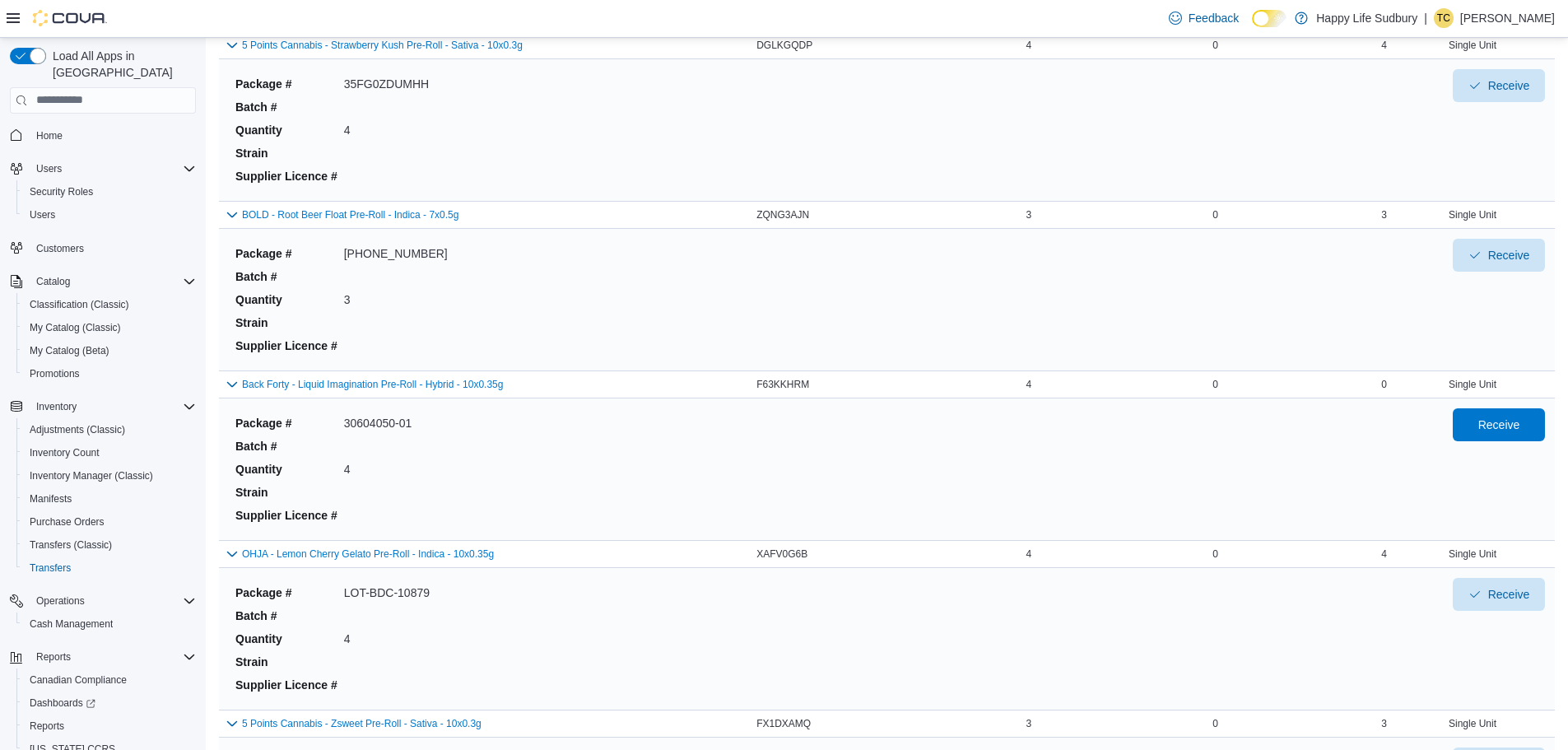
scroll to position [3456, 0]
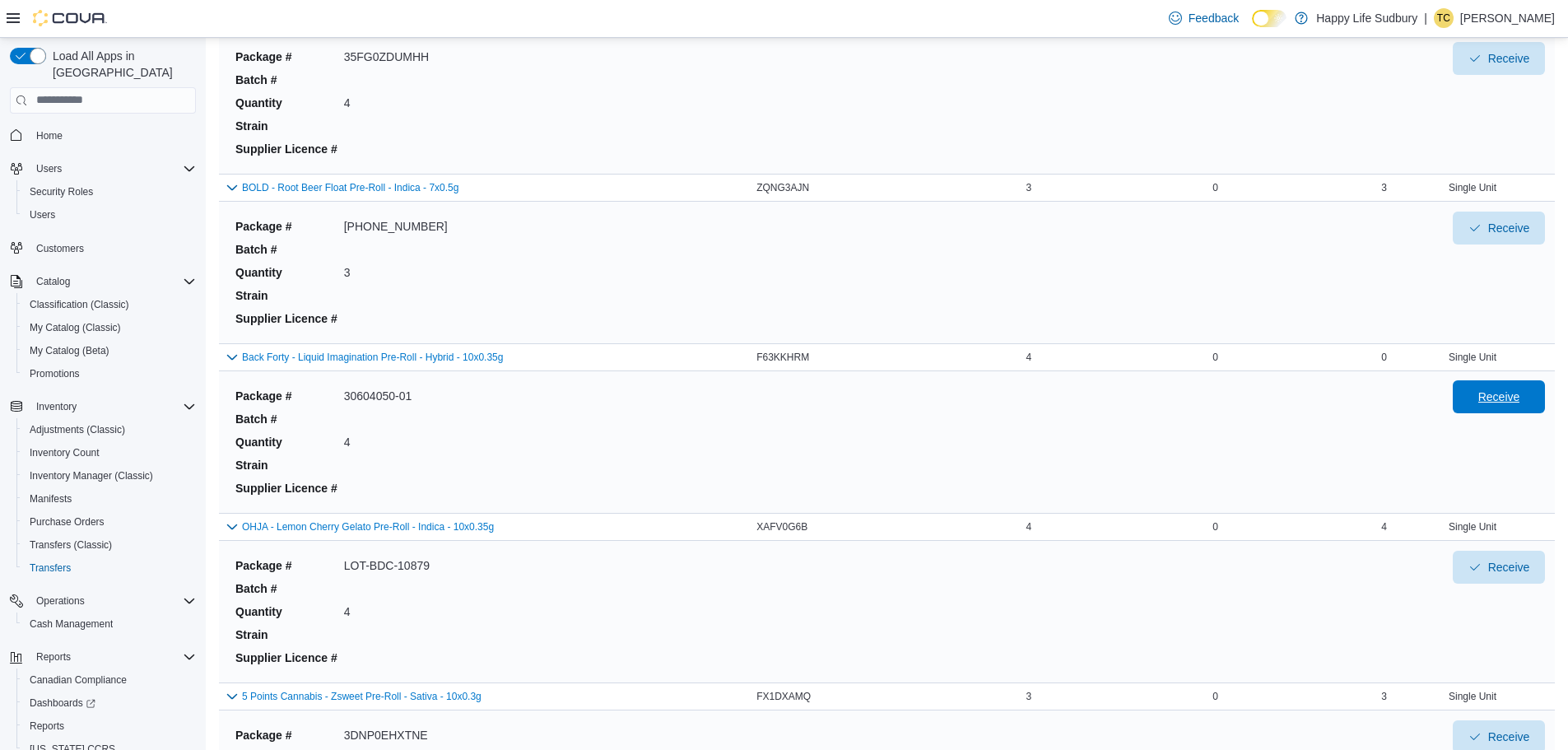
click at [1517, 399] on span "Receive" at bounding box center [1499, 397] width 42 height 16
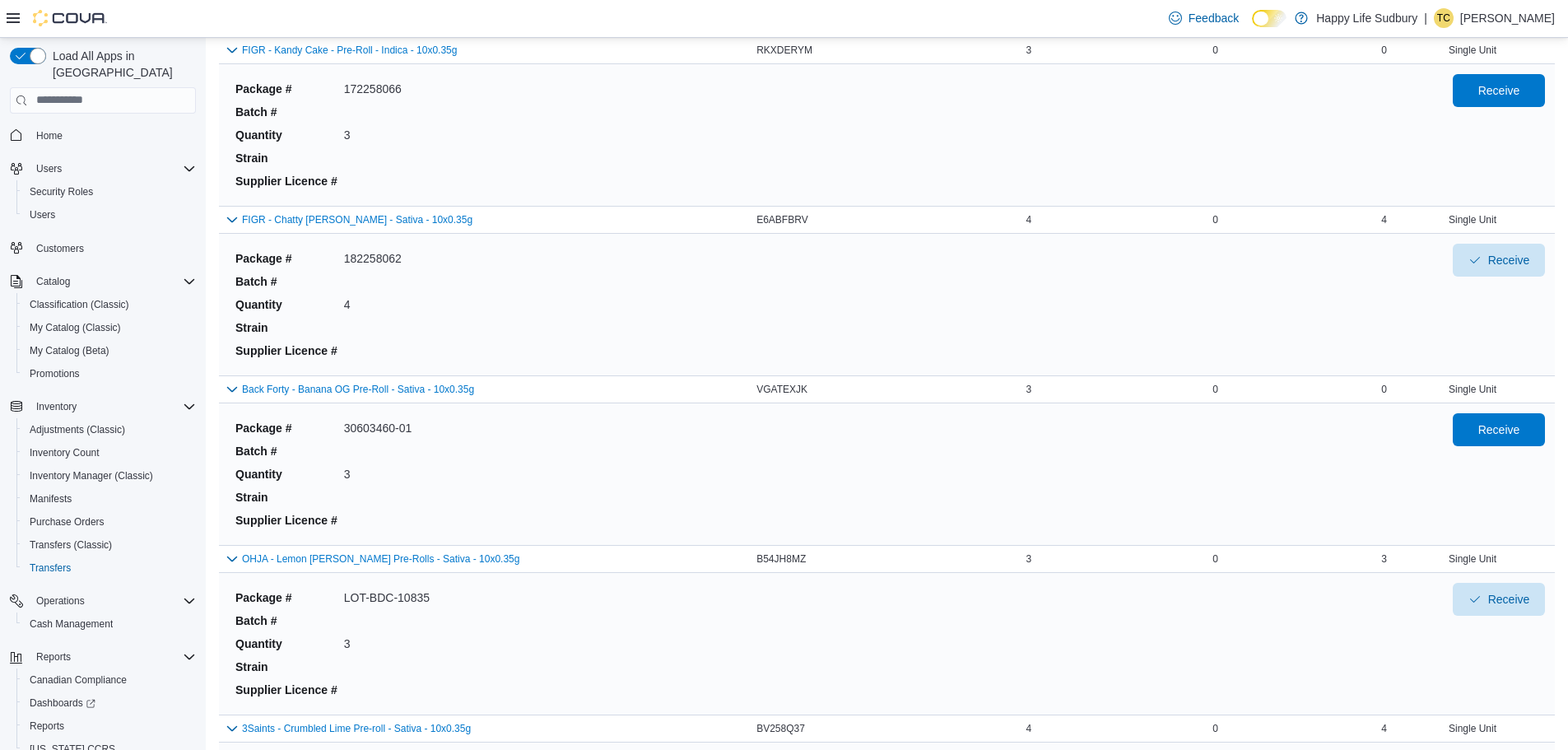
scroll to position [6500, 0]
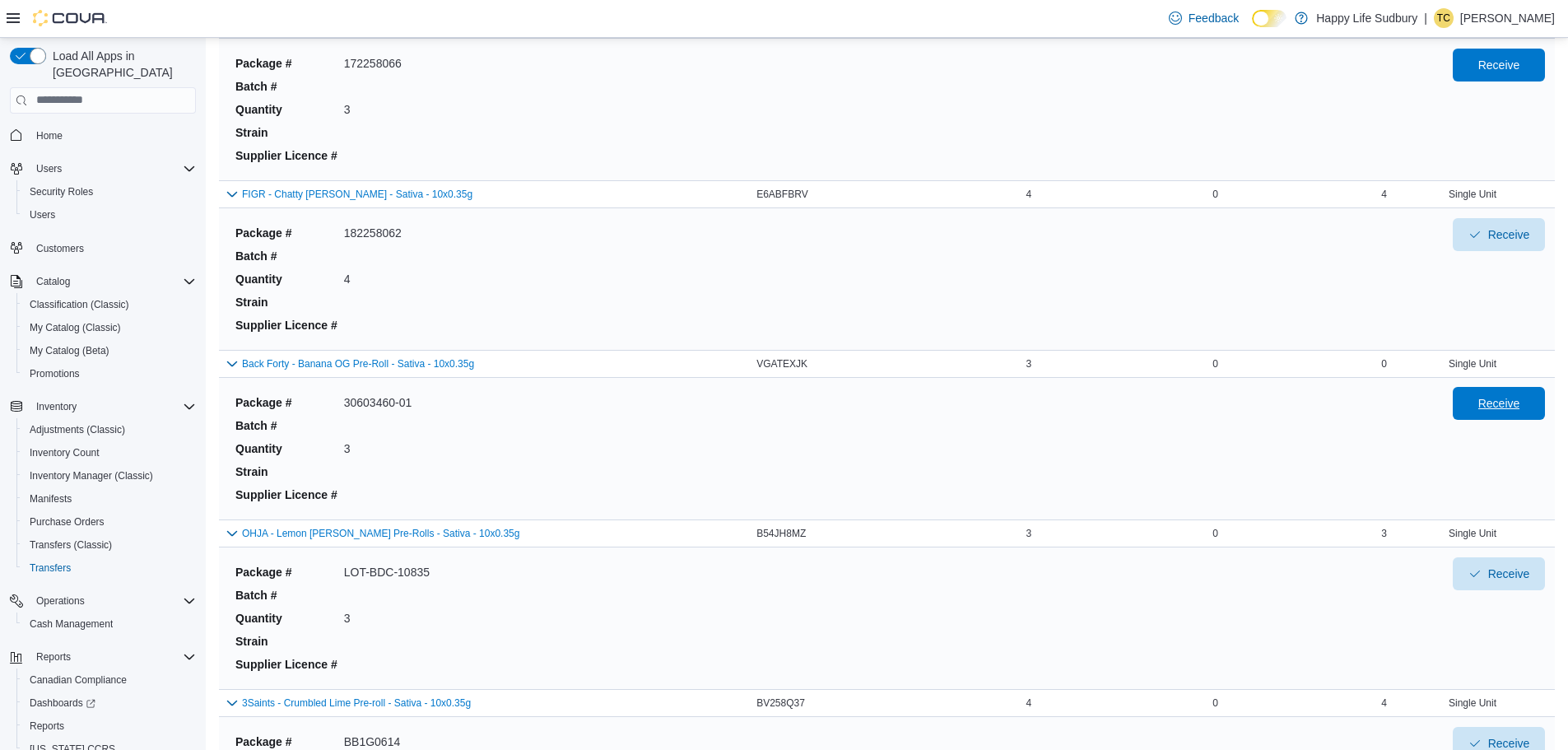
click at [1520, 393] on span "Receive" at bounding box center [1499, 403] width 73 height 33
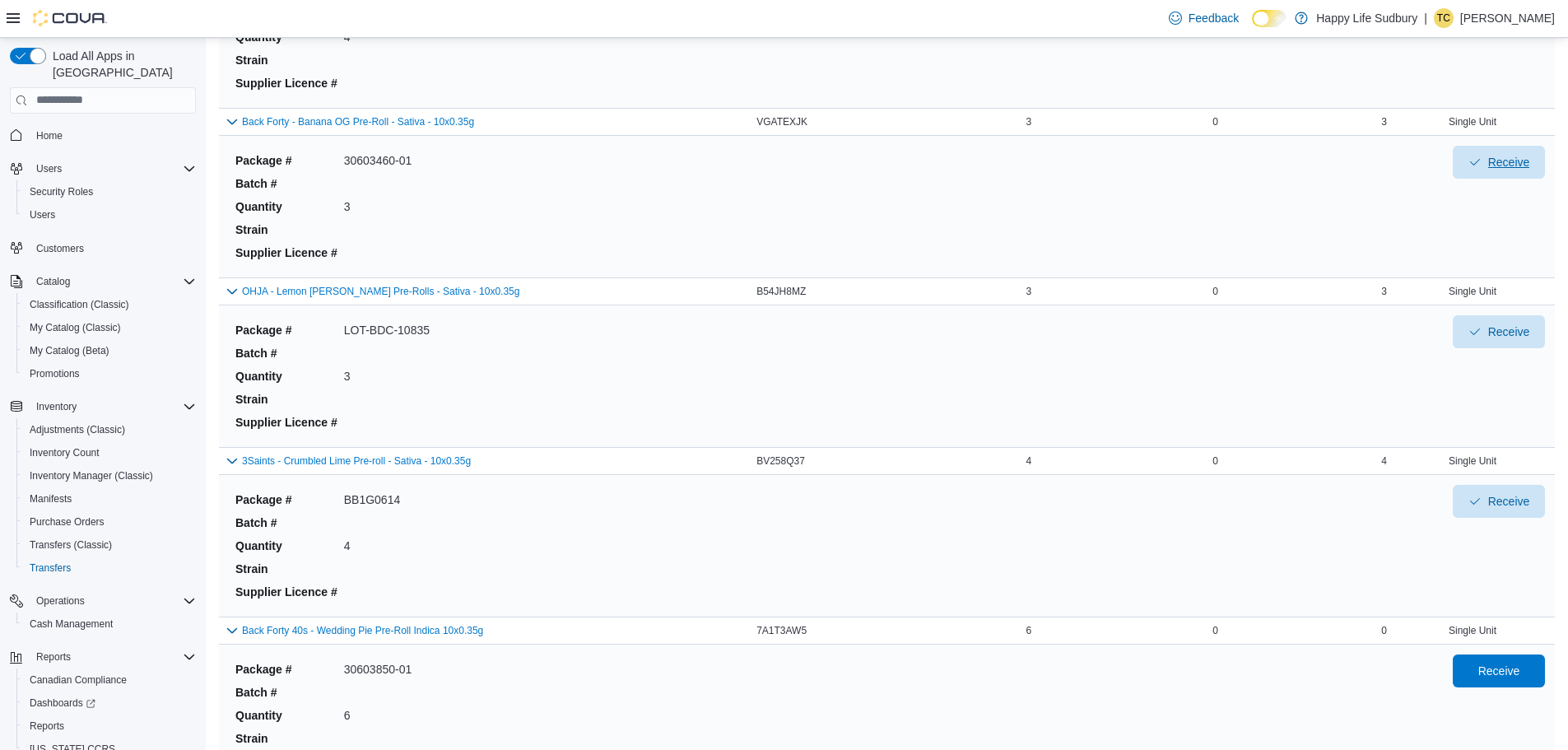
scroll to position [6994, 0]
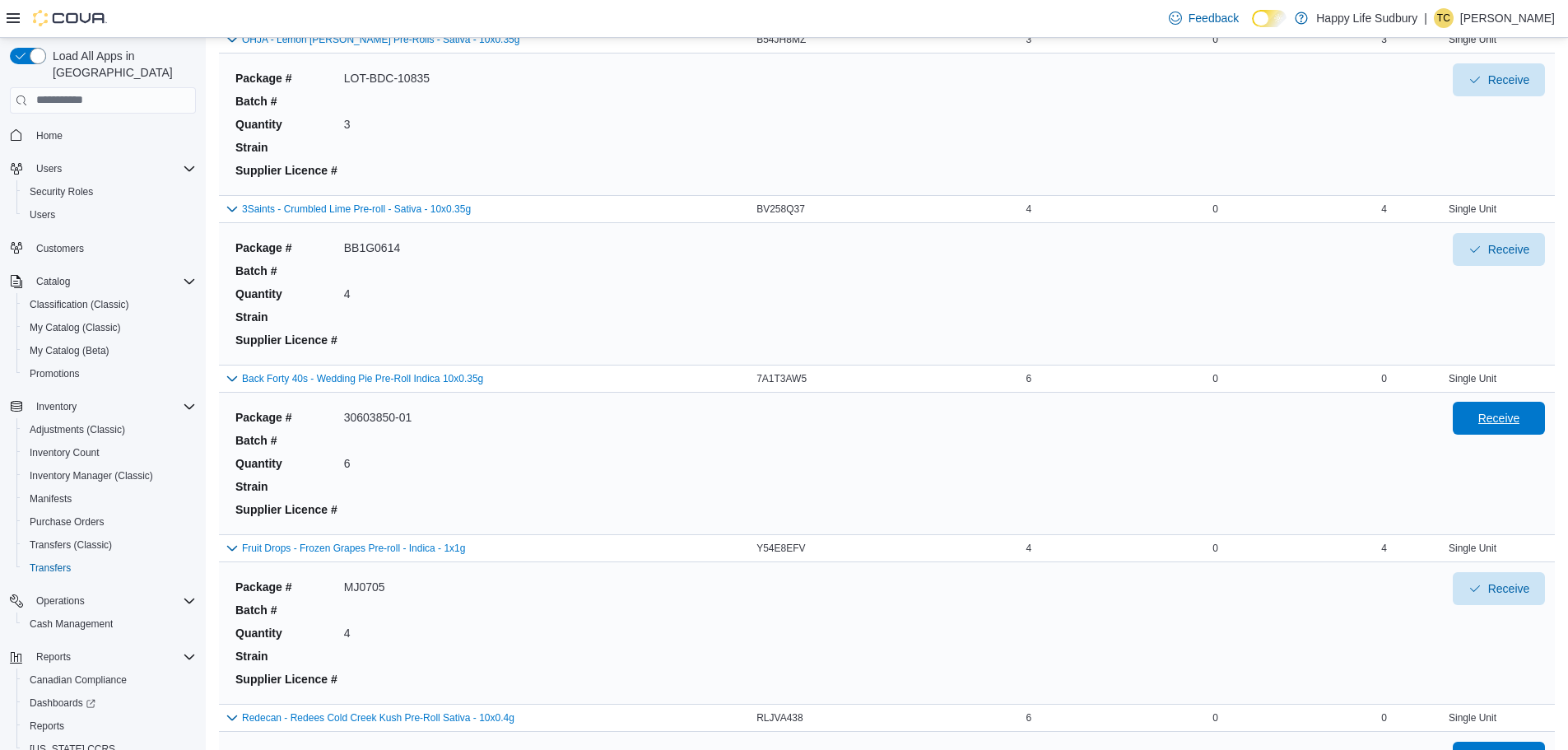
click at [1510, 408] on span "Receive" at bounding box center [1499, 418] width 73 height 33
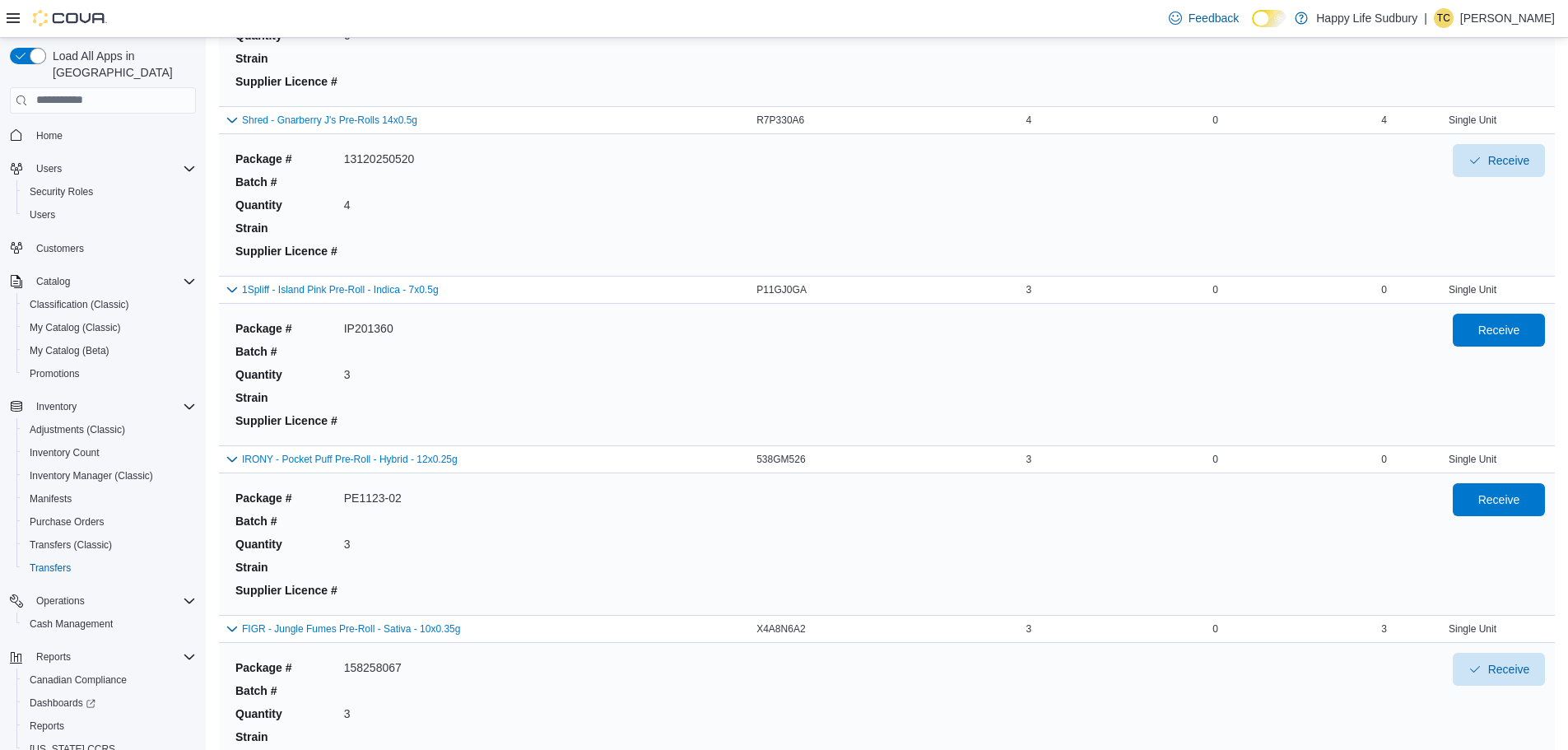
scroll to position [5215, 0]
click at [1494, 327] on span "Receive" at bounding box center [1499, 331] width 42 height 16
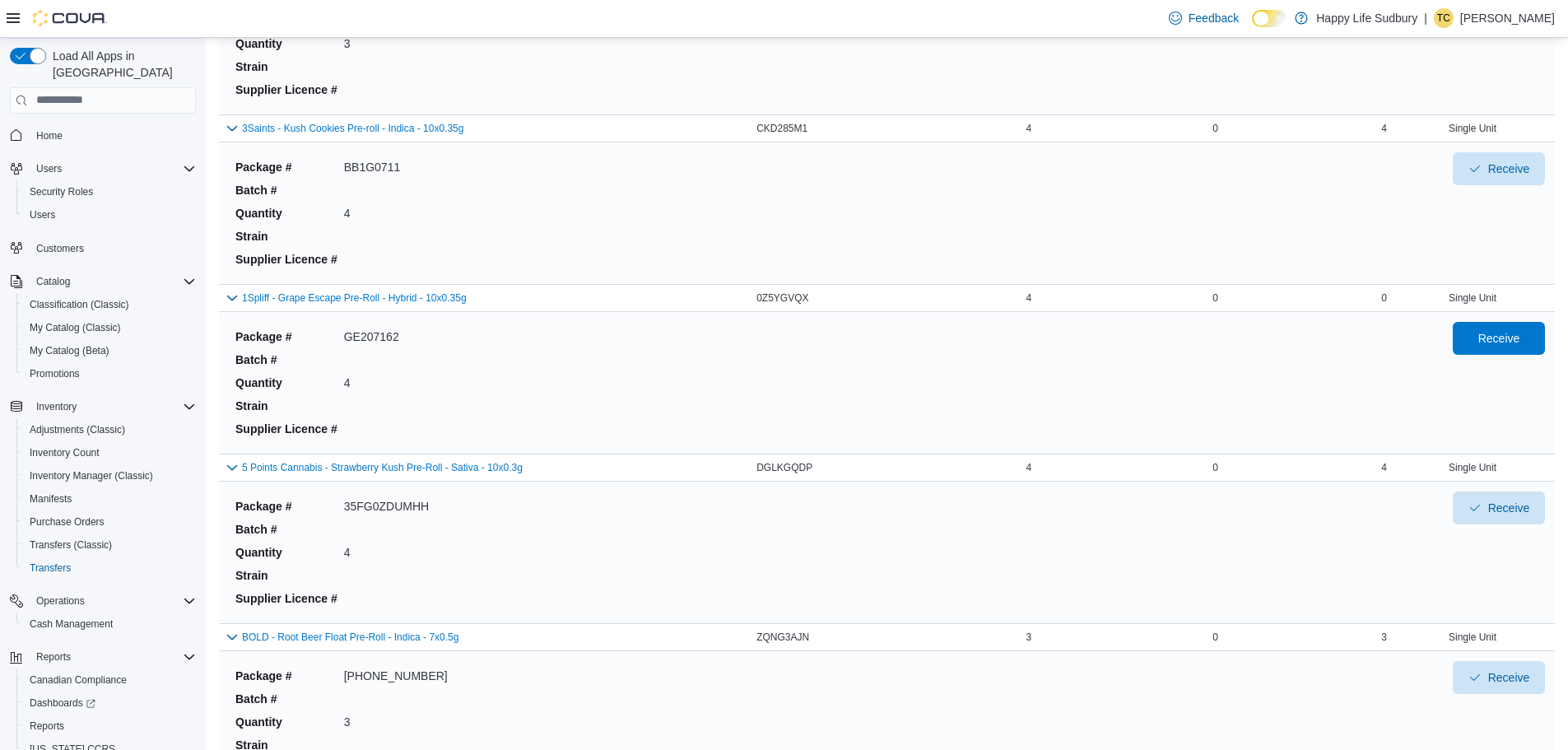
scroll to position [2912, 0]
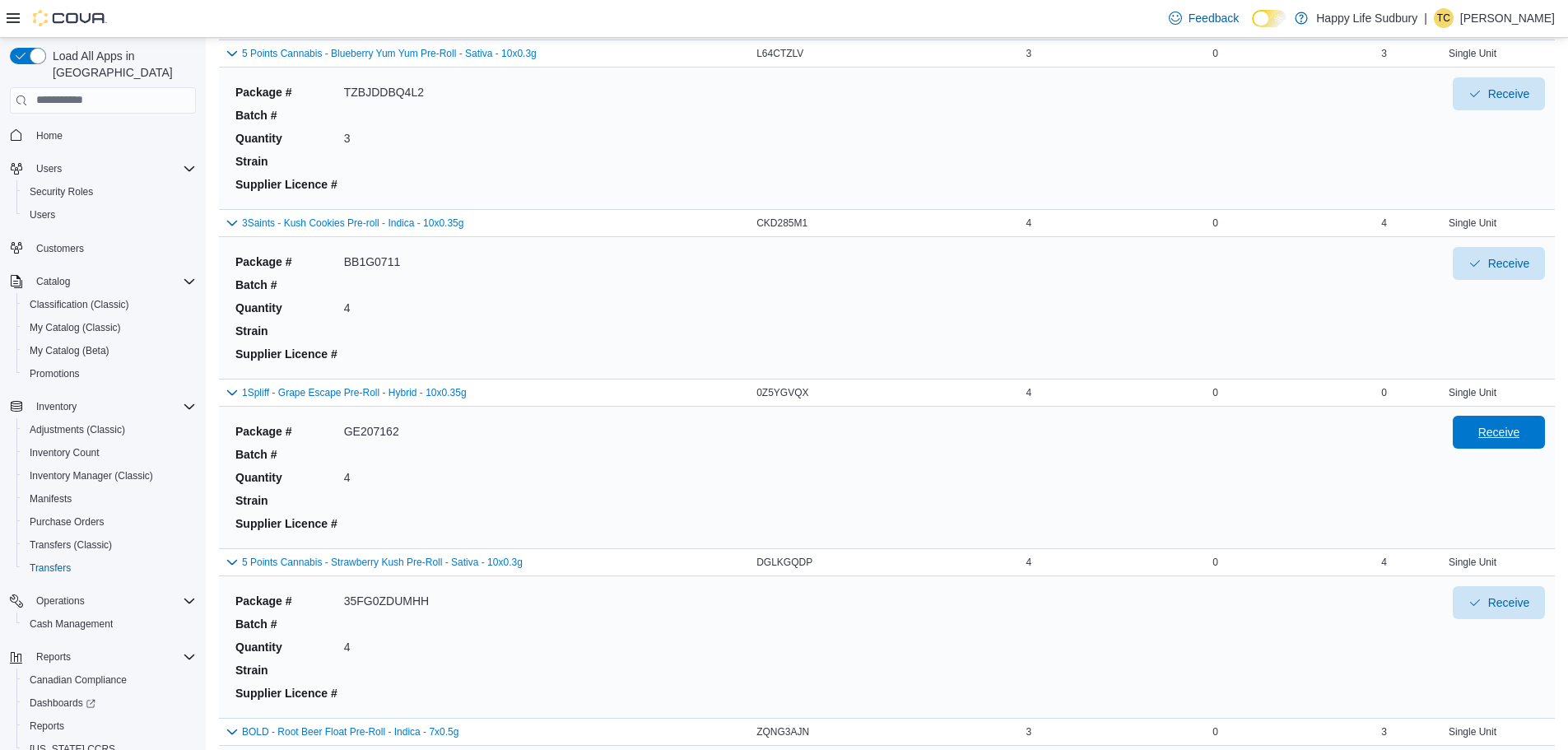
click at [1505, 437] on span "Receive" at bounding box center [1499, 432] width 42 height 16
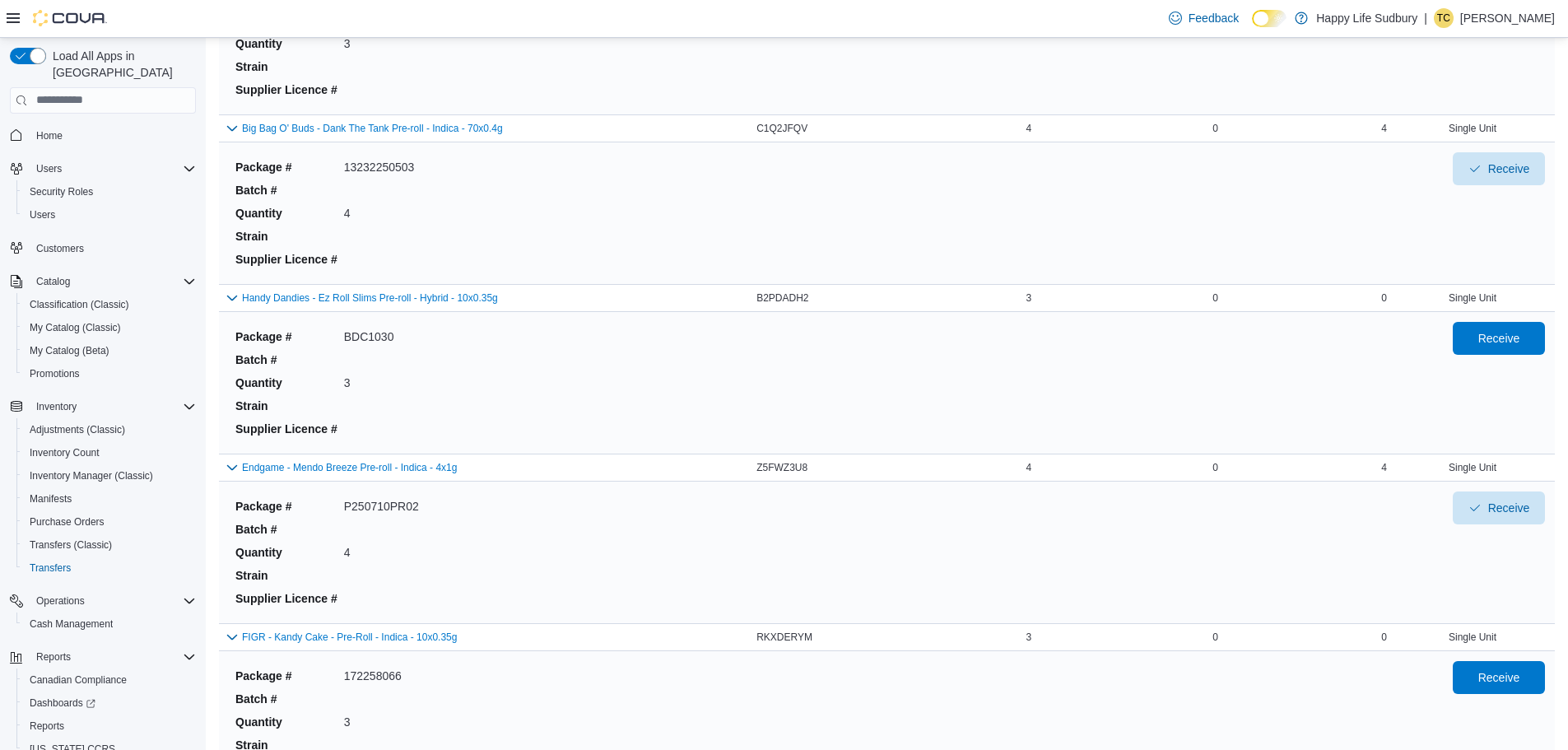
scroll to position [6038, 0]
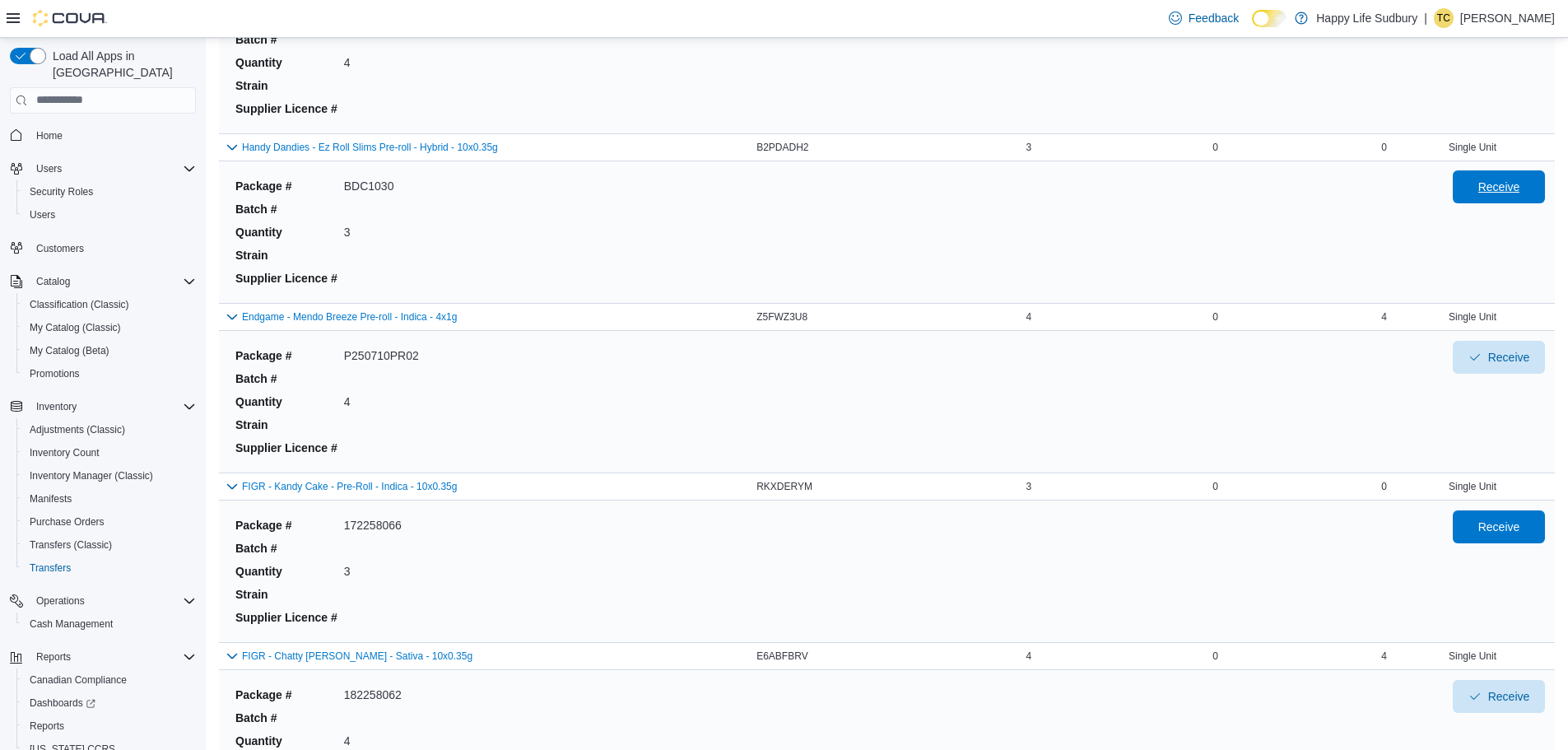
click at [1496, 186] on span "Receive" at bounding box center [1499, 187] width 42 height 16
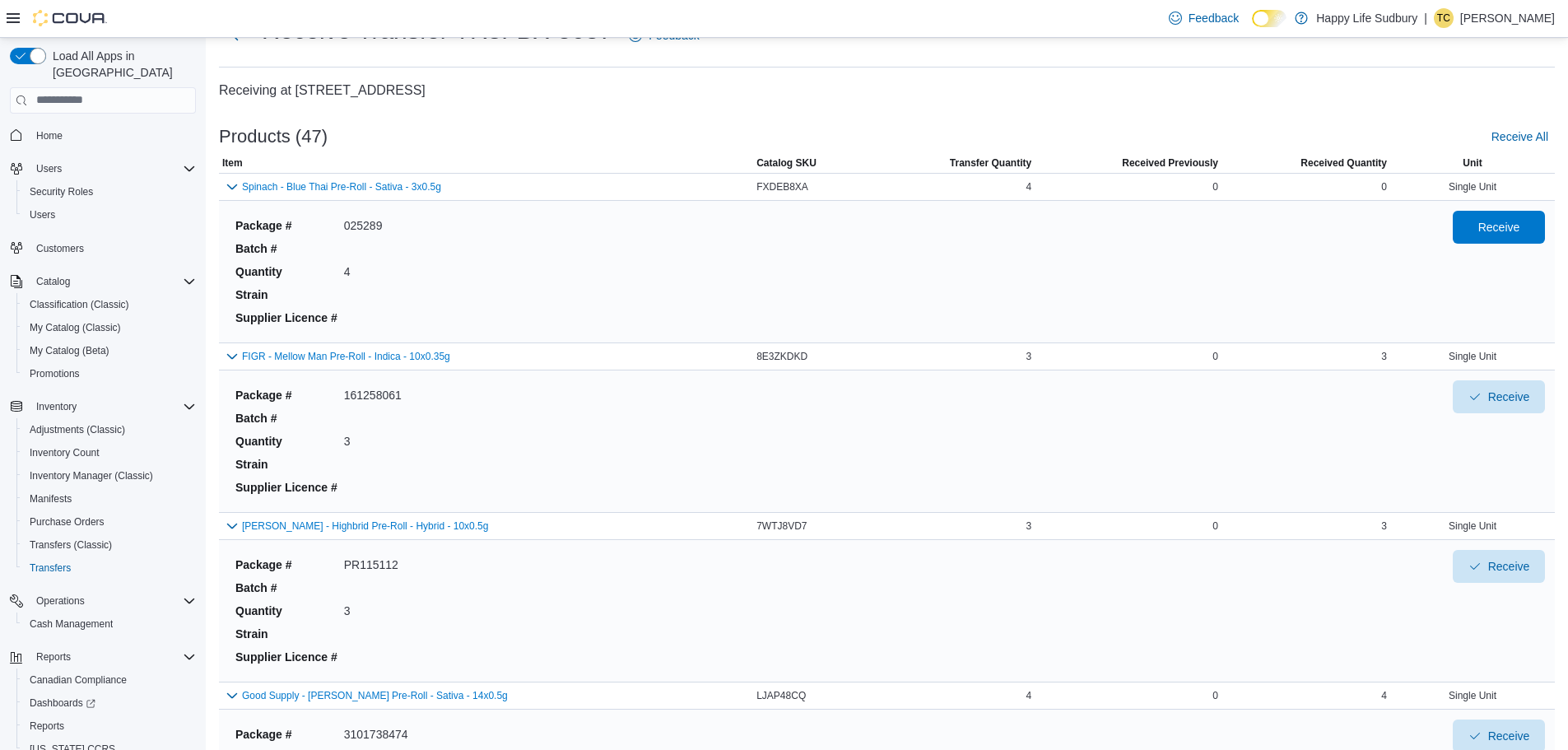
scroll to position [0, 0]
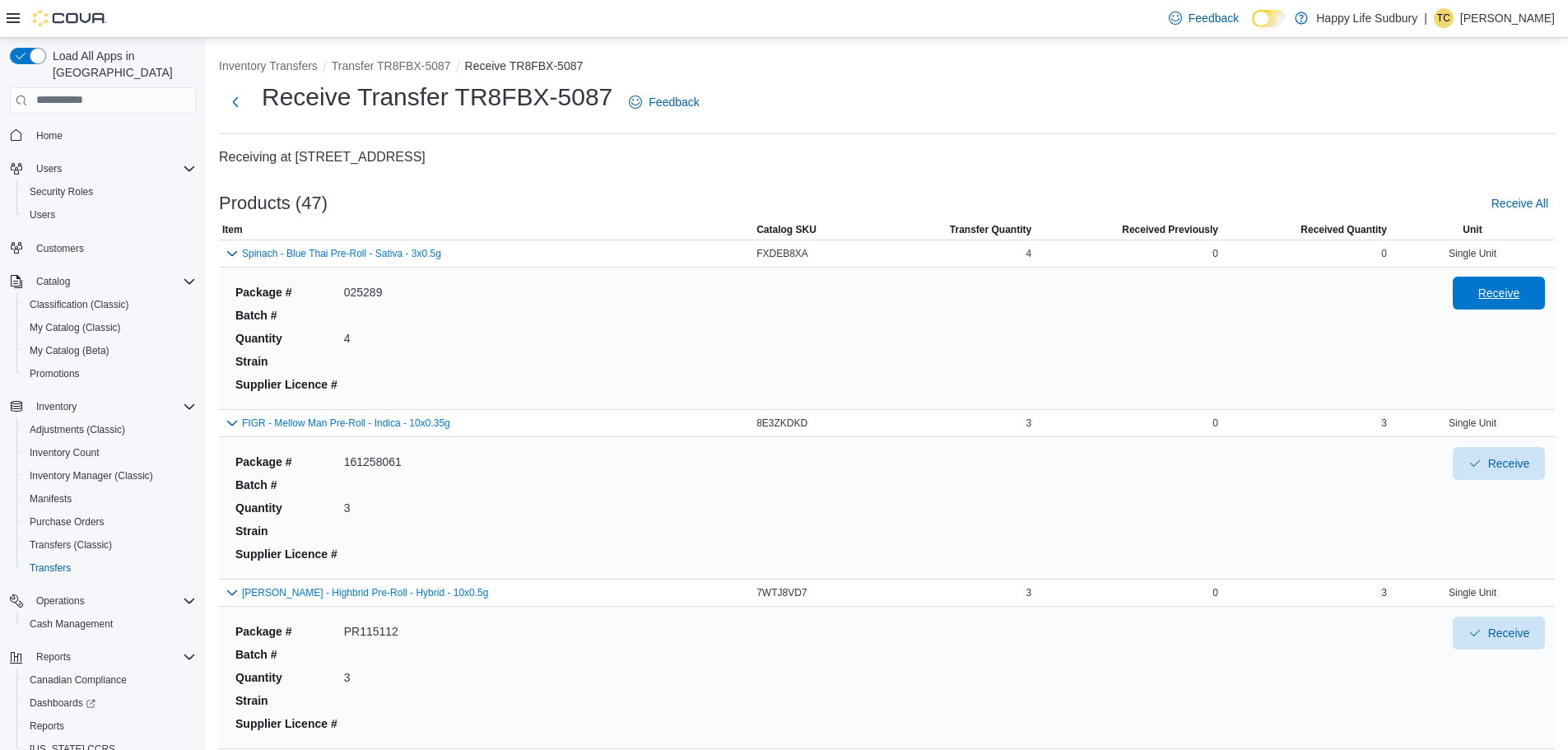
click at [1494, 298] on span "Receive" at bounding box center [1499, 293] width 42 height 16
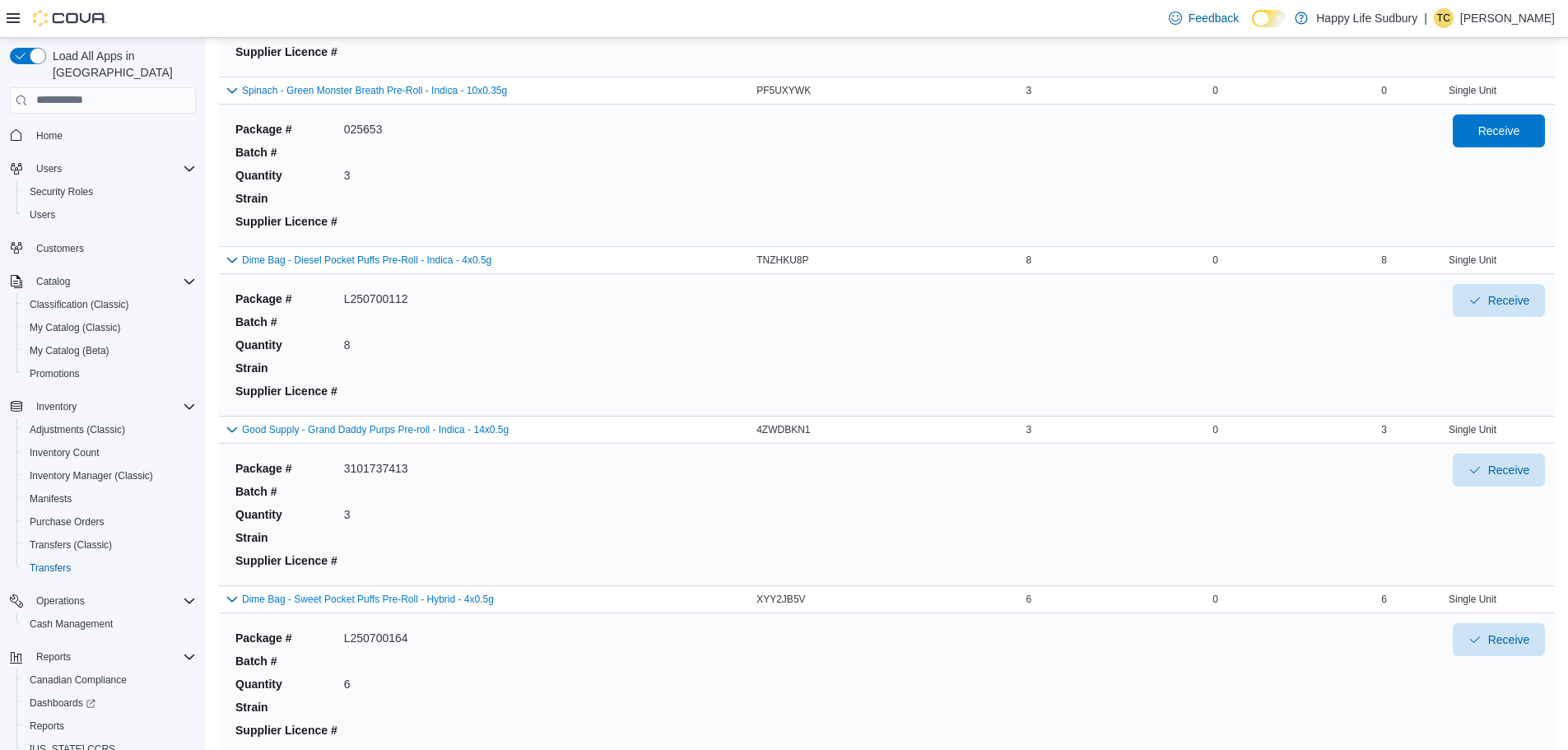
scroll to position [823, 0]
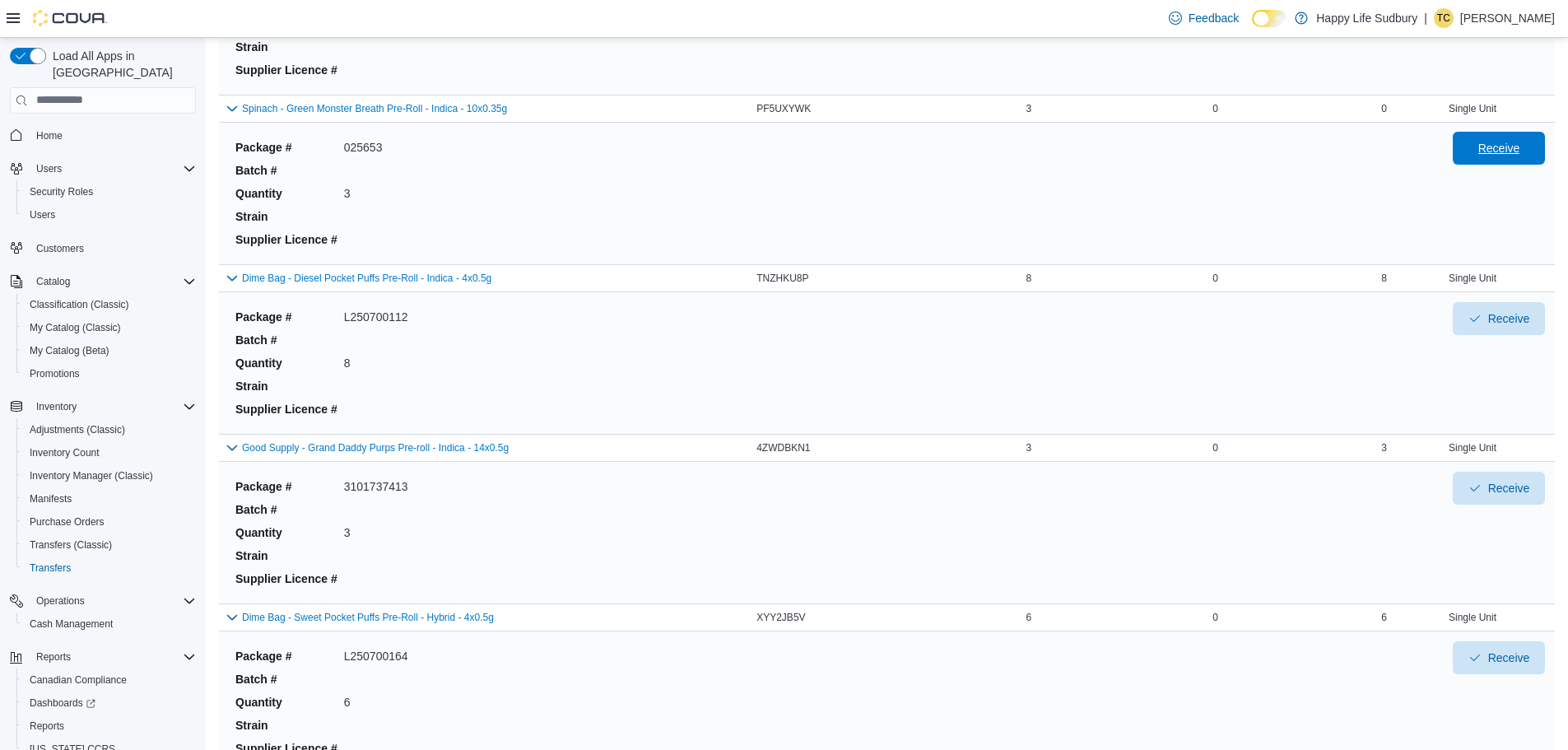
drag, startPoint x: 1515, startPoint y: 153, endPoint x: 1535, endPoint y: 147, distance: 20.9
click at [1521, 151] on span "Receive" at bounding box center [1499, 148] width 42 height 16
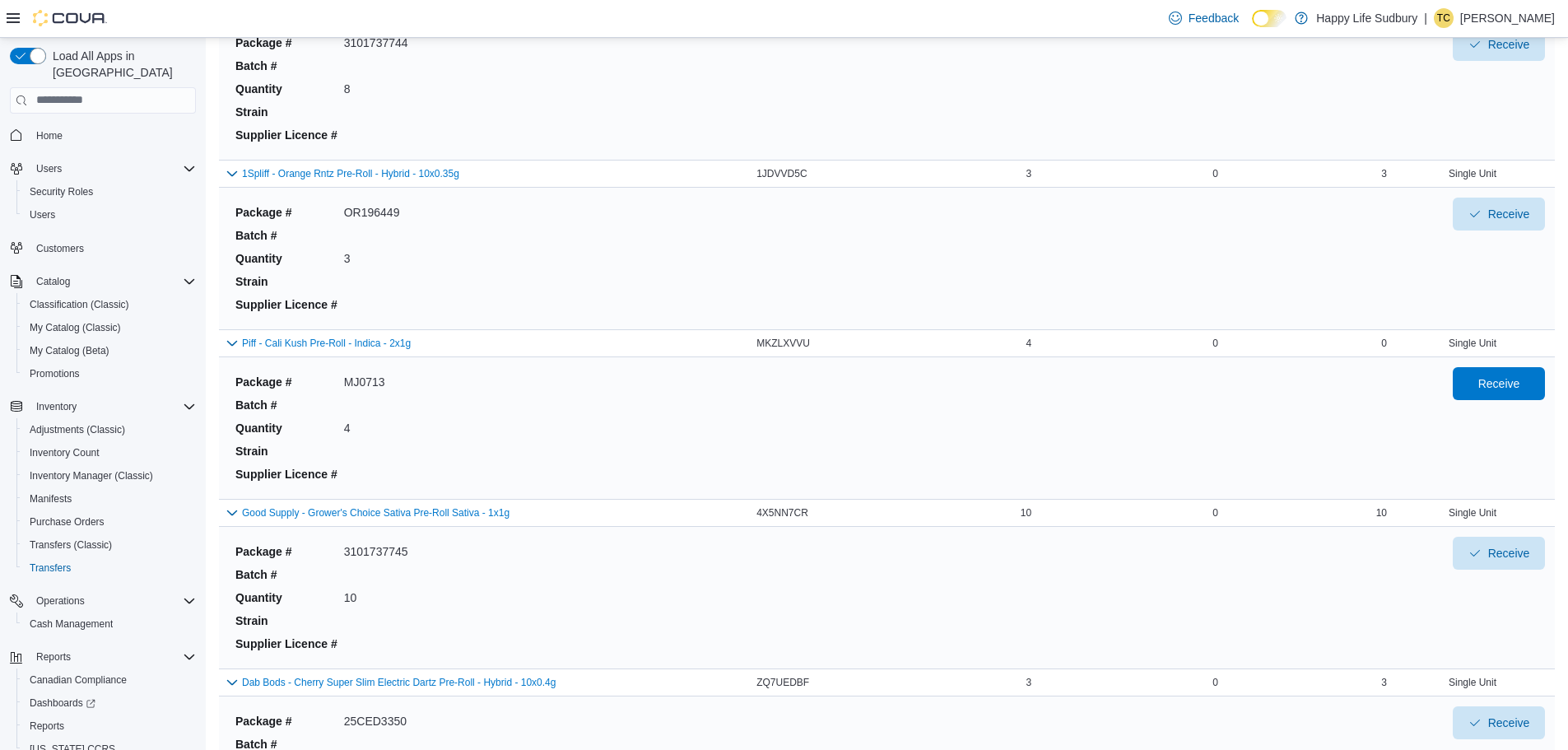
scroll to position [2139, 0]
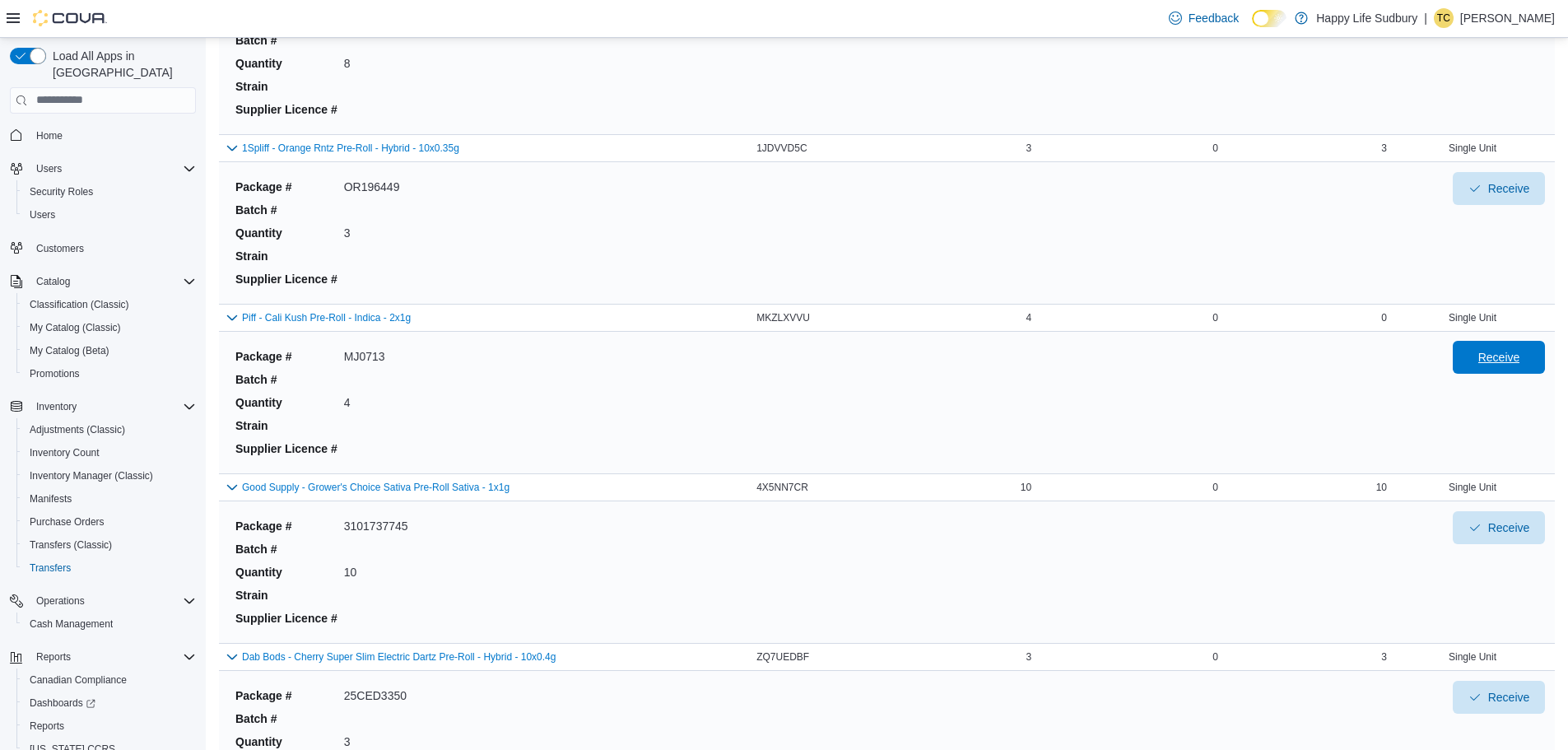
click at [1535, 356] on span "Receive" at bounding box center [1499, 357] width 73 height 33
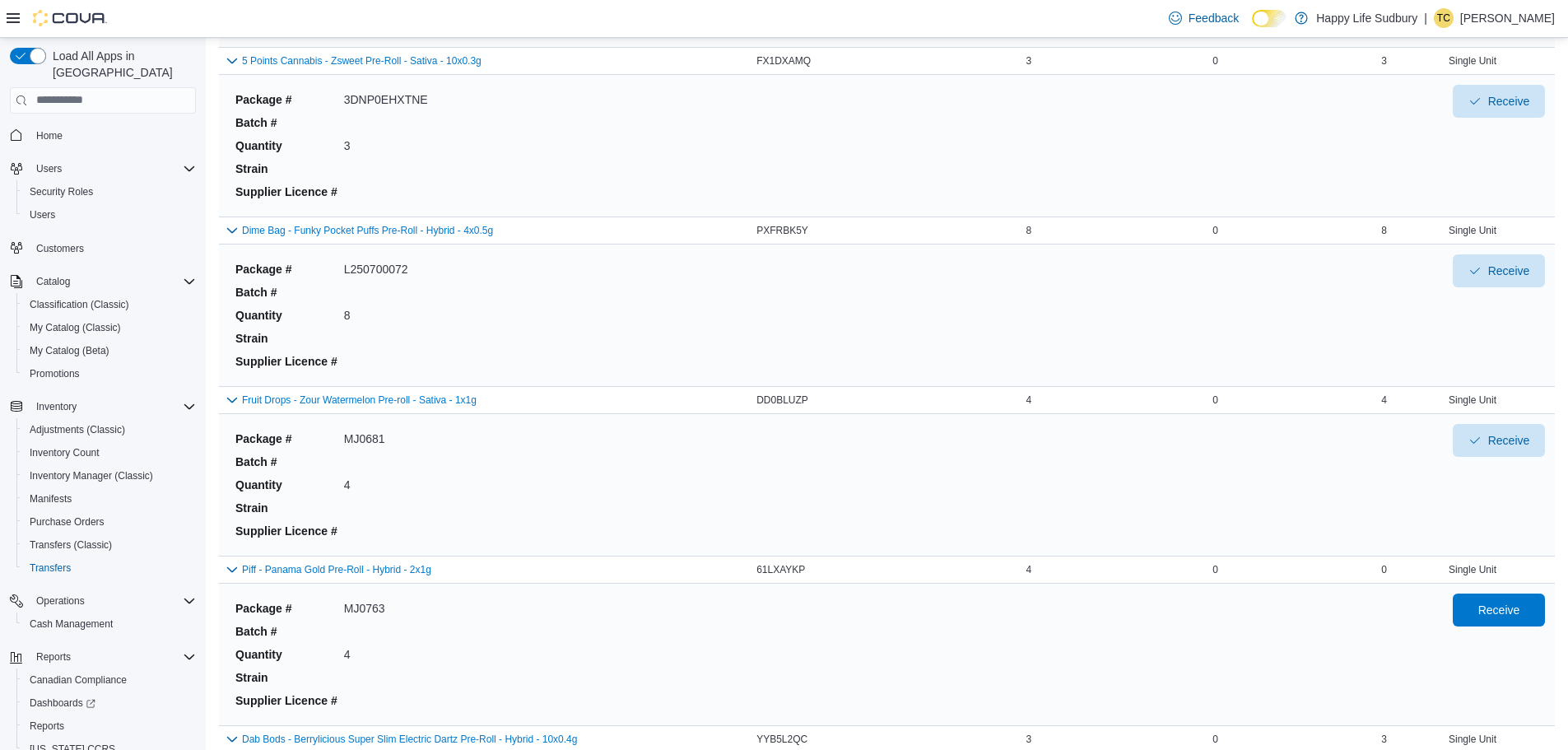
scroll to position [4361, 0]
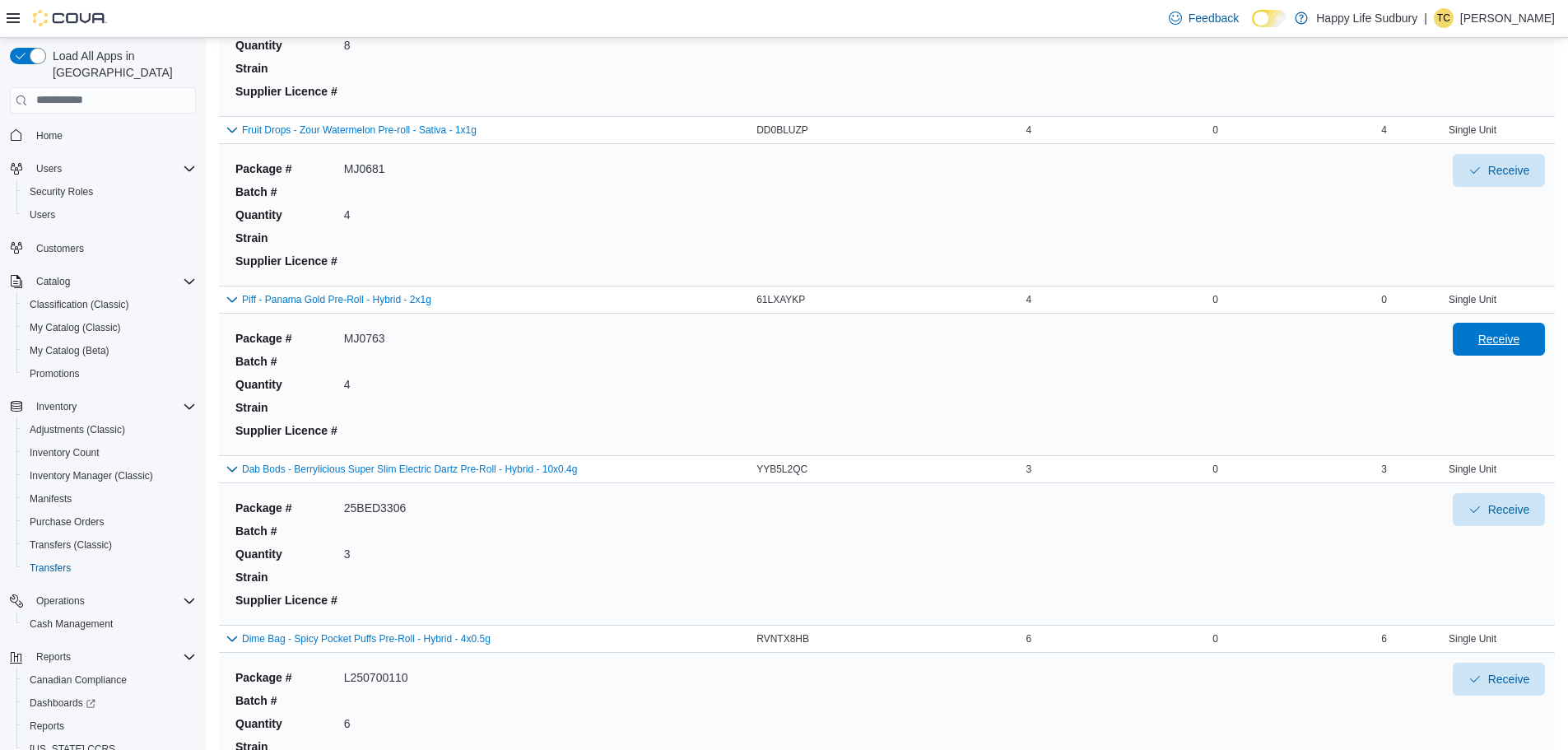
click at [1521, 338] on span "Receive" at bounding box center [1499, 339] width 42 height 16
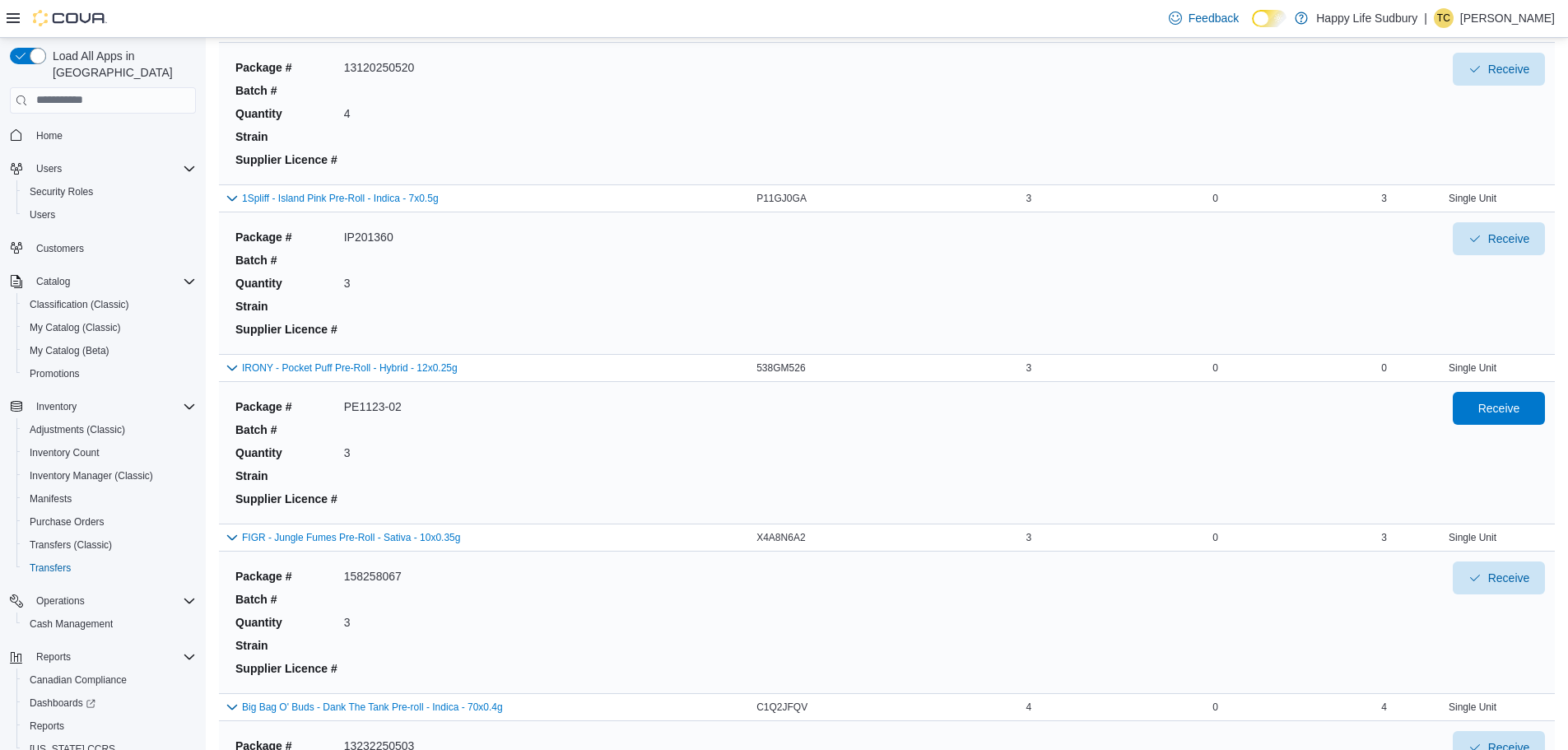
scroll to position [5348, 0]
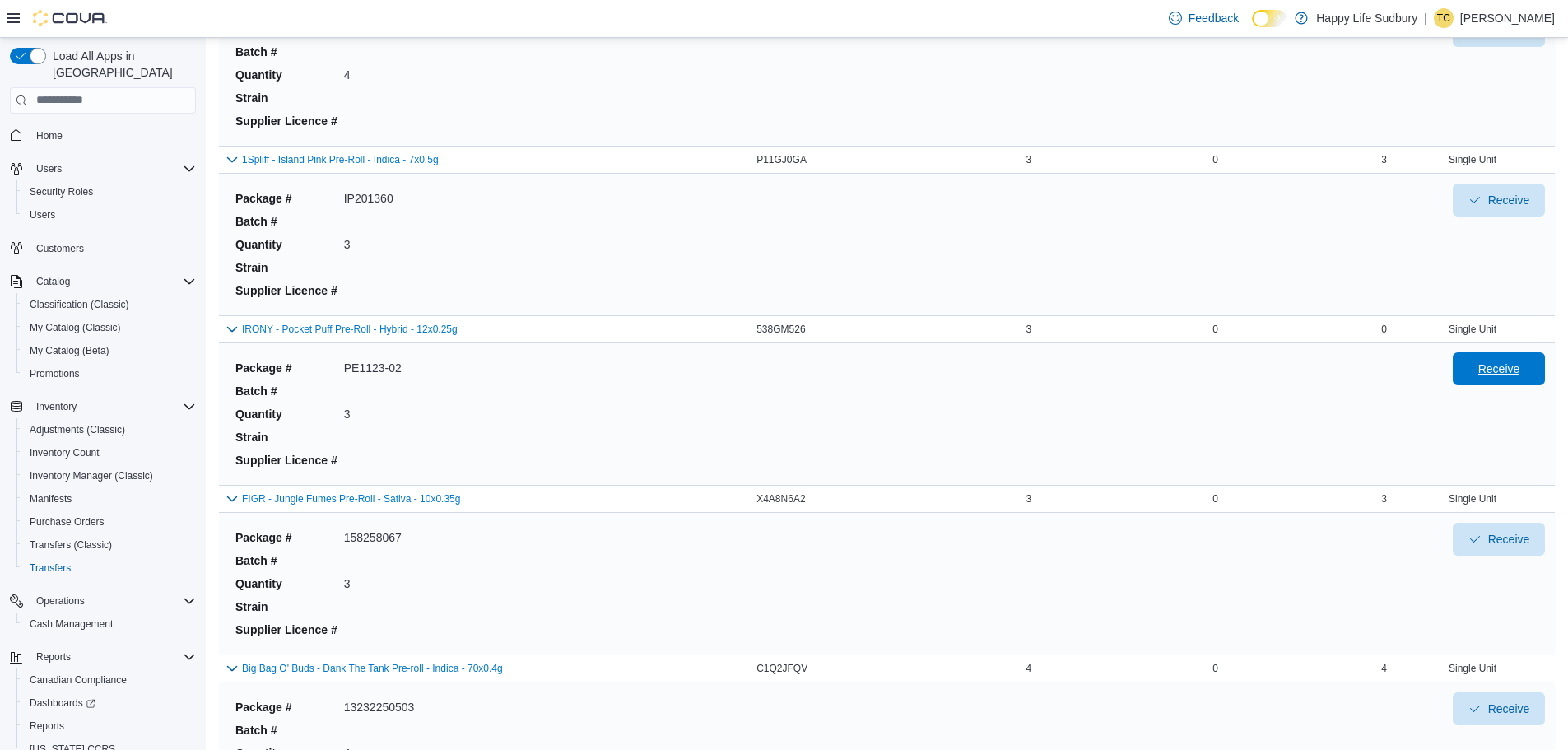
click at [1535, 369] on span "Receive" at bounding box center [1499, 369] width 73 height 33
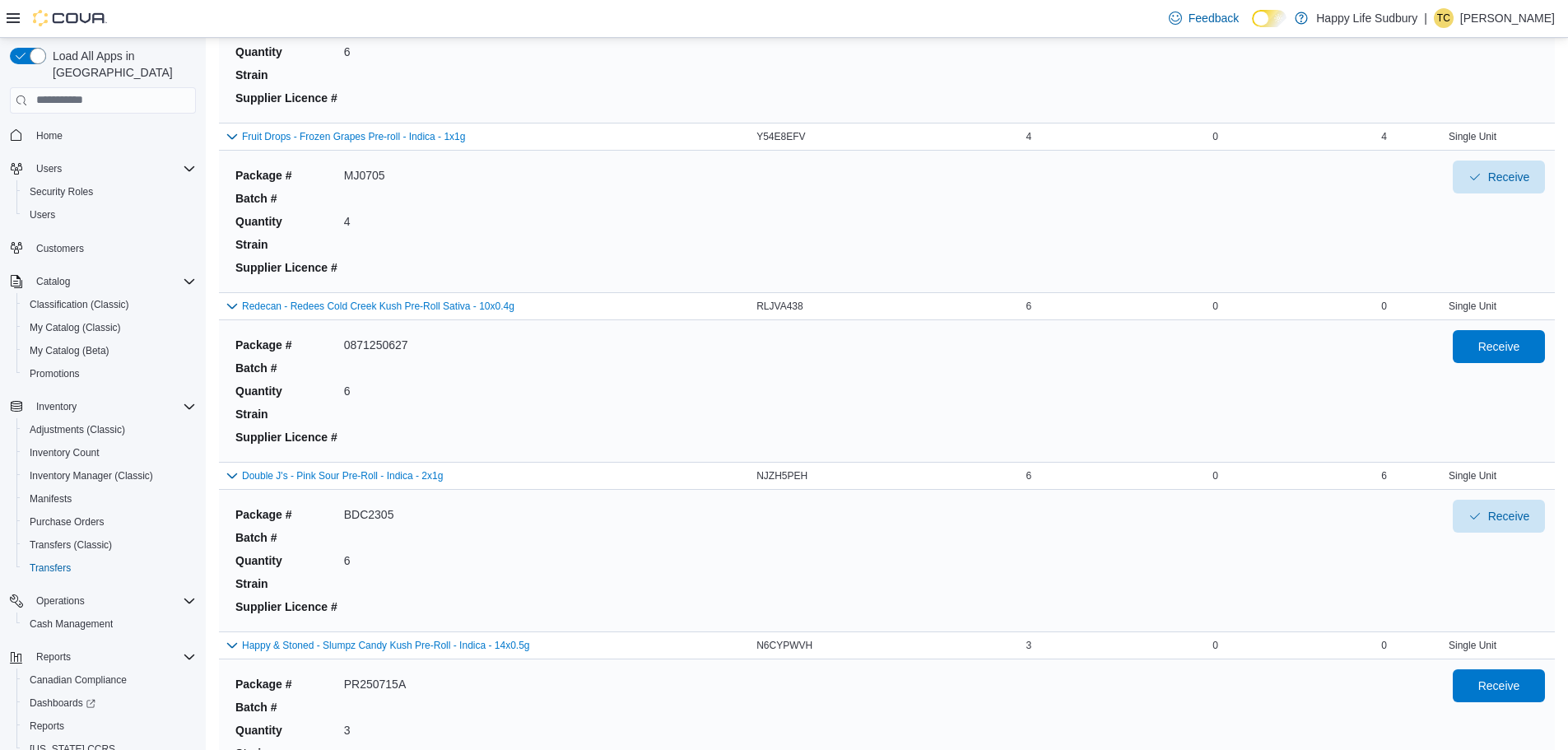
scroll to position [7520, 0]
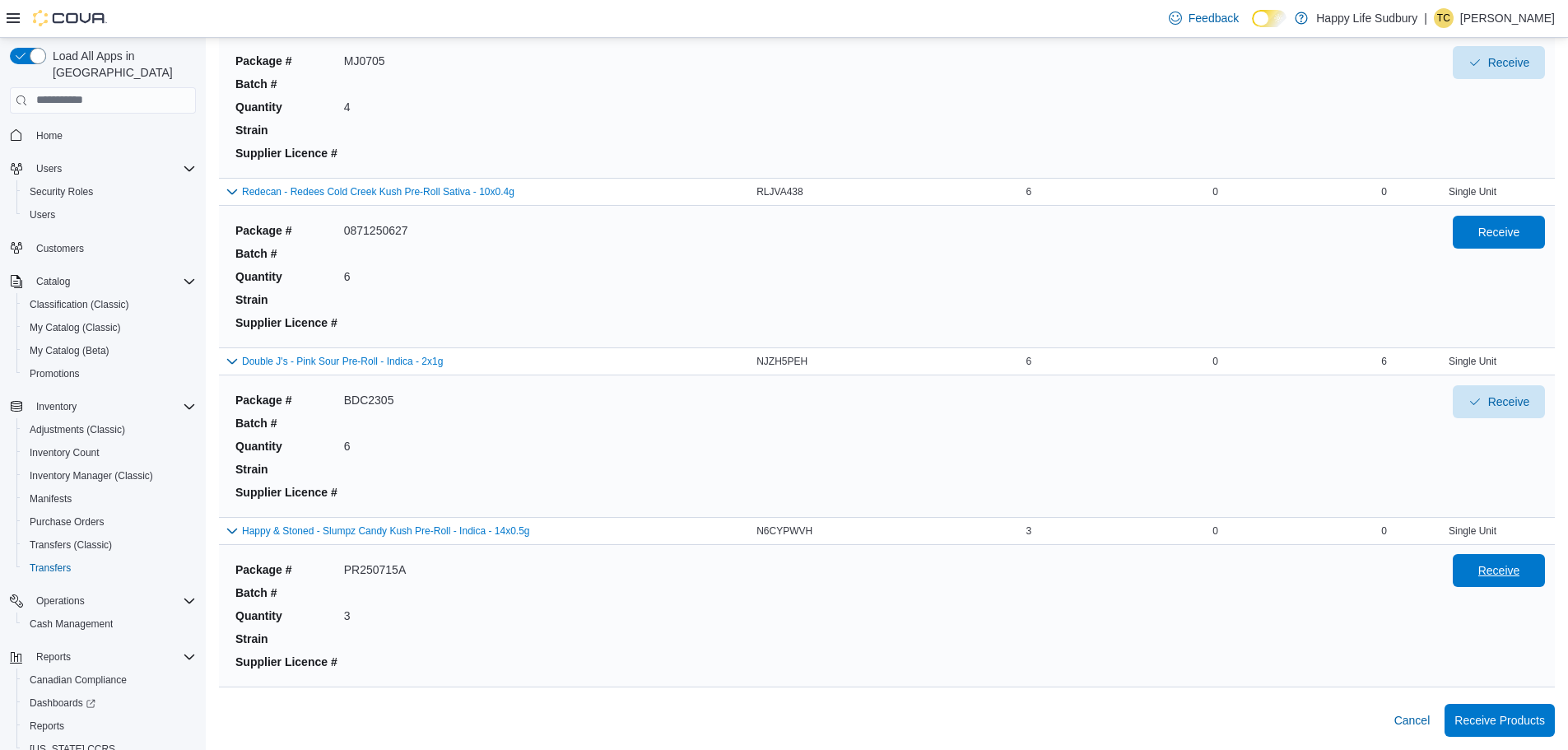
click at [1487, 577] on span "Receive" at bounding box center [1499, 570] width 73 height 33
click at [1503, 729] on span "Receive Products" at bounding box center [1500, 719] width 91 height 33
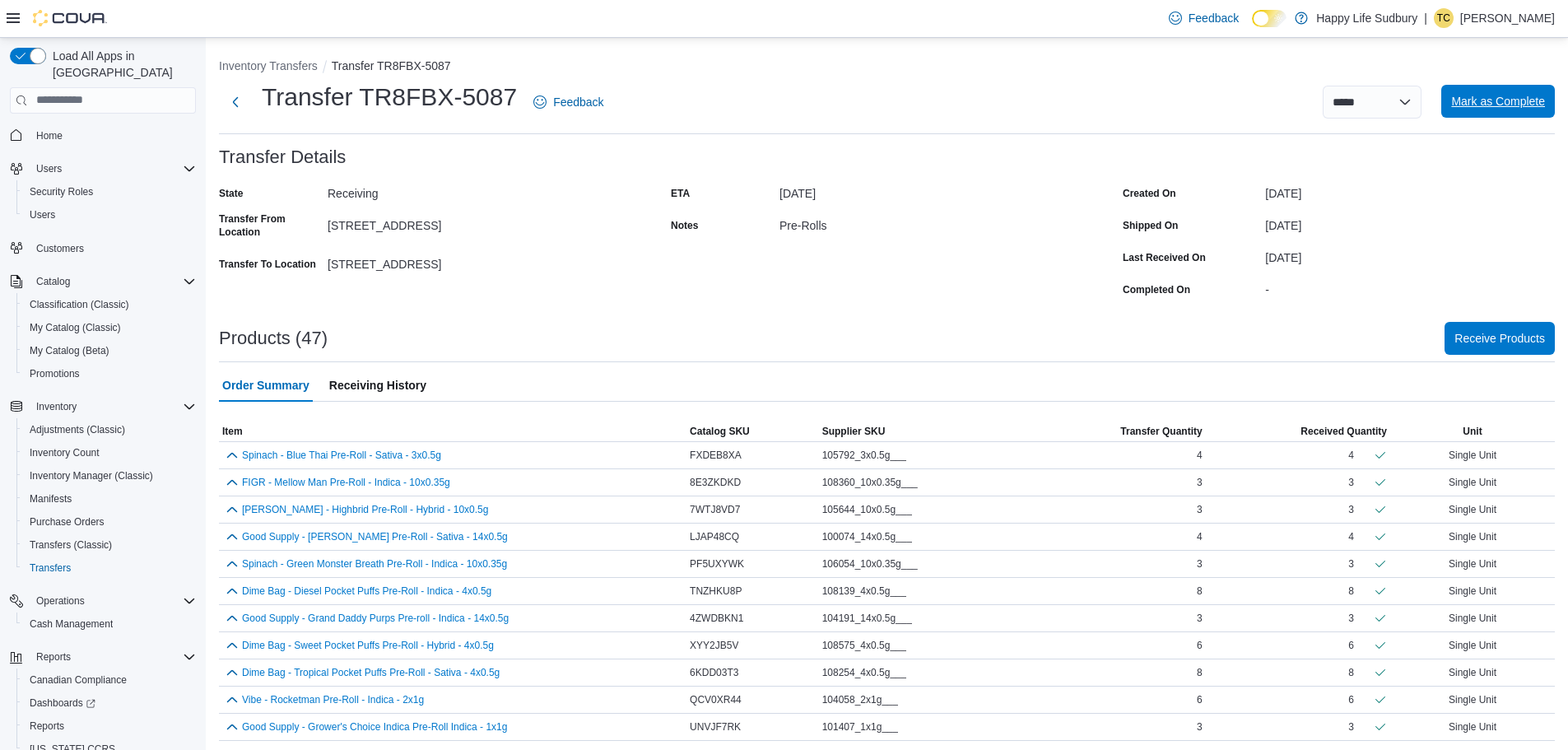
click at [1487, 95] on span "Mark as Complete" at bounding box center [1498, 101] width 94 height 16
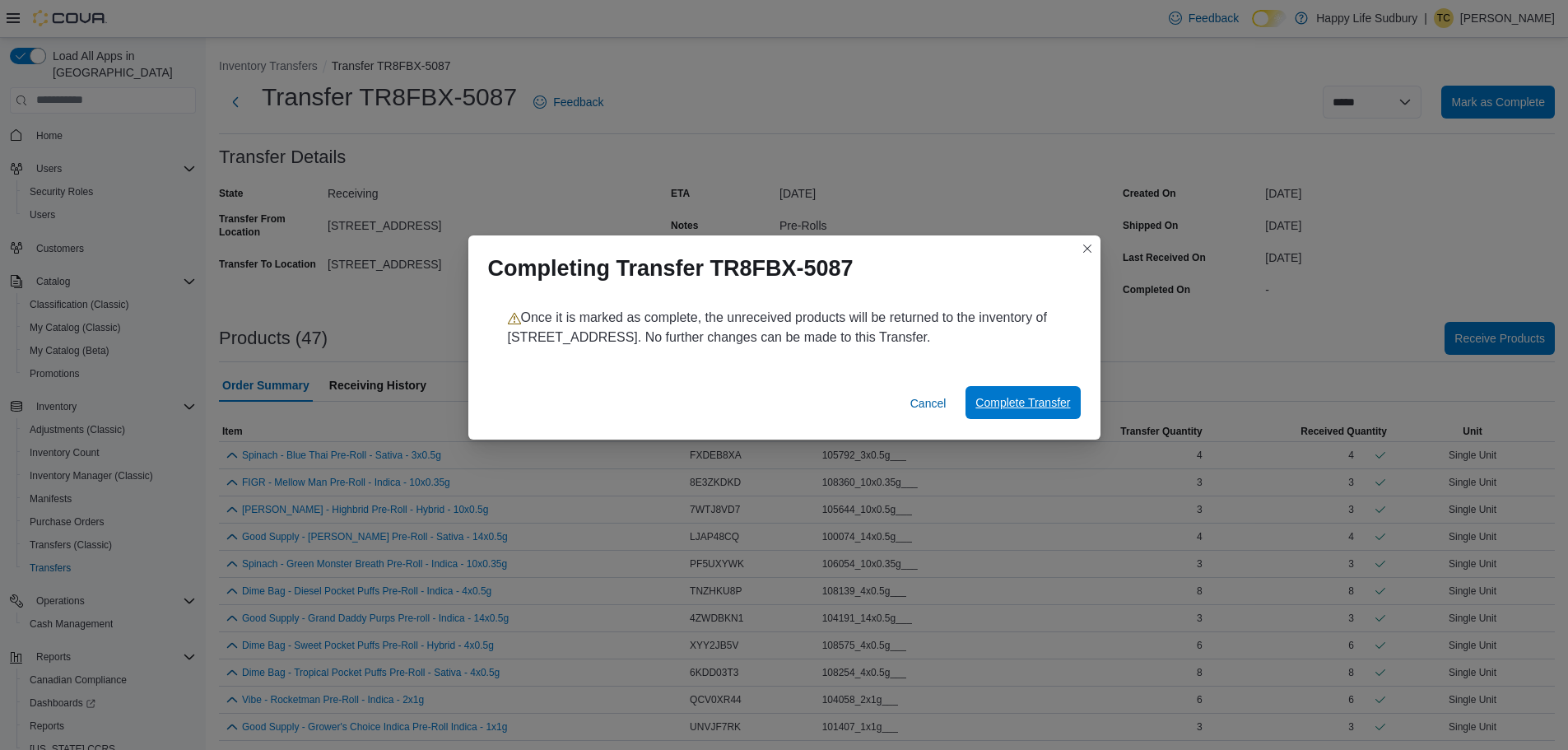
click at [1050, 402] on span "Complete Transfer" at bounding box center [1023, 402] width 94 height 16
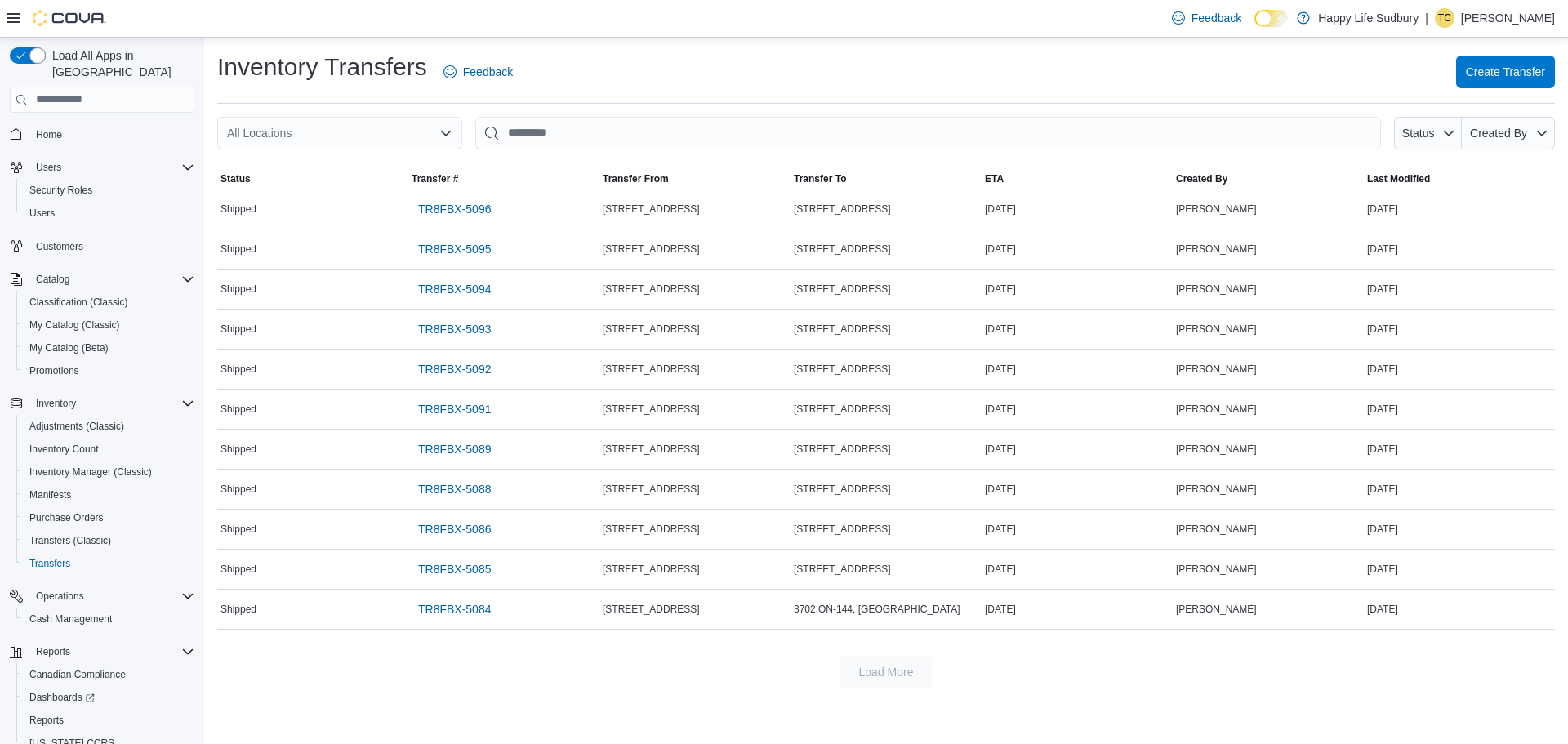
click at [381, 125] on div "All Locations" at bounding box center [340, 133] width 245 height 32
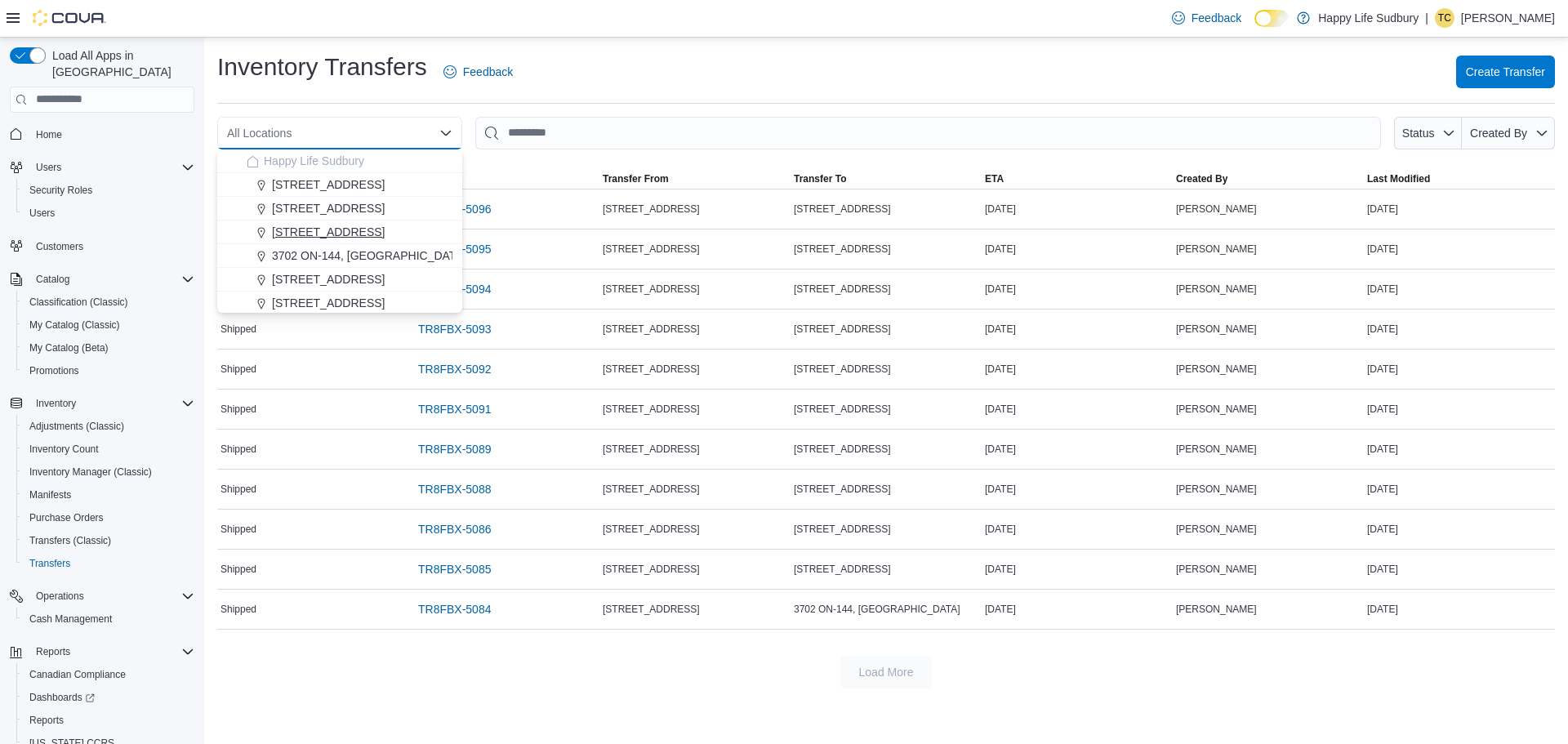
click at [348, 231] on span "[STREET_ADDRESS]" at bounding box center [328, 231] width 113 height 16
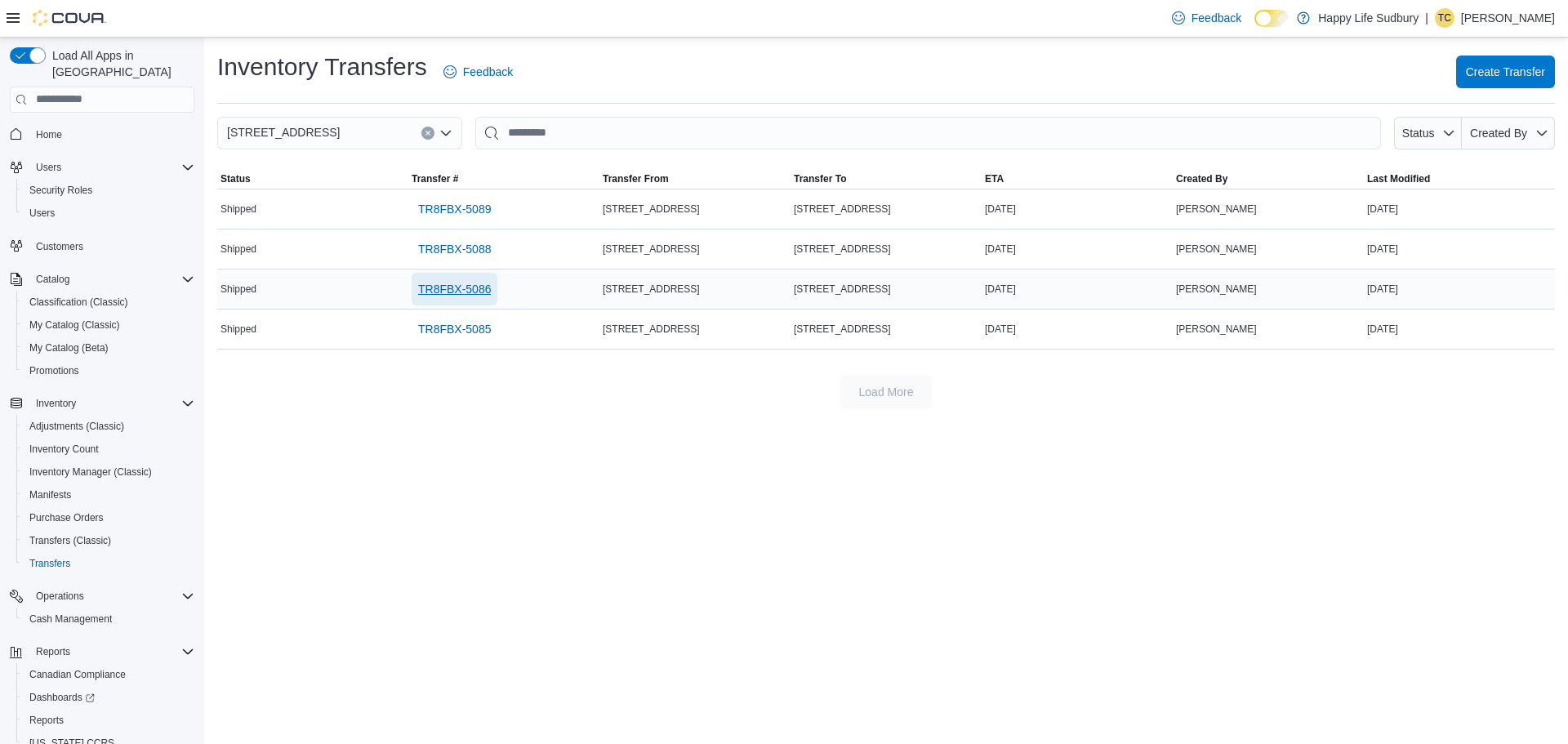
click at [474, 283] on span "TR8FBX-5086" at bounding box center [454, 289] width 73 height 16
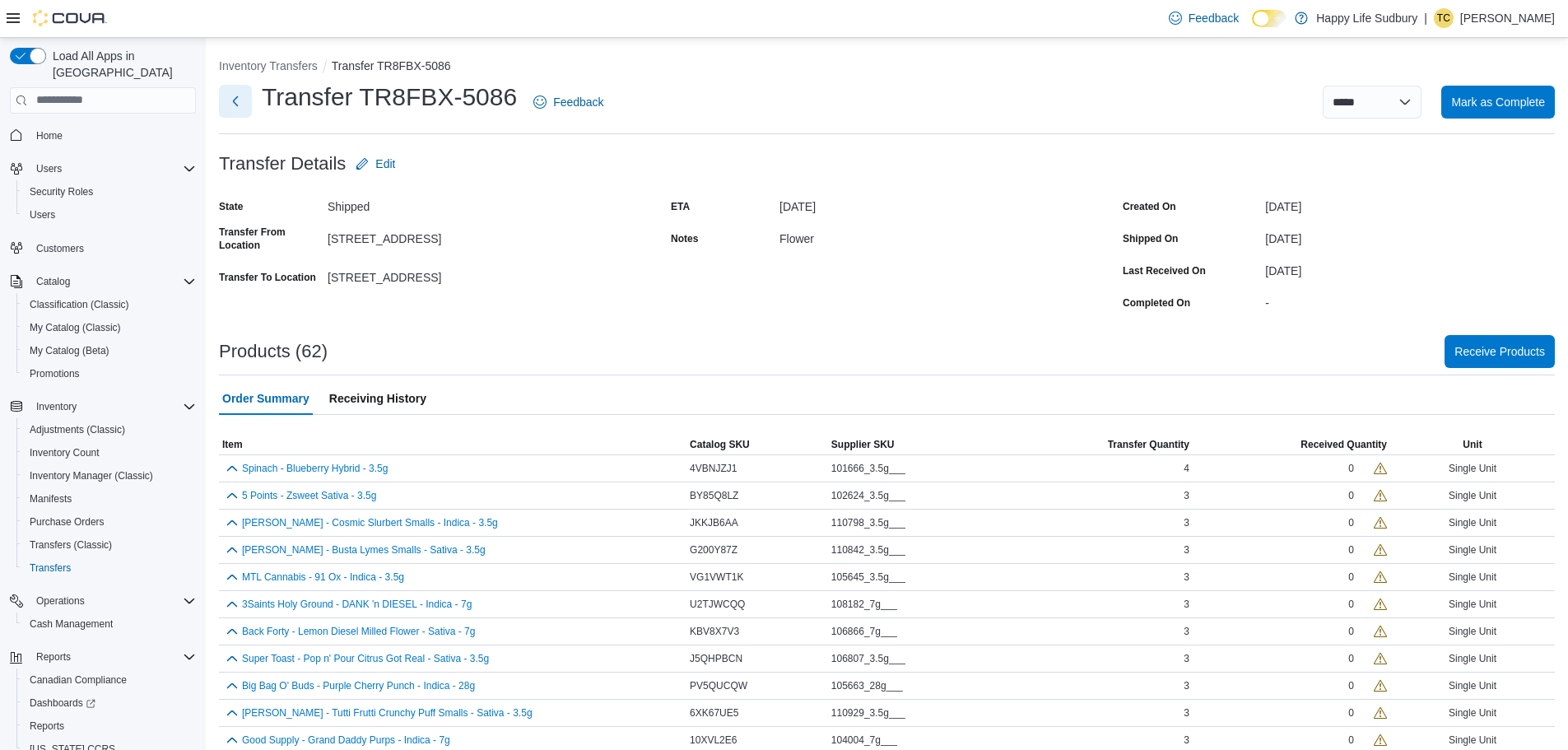
click at [237, 107] on button "Next" at bounding box center [235, 101] width 33 height 33
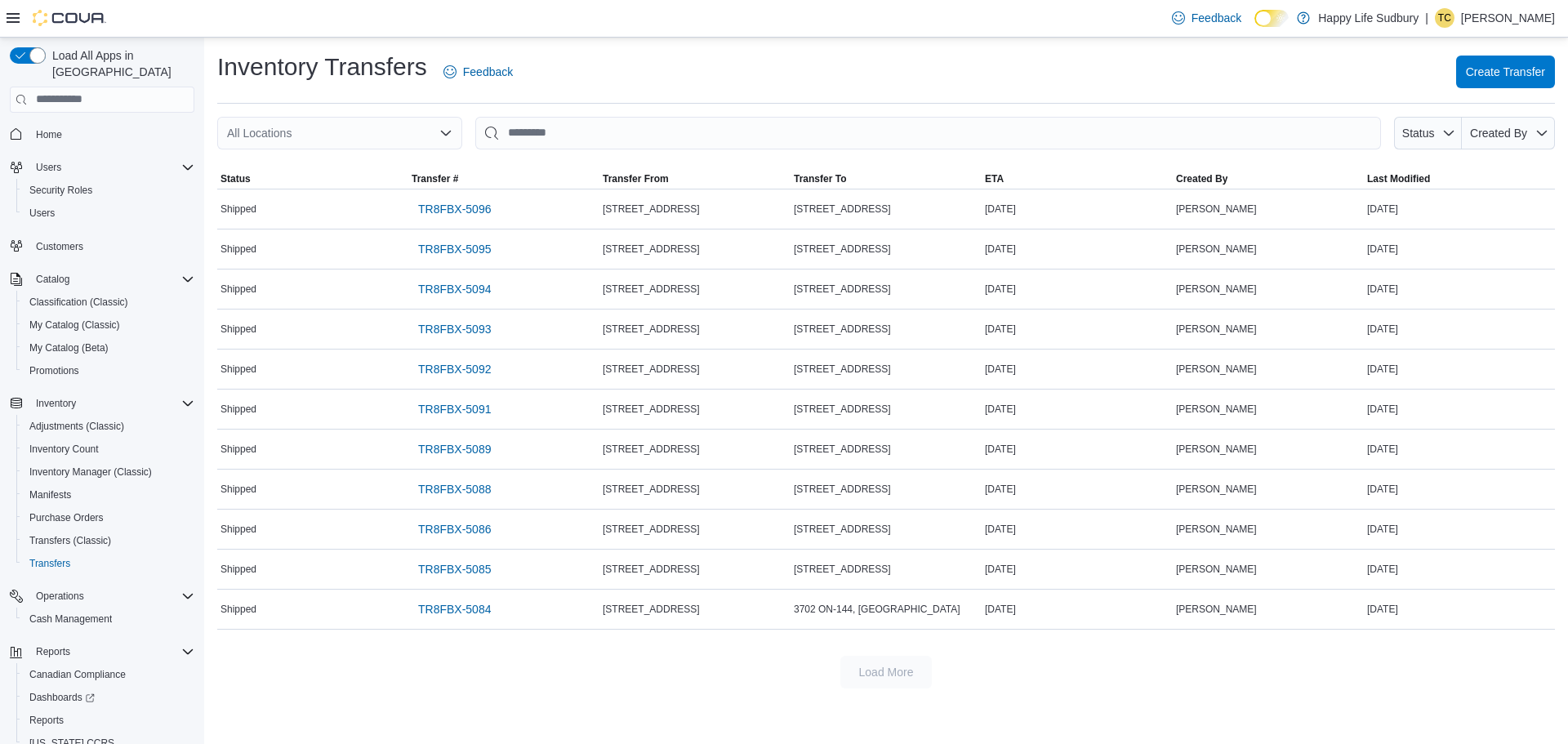
click at [278, 137] on div "All Locations" at bounding box center [340, 133] width 245 height 32
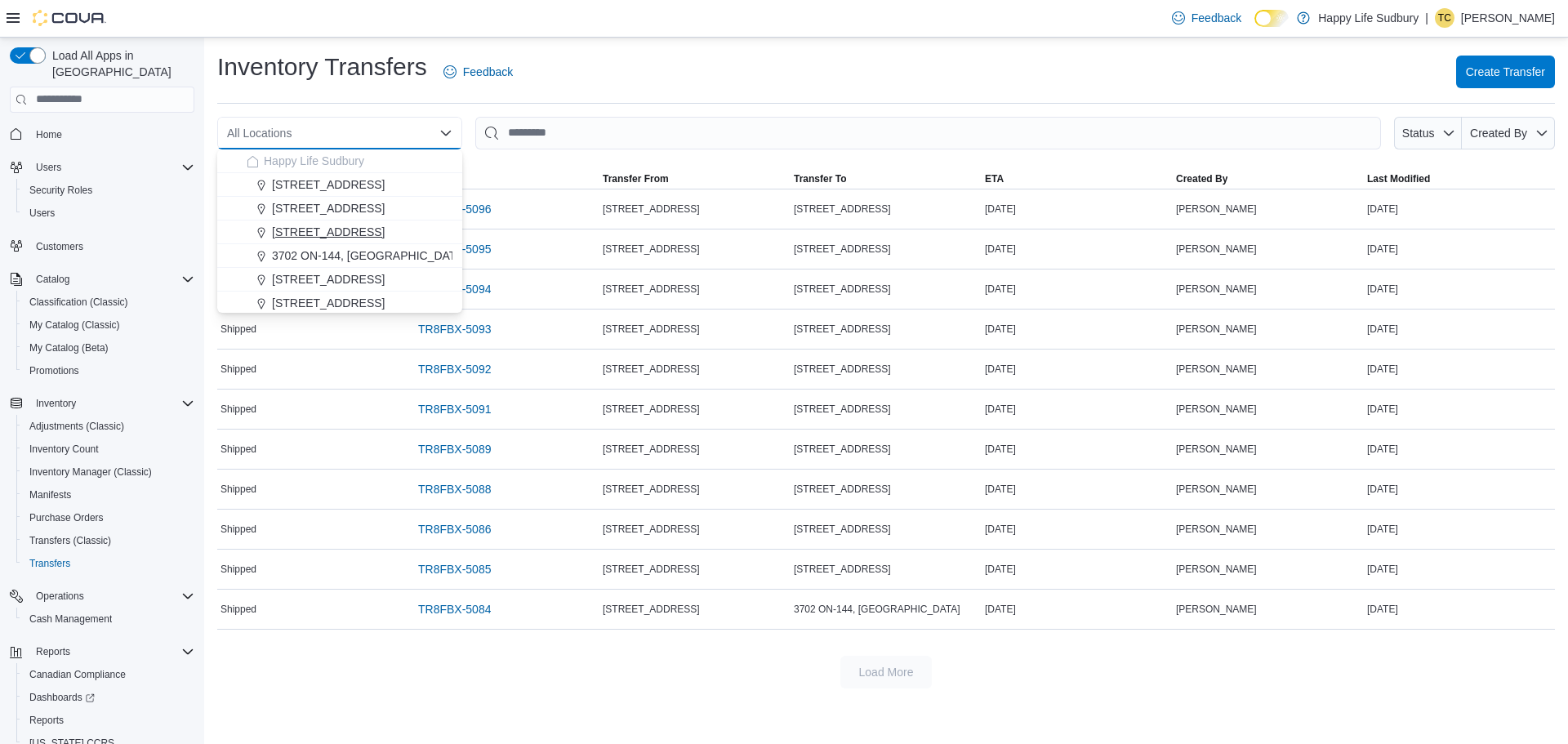
click at [343, 224] on span "[STREET_ADDRESS]" at bounding box center [328, 231] width 113 height 16
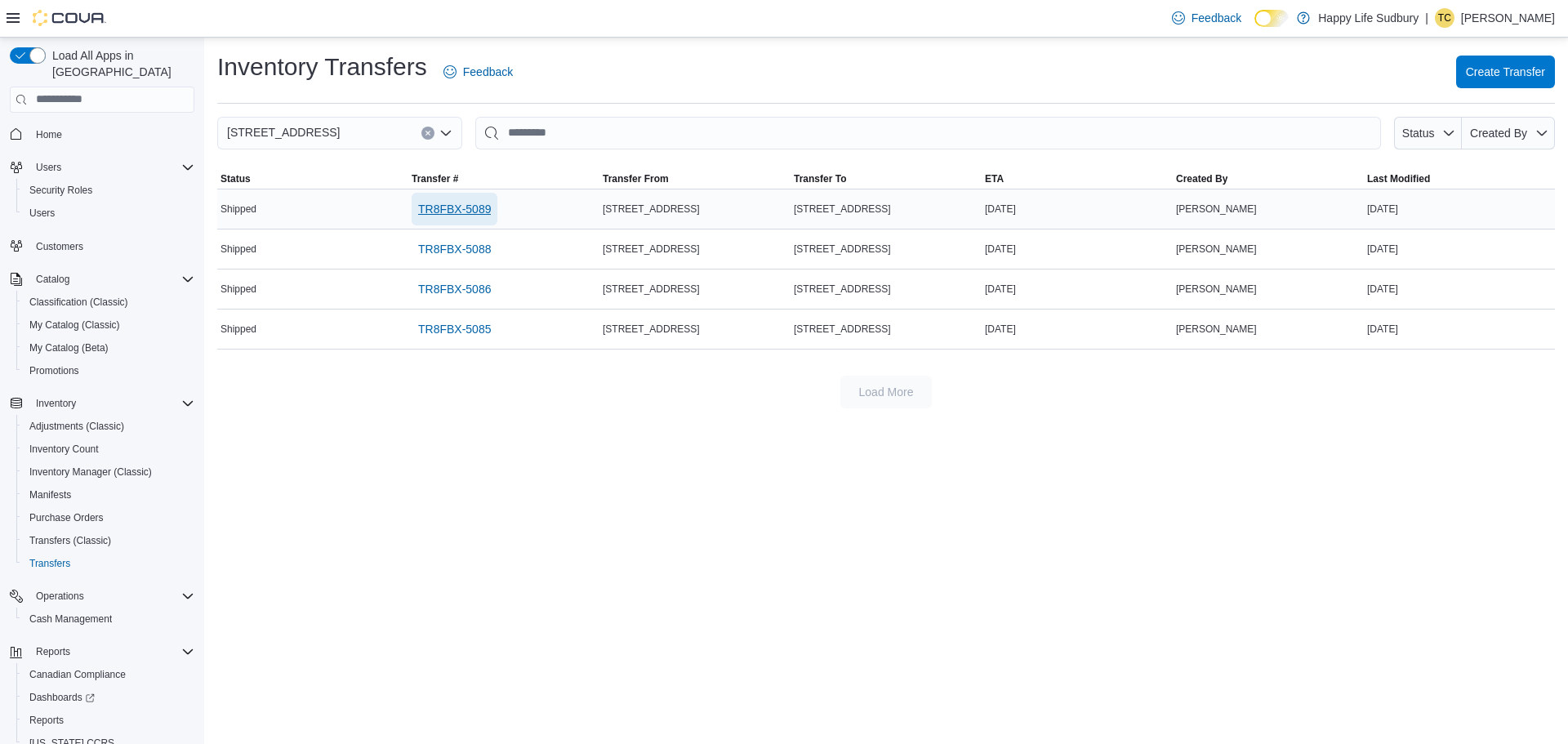
click at [468, 213] on span "TR8FBX-5089" at bounding box center [454, 209] width 73 height 16
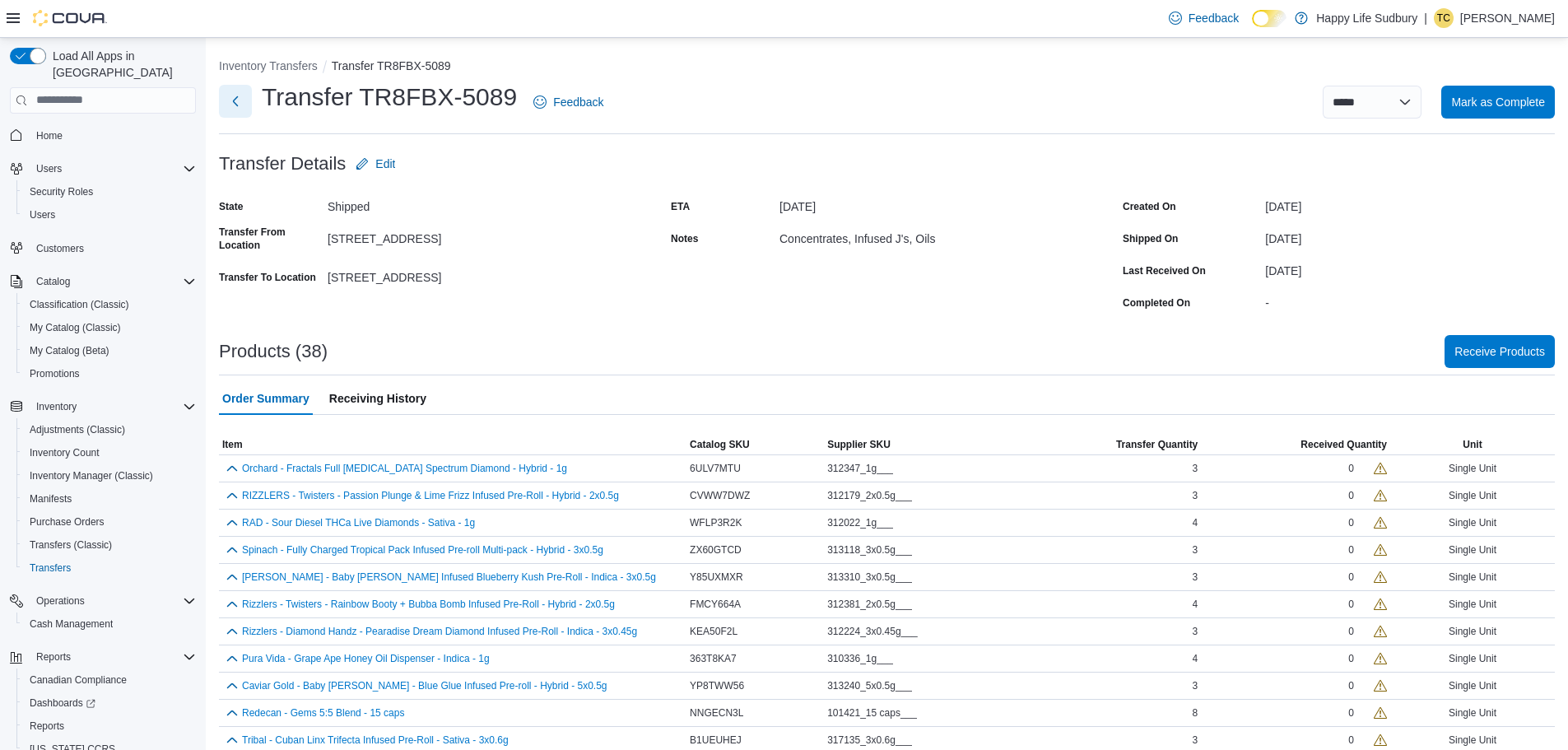
click at [236, 104] on button "Next" at bounding box center [235, 101] width 33 height 33
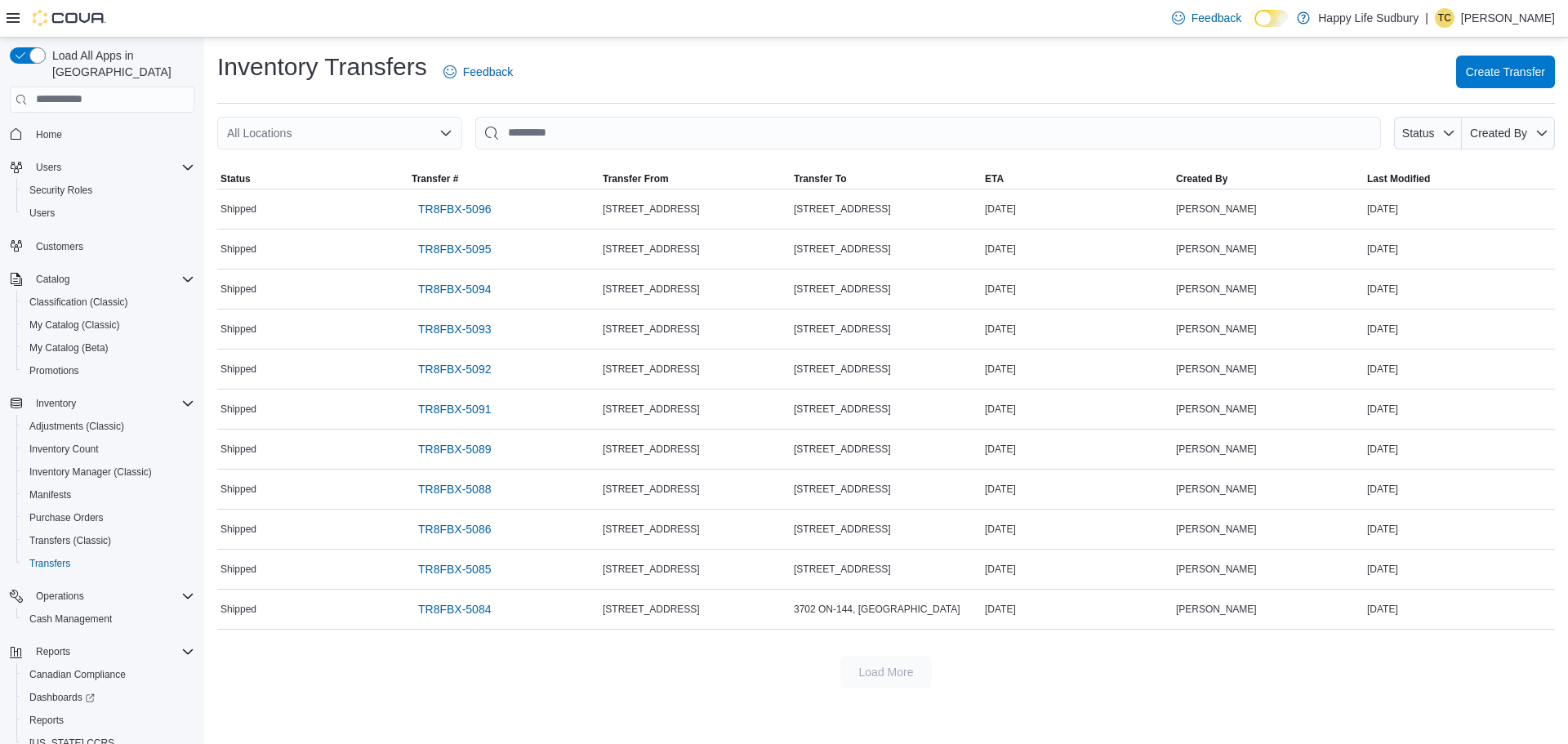
click at [393, 133] on div "All Locations" at bounding box center [340, 133] width 245 height 32
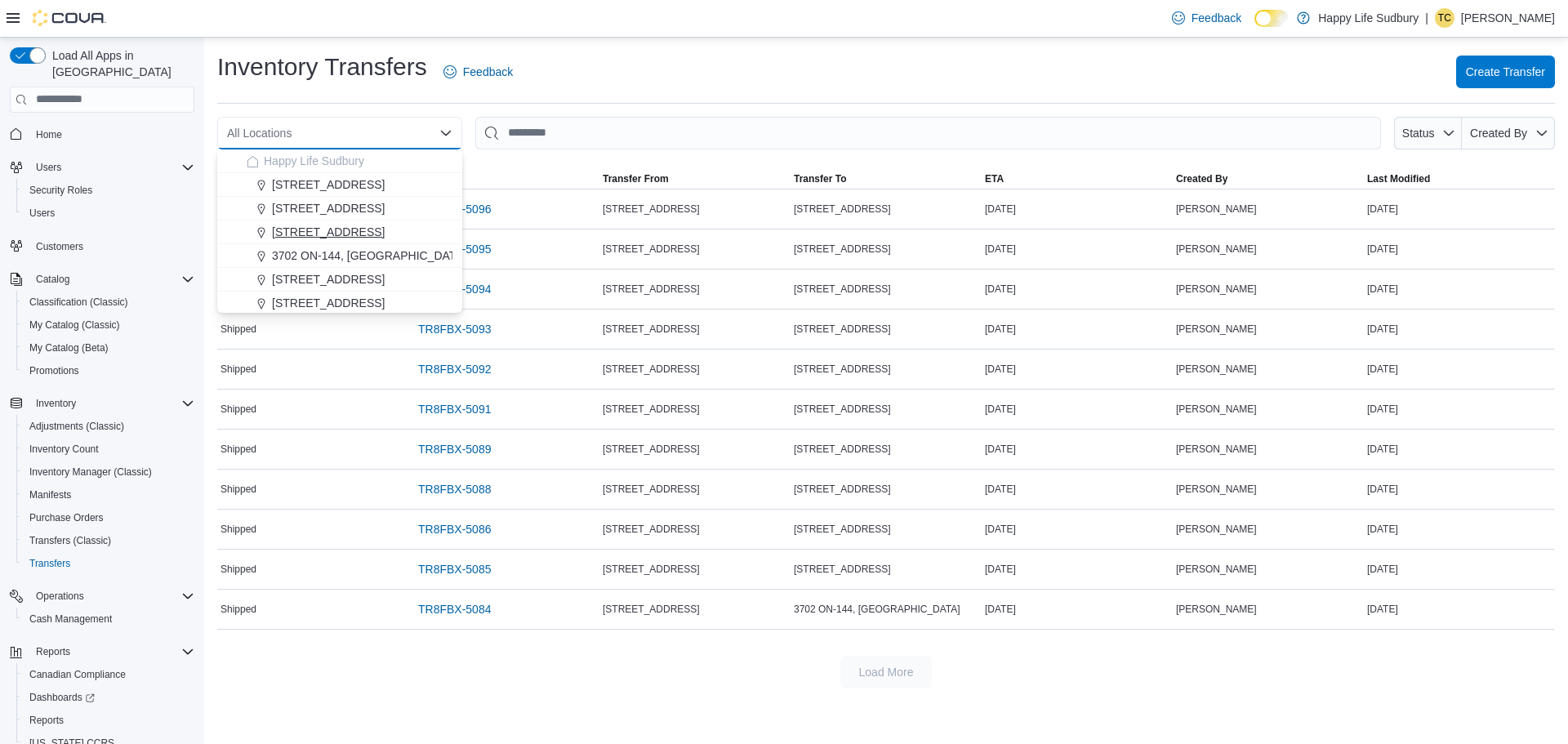
click at [382, 236] on span "[STREET_ADDRESS]" at bounding box center [328, 231] width 113 height 16
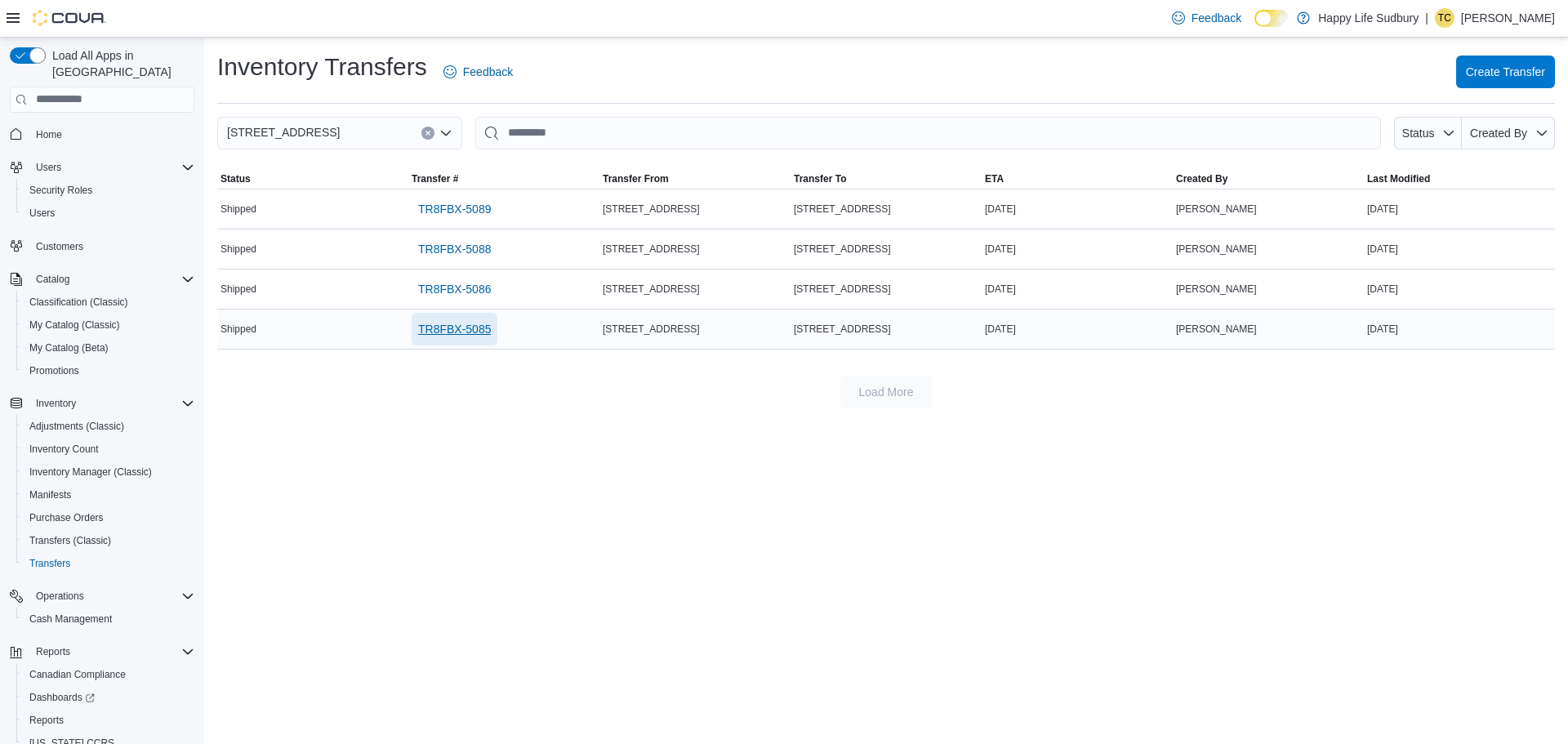
click at [454, 325] on span "TR8FBX-5085" at bounding box center [454, 329] width 73 height 16
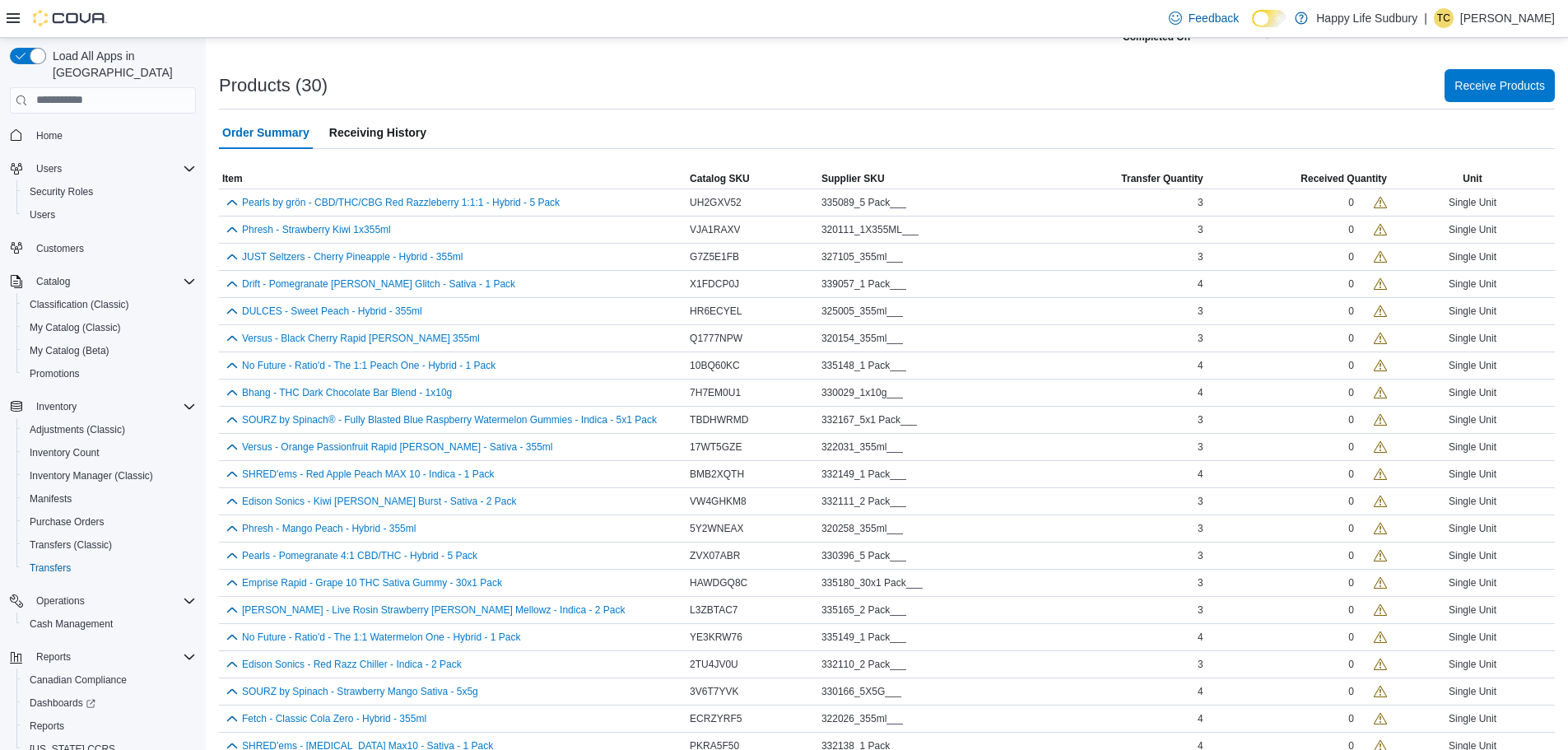
scroll to position [122, 0]
